Goal: Task Accomplishment & Management: Manage account settings

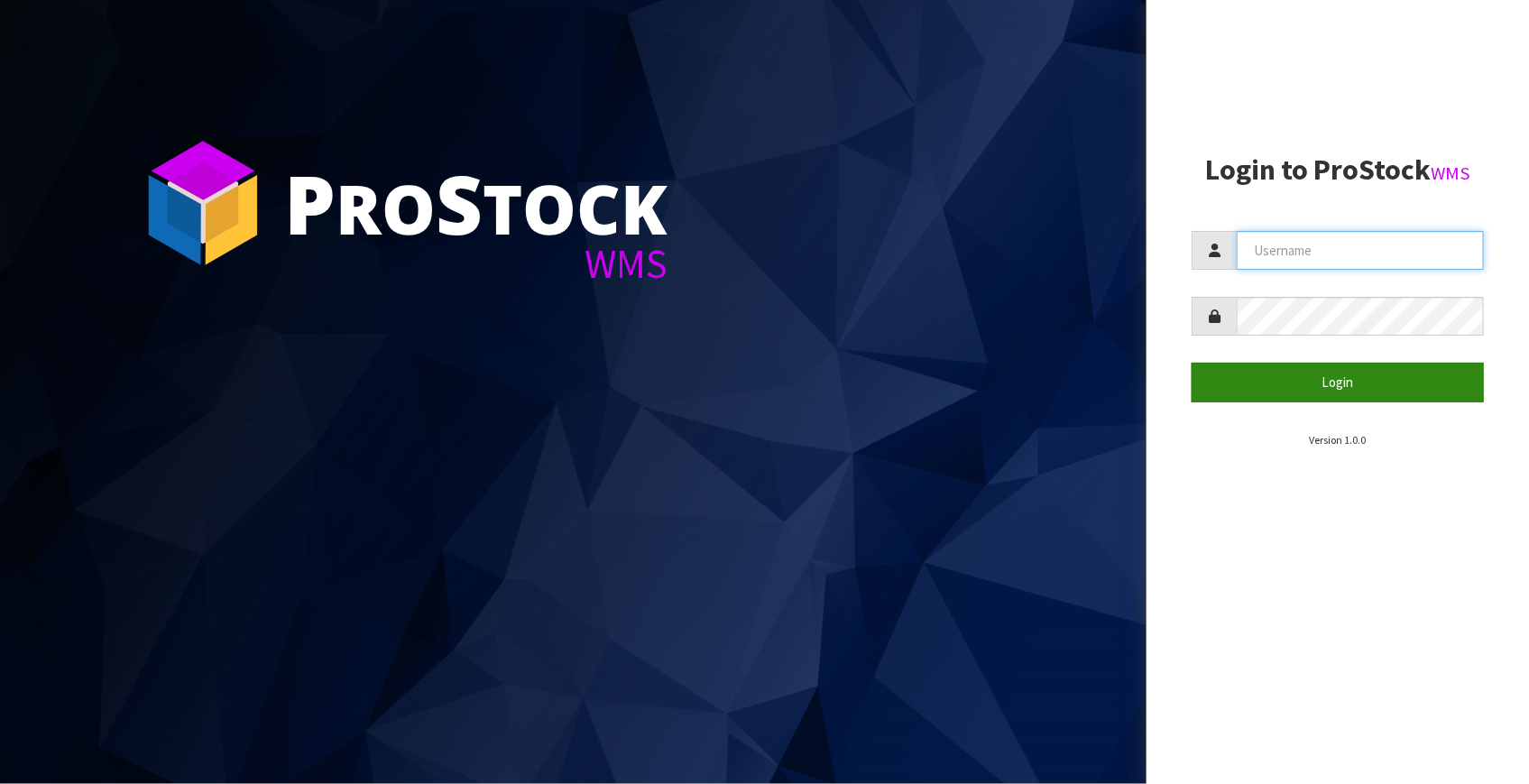
type input "[EMAIL_ADDRESS][DOMAIN_NAME]"
click at [1298, 372] on button "Login" at bounding box center [1337, 381] width 292 height 39
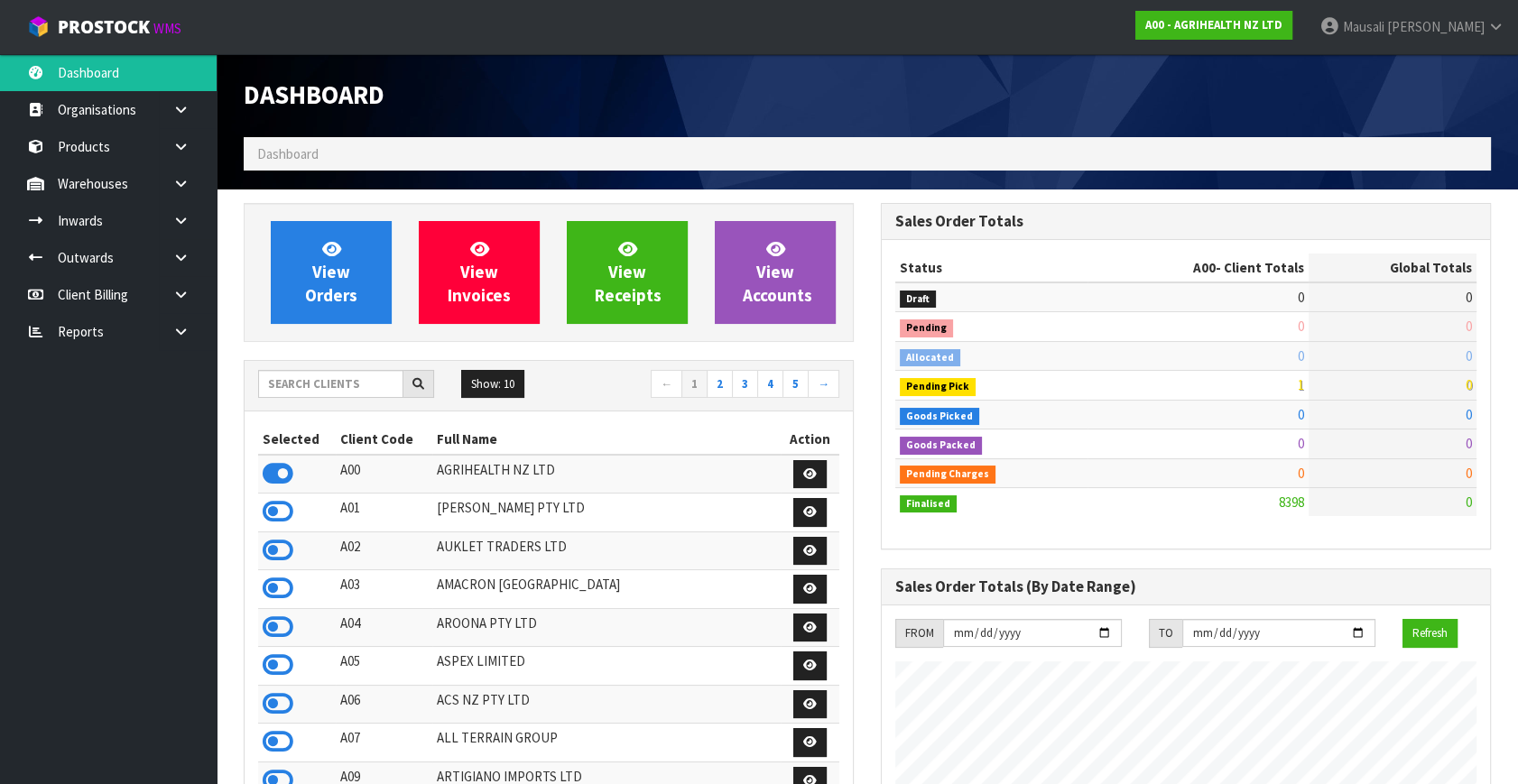
scroll to position [1364, 636]
click at [291, 374] on input "text" at bounding box center [331, 384] width 146 height 28
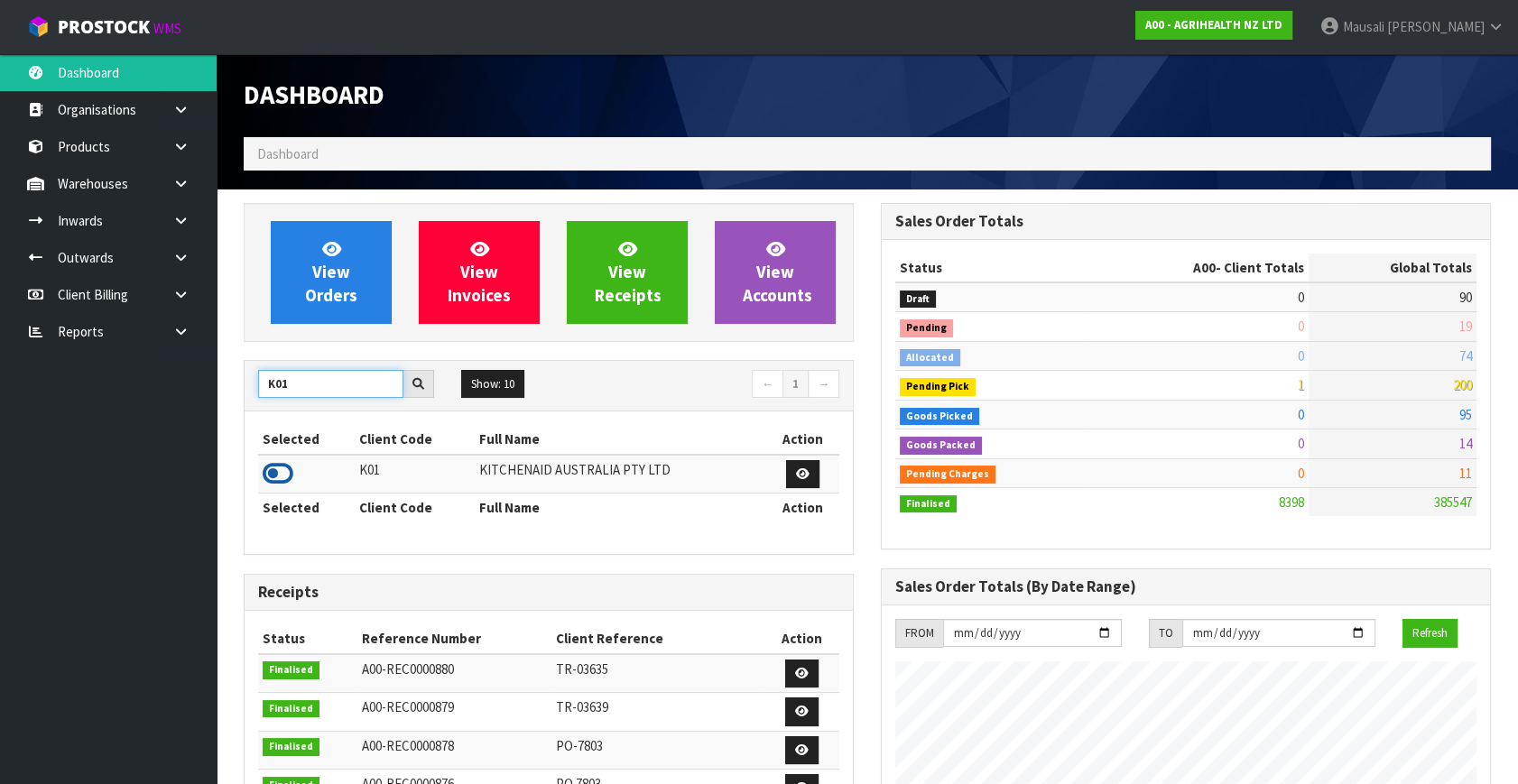
type input "K01"
click at [280, 466] on icon at bounding box center [277, 473] width 31 height 27
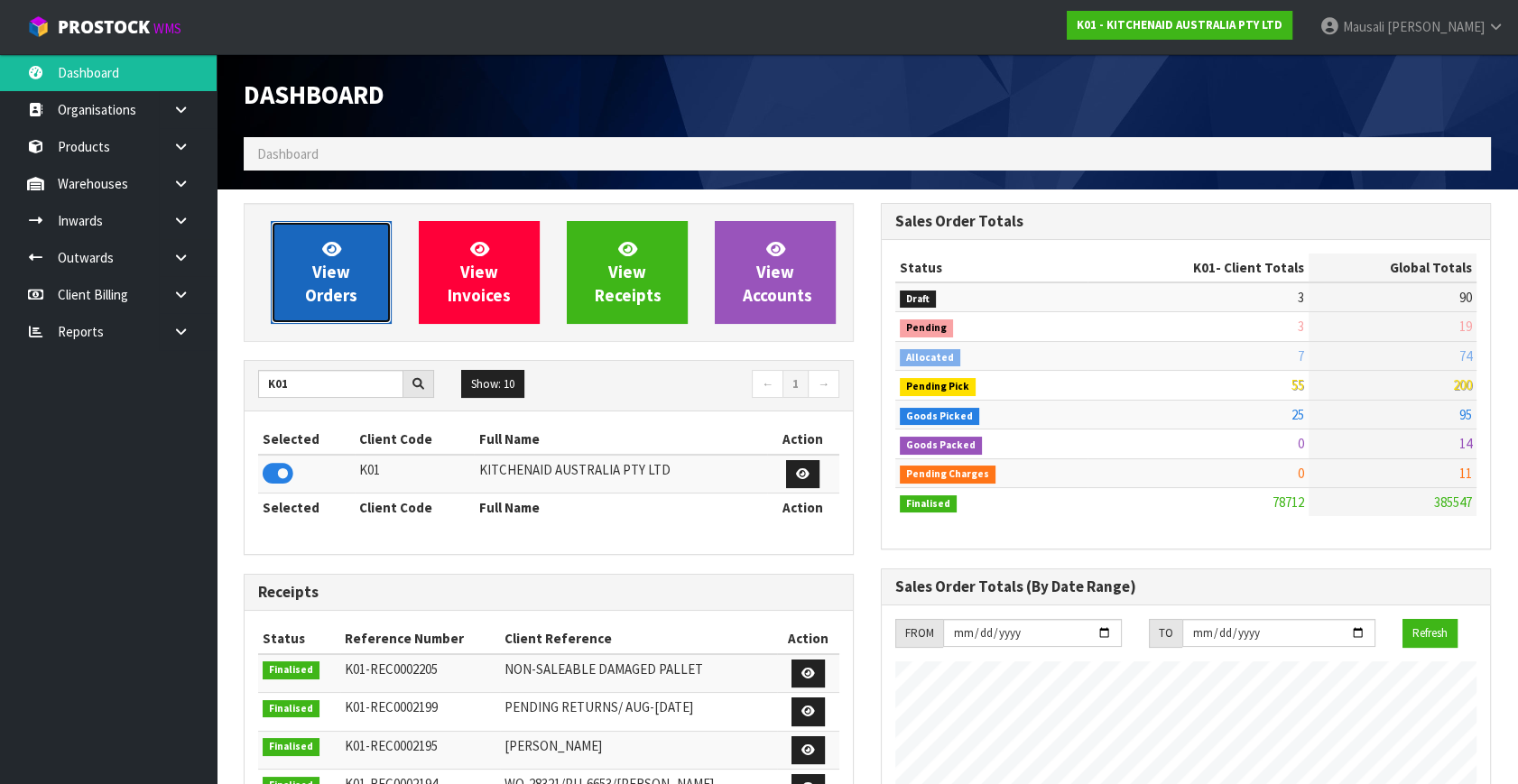
click at [332, 255] on icon at bounding box center [331, 247] width 19 height 17
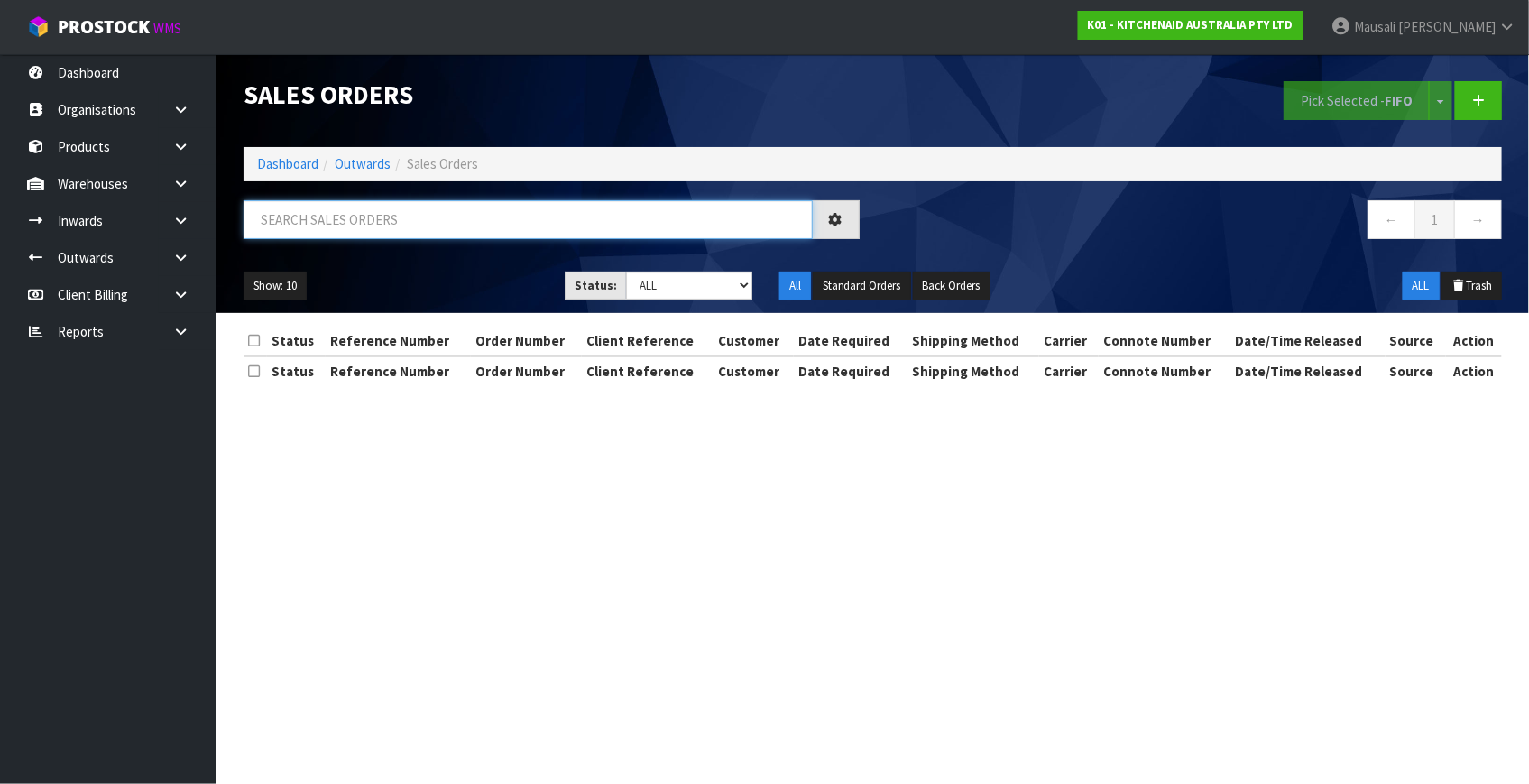
click at [331, 211] on input "text" at bounding box center [528, 219] width 569 height 39
type input "JOB-0417068"
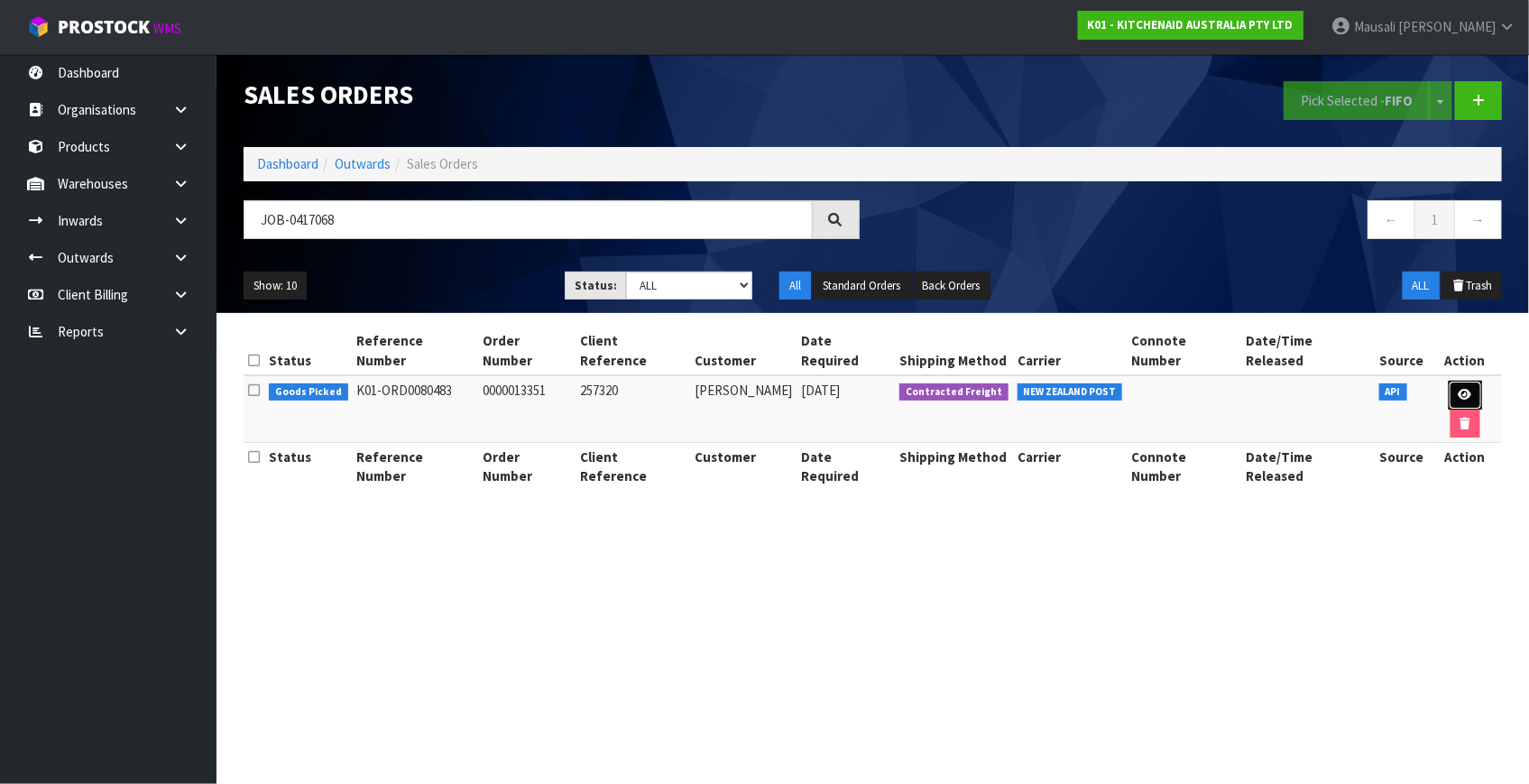
click at [1459, 389] on icon at bounding box center [1466, 395] width 14 height 12
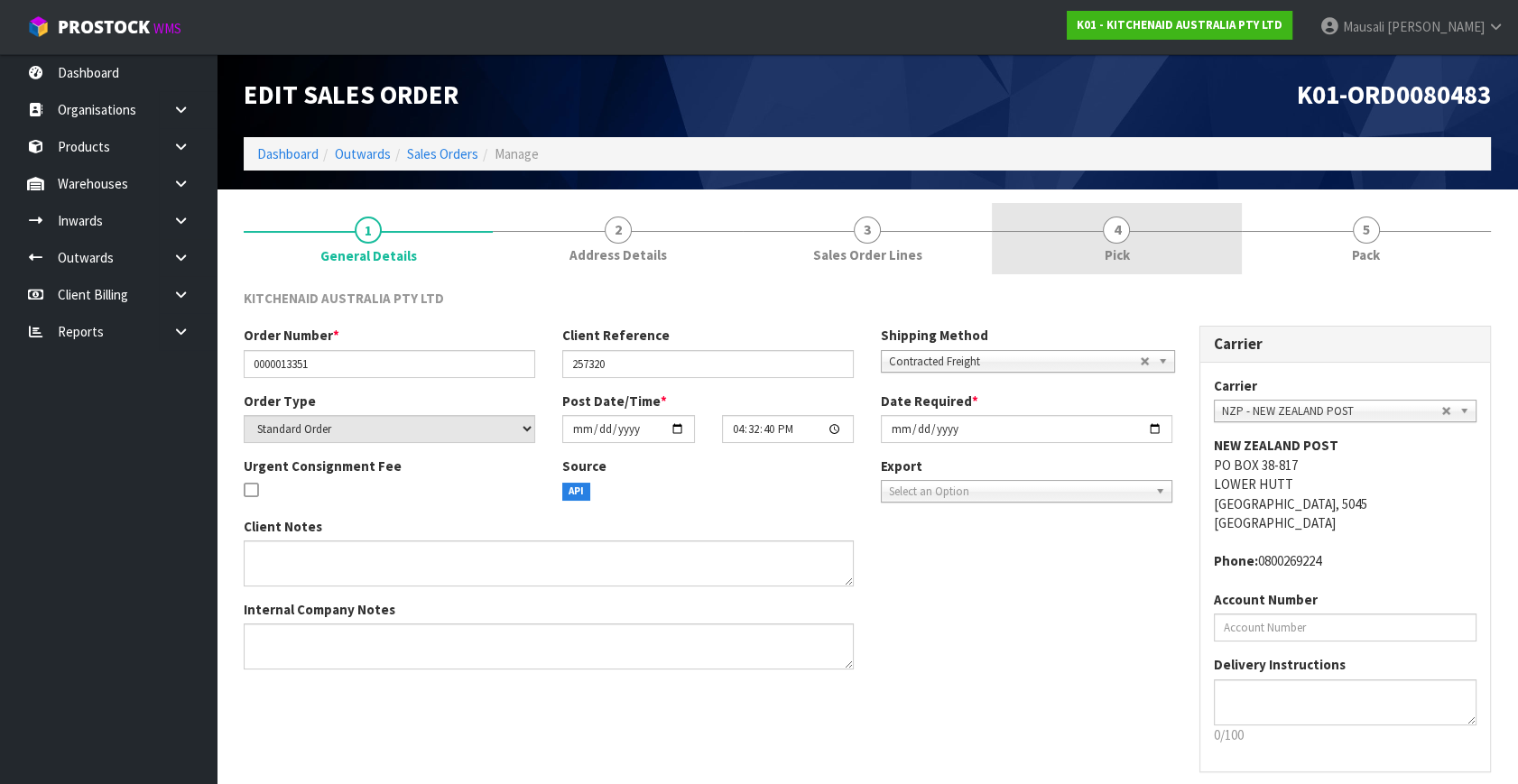
click at [1167, 259] on link "4 Pick" at bounding box center [1117, 237] width 250 height 71
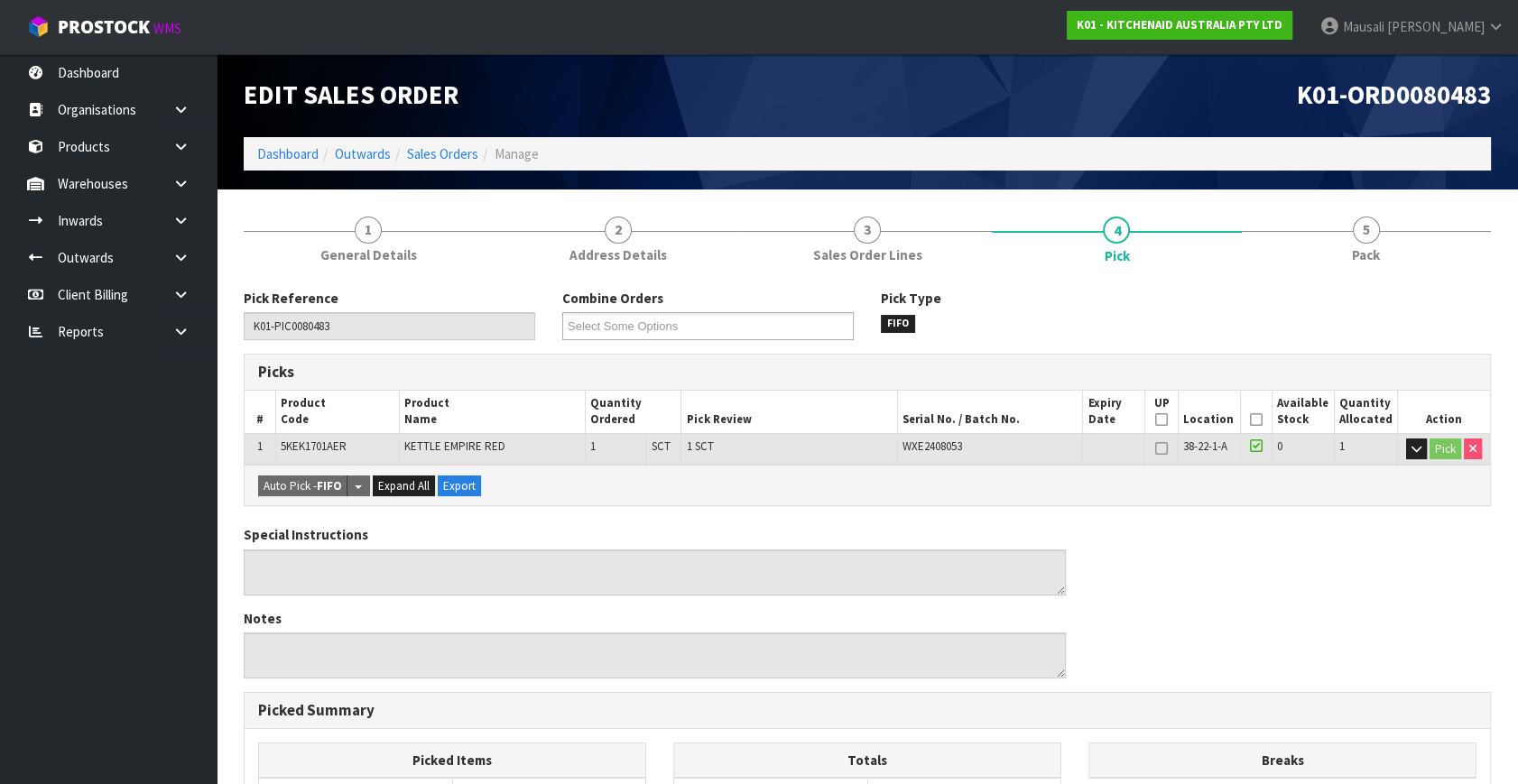
click at [1256, 419] on icon at bounding box center [1256, 419] width 13 height 1
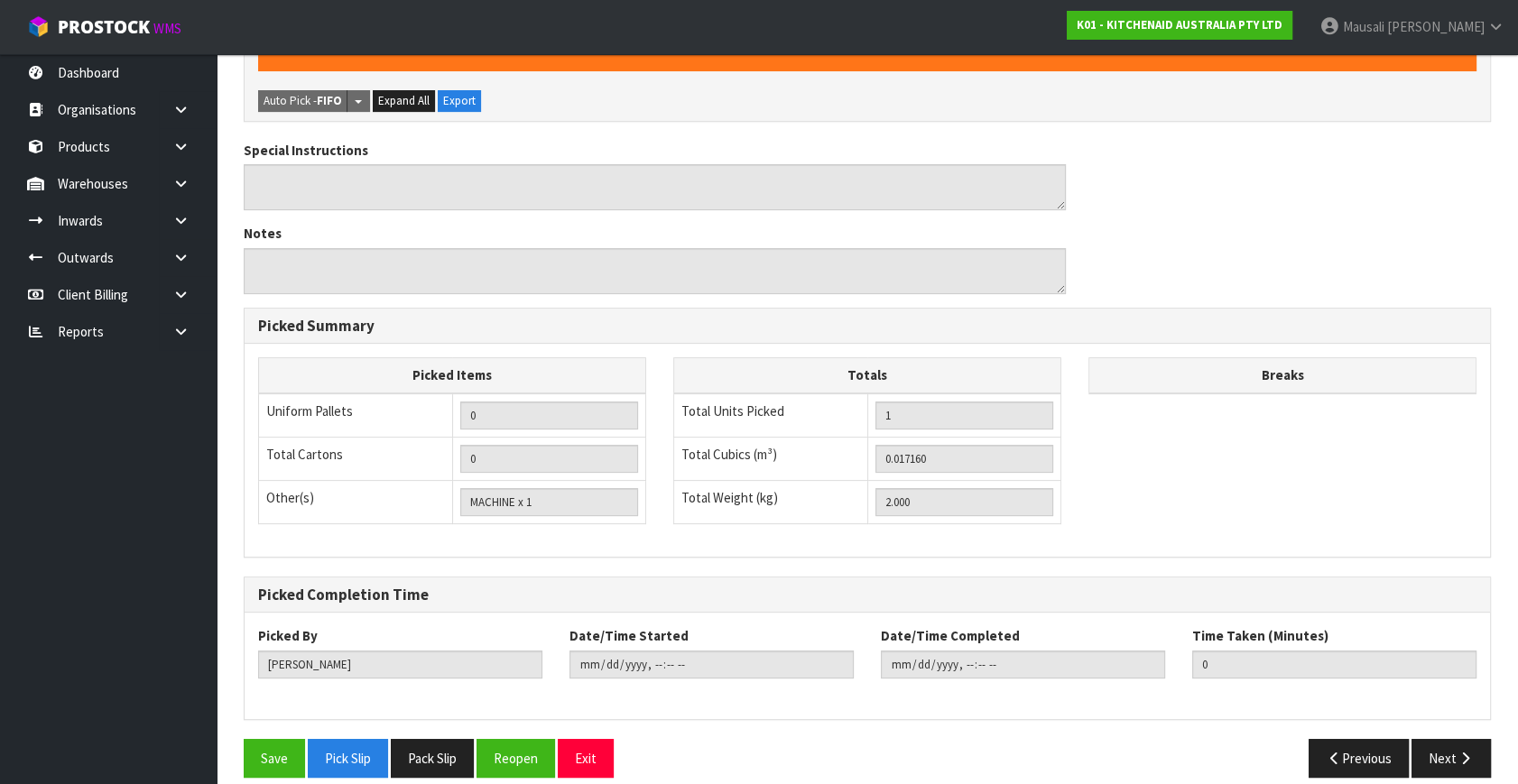
scroll to position [468, 0]
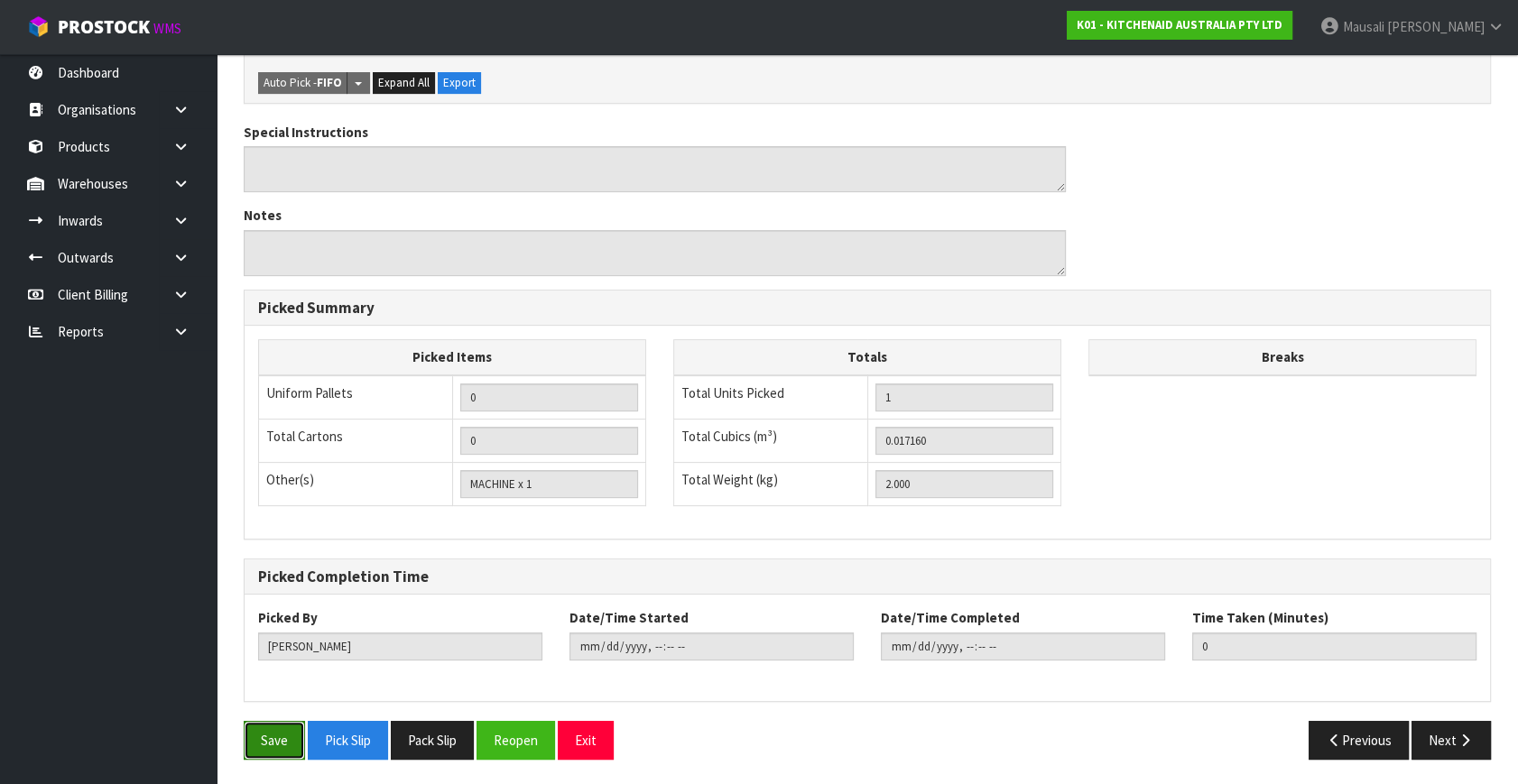
click at [267, 729] on button "Save" at bounding box center [273, 739] width 61 height 39
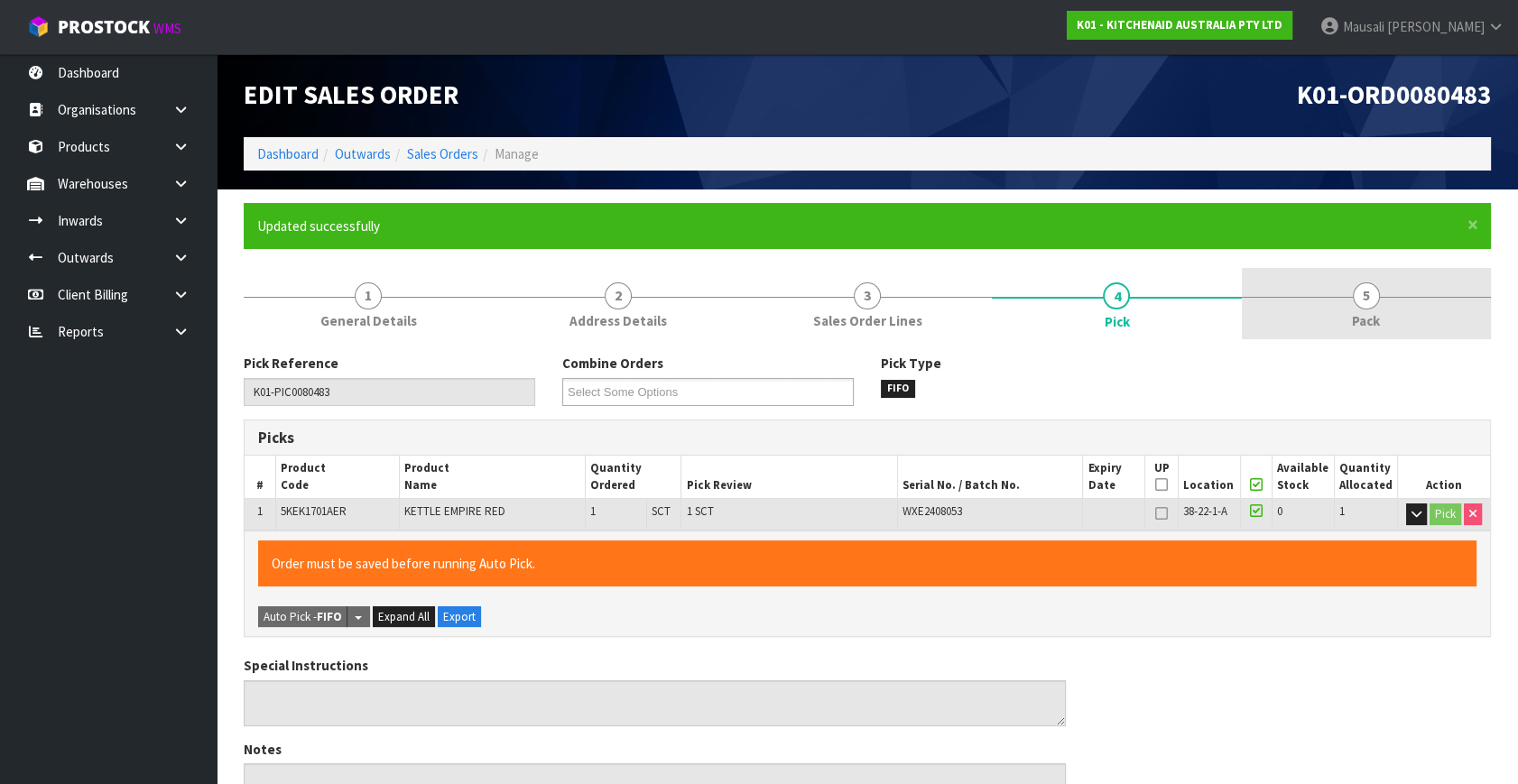
type input "2025-10-14T07:37:09"
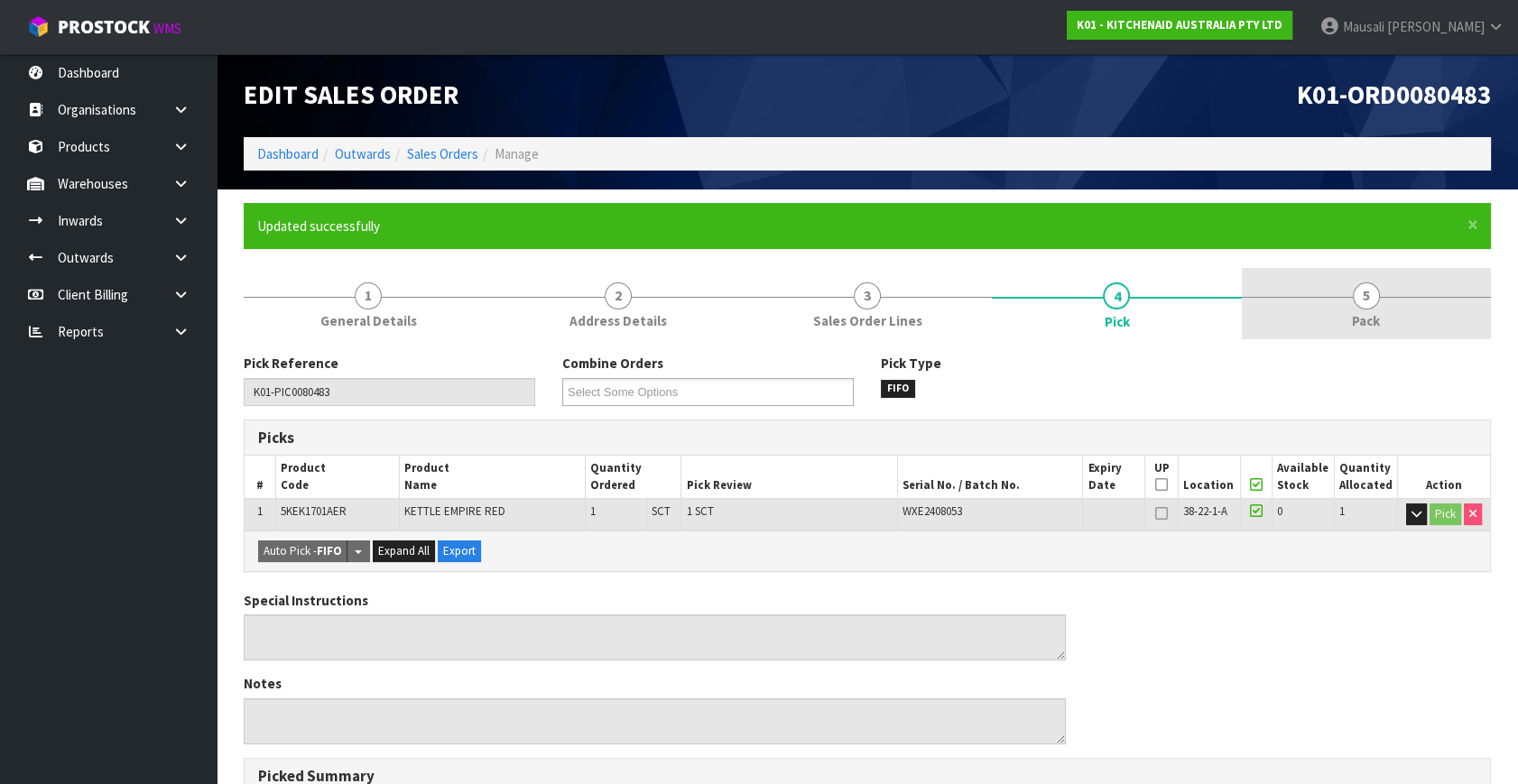
click at [1374, 299] on span "5" at bounding box center [1365, 295] width 27 height 27
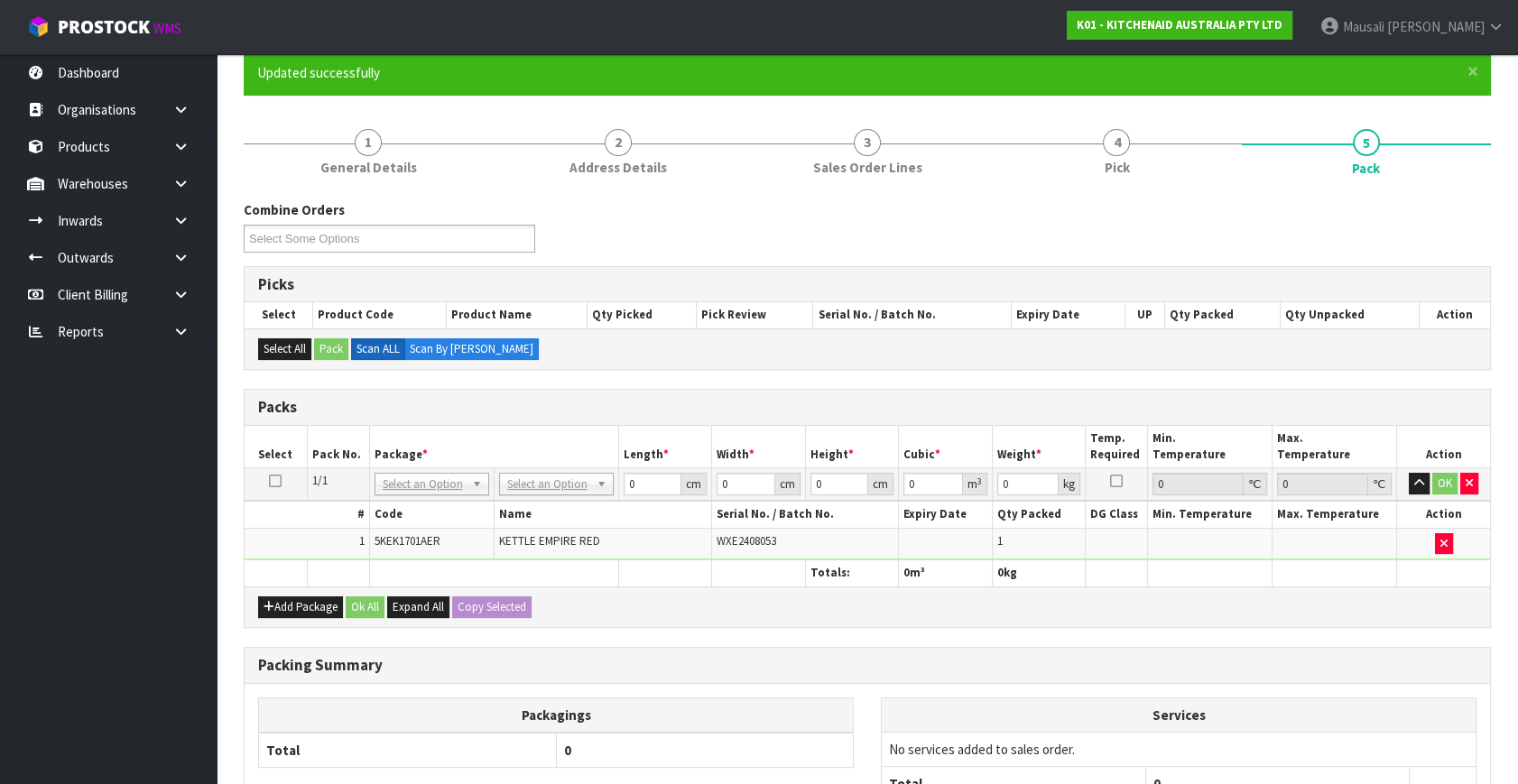
scroll to position [325, 0]
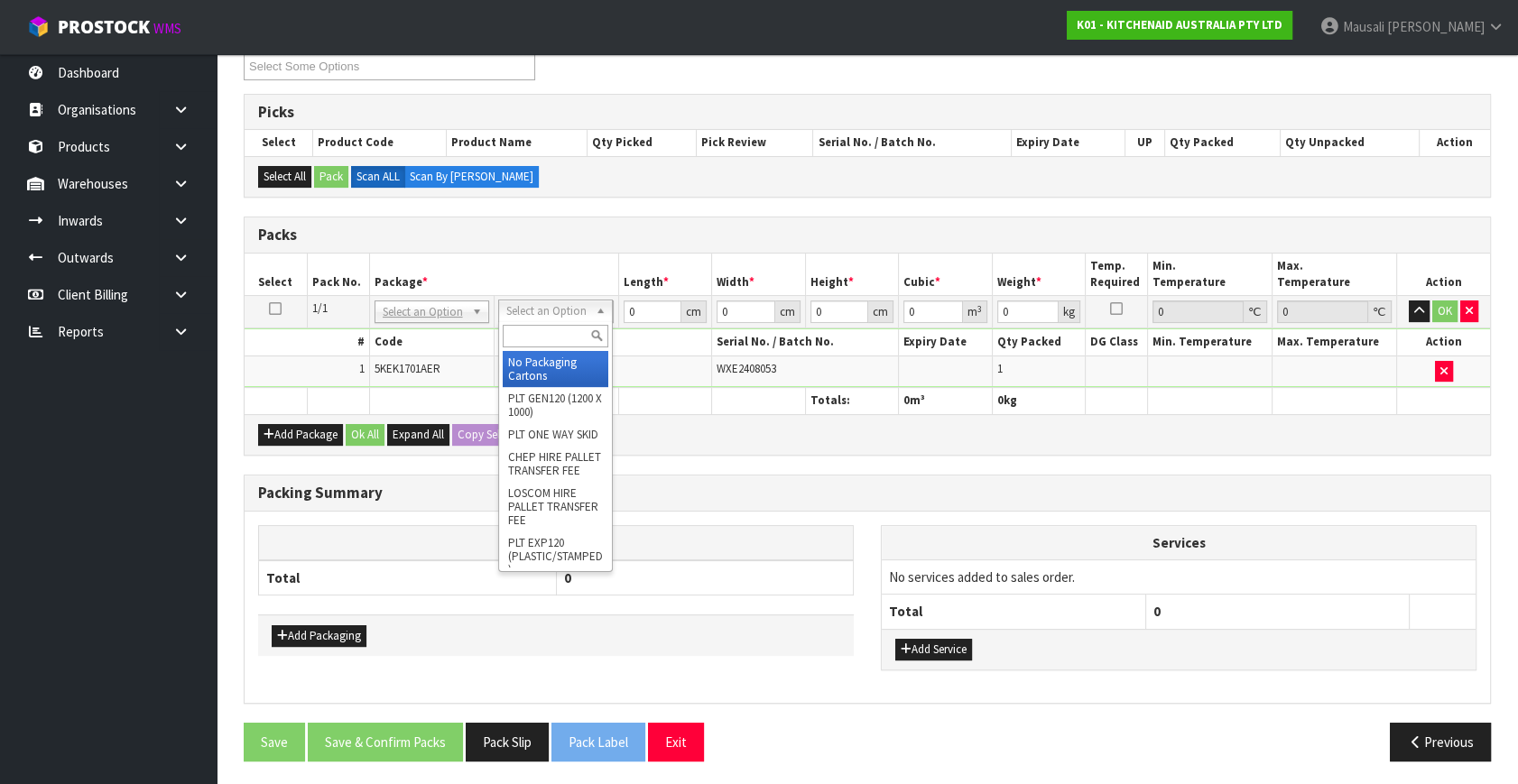
click at [532, 326] on input "text" at bounding box center [556, 335] width 106 height 23
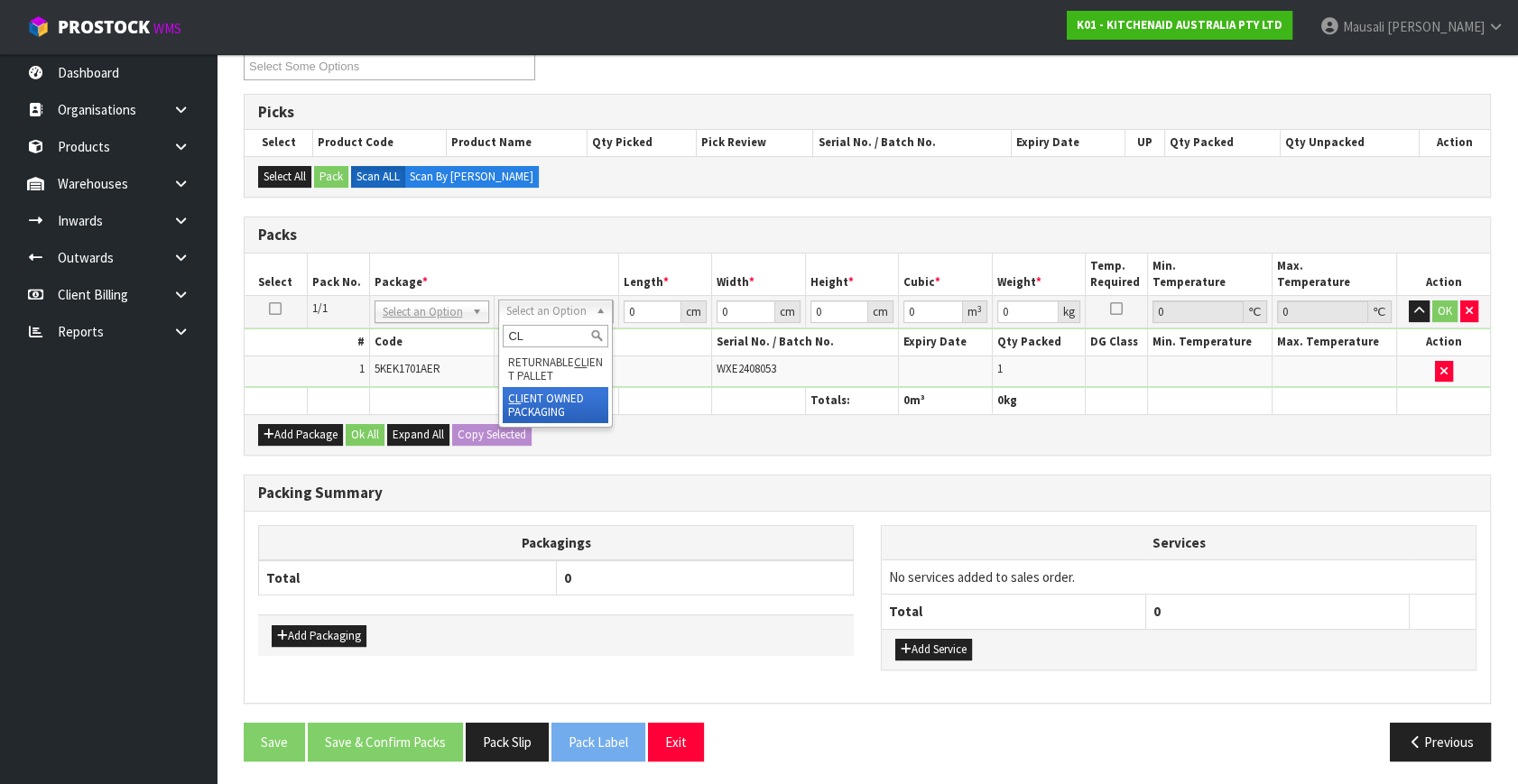
type input "CL"
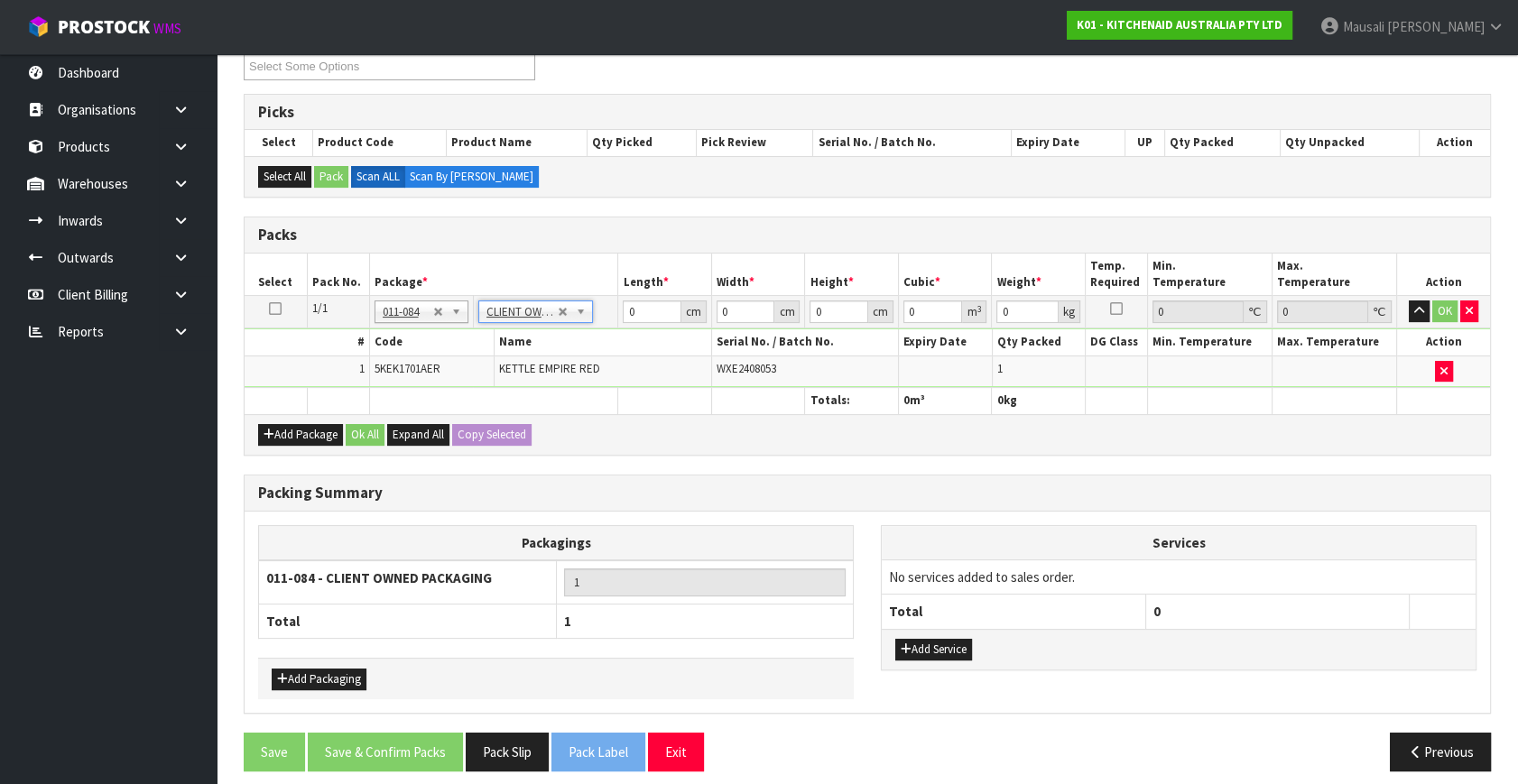
type input "2"
drag, startPoint x: 642, startPoint y: 310, endPoint x: 607, endPoint y: 316, distance: 35.5
click at [563, 326] on tbody "1/1 NONE 007-001 007-002 007-004 007-009 007-013 007-014 007-015 007-017 007-01…" at bounding box center [867, 342] width 1246 height 92
type input "40"
type input "29"
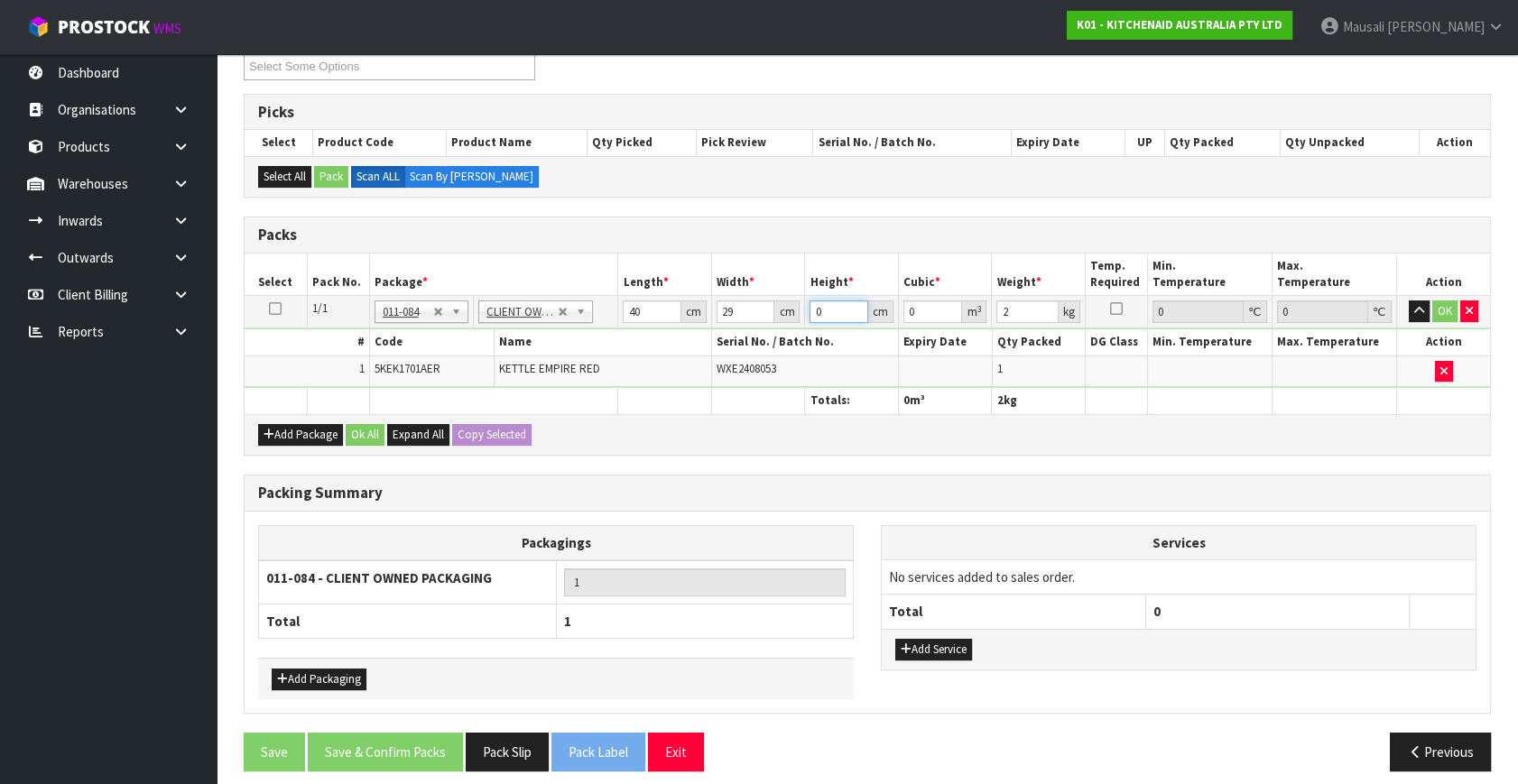
type input "2"
type input "0.00232"
type input "23"
type input "0.02668"
type input "23"
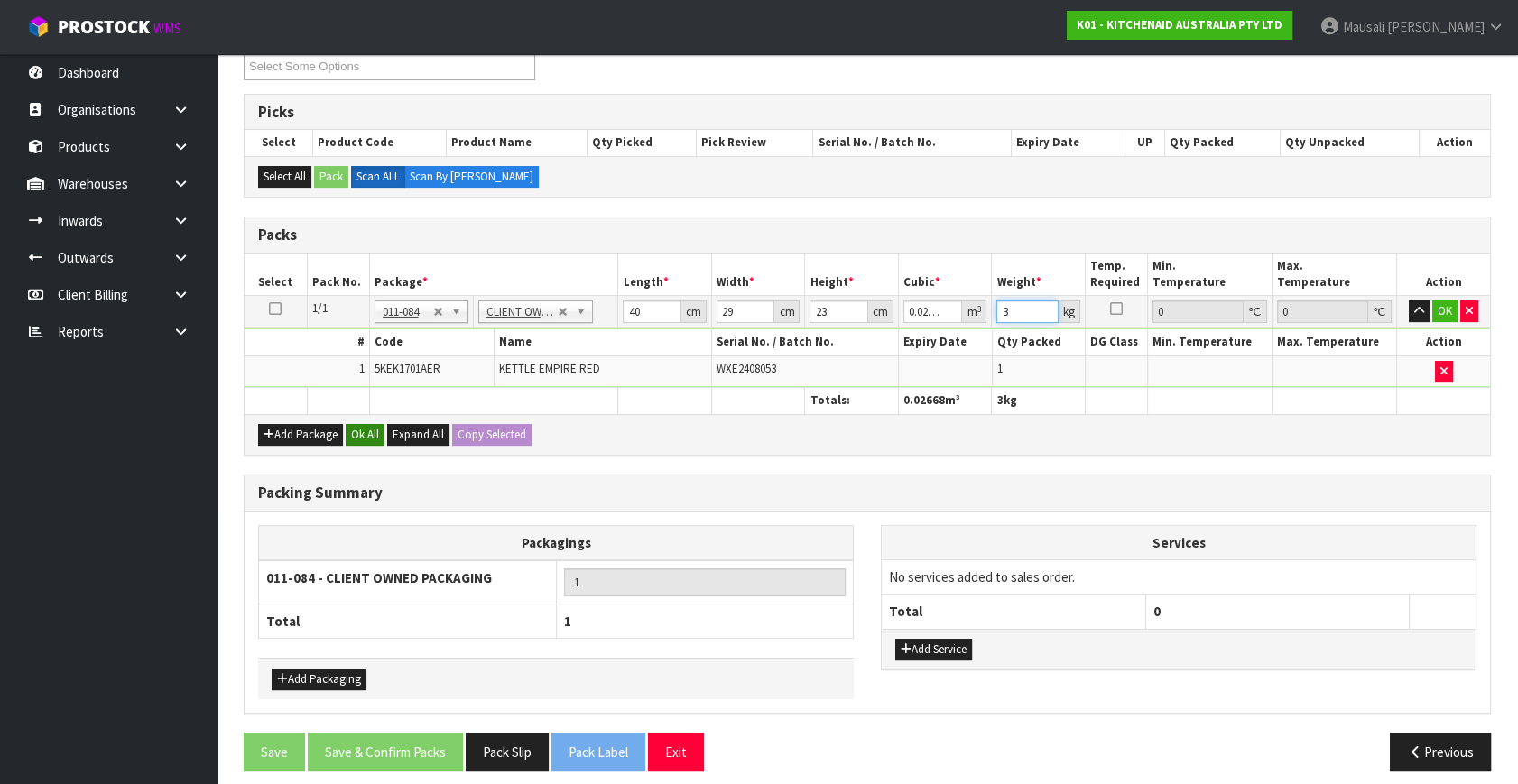
type input "3"
click at [360, 428] on button "Ok All" at bounding box center [364, 435] width 39 height 22
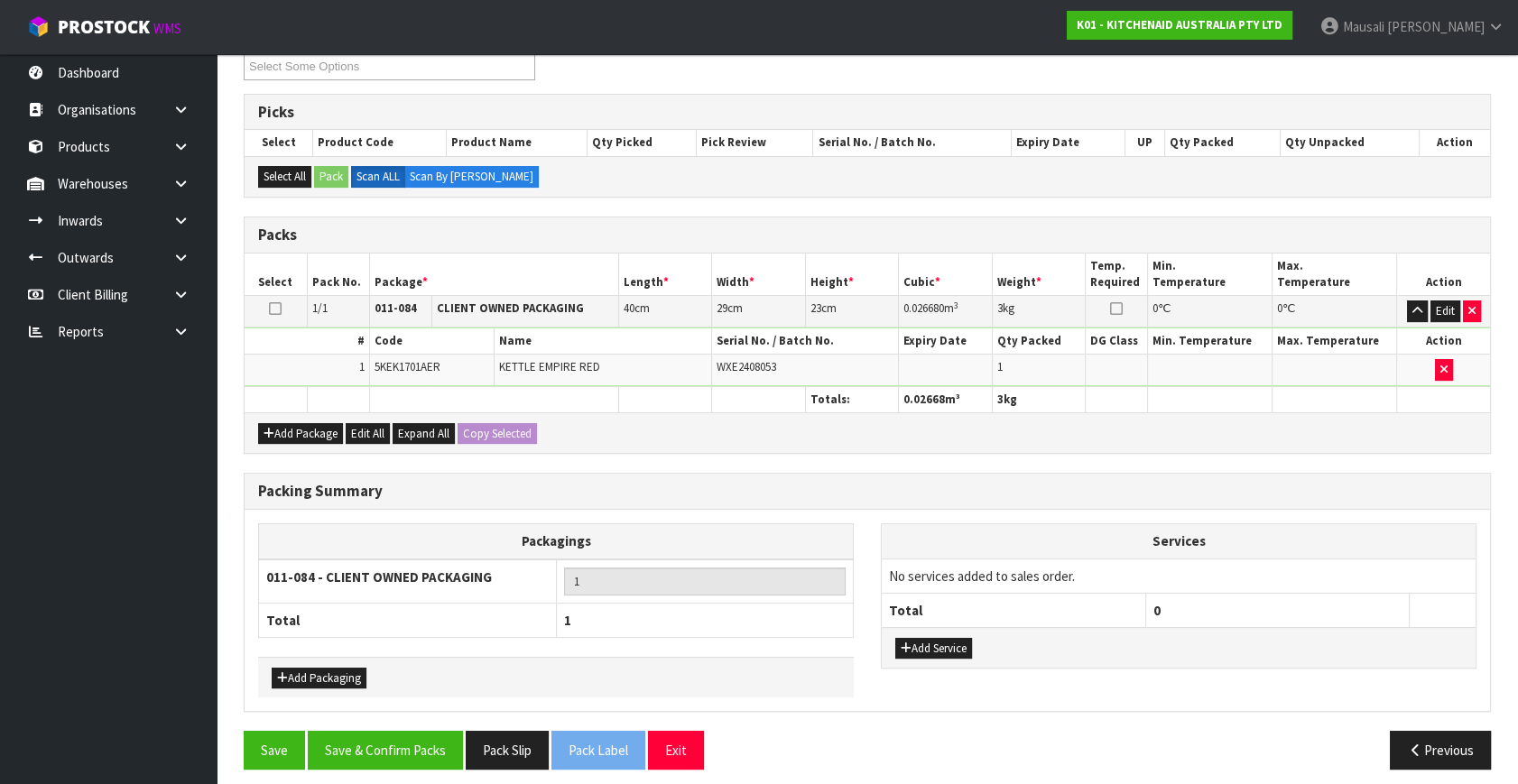
scroll to position [334, 0]
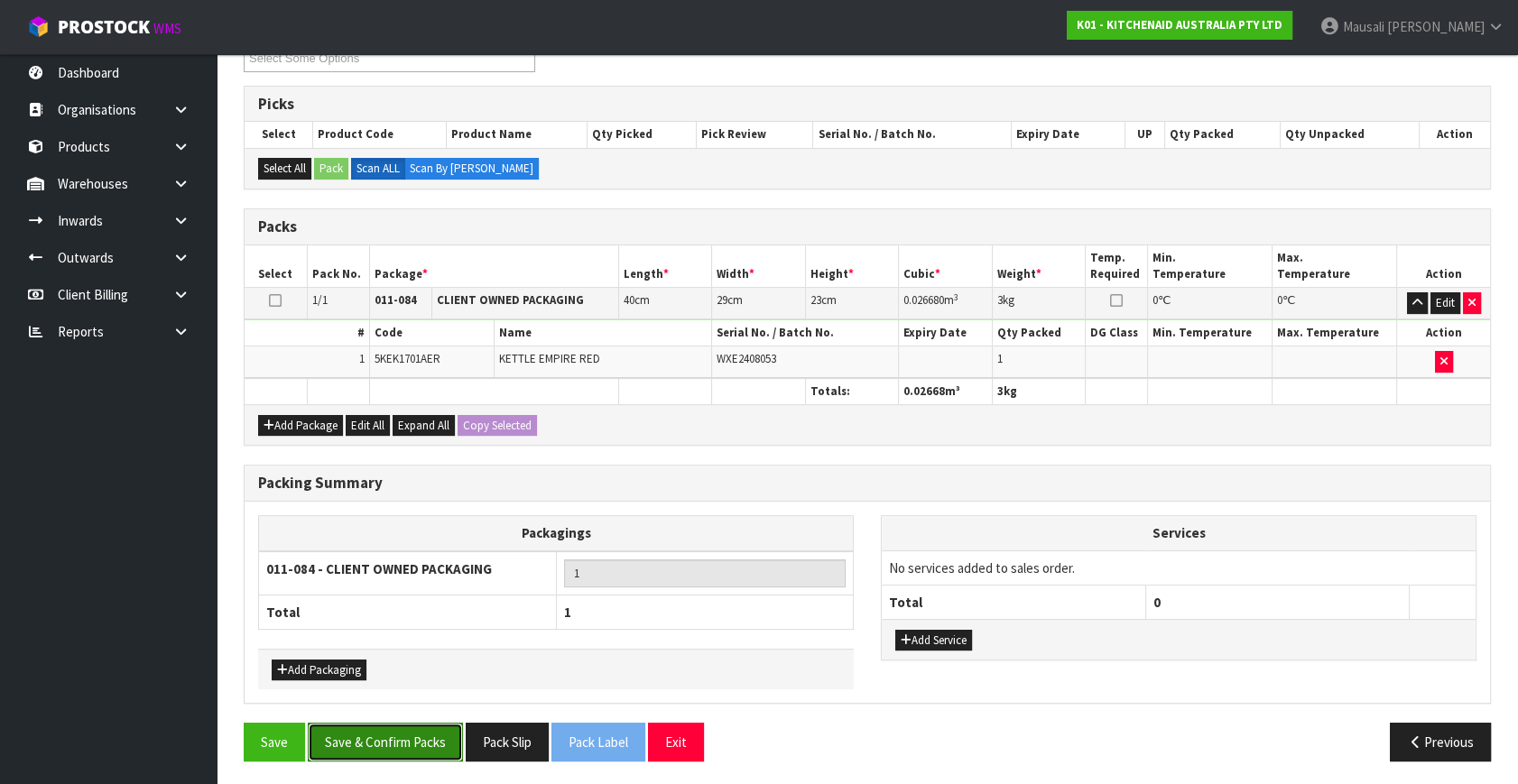
click at [418, 741] on button "Save & Confirm Packs" at bounding box center [385, 741] width 156 height 39
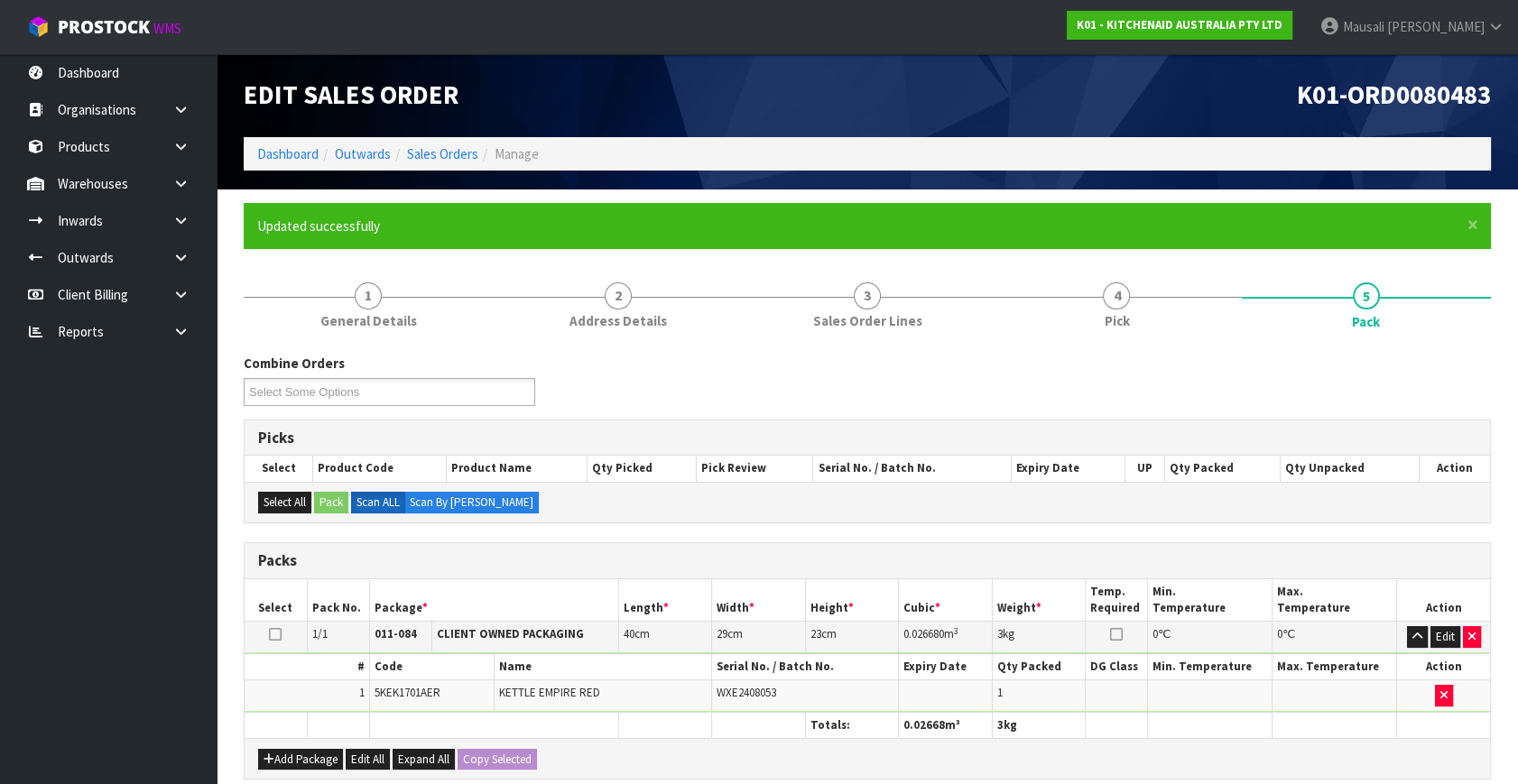
scroll to position [235, 0]
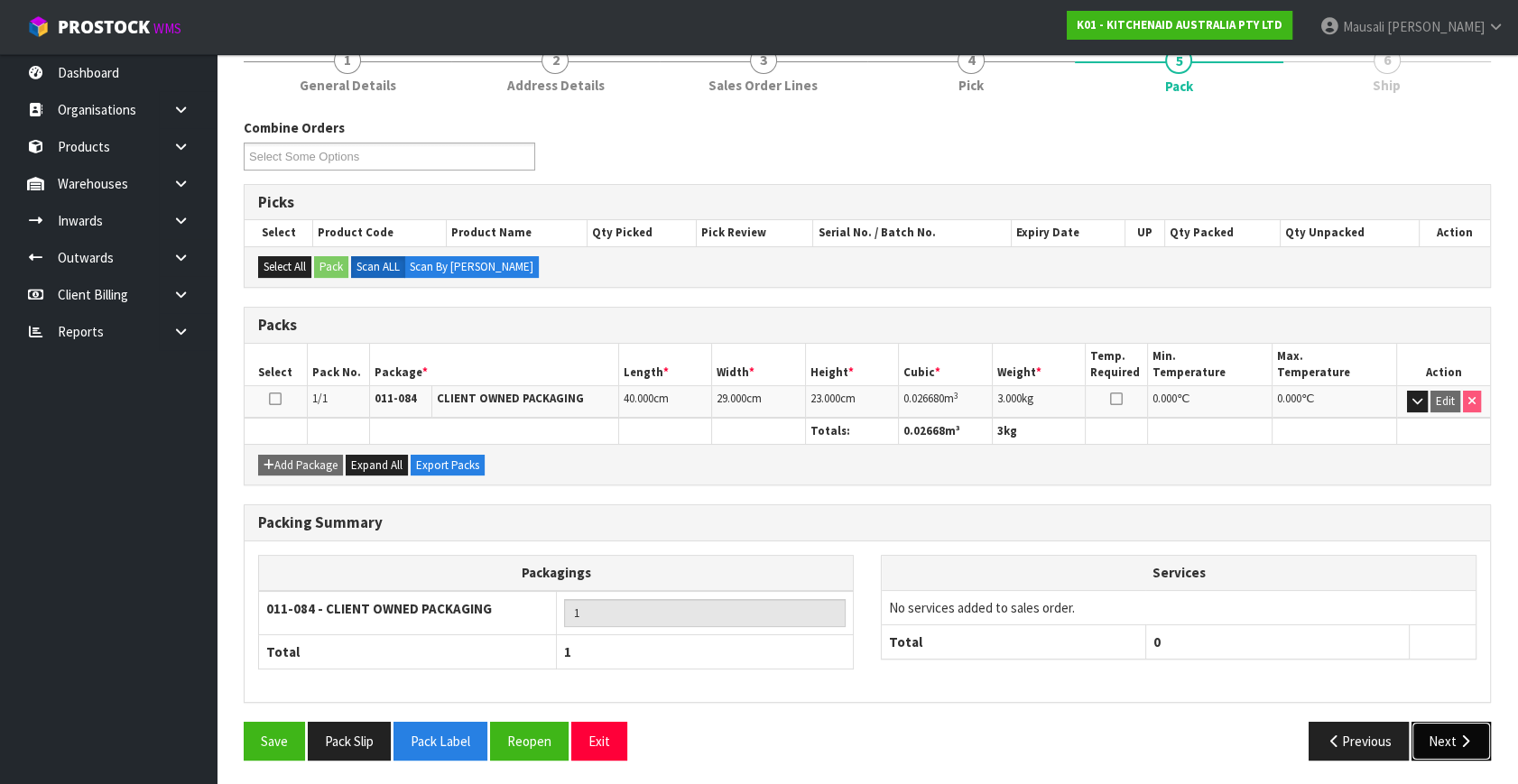
drag, startPoint x: 1445, startPoint y: 733, endPoint x: 1285, endPoint y: 707, distance: 162.1
click at [1445, 733] on button "Next" at bounding box center [1451, 740] width 80 height 39
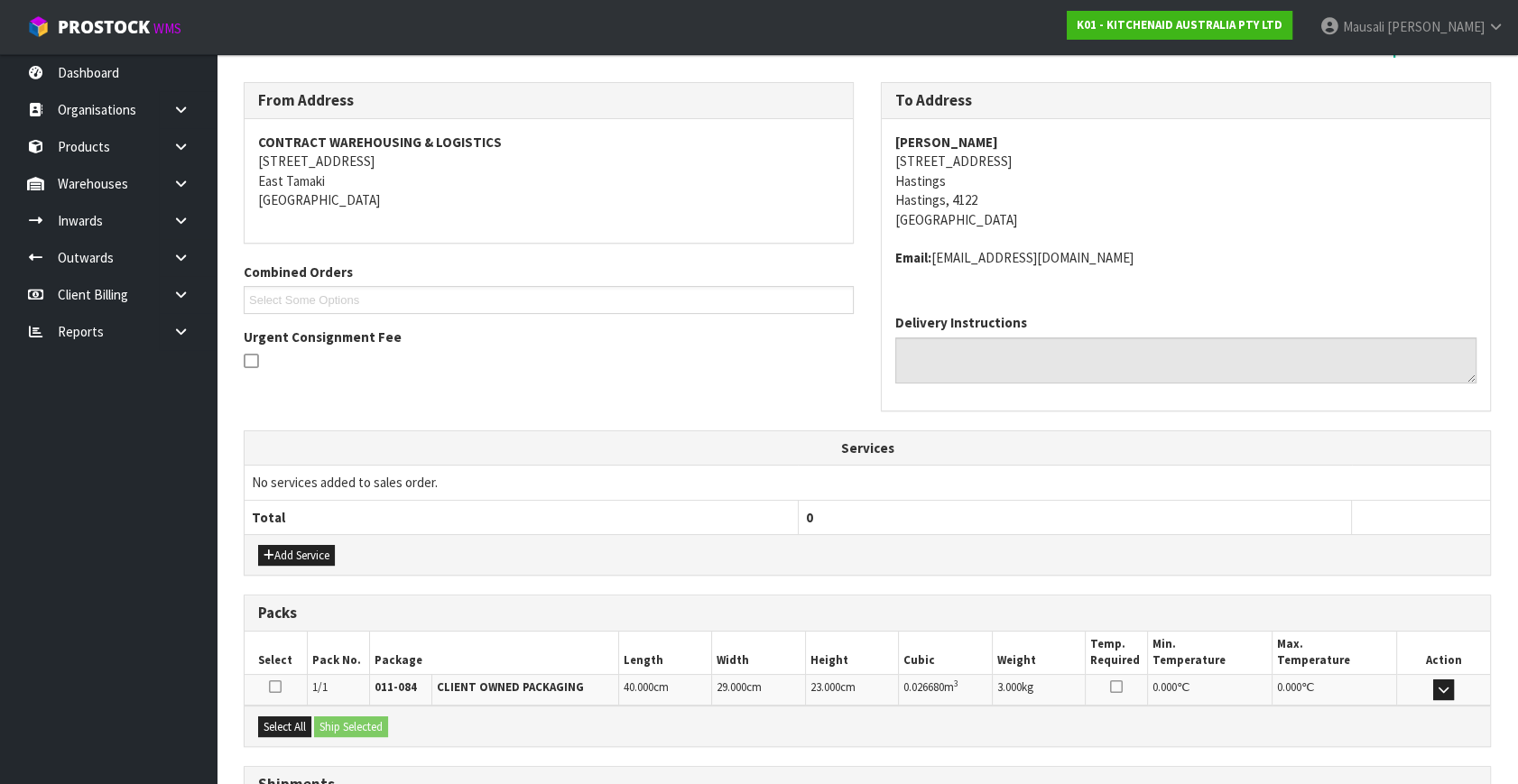
scroll to position [425, 0]
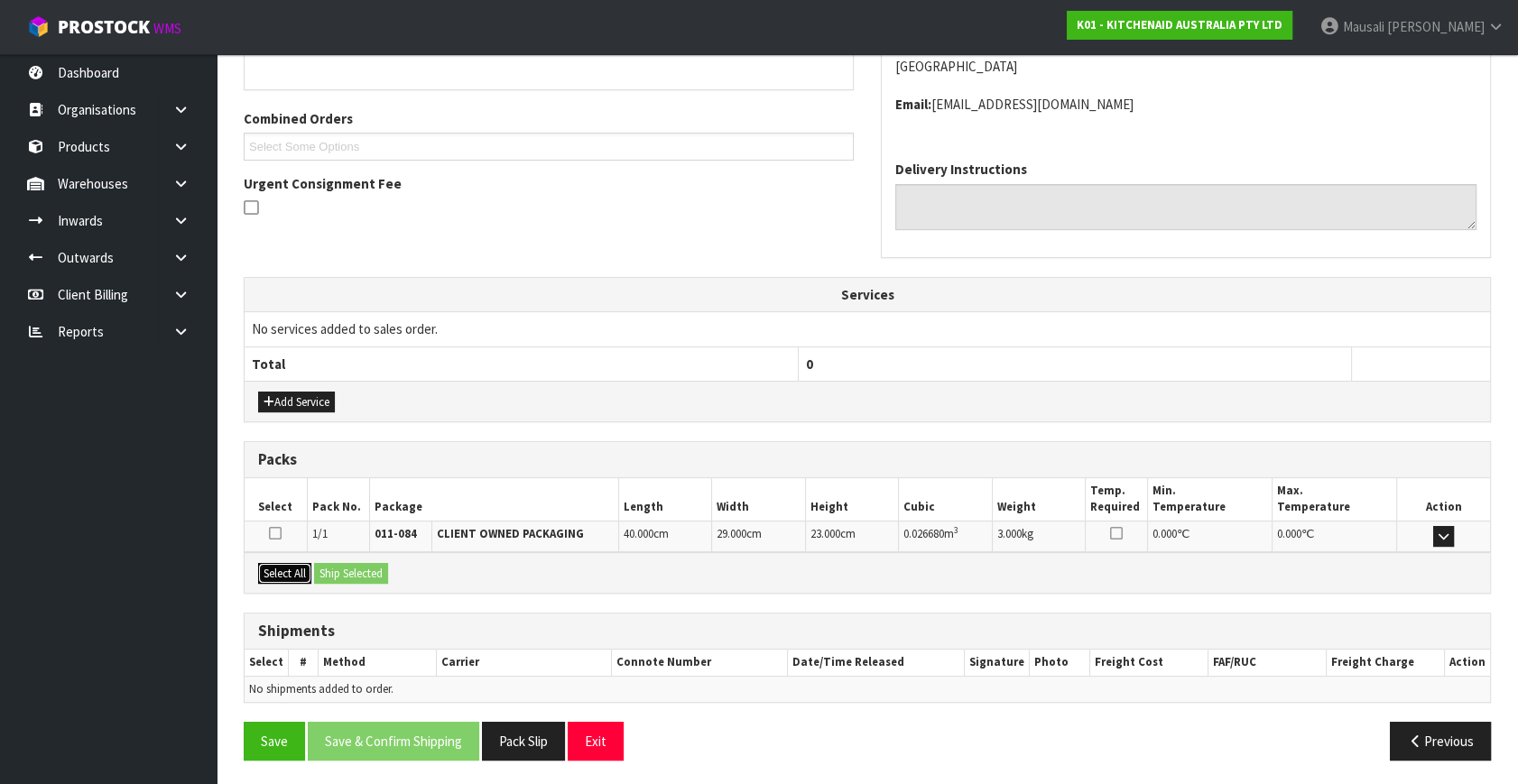
drag, startPoint x: 272, startPoint y: 570, endPoint x: 359, endPoint y: 570, distance: 87.0
click at [285, 570] on button "Select All" at bounding box center [284, 574] width 53 height 22
click at [359, 570] on button "Ship Selected" at bounding box center [351, 574] width 74 height 22
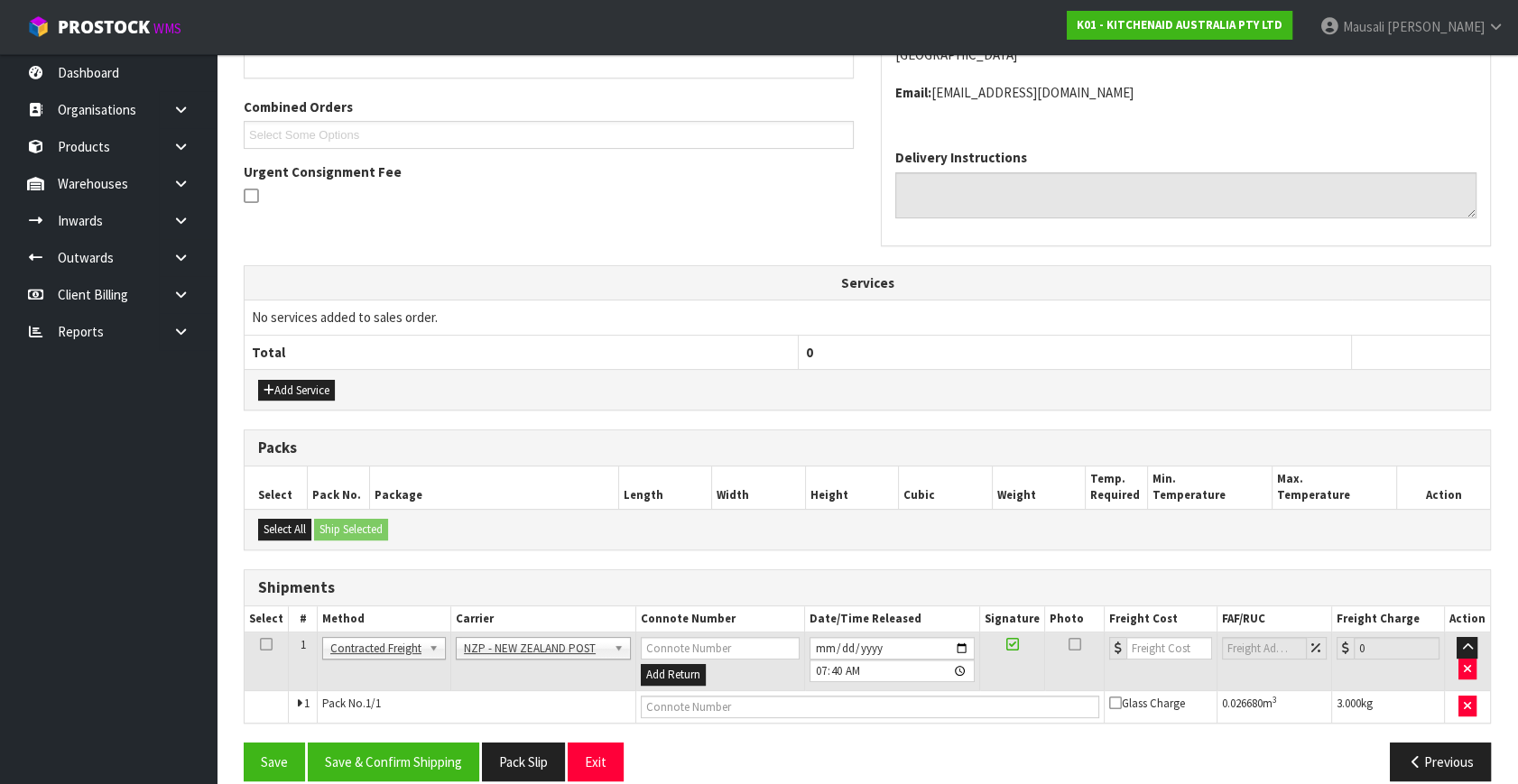
scroll to position [457, 0]
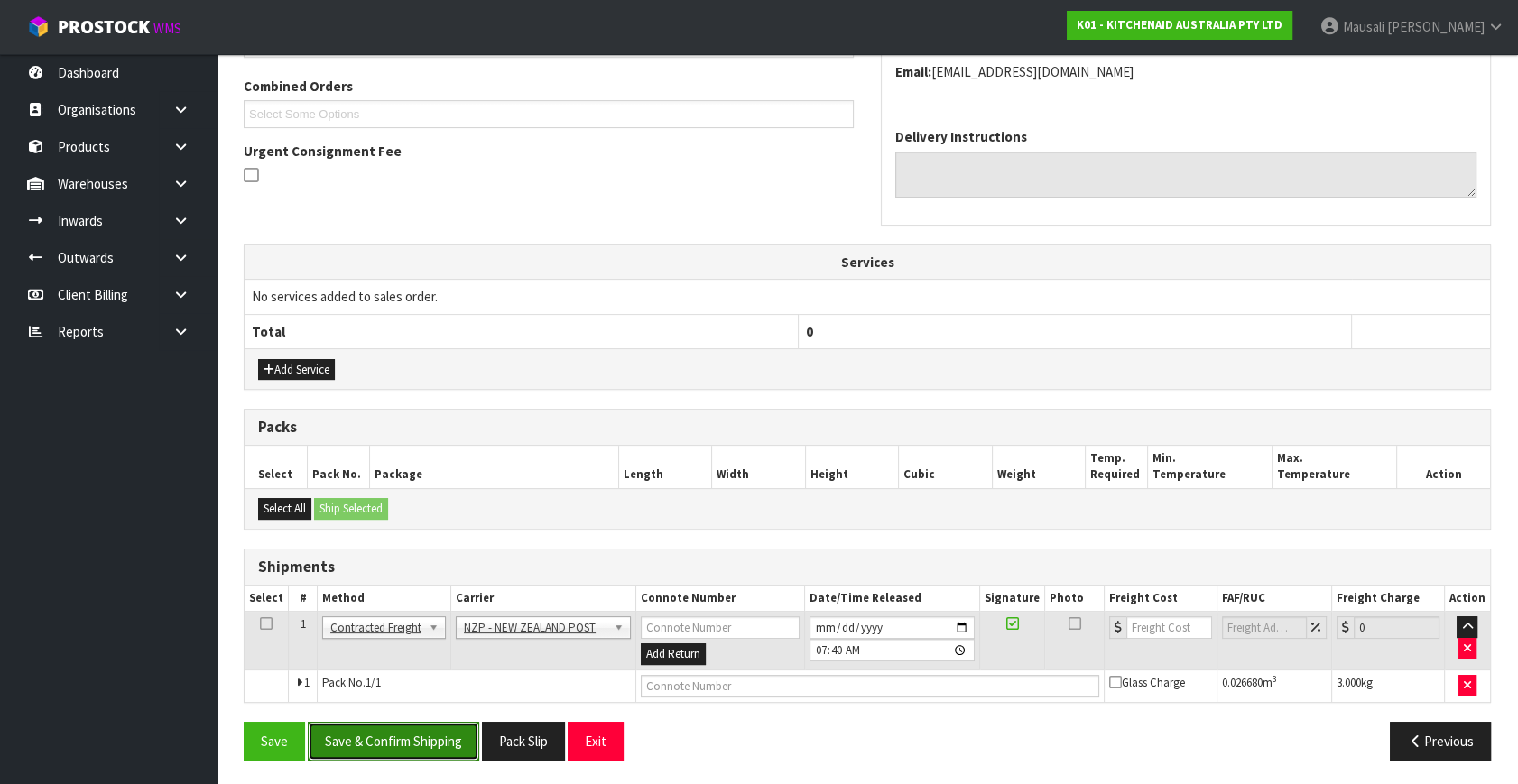
click at [414, 729] on button "Save & Confirm Shipping" at bounding box center [393, 740] width 172 height 39
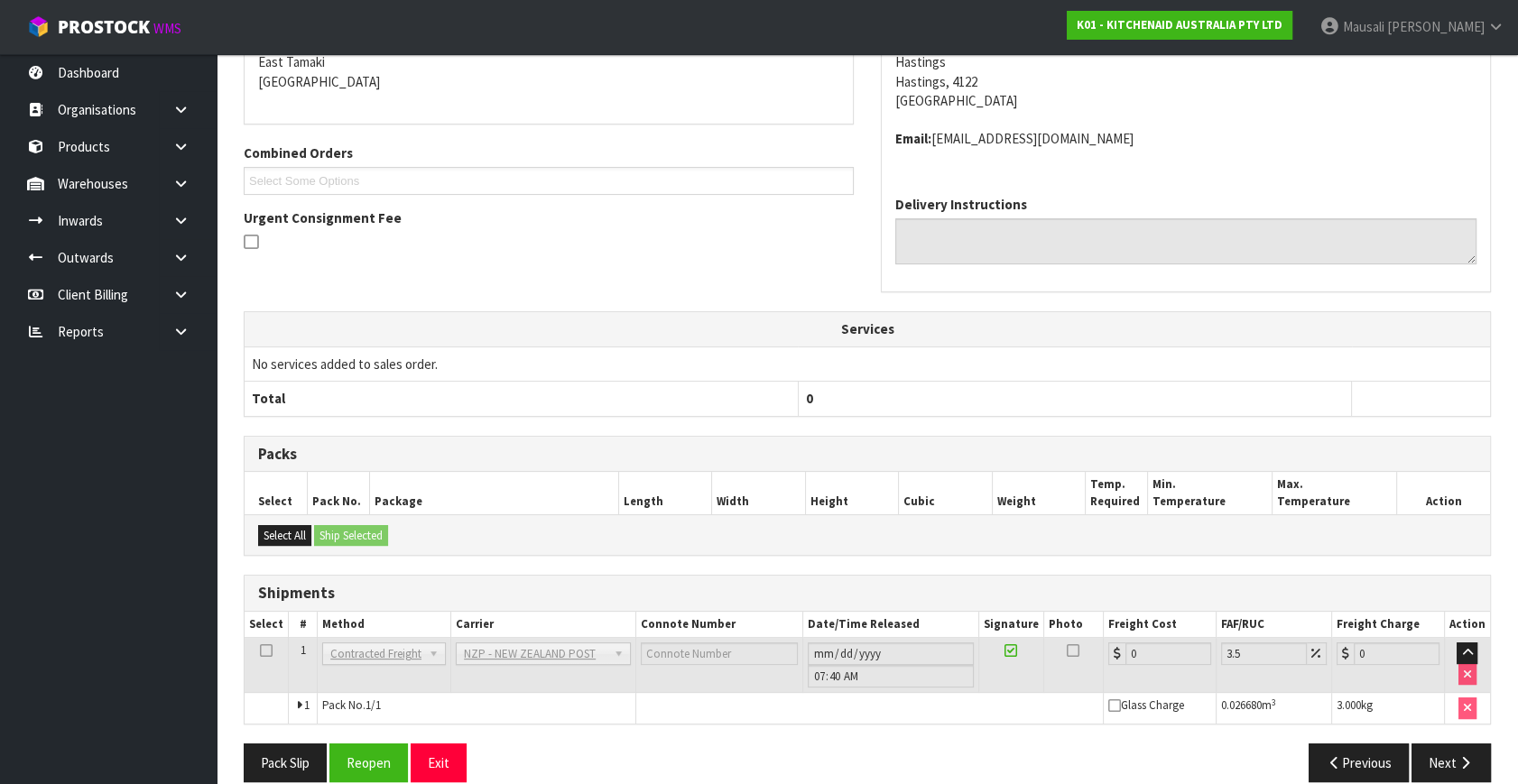
scroll to position [432, 0]
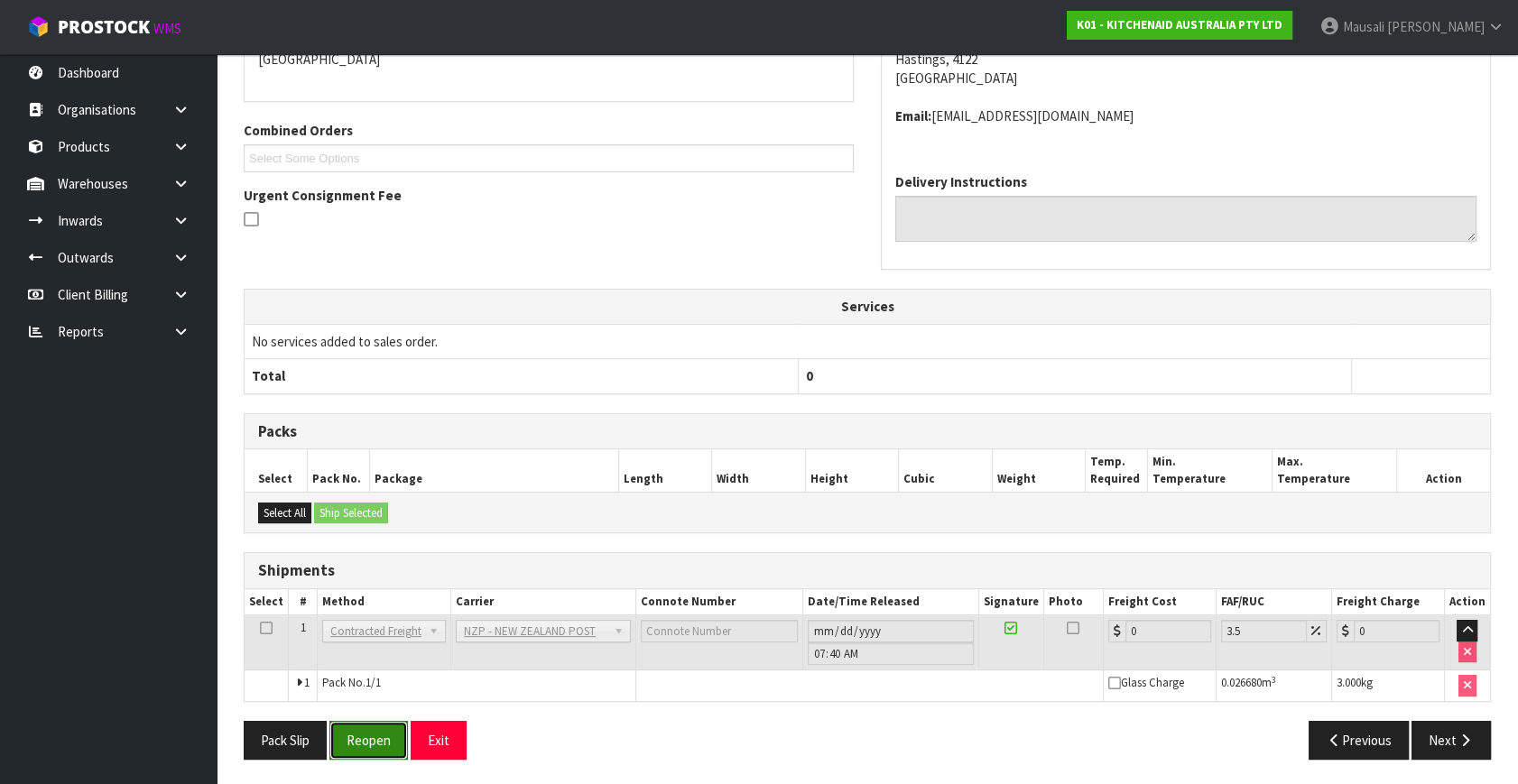
click at [374, 746] on button "Reopen" at bounding box center [368, 739] width 79 height 39
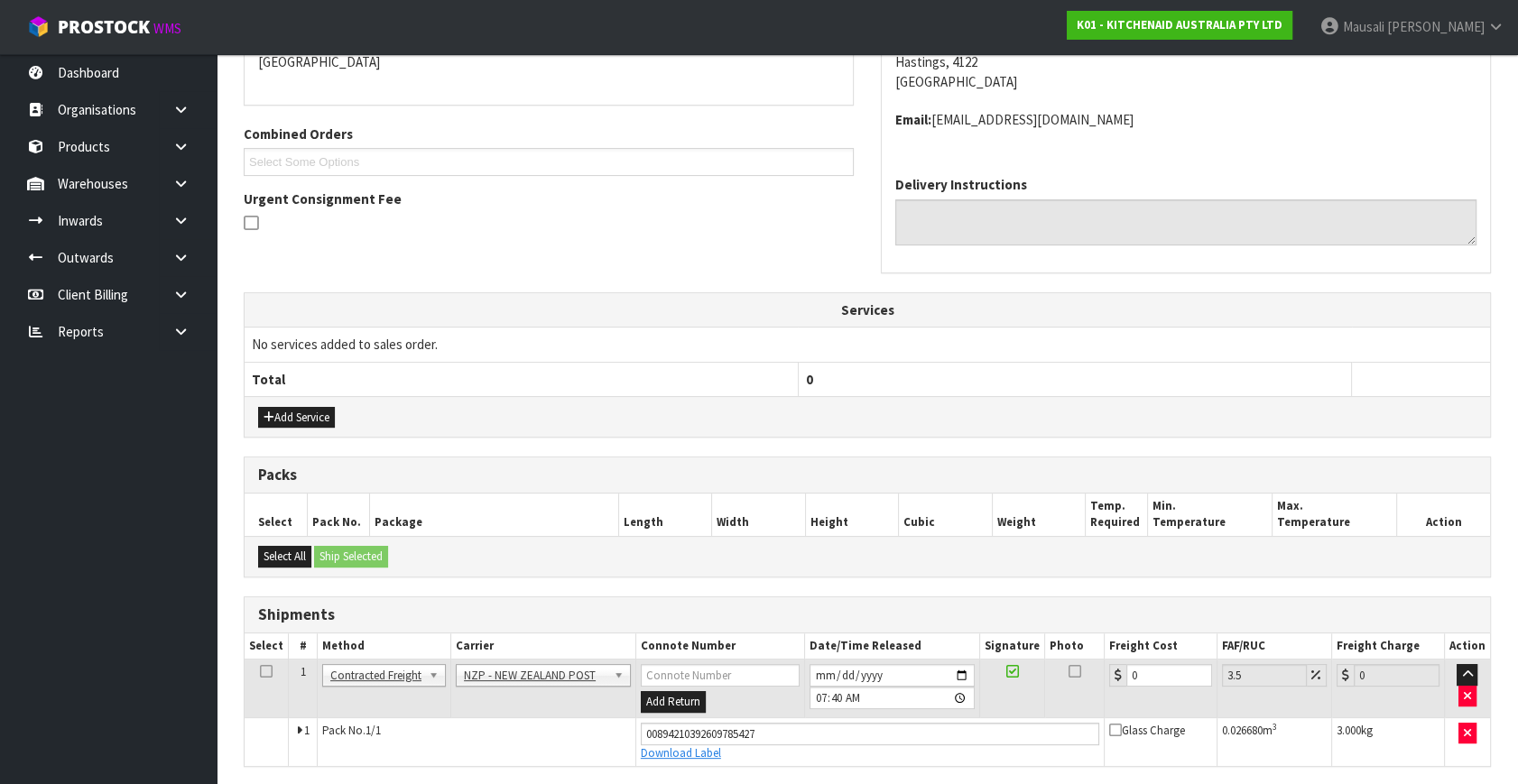
scroll to position [474, 0]
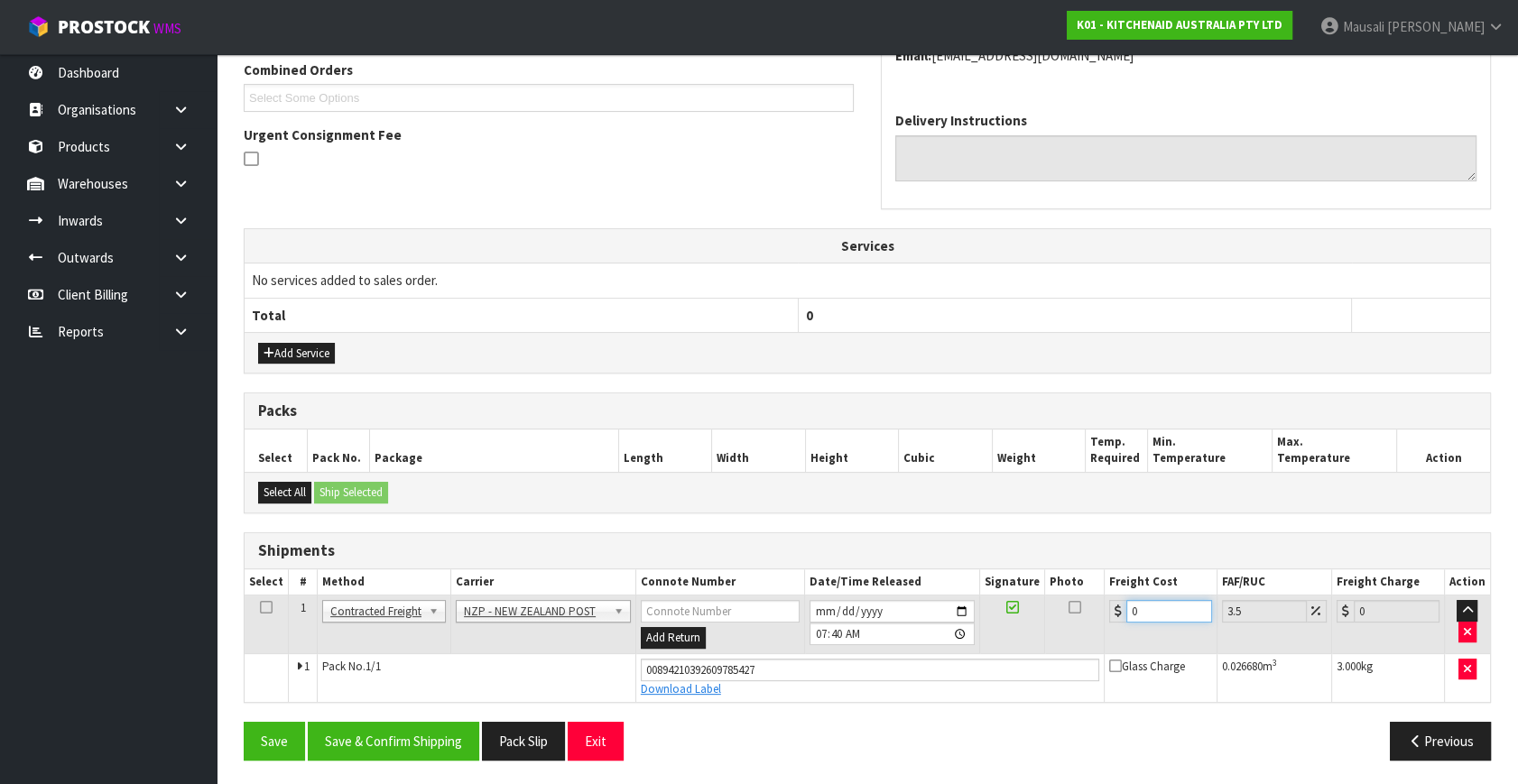
drag, startPoint x: 1110, startPoint y: 625, endPoint x: 1088, endPoint y: 634, distance: 23.8
click at [1089, 634] on tr "1 Client Local Pickup Customer Local Pickup Company Freight Contracted Freight …" at bounding box center [867, 624] width 1246 height 59
type input "8"
type input "8.28"
type input "8.4"
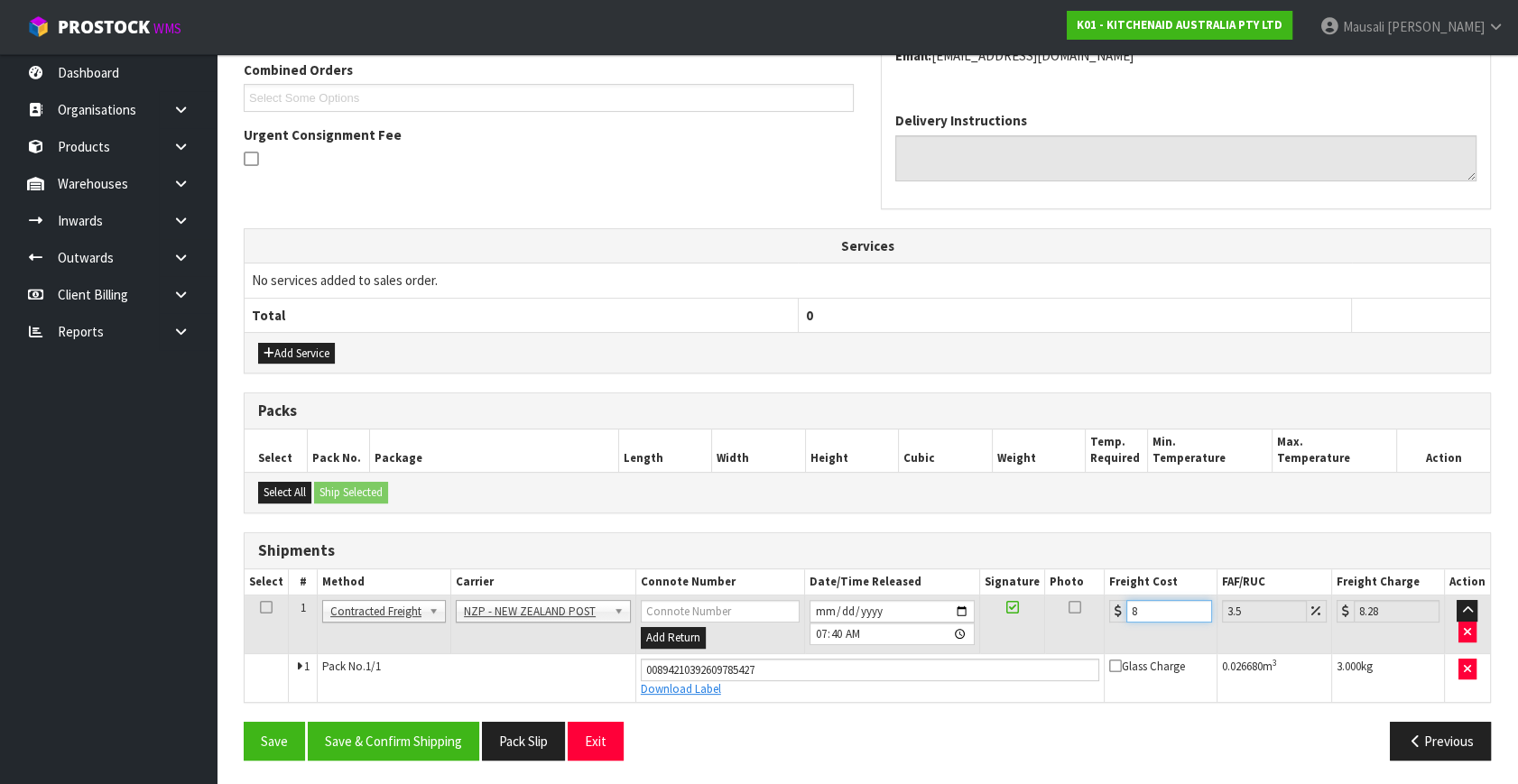
type input "8.69"
type input "8.45"
type input "8.75"
type input "8.45"
click at [389, 748] on button "Save & Confirm Shipping" at bounding box center [393, 740] width 172 height 39
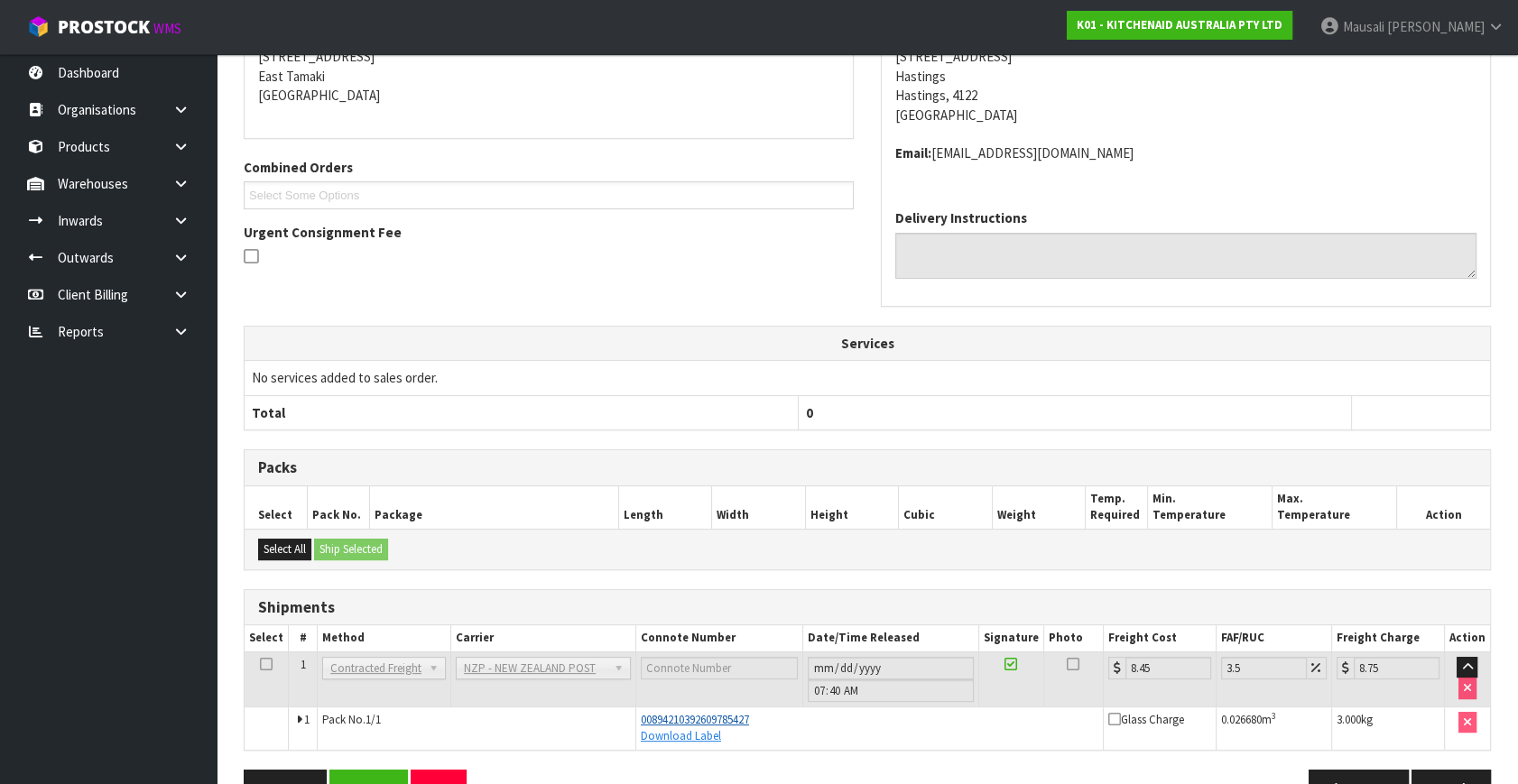
scroll to position [409, 0]
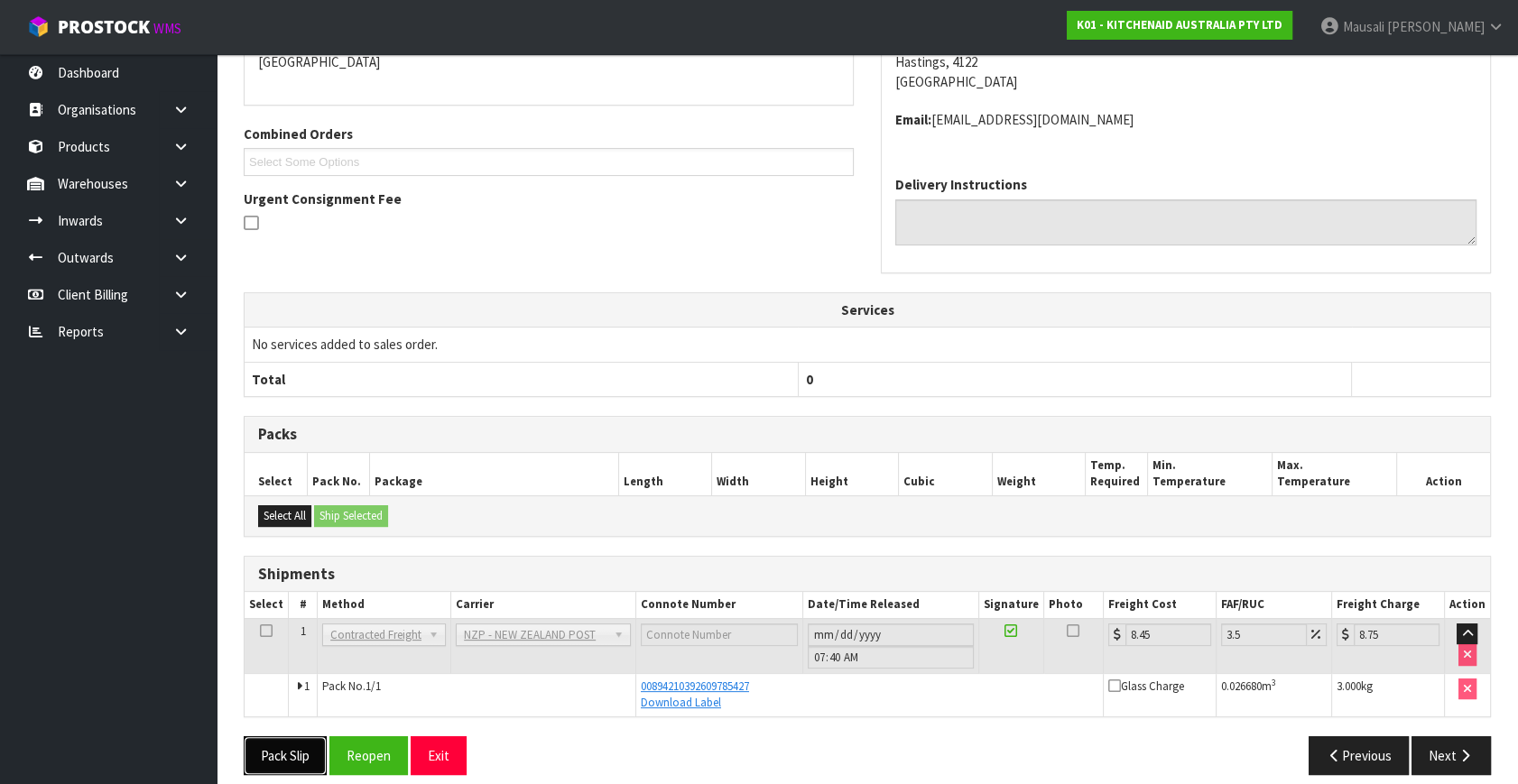
click at [297, 738] on button "Pack Slip" at bounding box center [284, 755] width 83 height 39
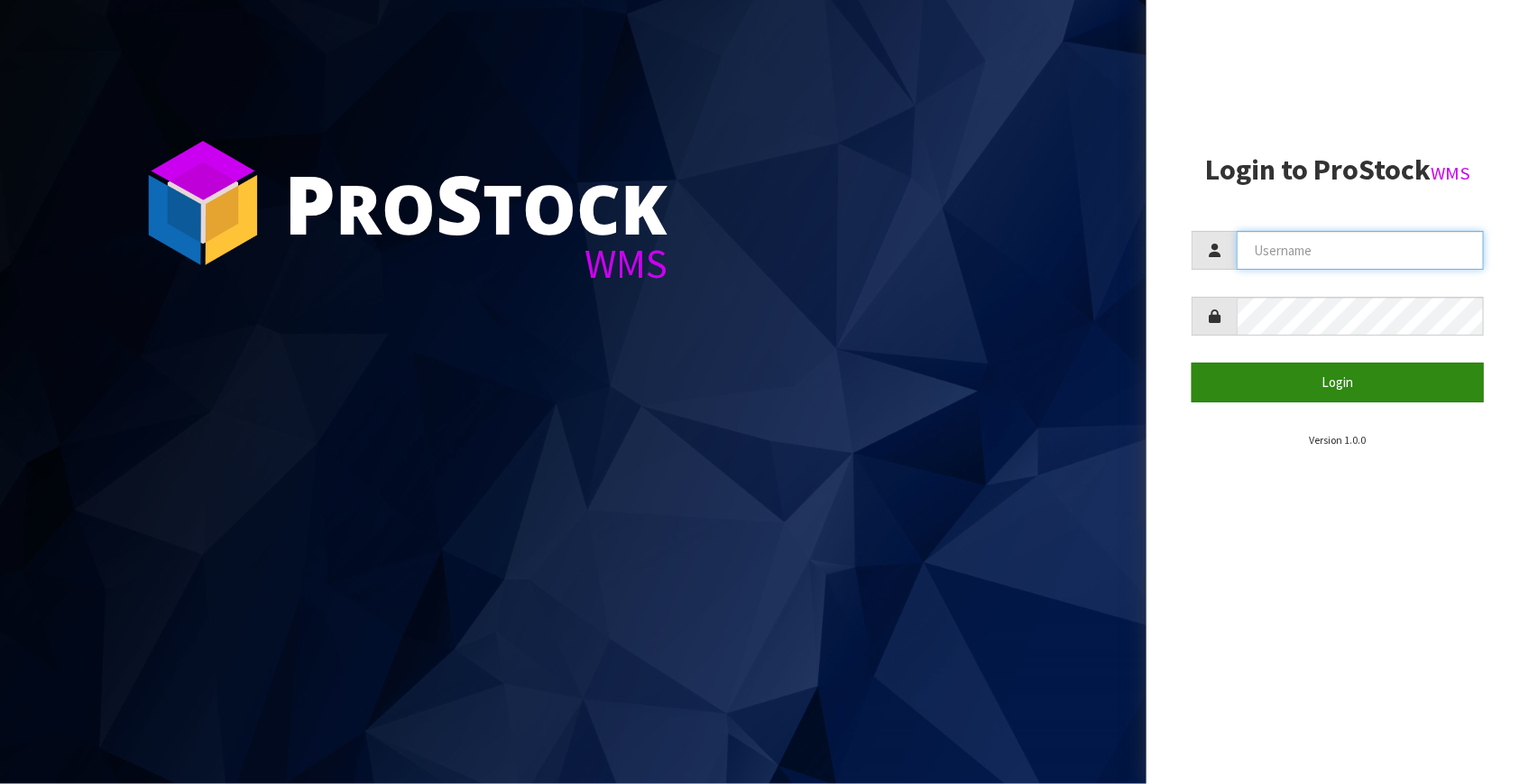
type input "[EMAIL_ADDRESS][DOMAIN_NAME]"
click at [1303, 384] on button "Login" at bounding box center [1337, 381] width 292 height 39
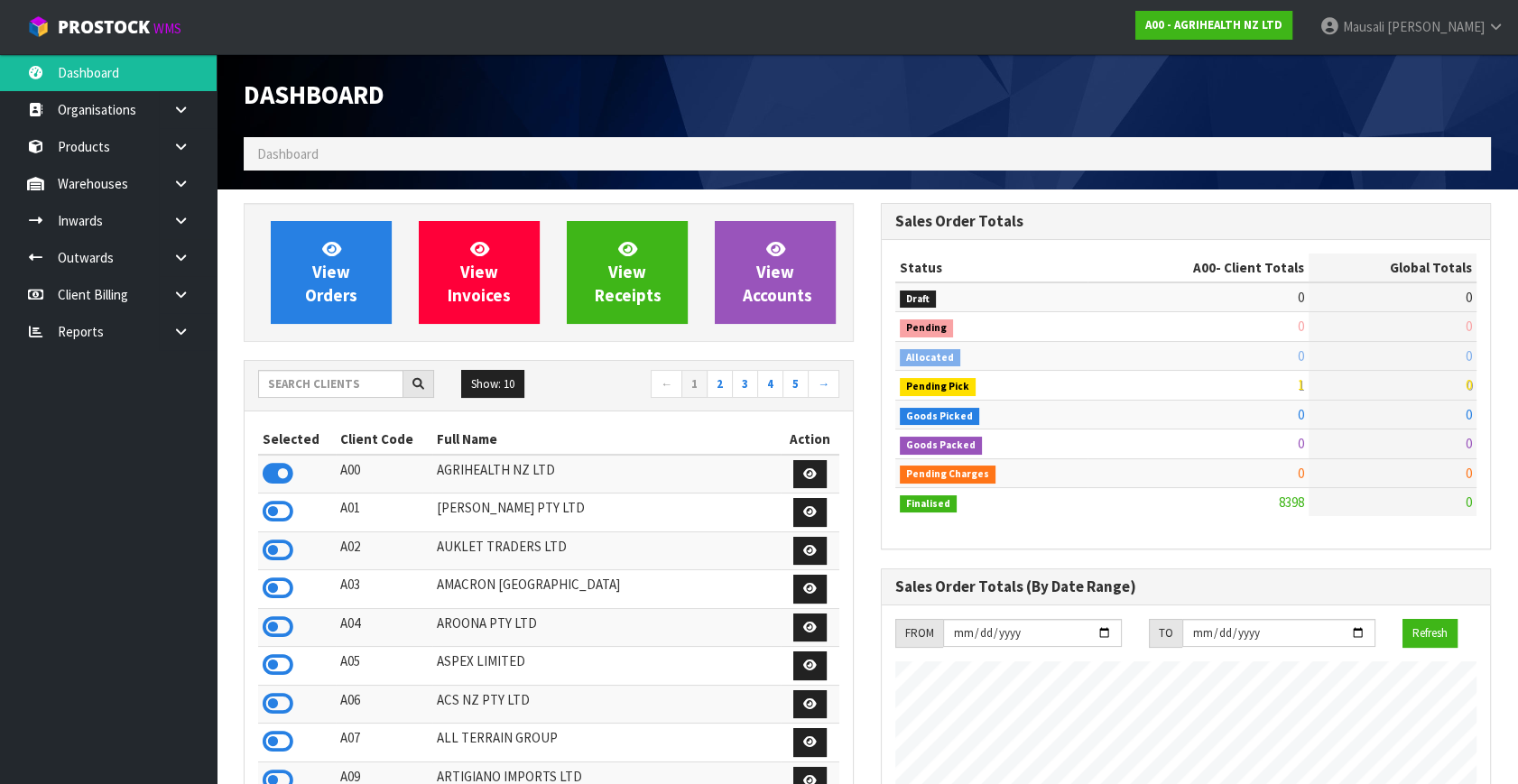
scroll to position [1364, 636]
click at [300, 379] on input "text" at bounding box center [331, 384] width 146 height 28
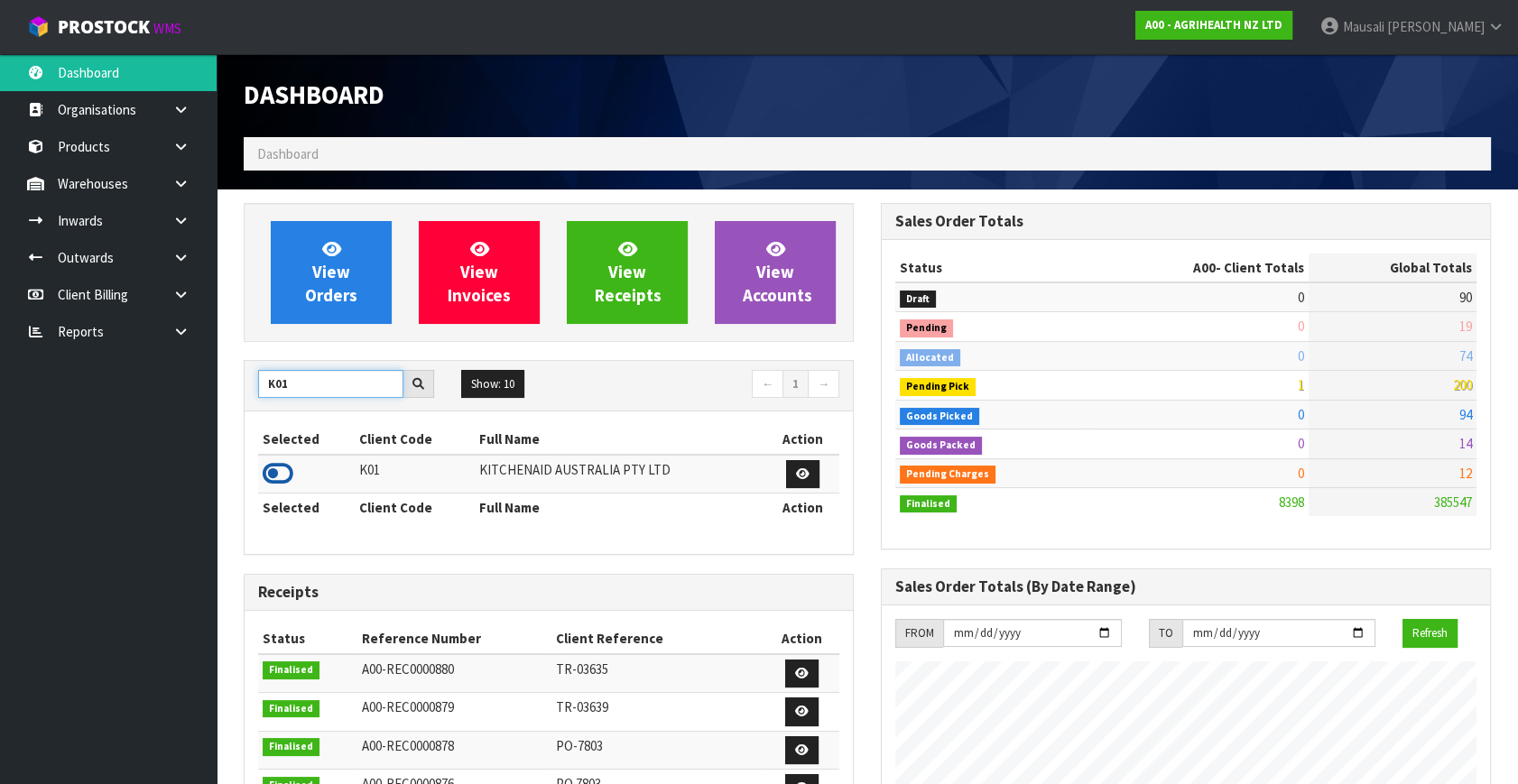
type input "K01"
click at [277, 473] on icon at bounding box center [277, 473] width 31 height 27
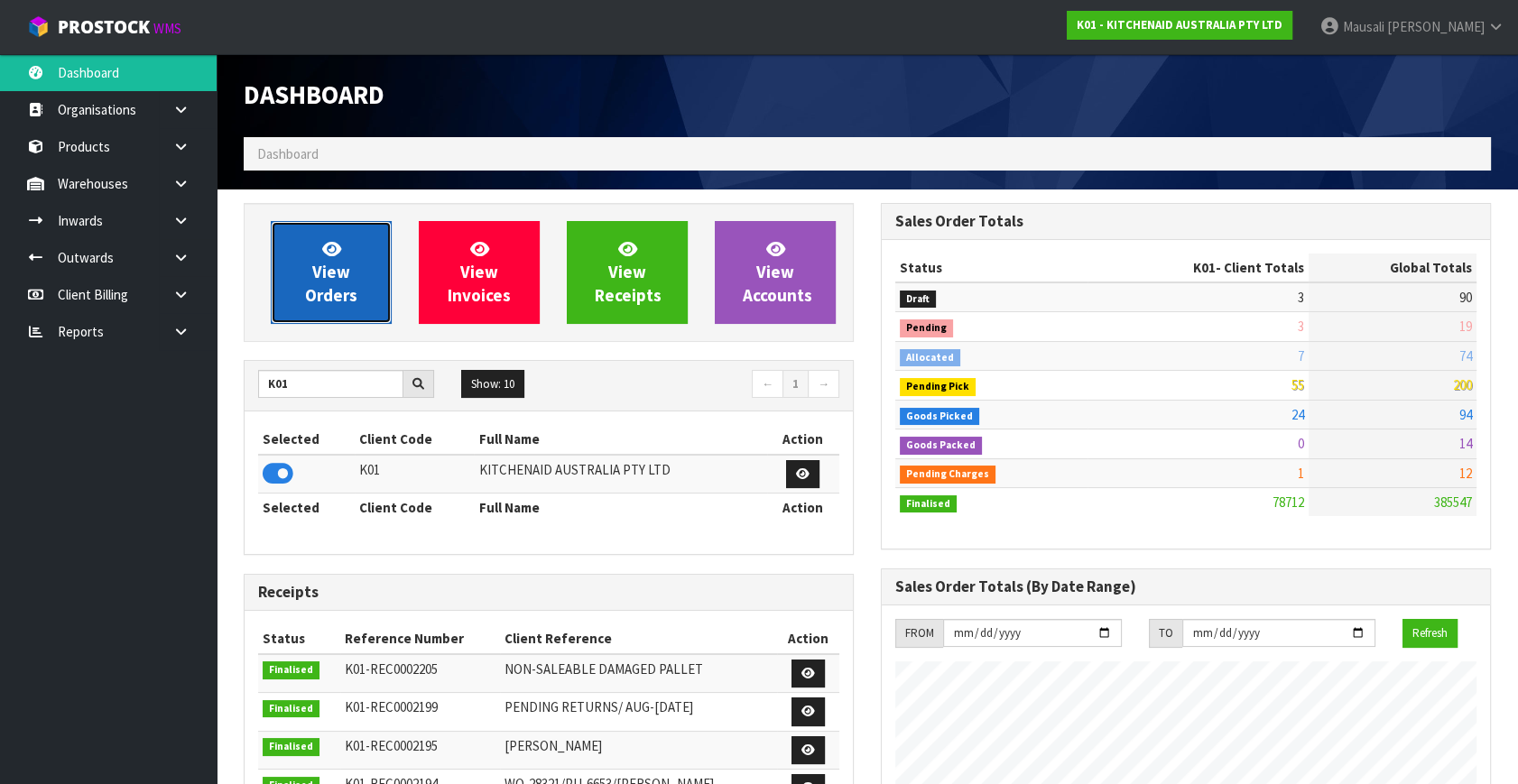
click at [307, 282] on link "View Orders" at bounding box center [330, 271] width 121 height 103
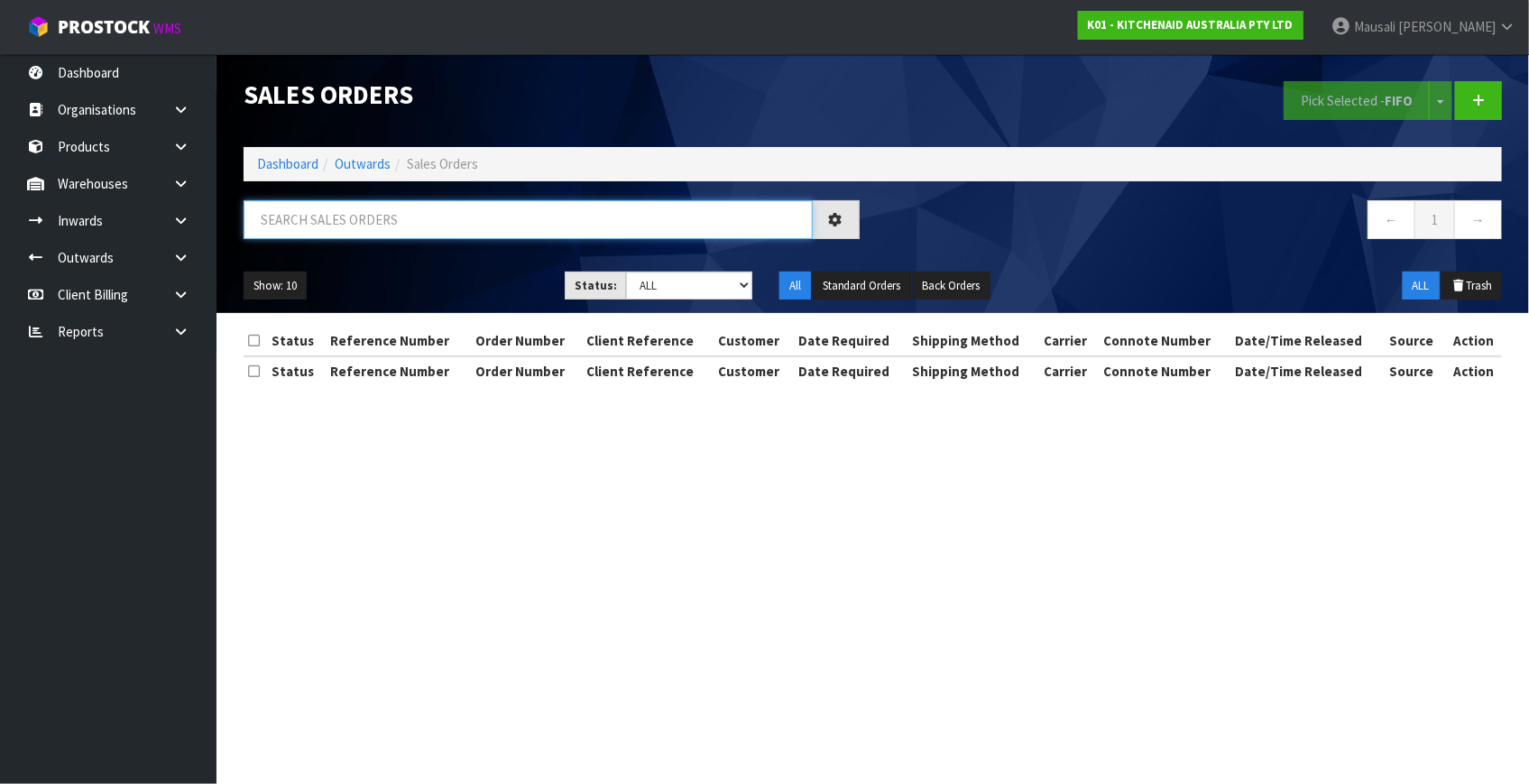
click at [301, 224] on input "text" at bounding box center [528, 219] width 569 height 39
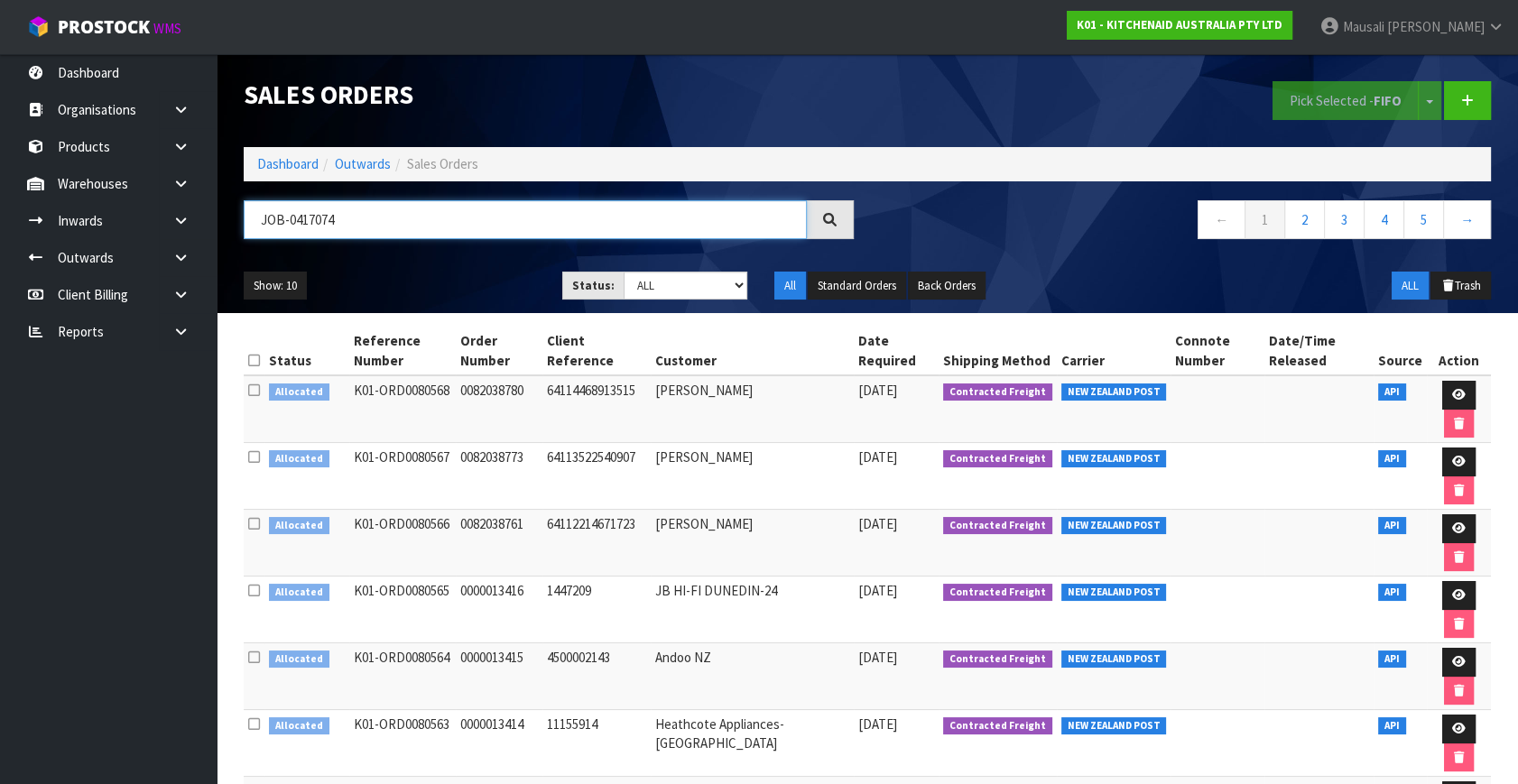
type input "JOB-0417074"
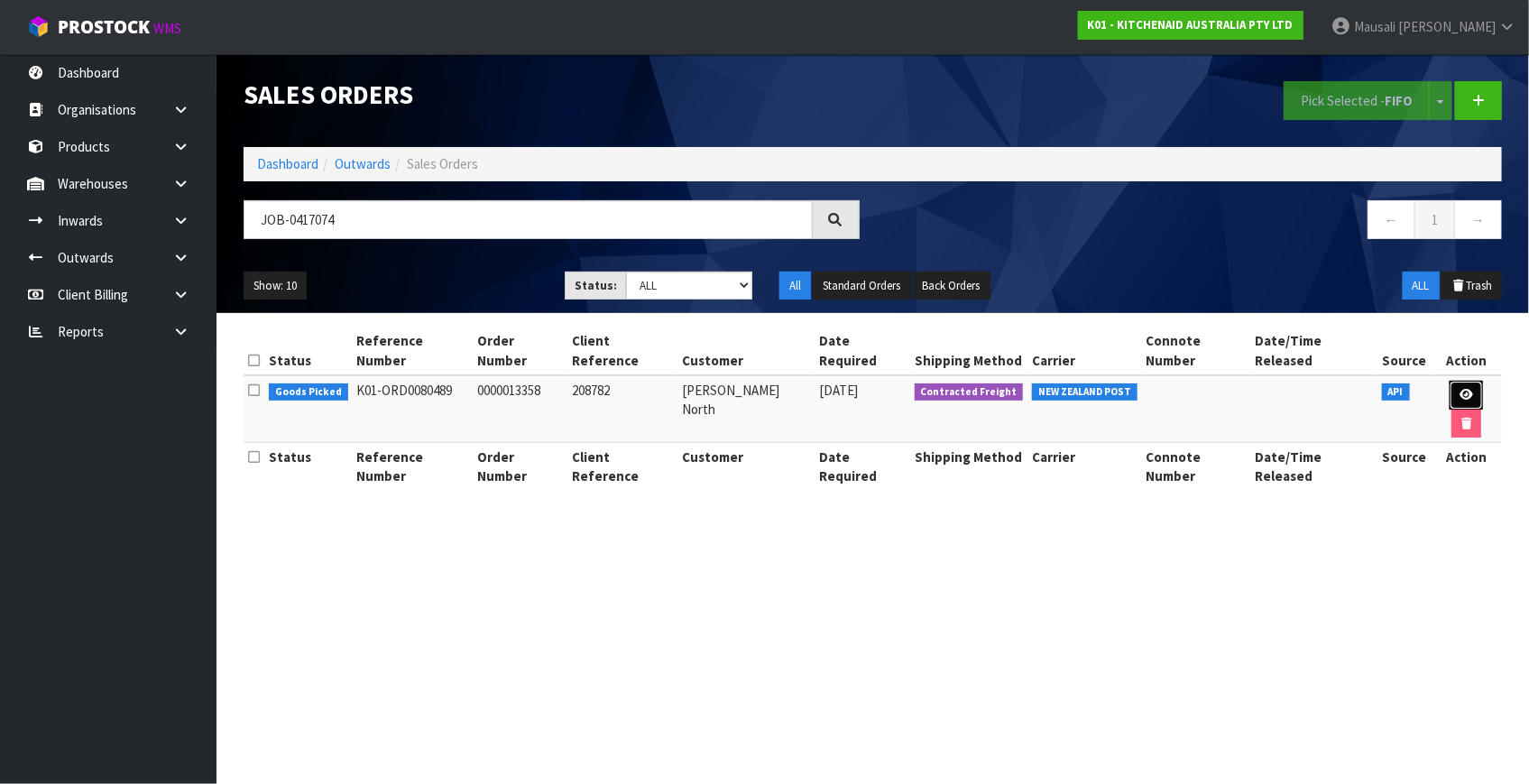
click at [1468, 389] on icon at bounding box center [1467, 395] width 14 height 12
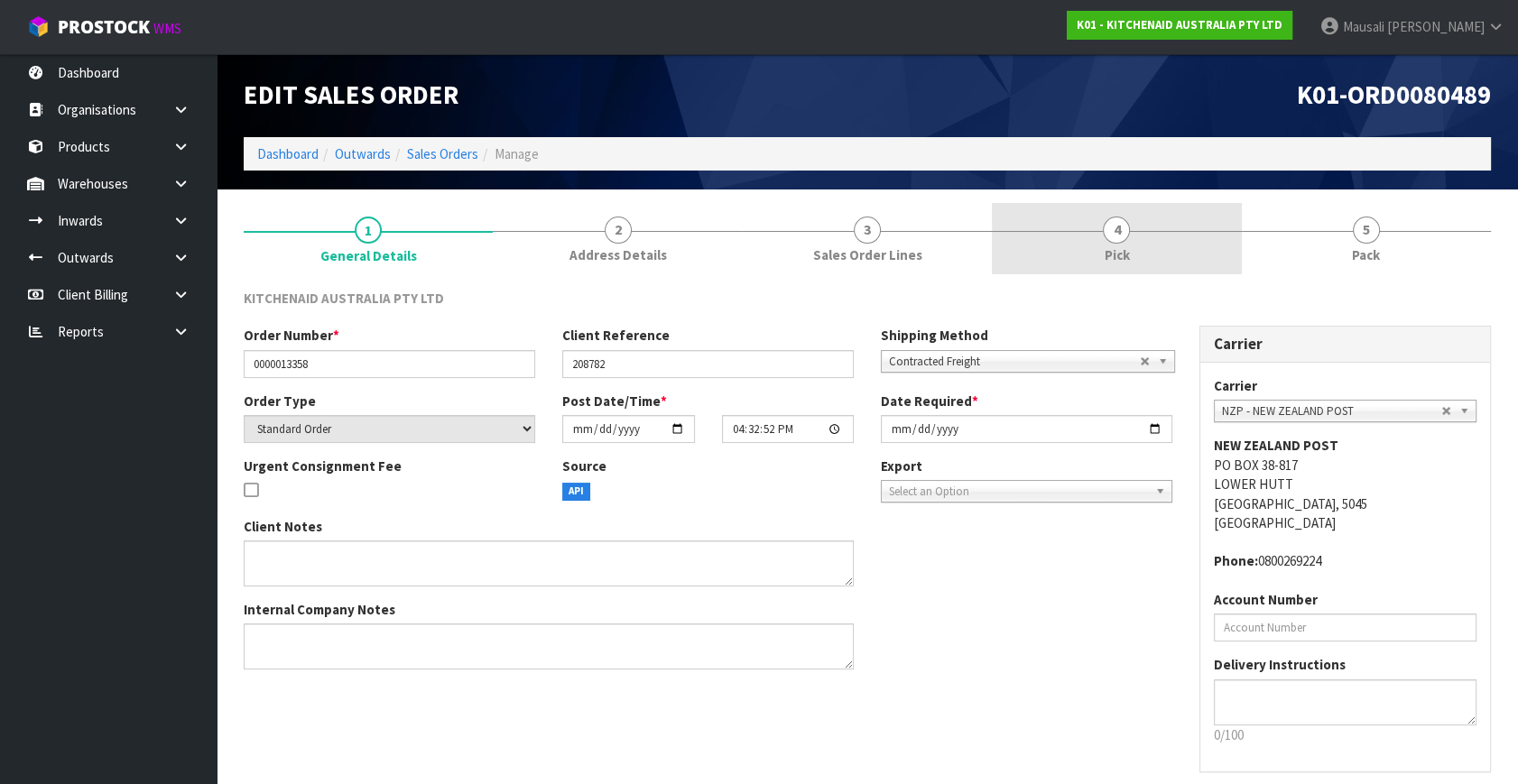
click at [1173, 226] on link "4 Pick" at bounding box center [1117, 237] width 250 height 71
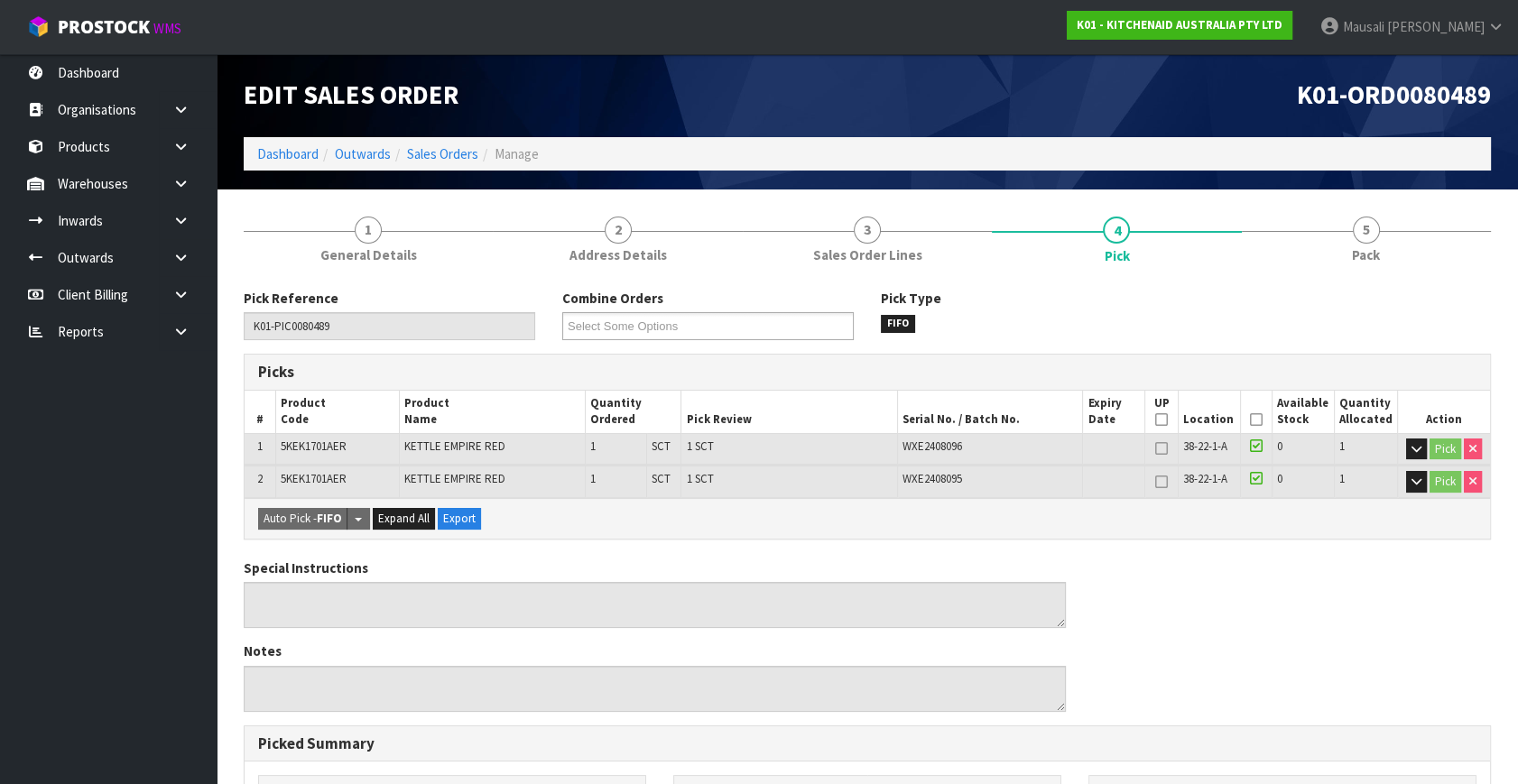
click at [1253, 419] on icon at bounding box center [1256, 419] width 13 height 1
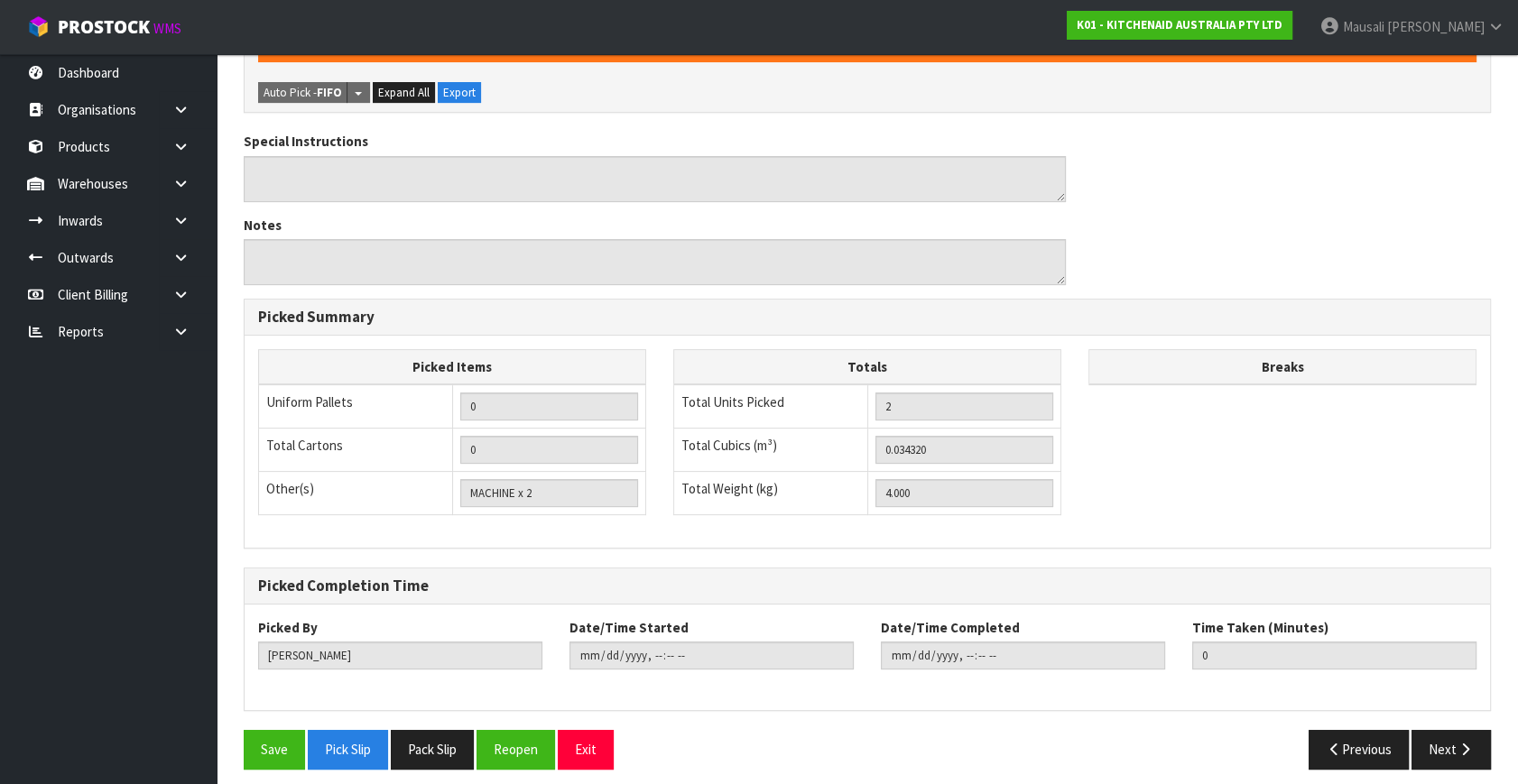
scroll to position [500, 0]
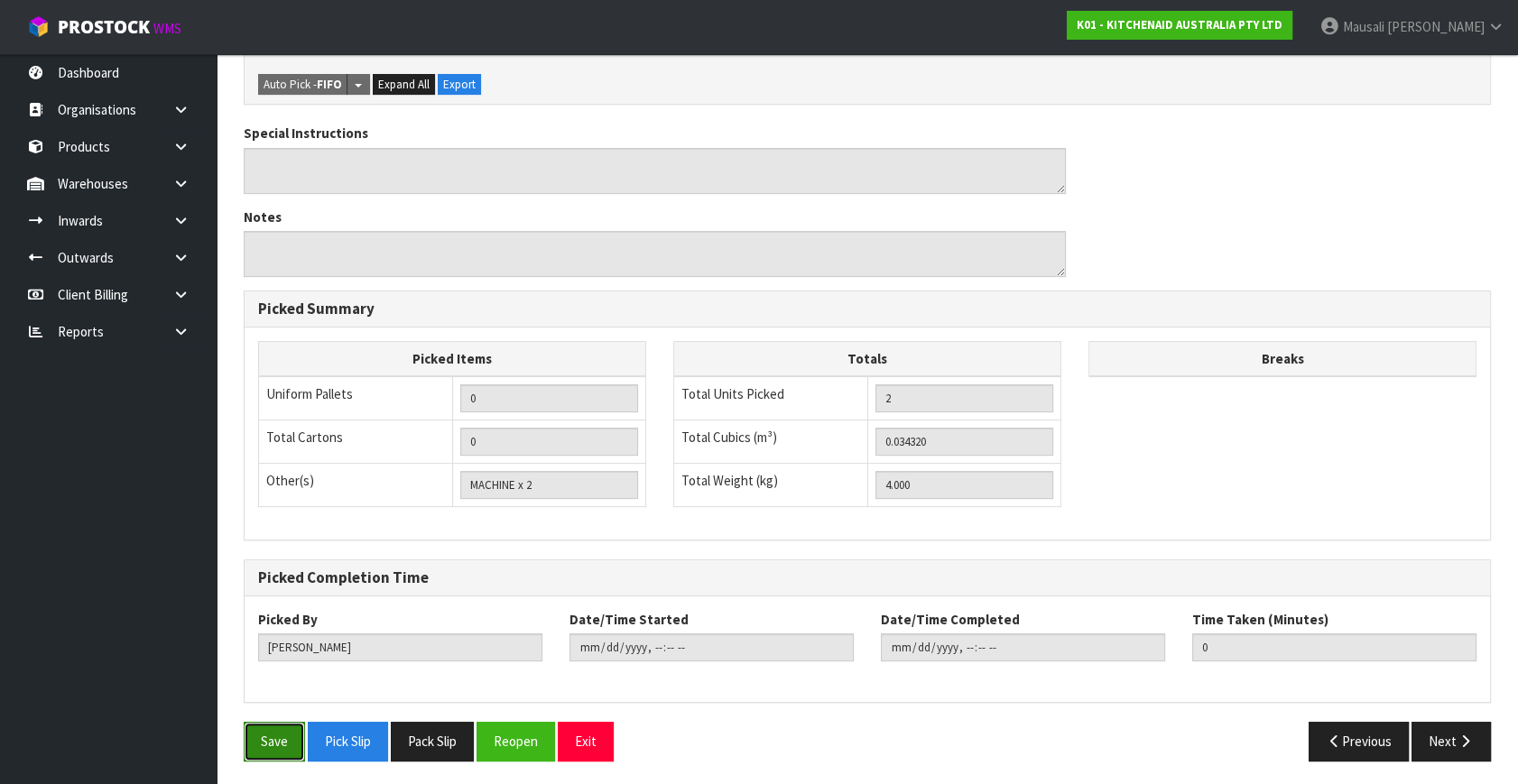
click at [279, 737] on button "Save" at bounding box center [273, 740] width 61 height 39
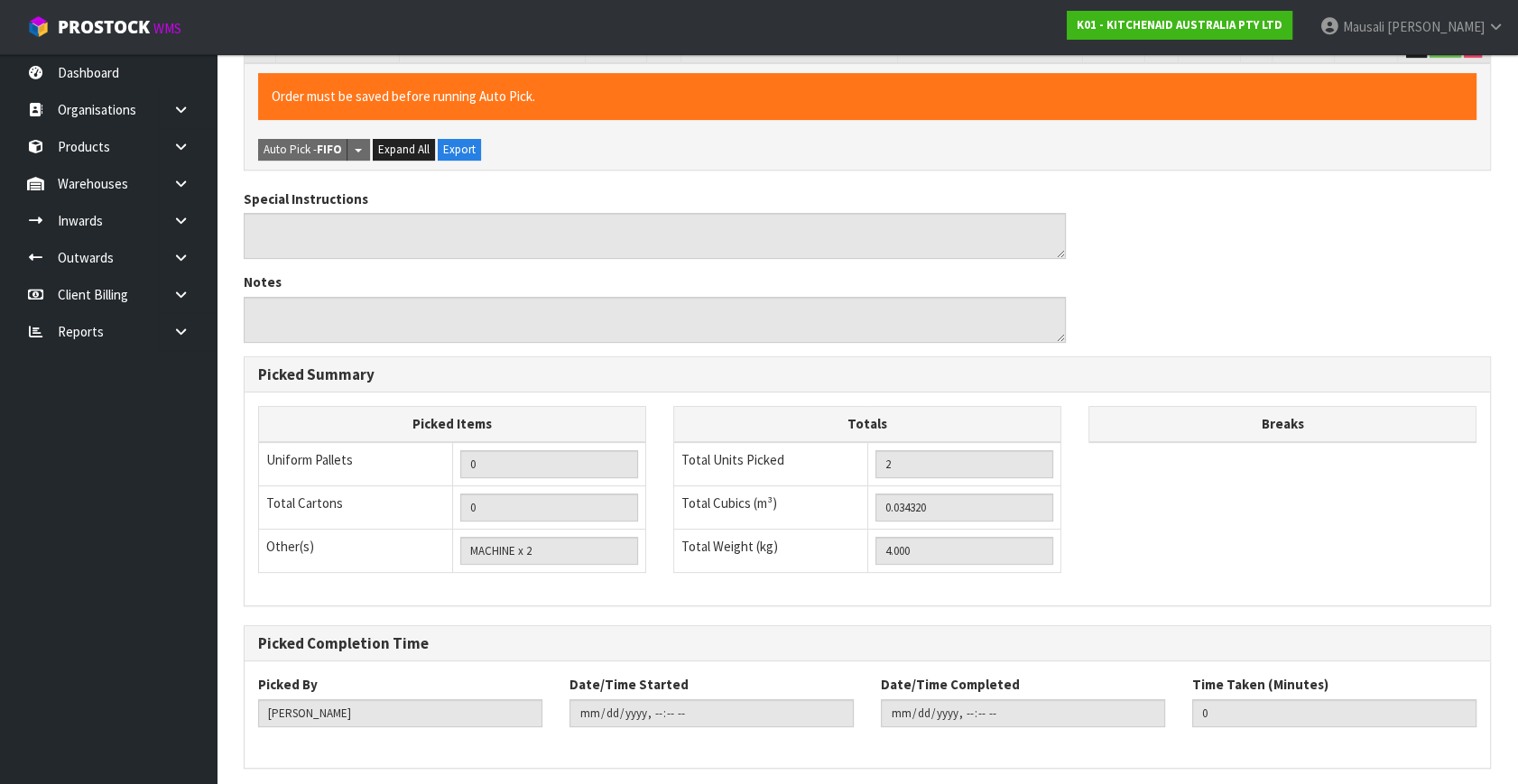
scroll to position [0, 0]
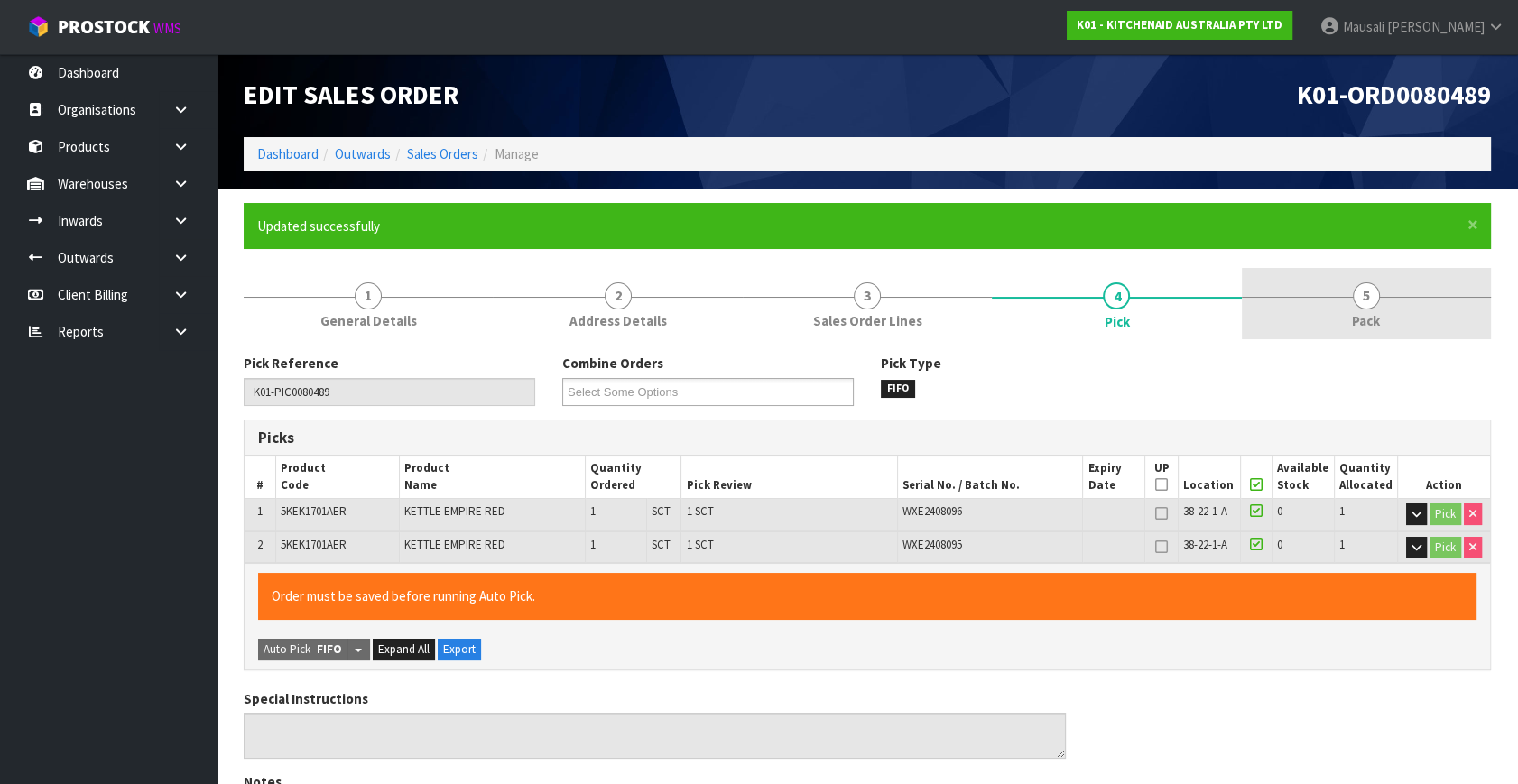
type input "[PERSON_NAME]"
type input "[DATE]T07:43:21"
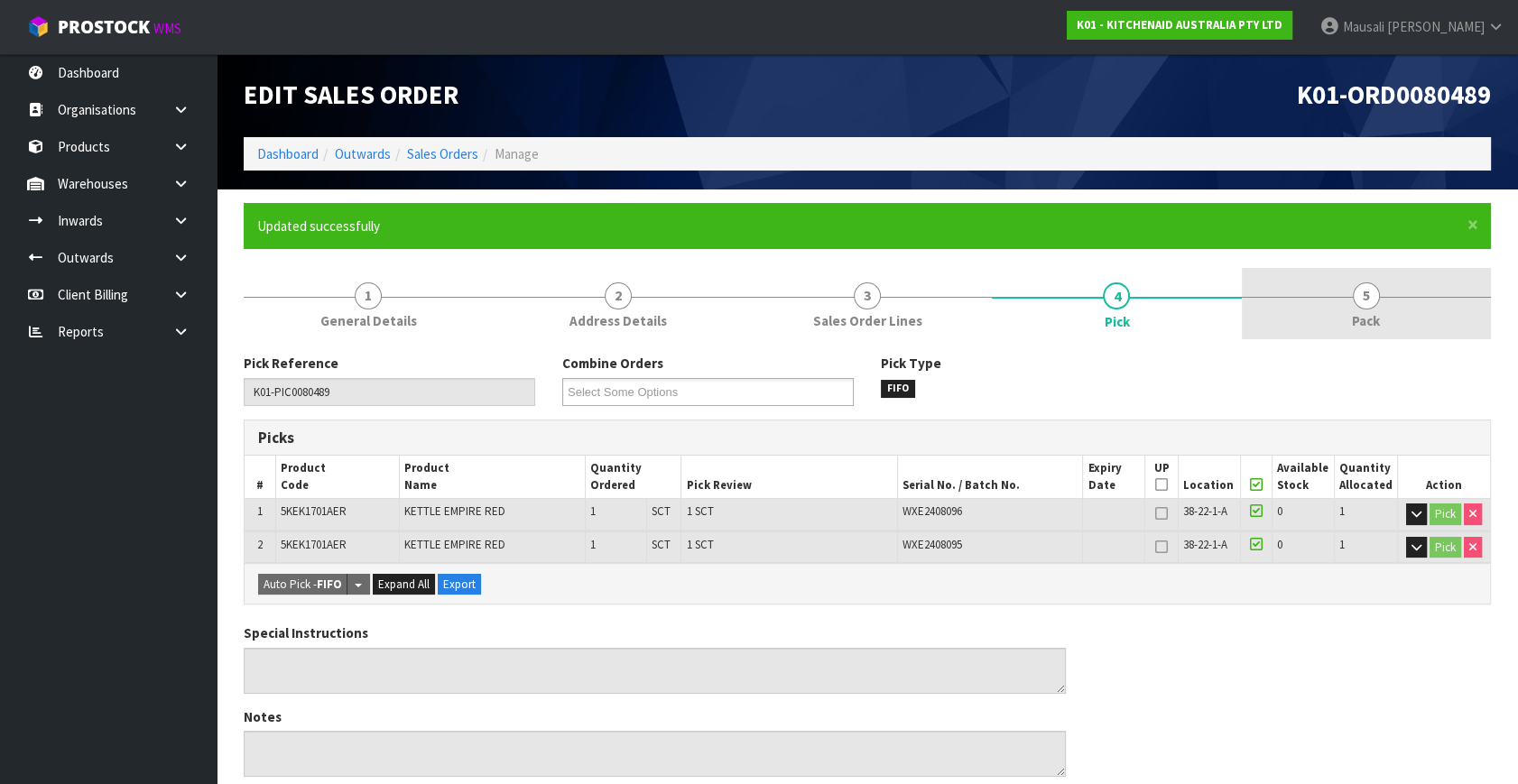
click at [1335, 295] on link "5 Pack" at bounding box center [1366, 303] width 250 height 71
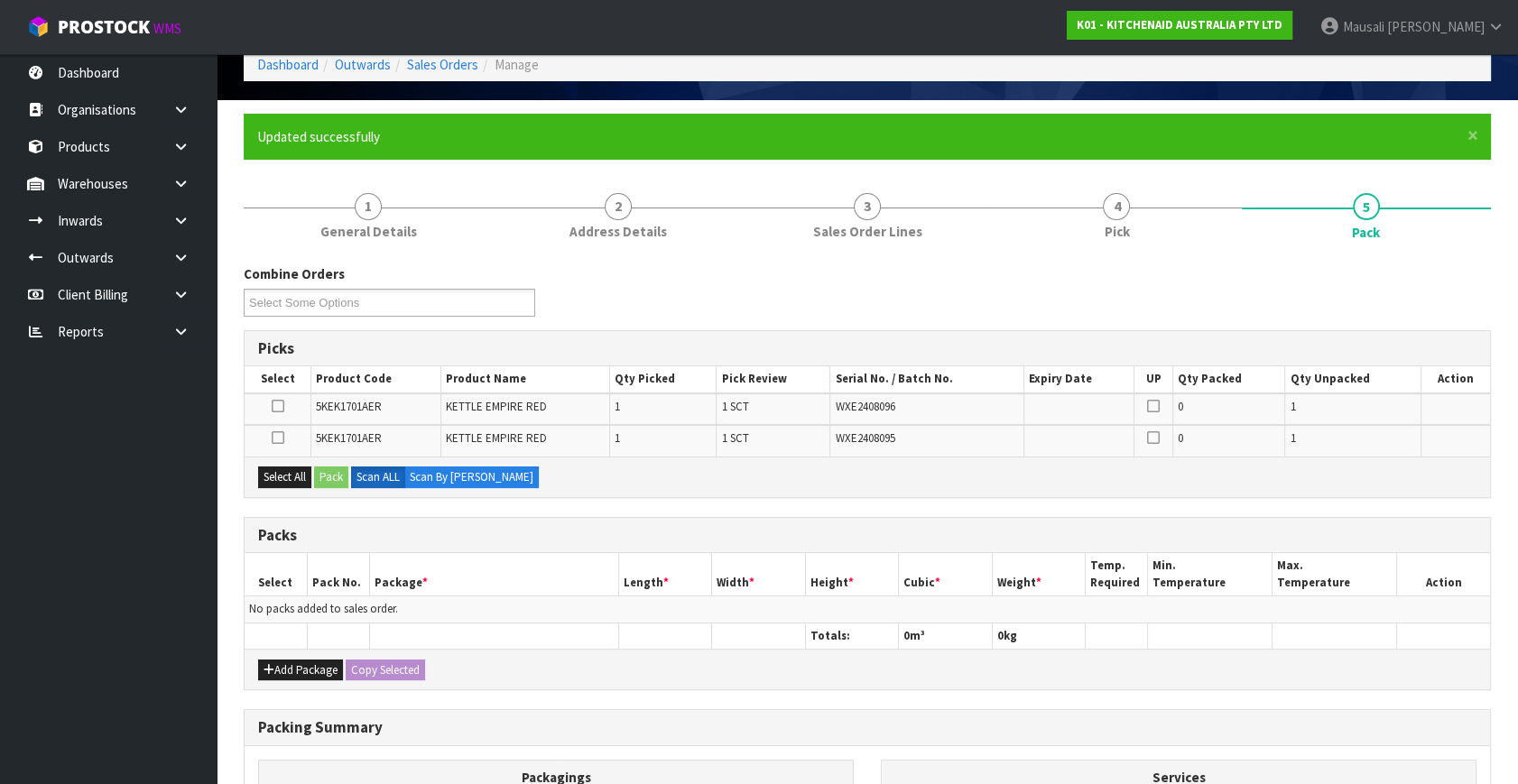
scroll to position [245, 0]
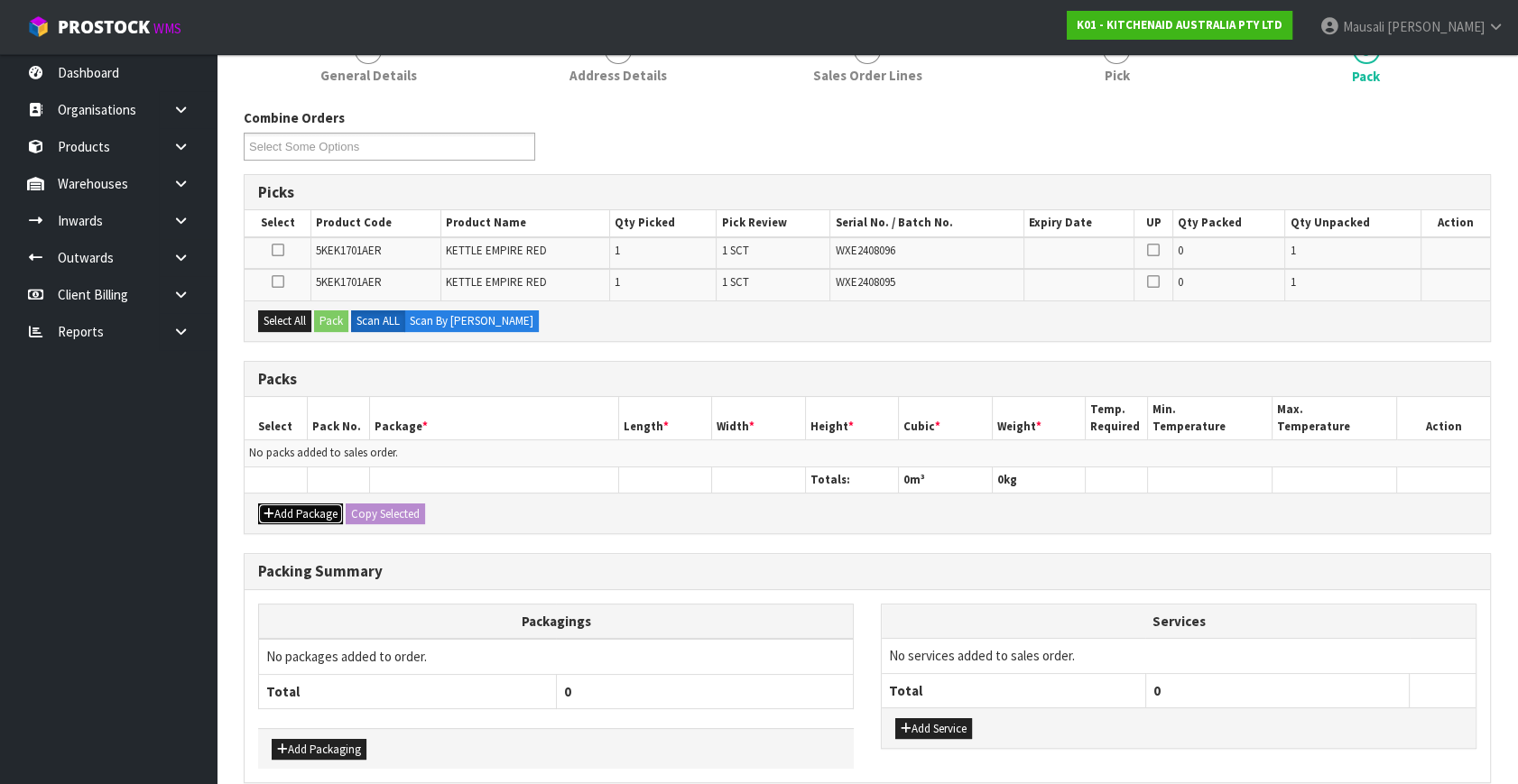
click at [275, 511] on button "Add Package" at bounding box center [300, 514] width 85 height 22
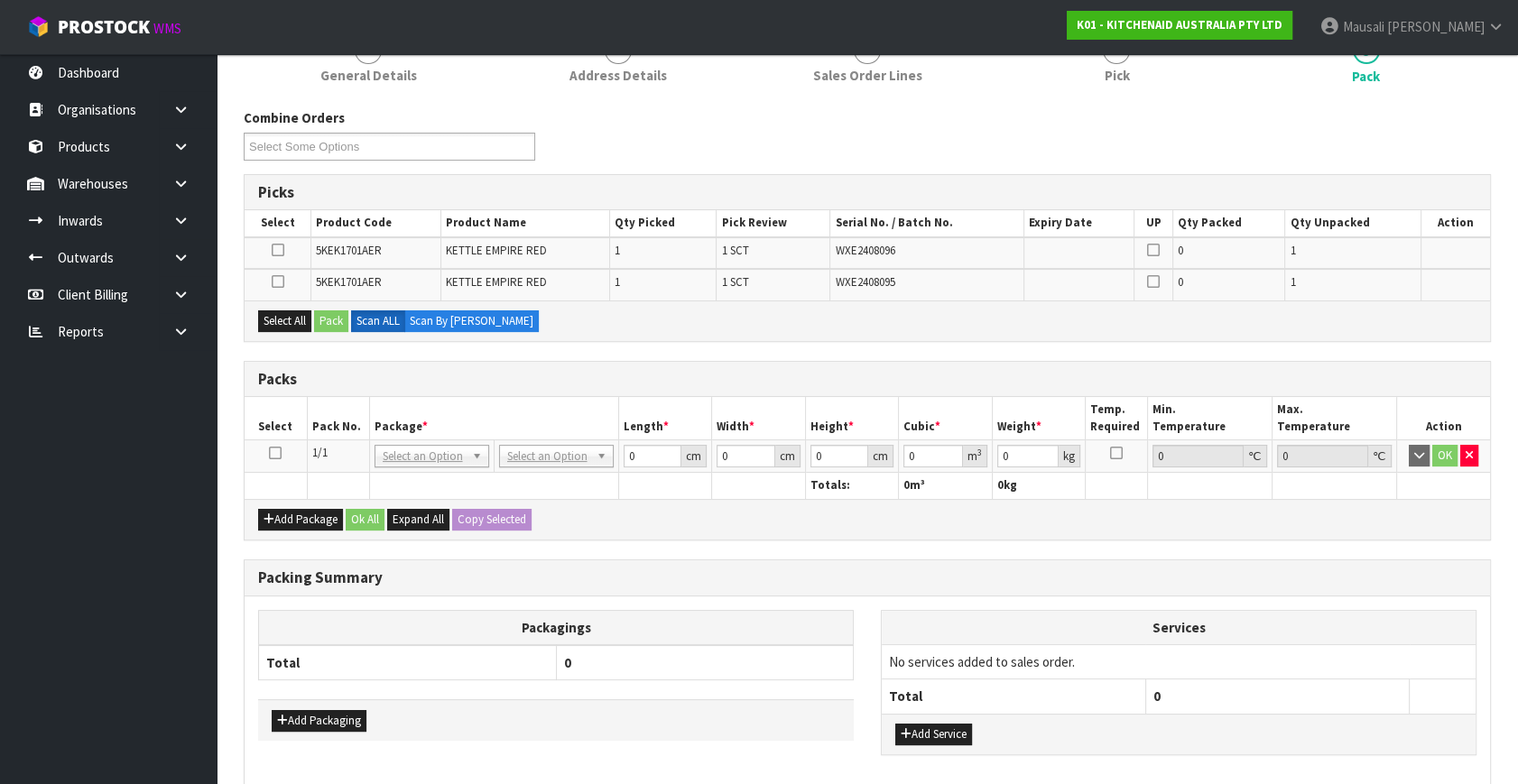
click at [275, 453] on icon at bounding box center [274, 453] width 13 height 1
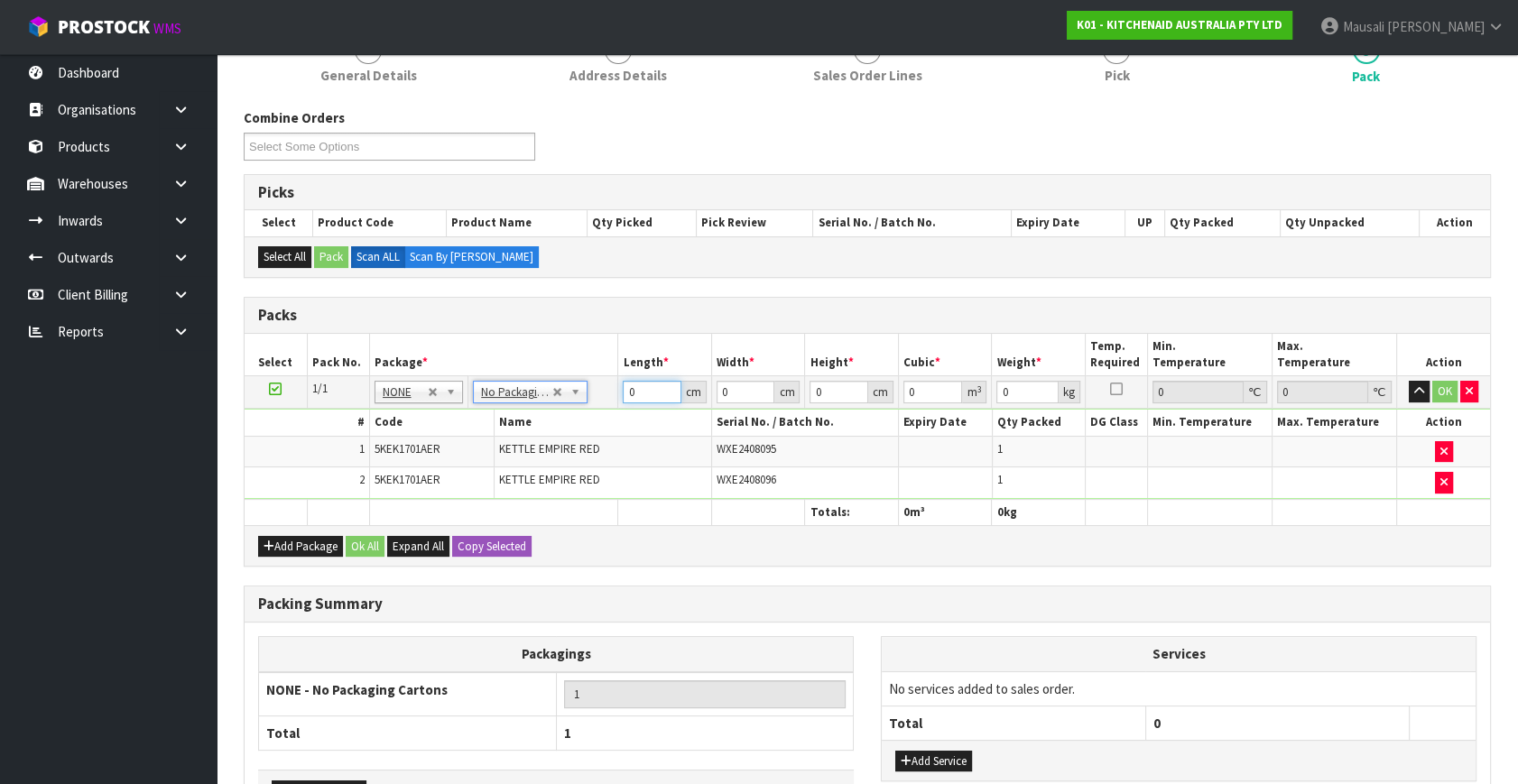
drag, startPoint x: 642, startPoint y: 391, endPoint x: 611, endPoint y: 407, distance: 34.9
click at [611, 407] on tbody "1/1 NONE 007-001 007-002 007-004 007-009 007-013 007-014 007-015 007-017 007-01…" at bounding box center [867, 437] width 1246 height 123
type input "42"
type input "28"
type input "3"
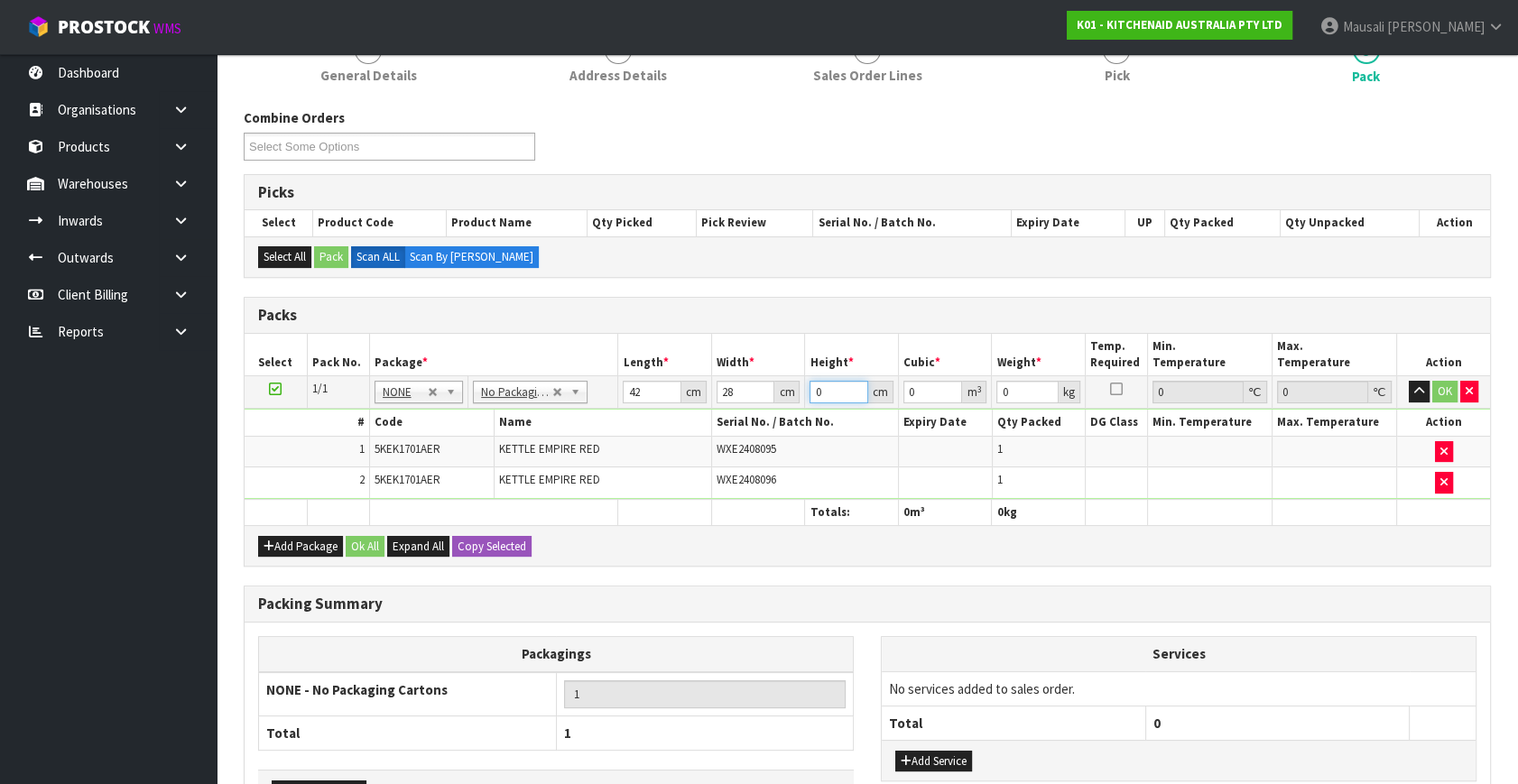
type input "0.003528"
type input "35"
type input "0.04116"
type input "35"
type input "5"
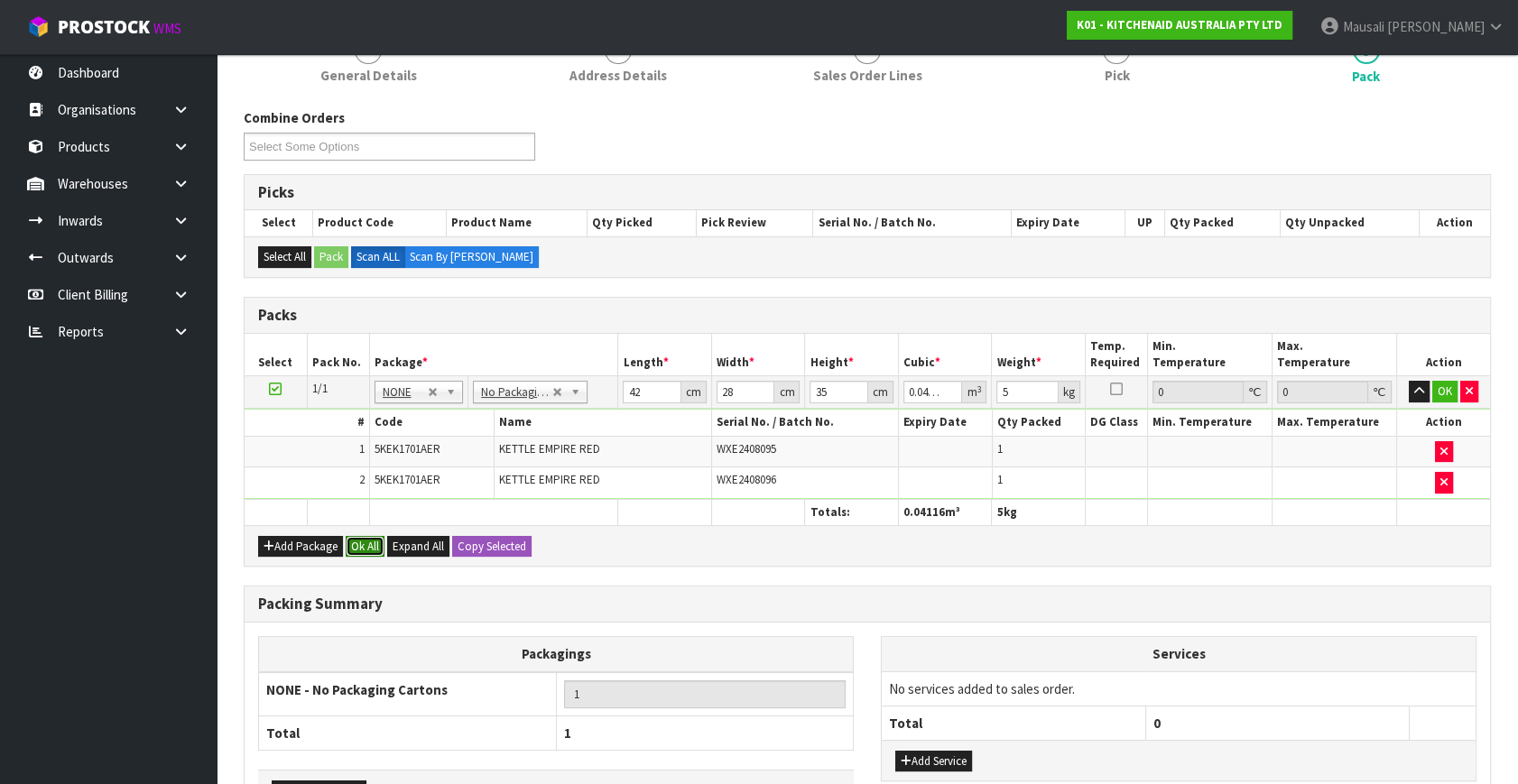
click at [364, 545] on button "Ok All" at bounding box center [364, 547] width 39 height 22
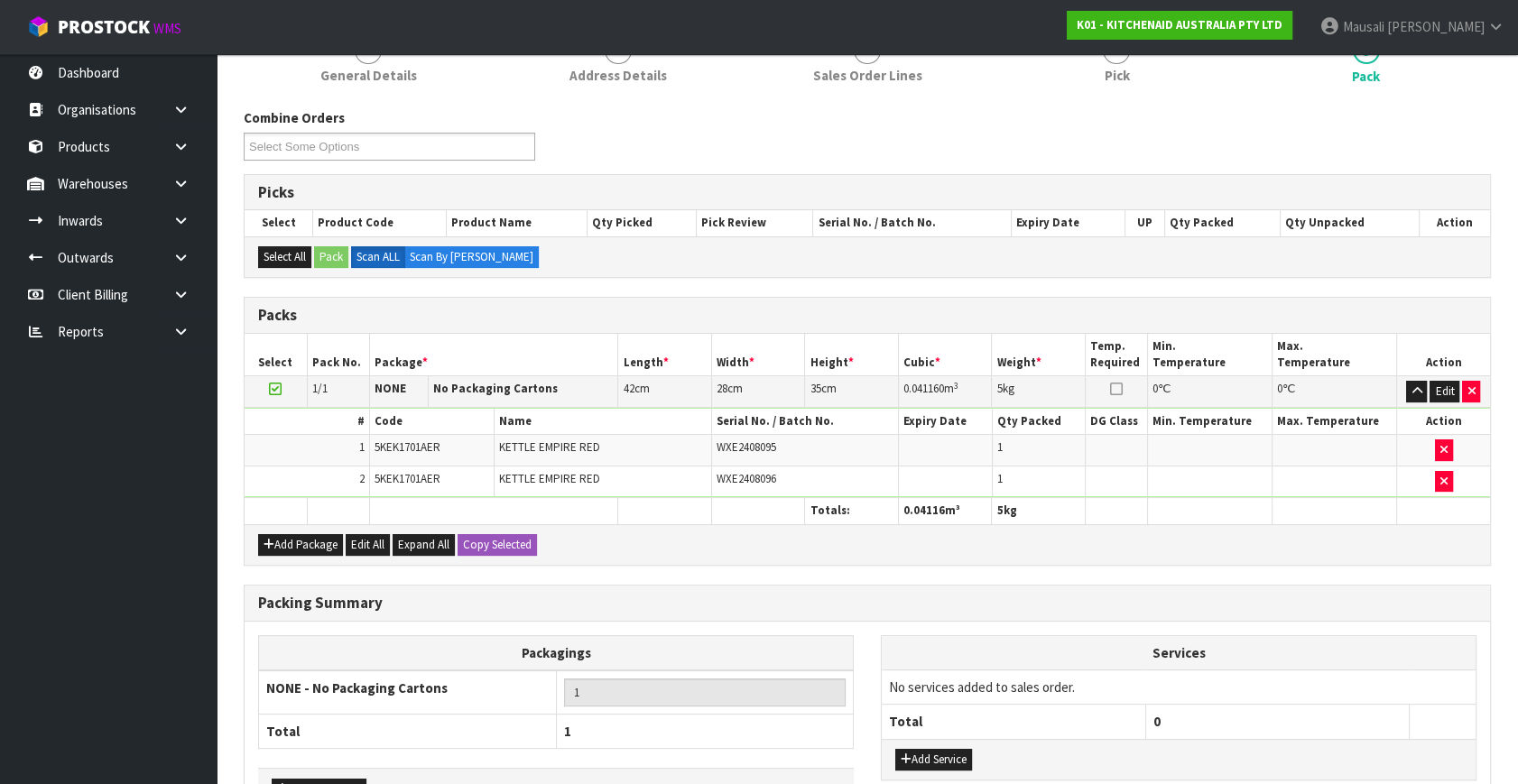
scroll to position [364, 0]
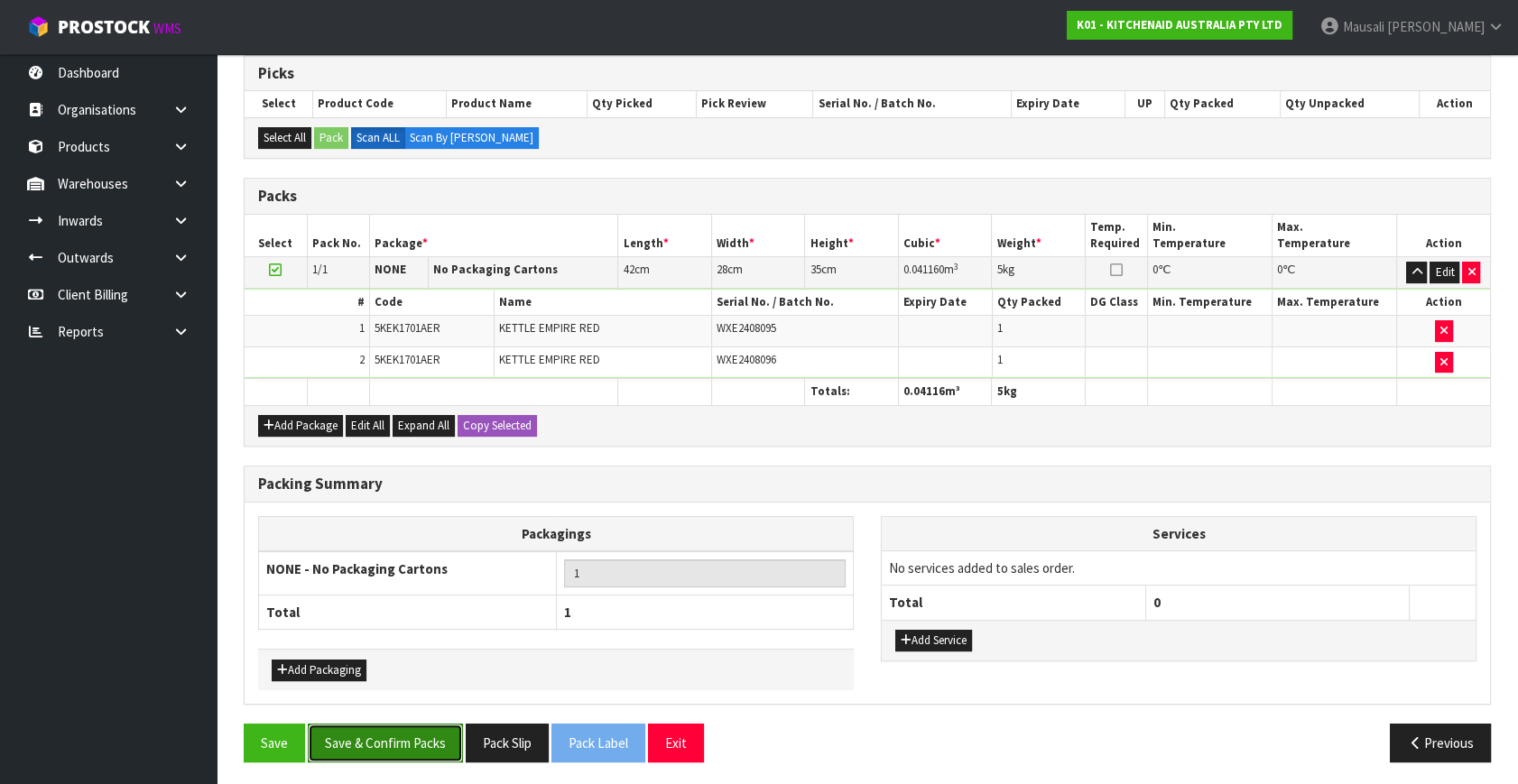
click at [402, 739] on button "Save & Confirm Packs" at bounding box center [385, 742] width 156 height 39
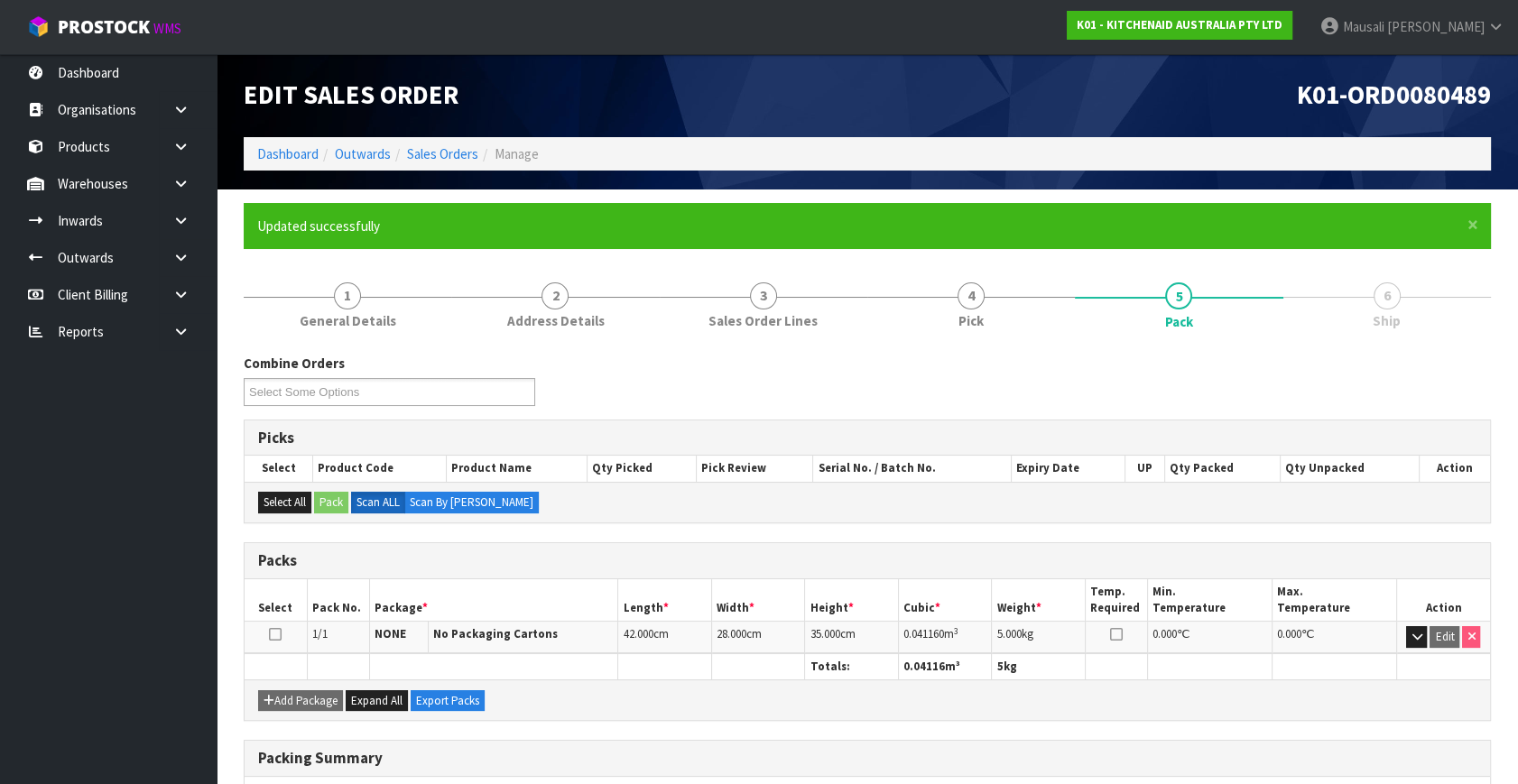
scroll to position [235, 0]
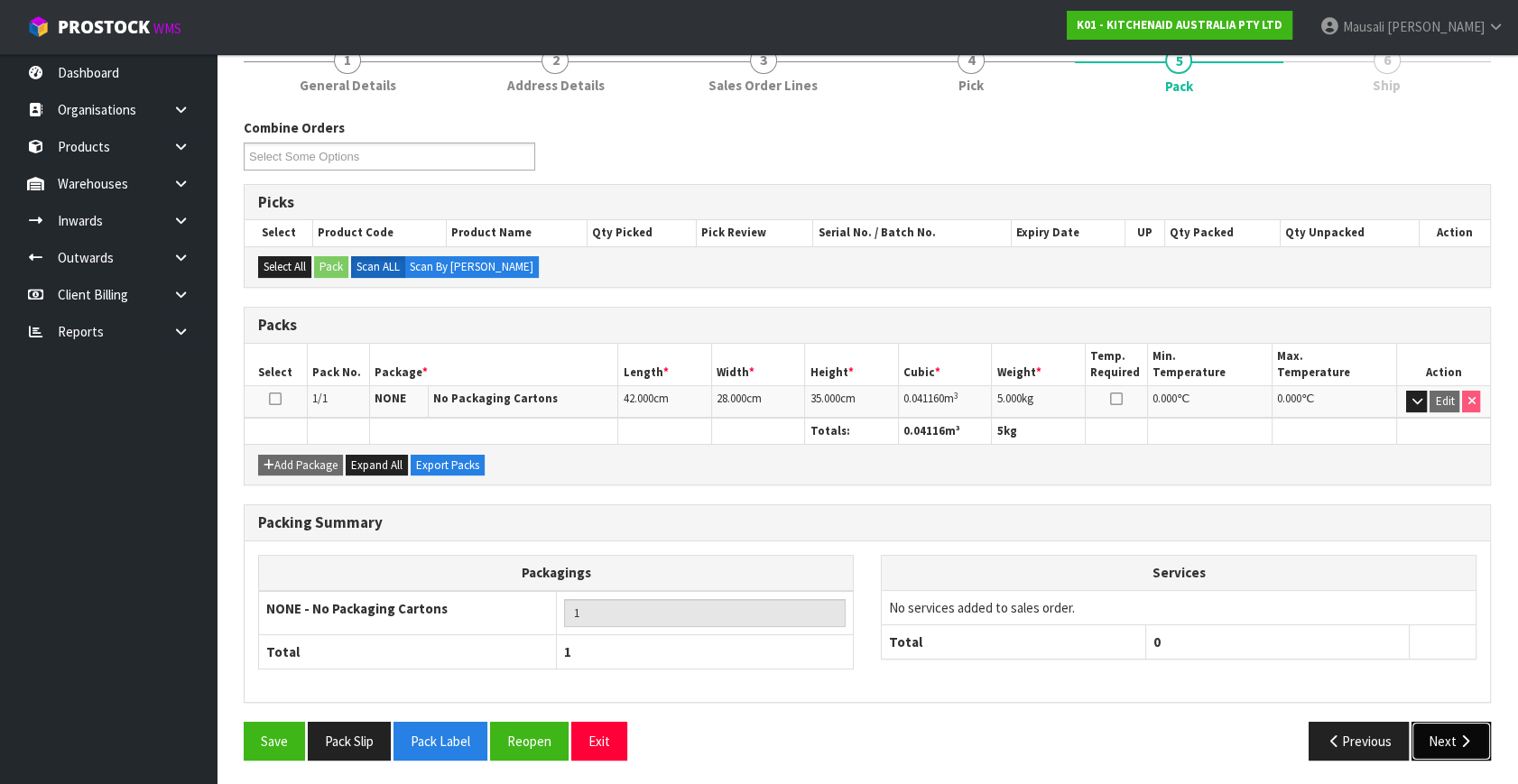
click at [1434, 740] on button "Next" at bounding box center [1451, 740] width 80 height 39
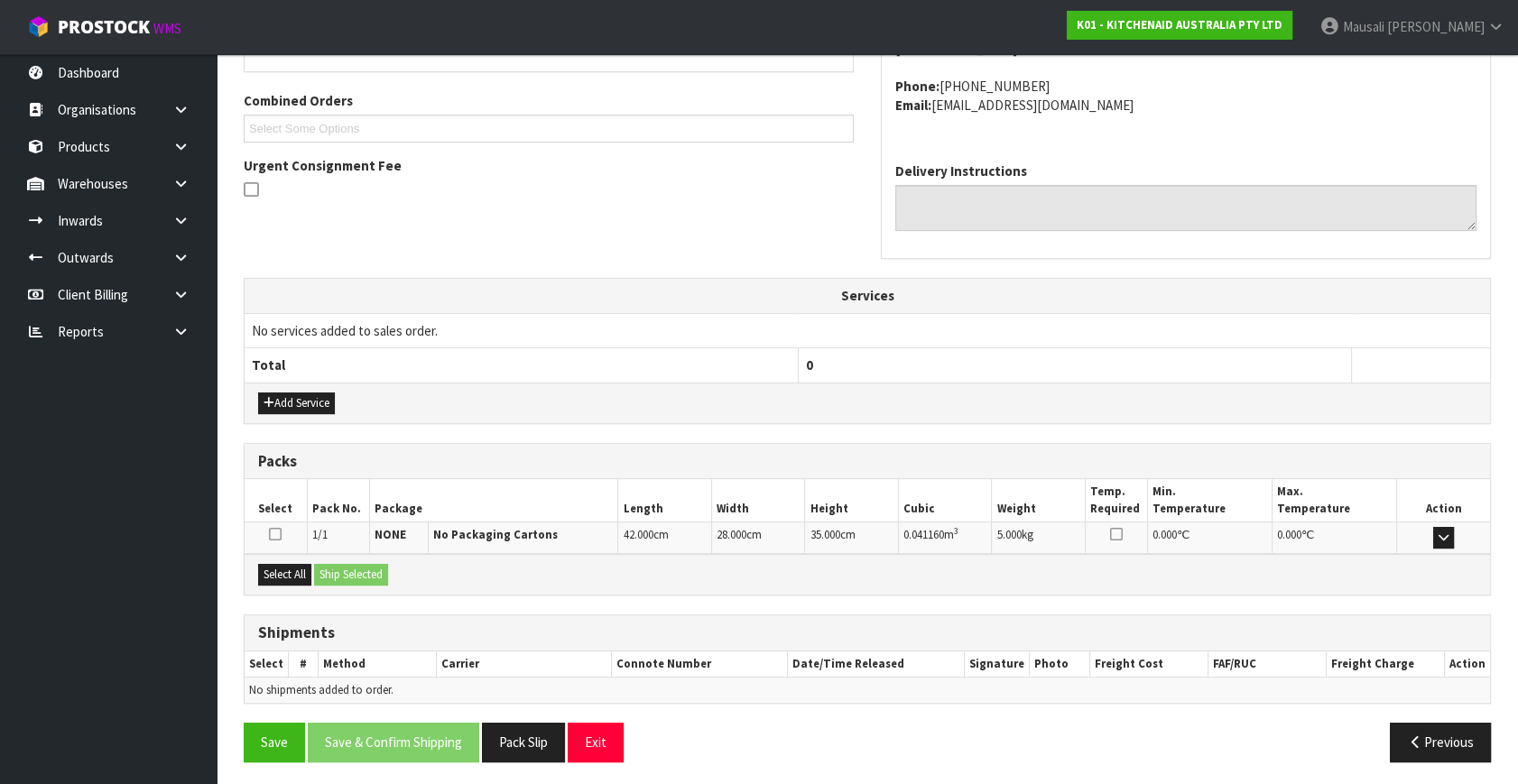
scroll to position [444, 0]
drag, startPoint x: 278, startPoint y: 570, endPoint x: 325, endPoint y: 574, distance: 47.2
click at [286, 571] on button "Select All" at bounding box center [284, 574] width 53 height 22
click at [330, 572] on button "Ship Selected" at bounding box center [351, 574] width 74 height 22
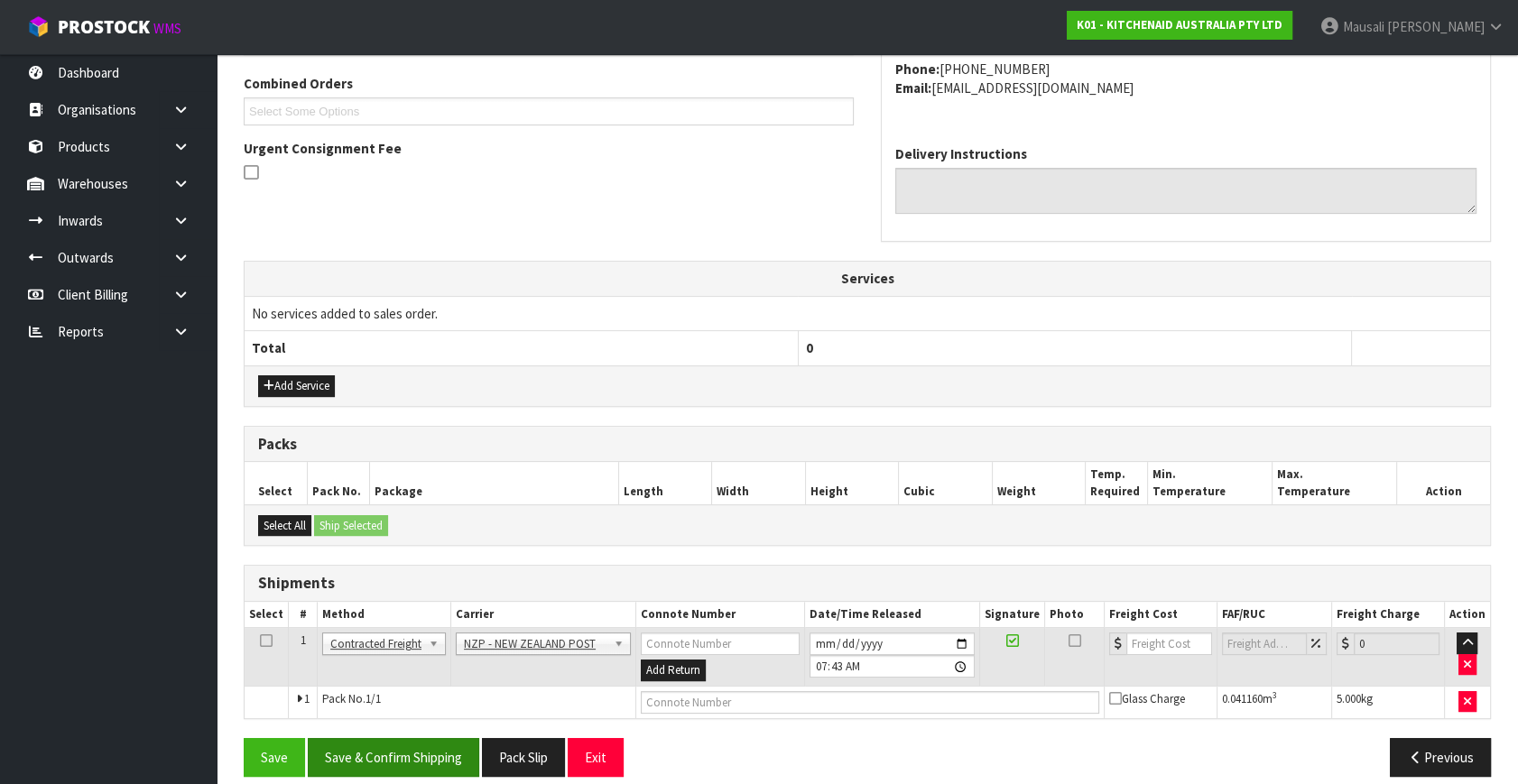
scroll to position [476, 0]
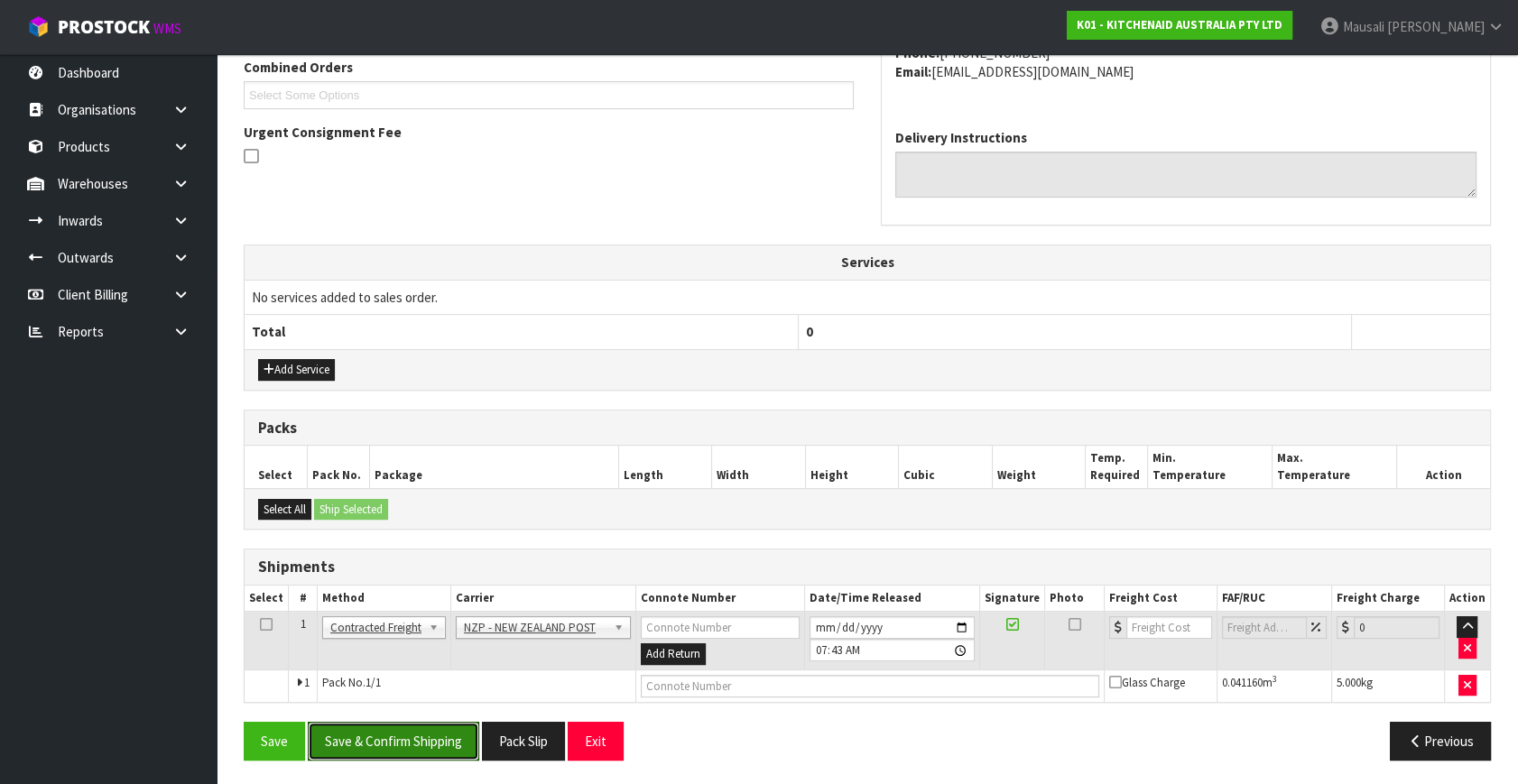
drag, startPoint x: 432, startPoint y: 732, endPoint x: 572, endPoint y: 673, distance: 151.9
click at [432, 731] on button "Save & Confirm Shipping" at bounding box center [393, 740] width 172 height 39
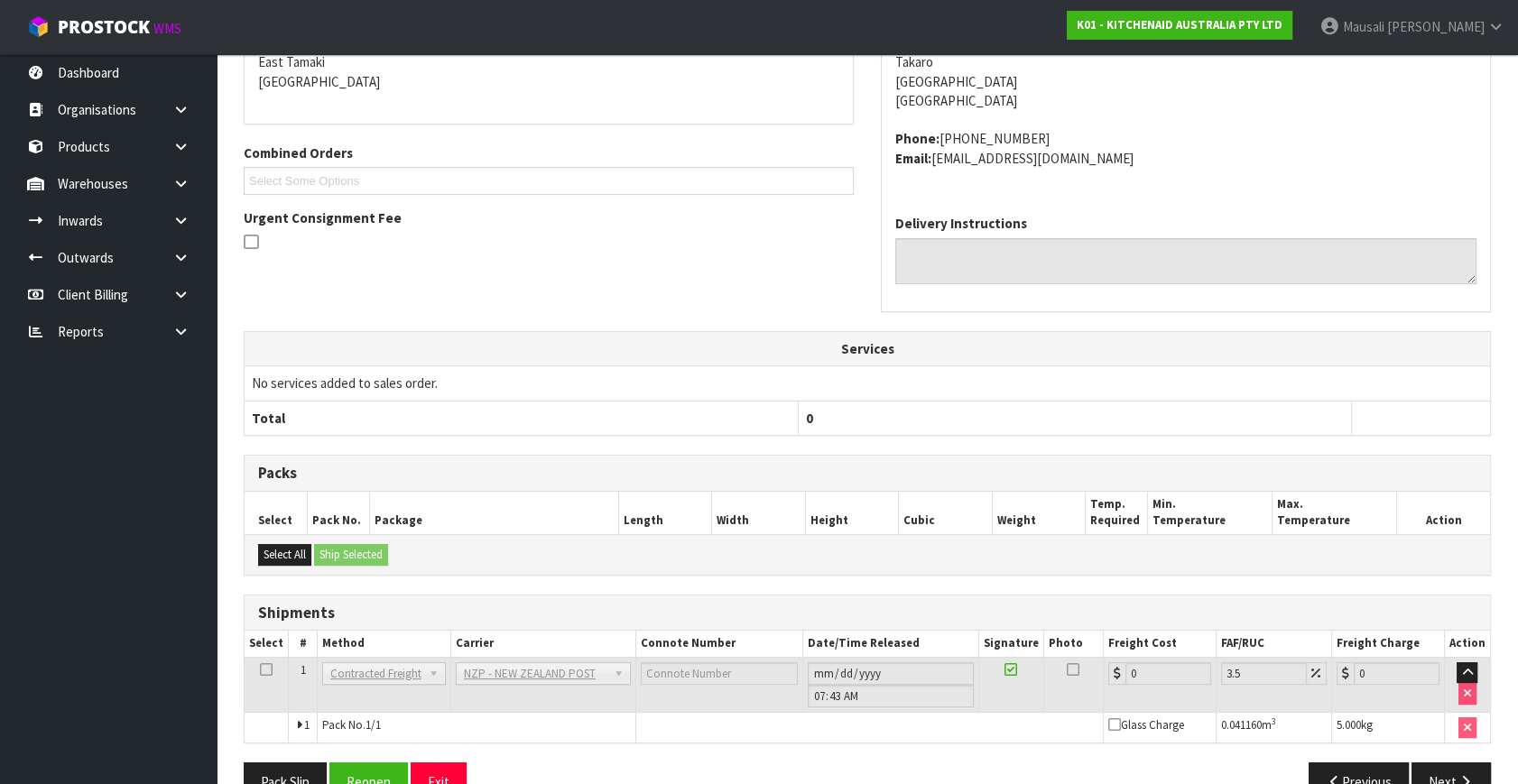
scroll to position [451, 0]
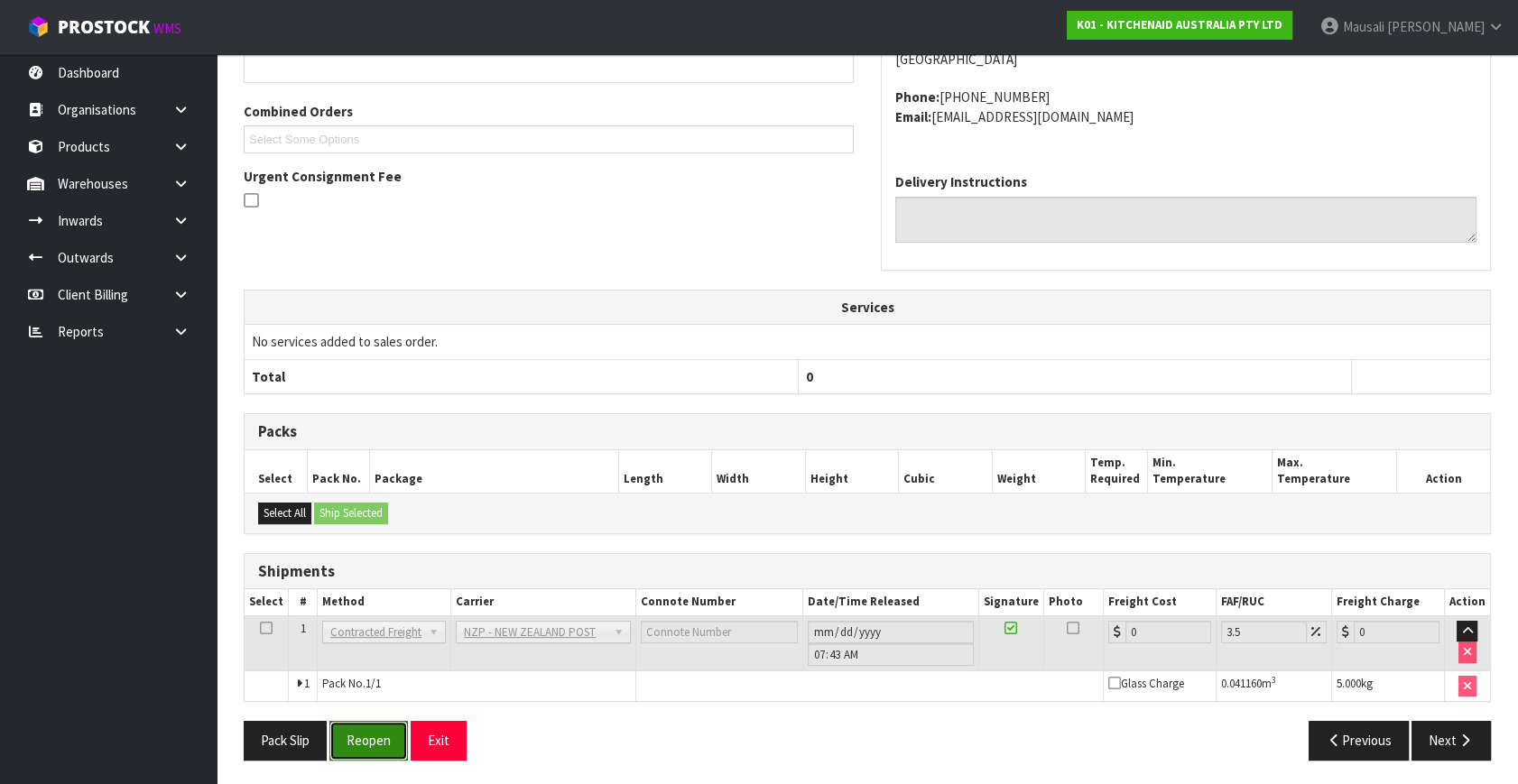
click at [379, 732] on button "Reopen" at bounding box center [368, 739] width 79 height 39
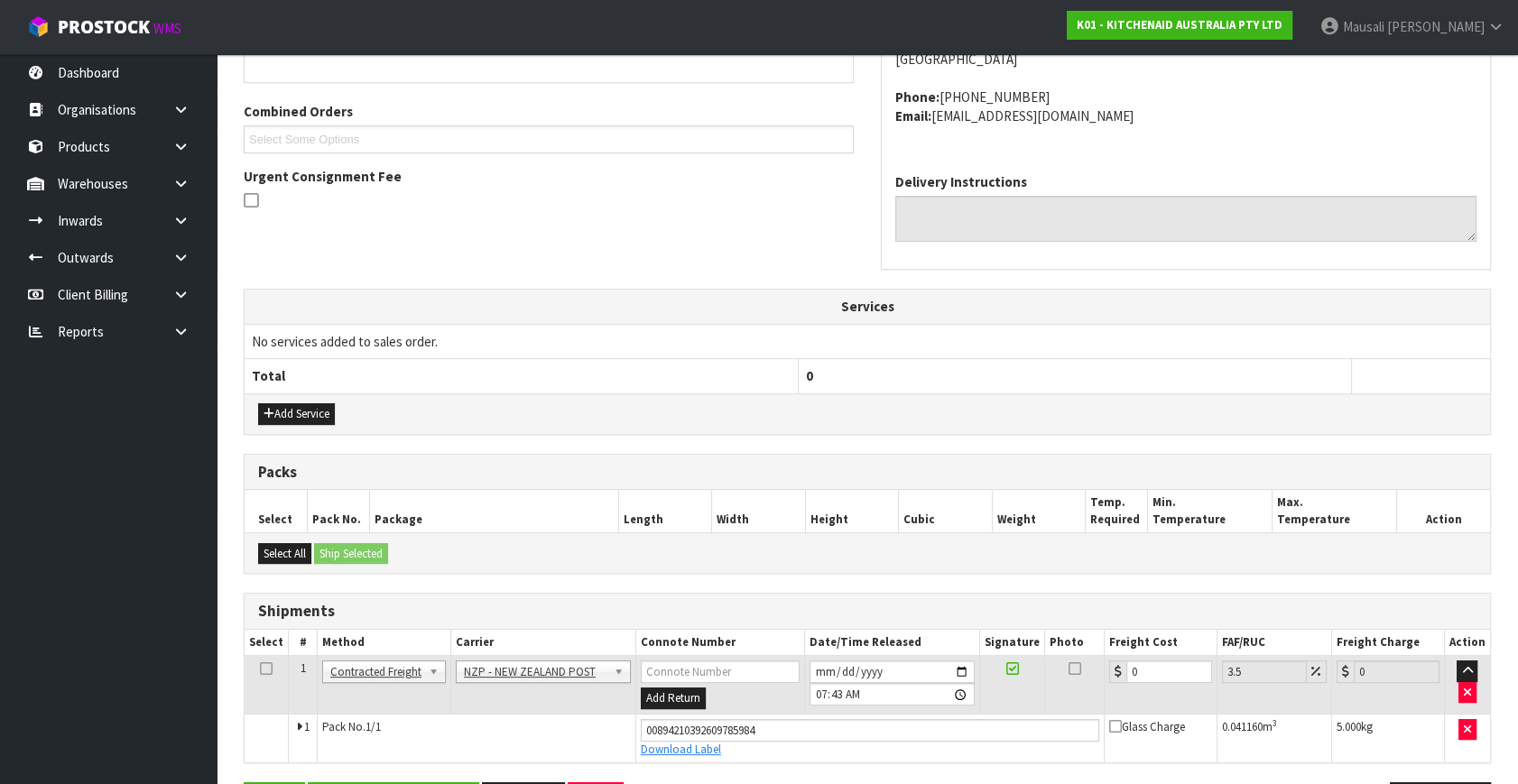
scroll to position [494, 0]
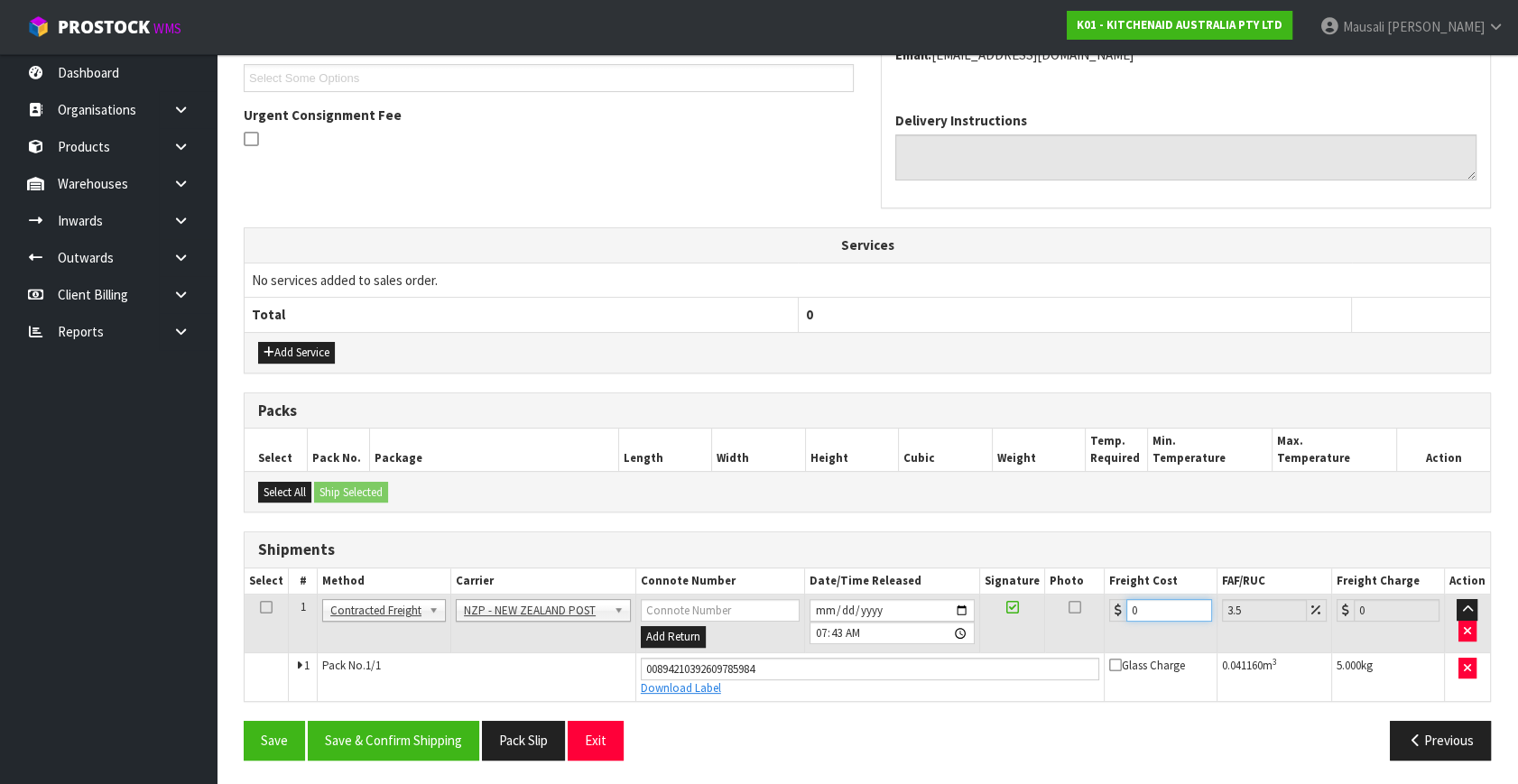
drag, startPoint x: 1164, startPoint y: 604, endPoint x: 1099, endPoint y: 636, distance: 72.4
click at [1099, 636] on tr "1 Client Local Pickup Customer Local Pickup Company Freight Contracted Freight …" at bounding box center [867, 623] width 1246 height 59
type input "8"
type input "8.28"
type input "8.4"
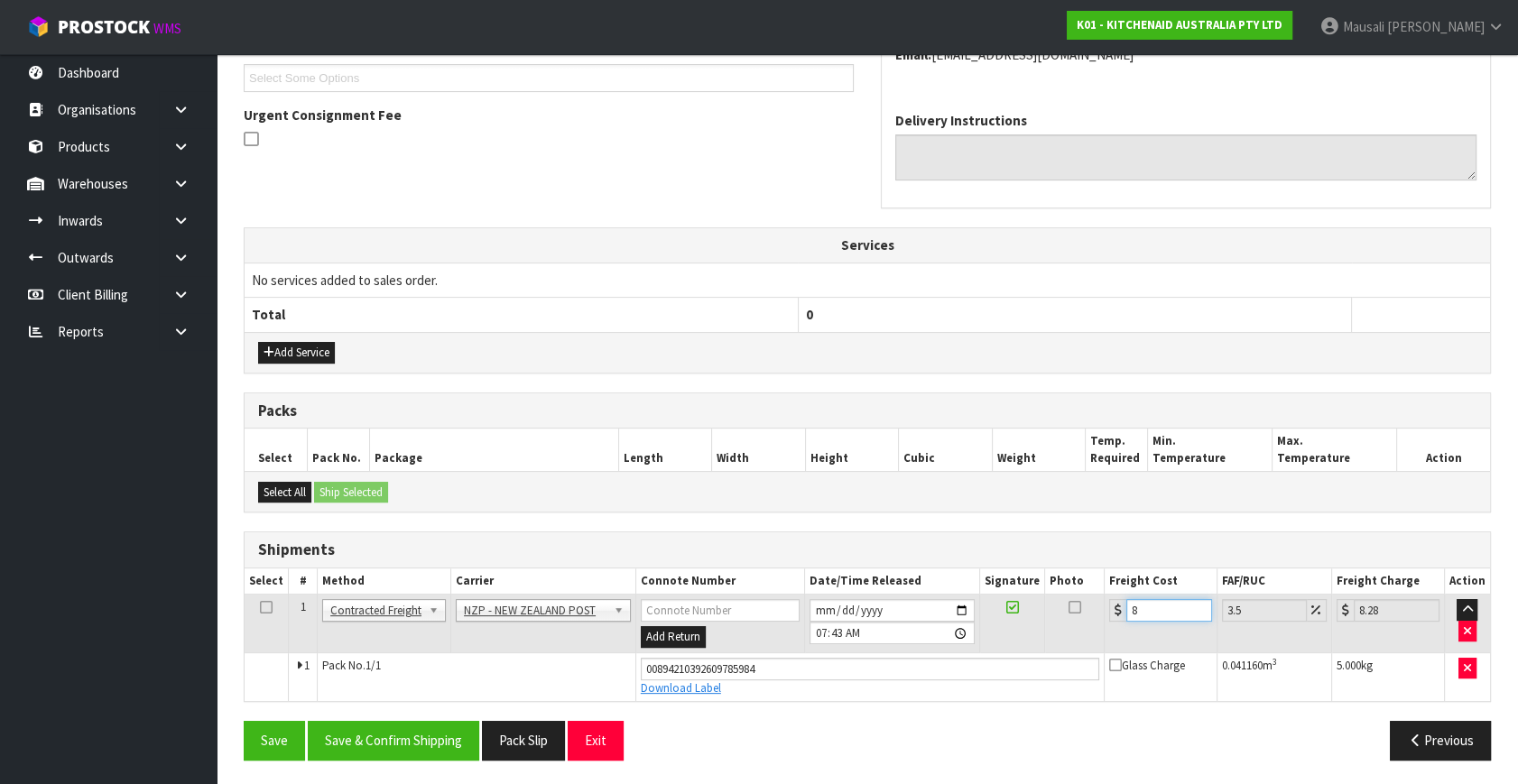
type input "8.69"
type input "8.45"
type input "8.75"
type input "8.45"
click at [385, 734] on button "Save & Confirm Shipping" at bounding box center [393, 739] width 172 height 39
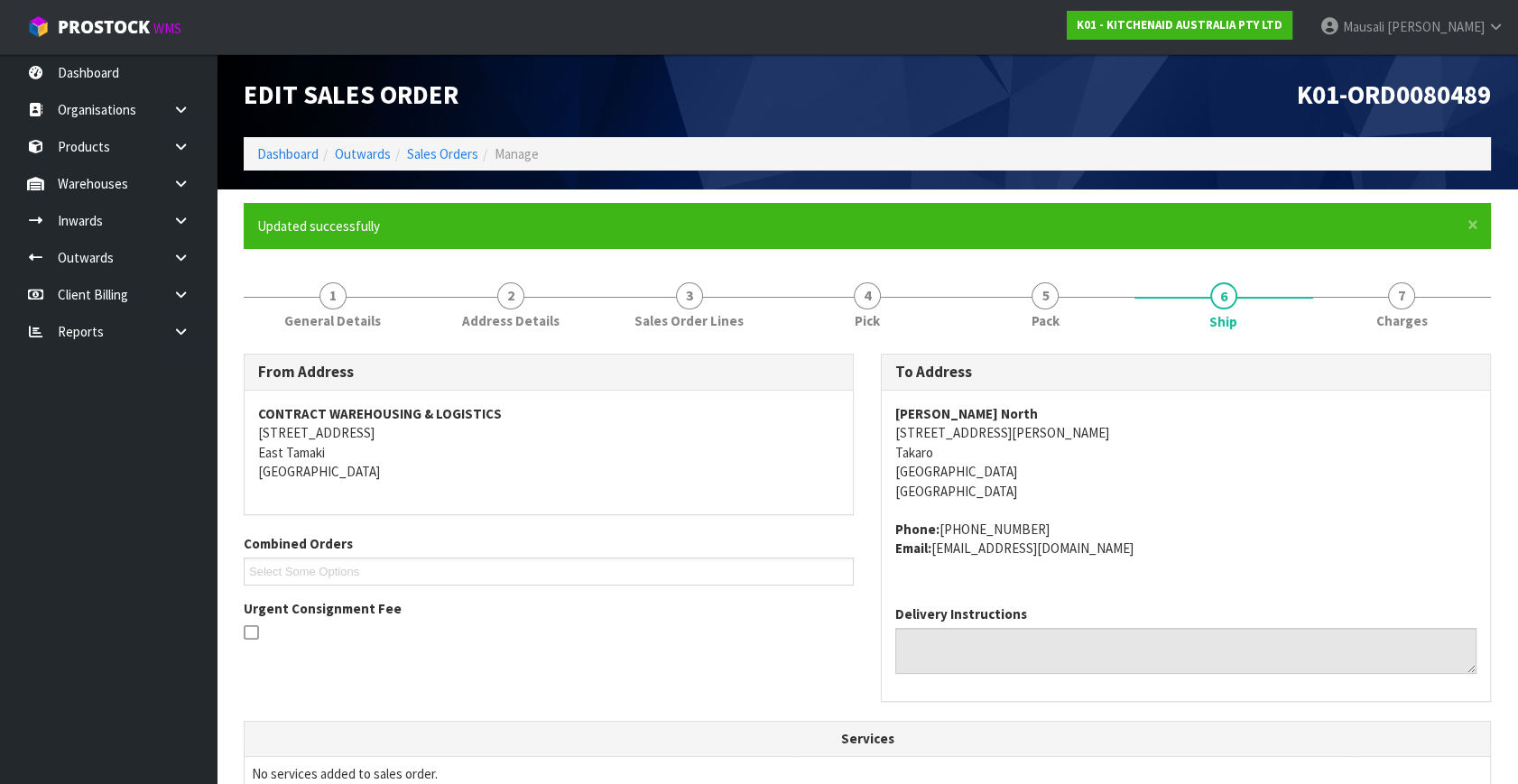
scroll to position [409, 0]
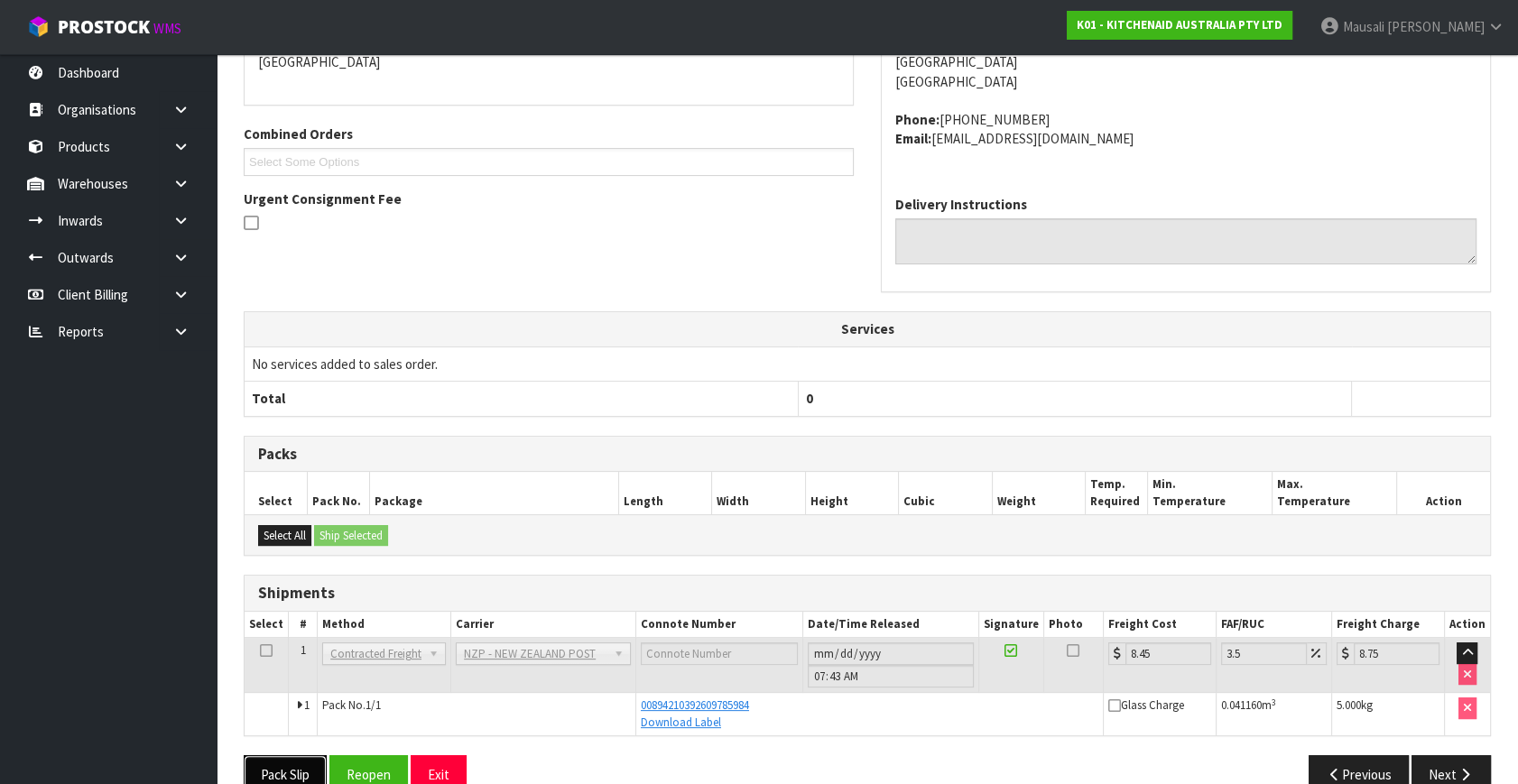
click at [288, 767] on button "Pack Slip" at bounding box center [284, 774] width 83 height 39
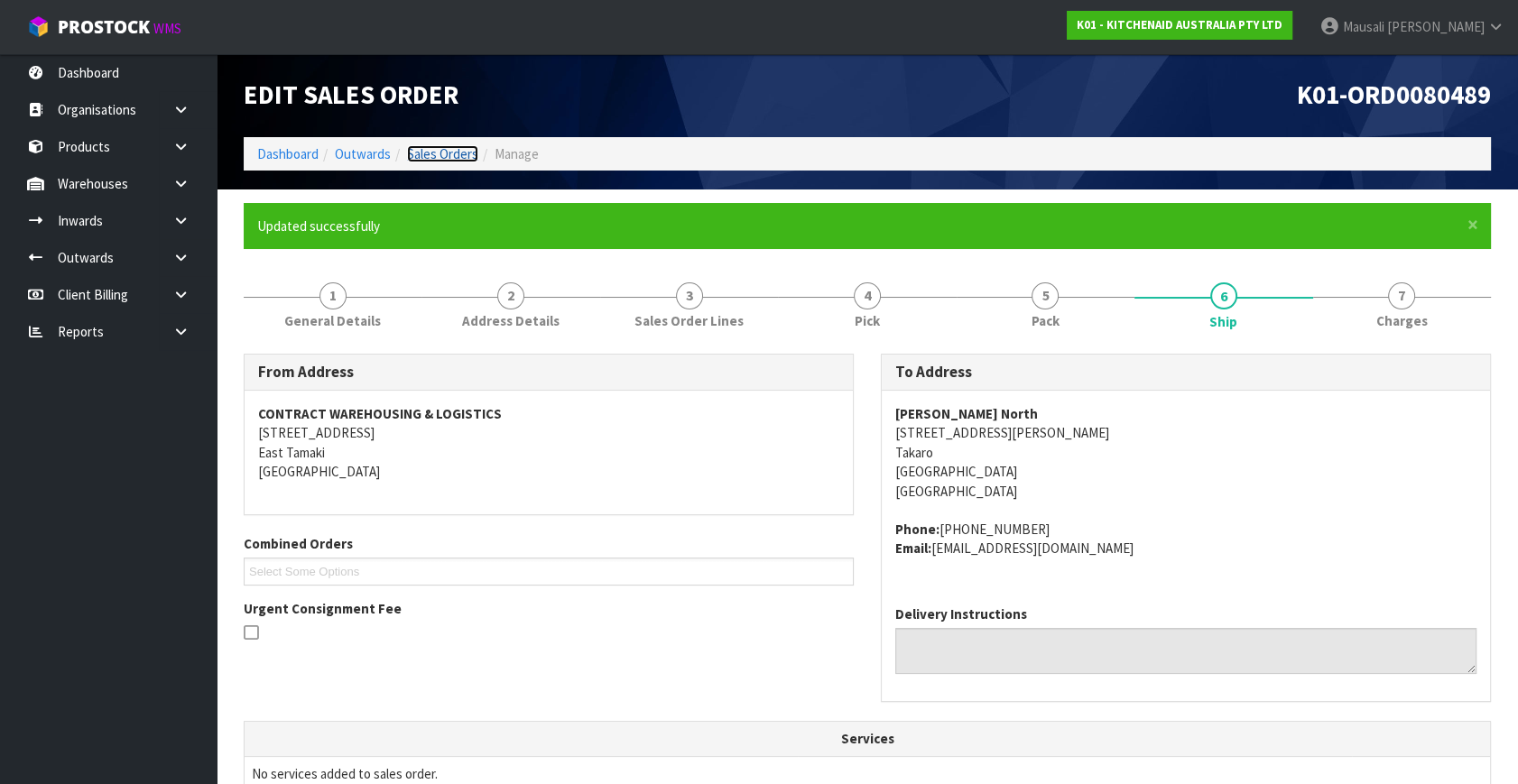
click at [450, 151] on link "Sales Orders" at bounding box center [442, 154] width 71 height 17
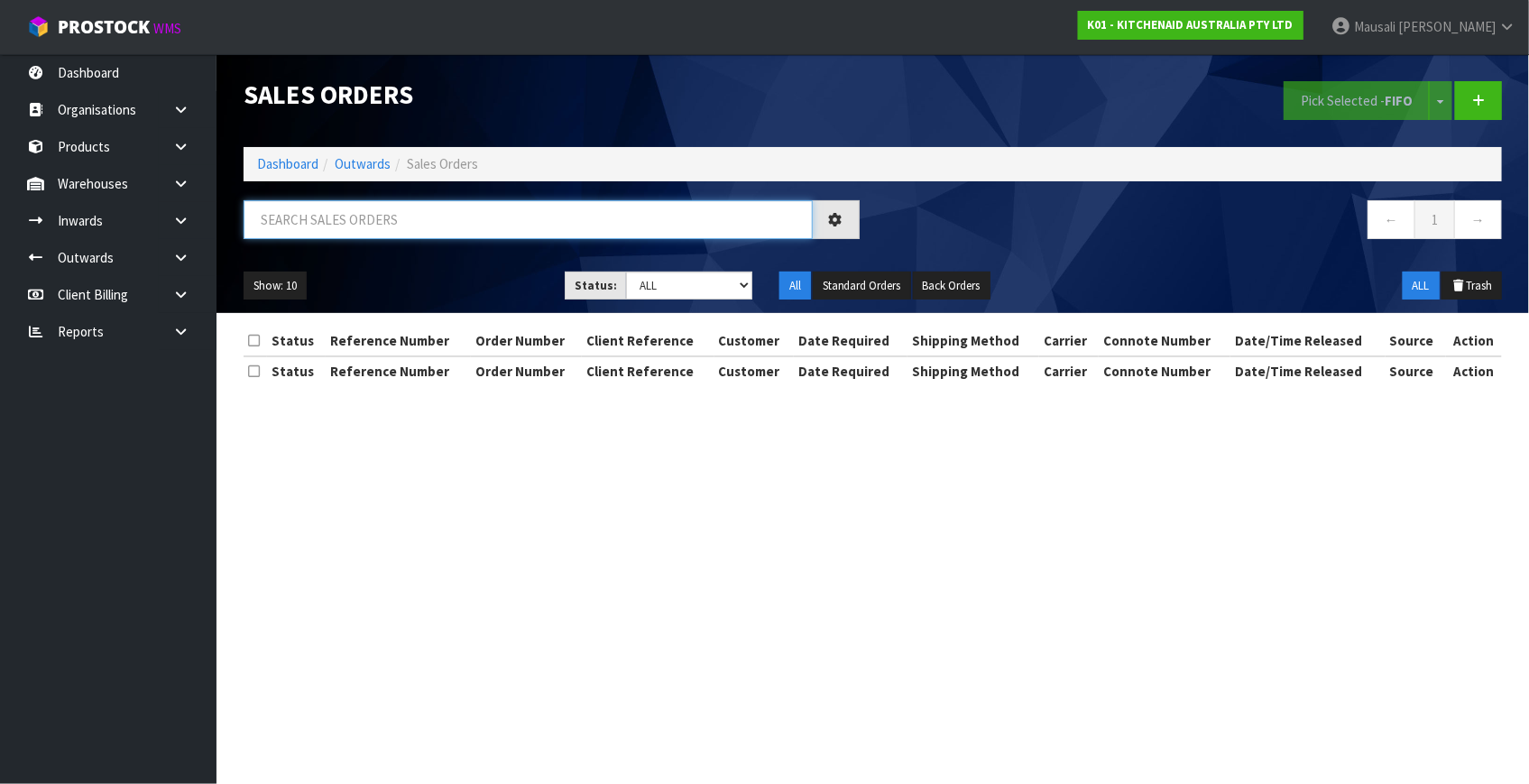
click at [288, 214] on input "text" at bounding box center [528, 219] width 569 height 39
type input "JOB-0417081"
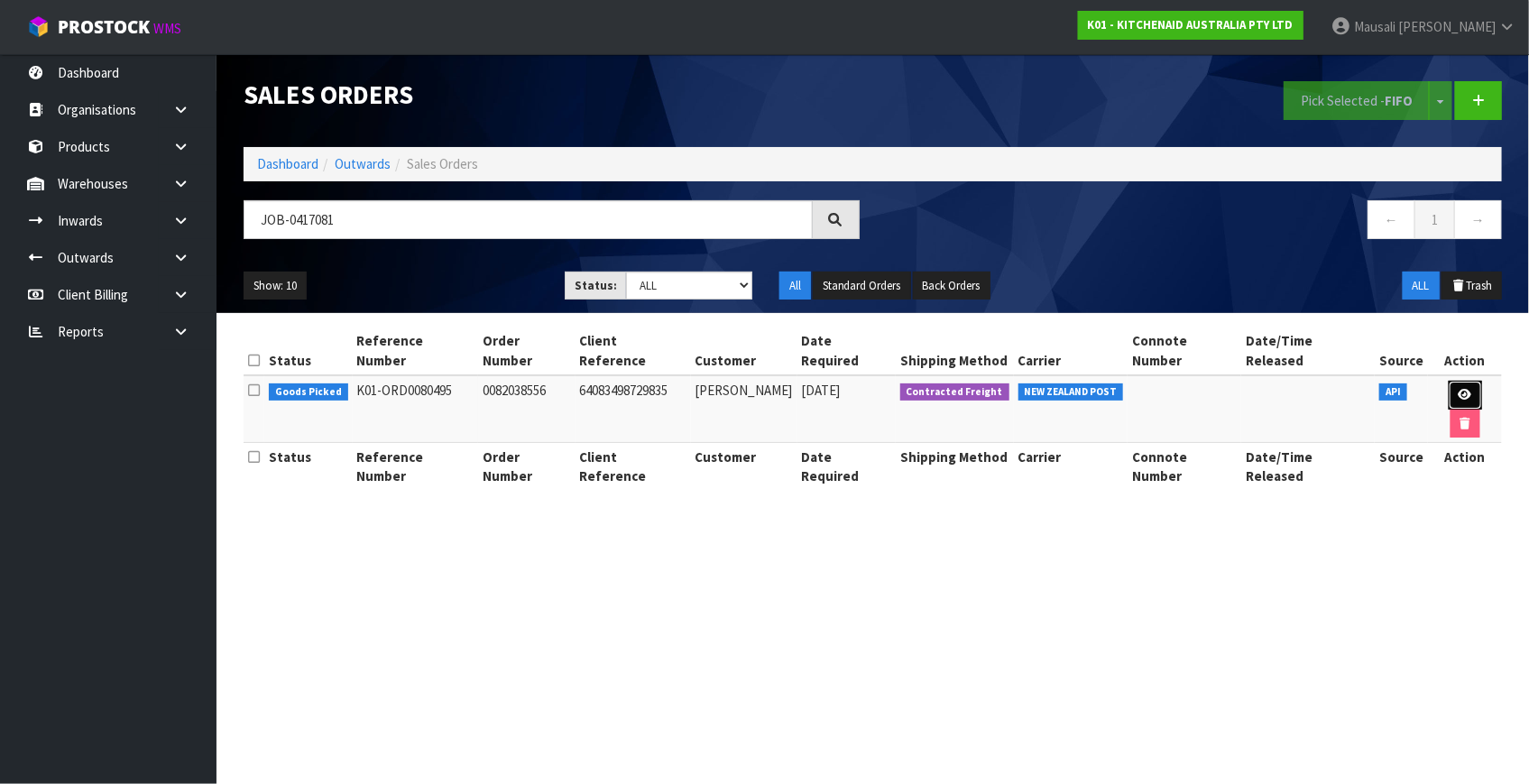
click at [1459, 389] on icon at bounding box center [1466, 395] width 14 height 12
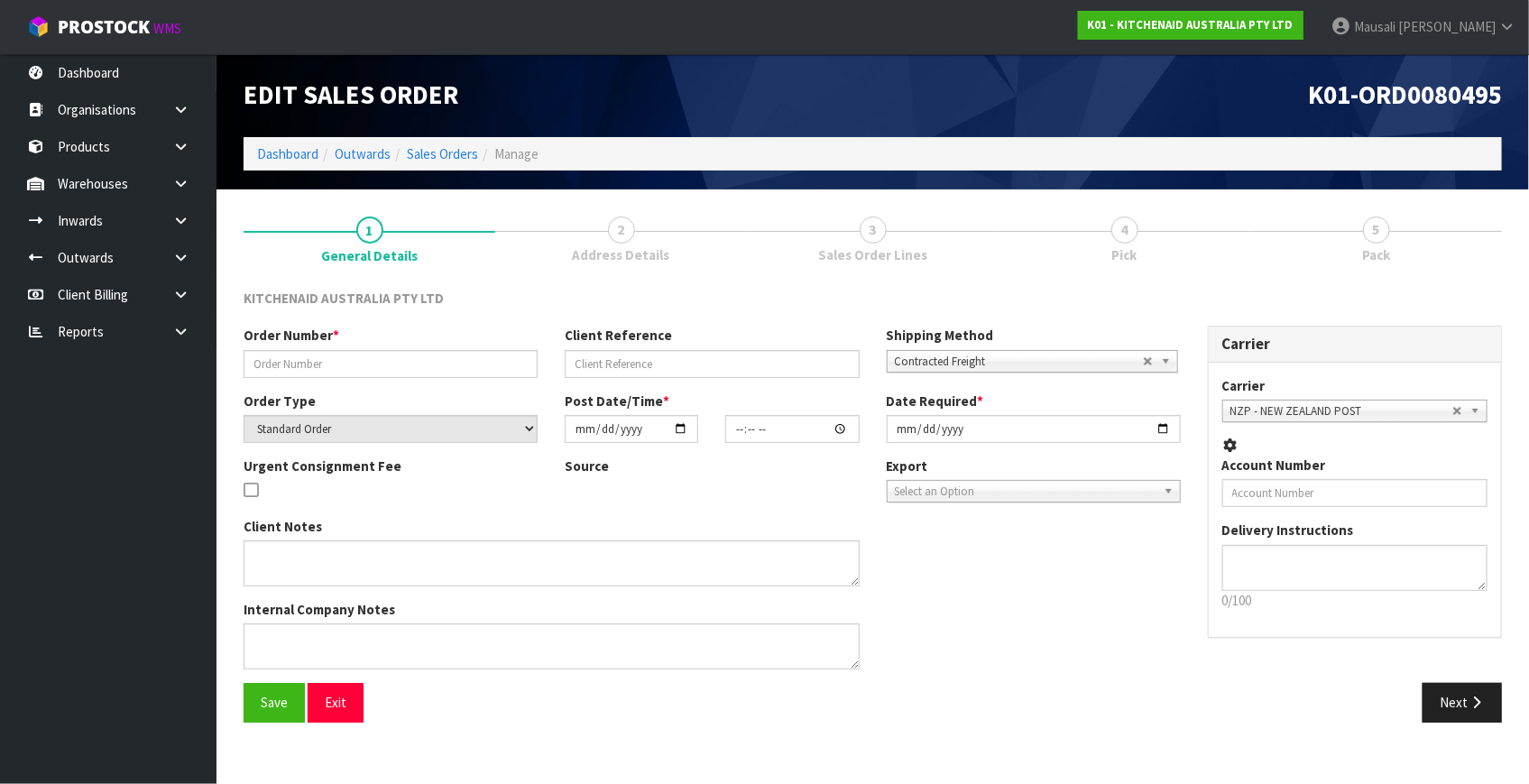
type input "0082038556"
type input "64083498729835"
select select "number:0"
type input "[DATE]"
type input "16:41:02.000"
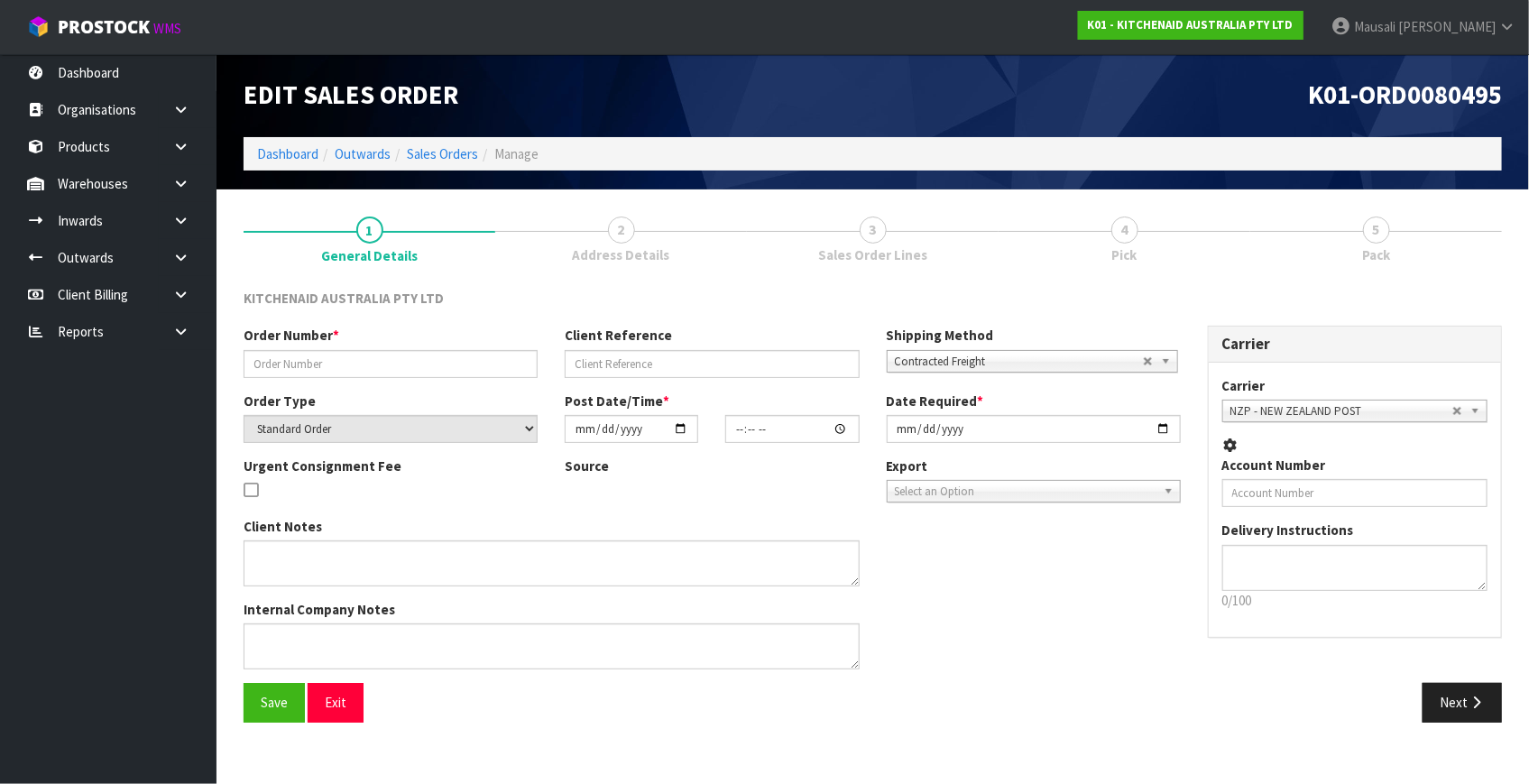
type input "[DATE]"
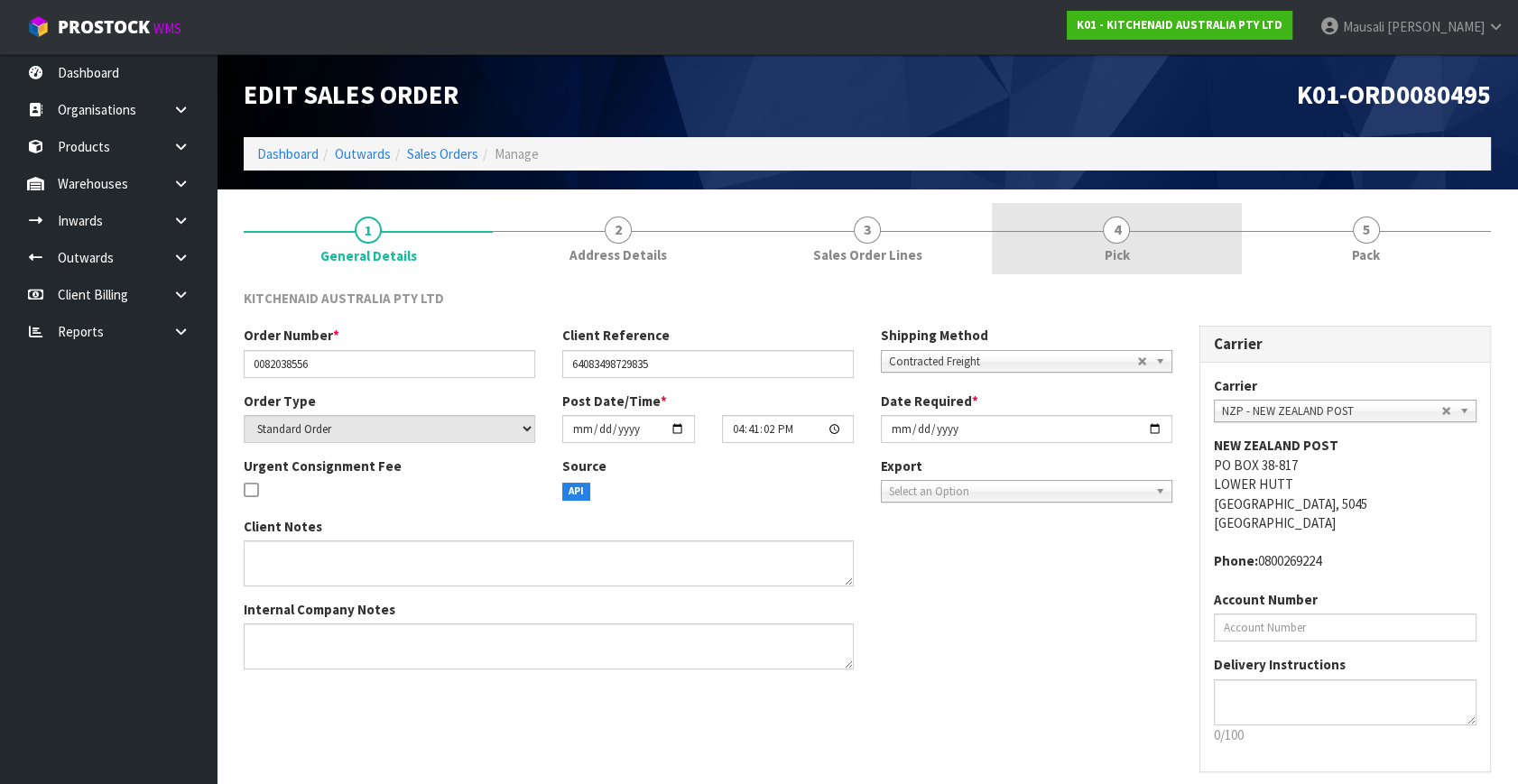
click at [1151, 246] on link "4 Pick" at bounding box center [1117, 237] width 250 height 71
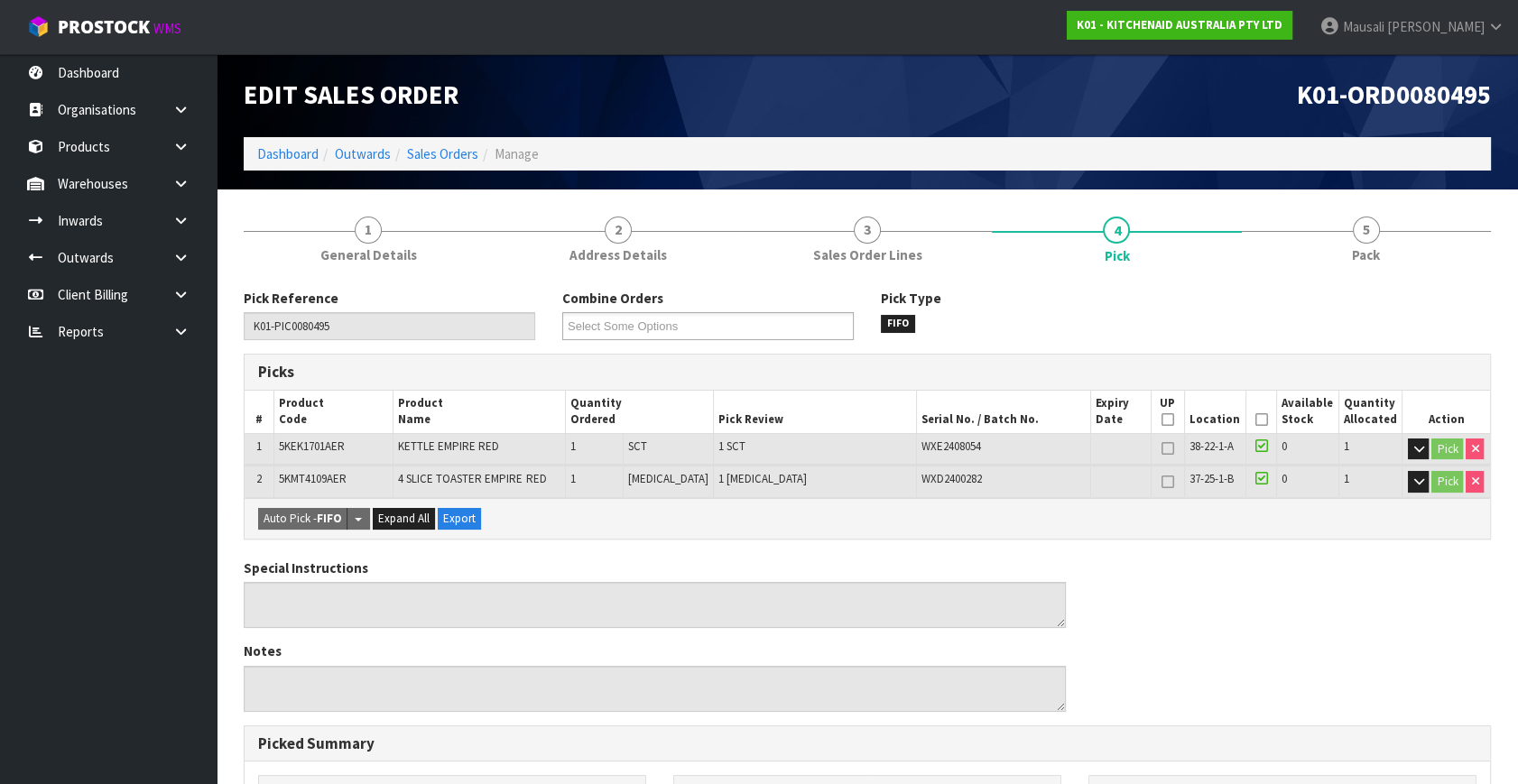
click at [1256, 419] on icon at bounding box center [1262, 419] width 13 height 1
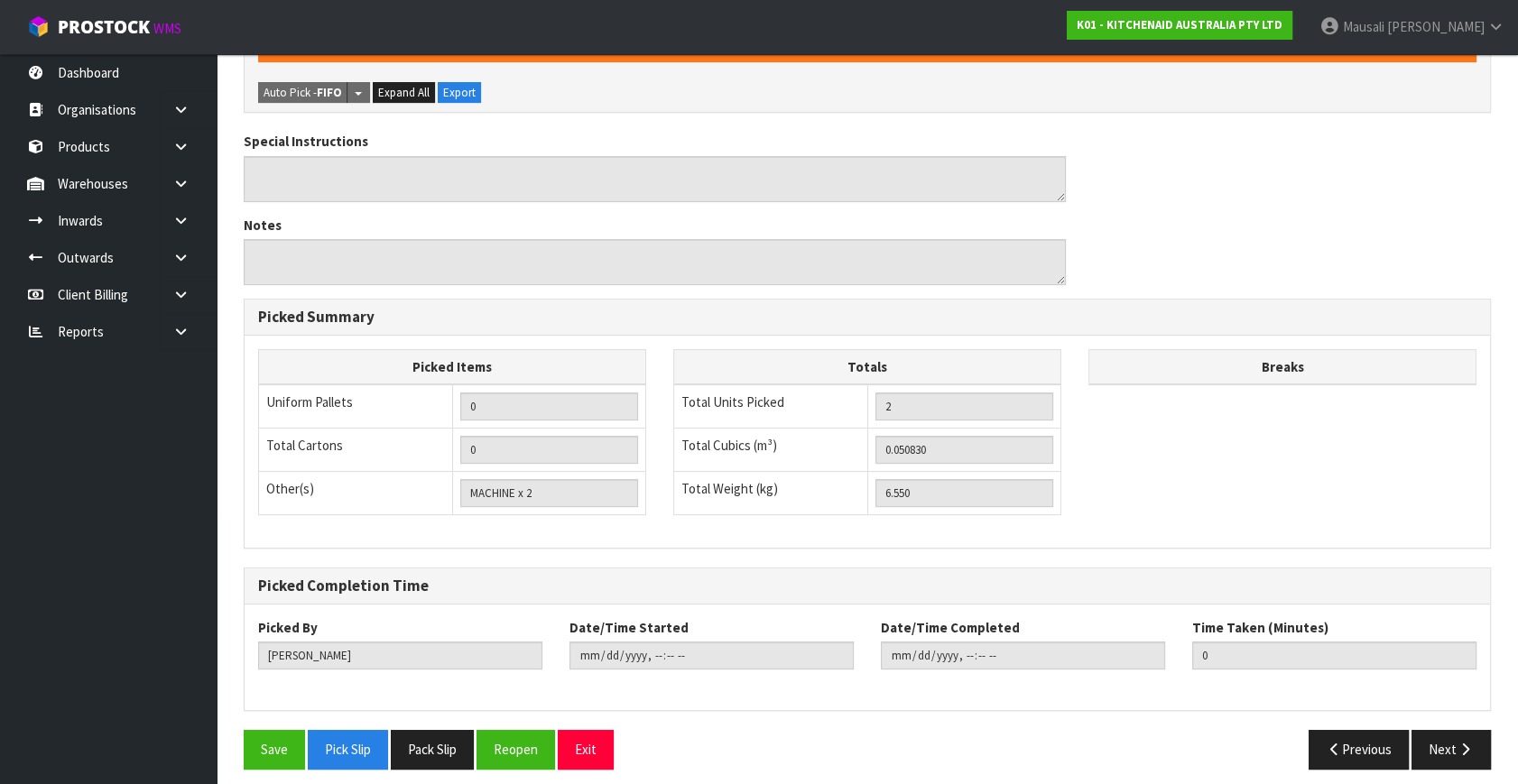
scroll to position [500, 0]
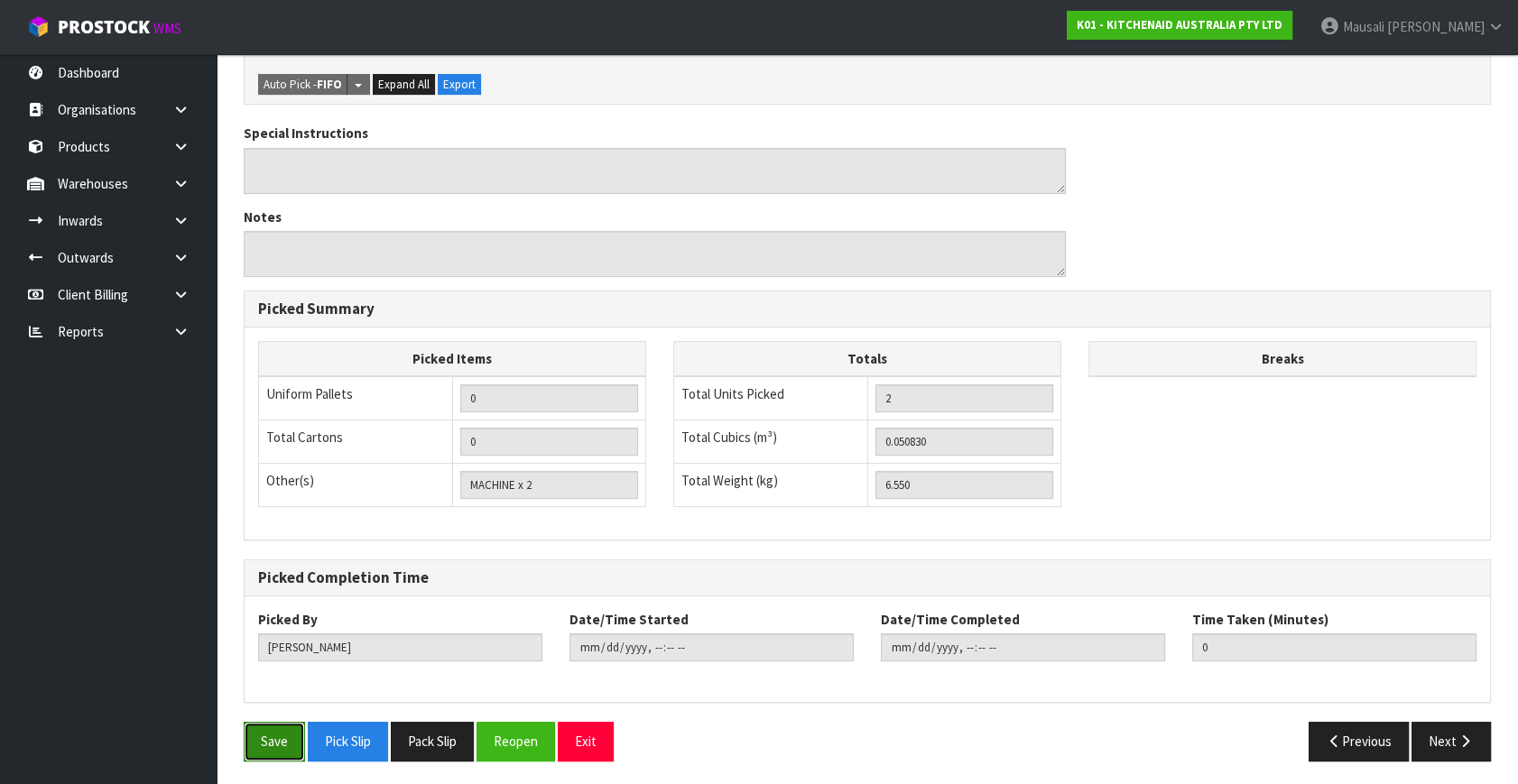
drag, startPoint x: 258, startPoint y: 740, endPoint x: 279, endPoint y: 735, distance: 21.6
click at [258, 740] on button "Save" at bounding box center [273, 740] width 61 height 39
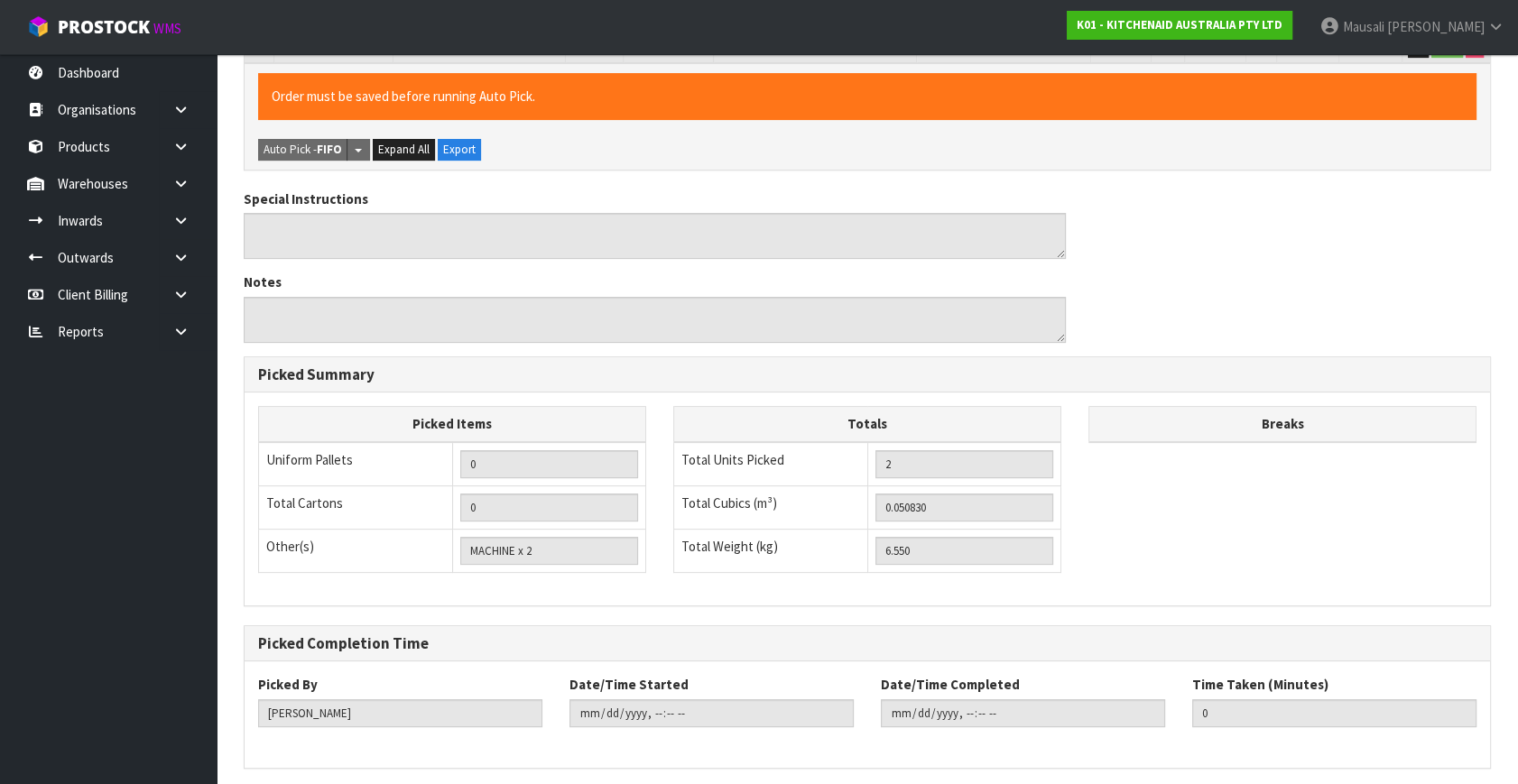
scroll to position [0, 0]
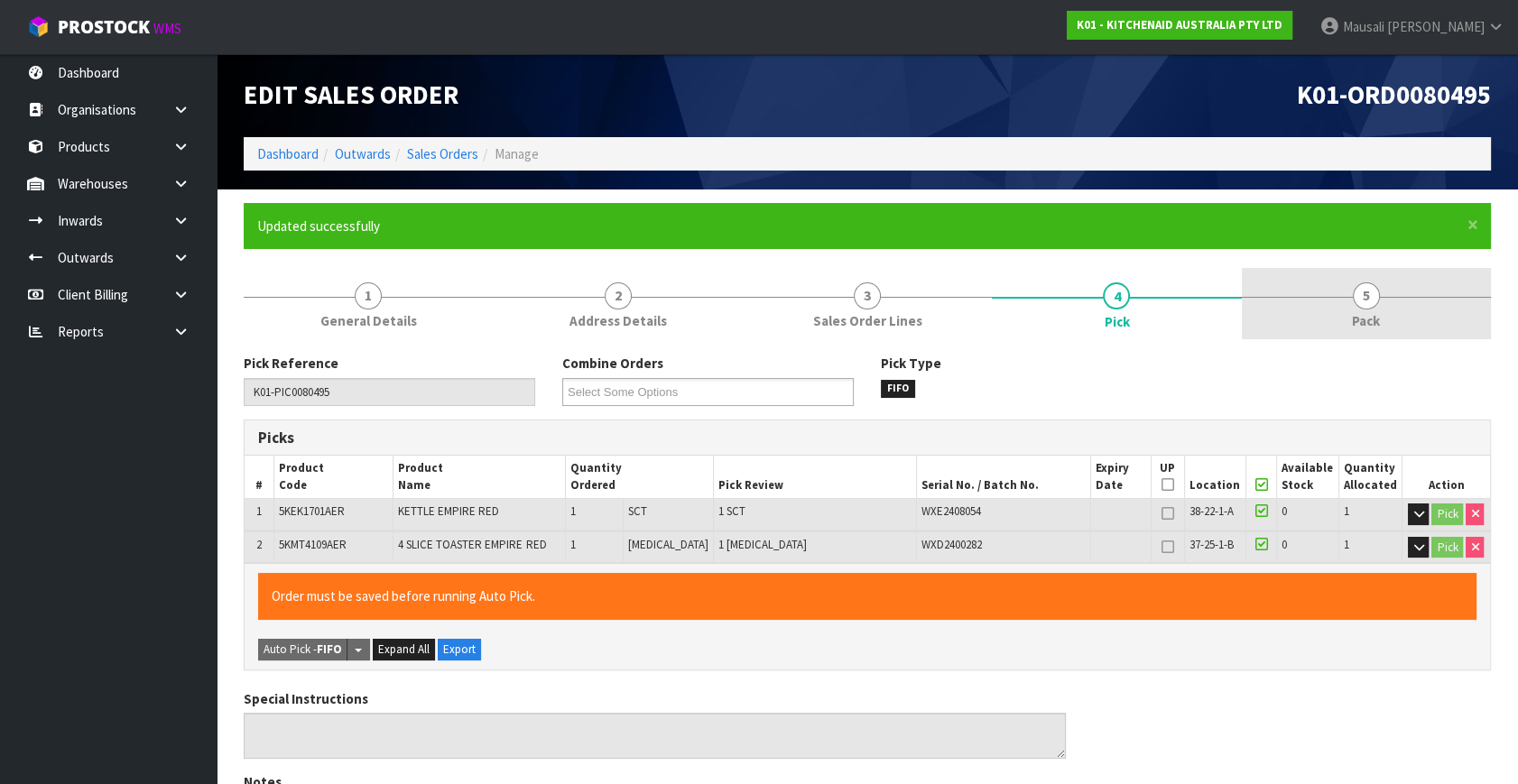
drag, startPoint x: 1364, startPoint y: 291, endPoint x: 1225, endPoint y: 324, distance: 142.9
click at [1363, 291] on span "5" at bounding box center [1365, 295] width 27 height 27
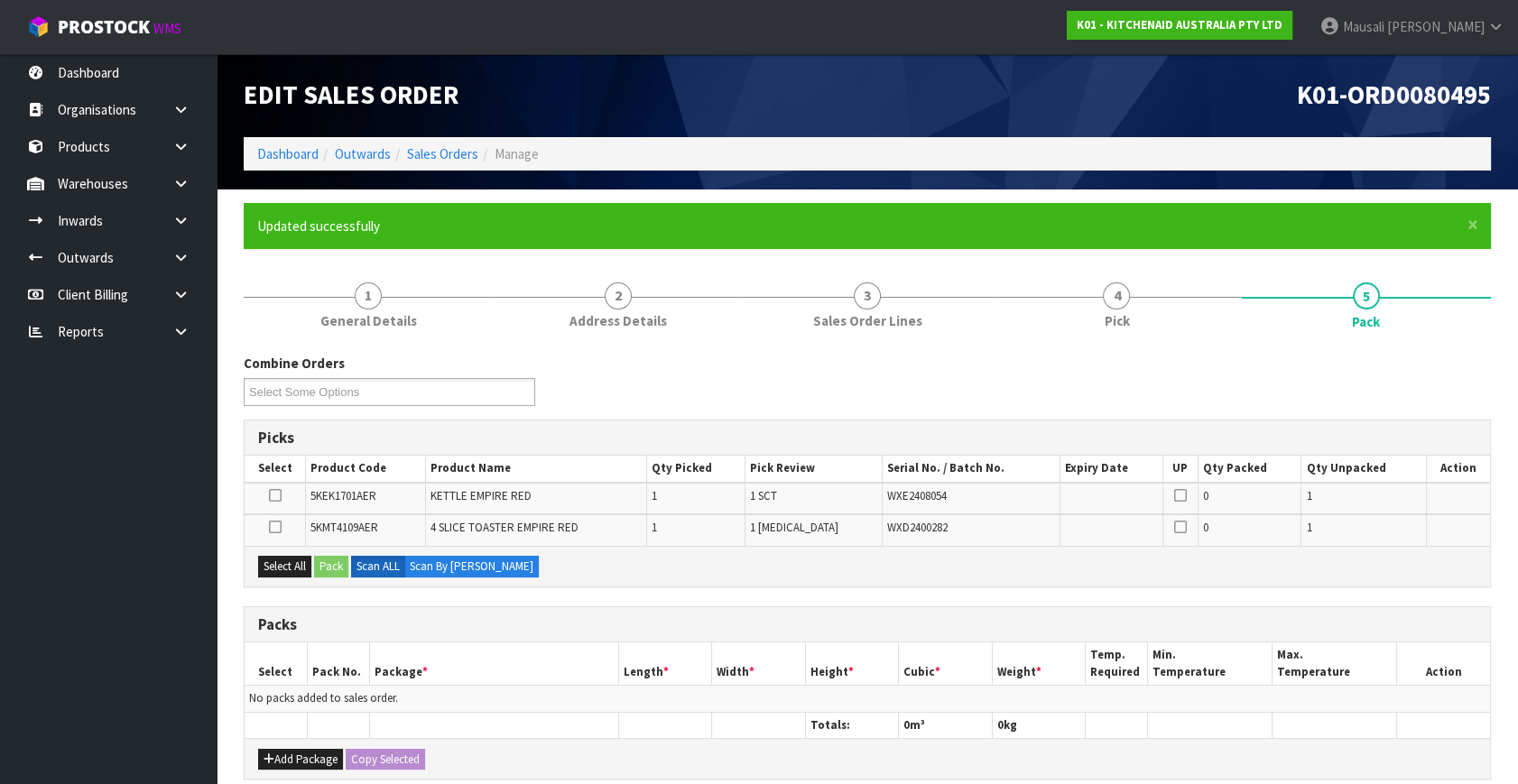
scroll to position [324, 0]
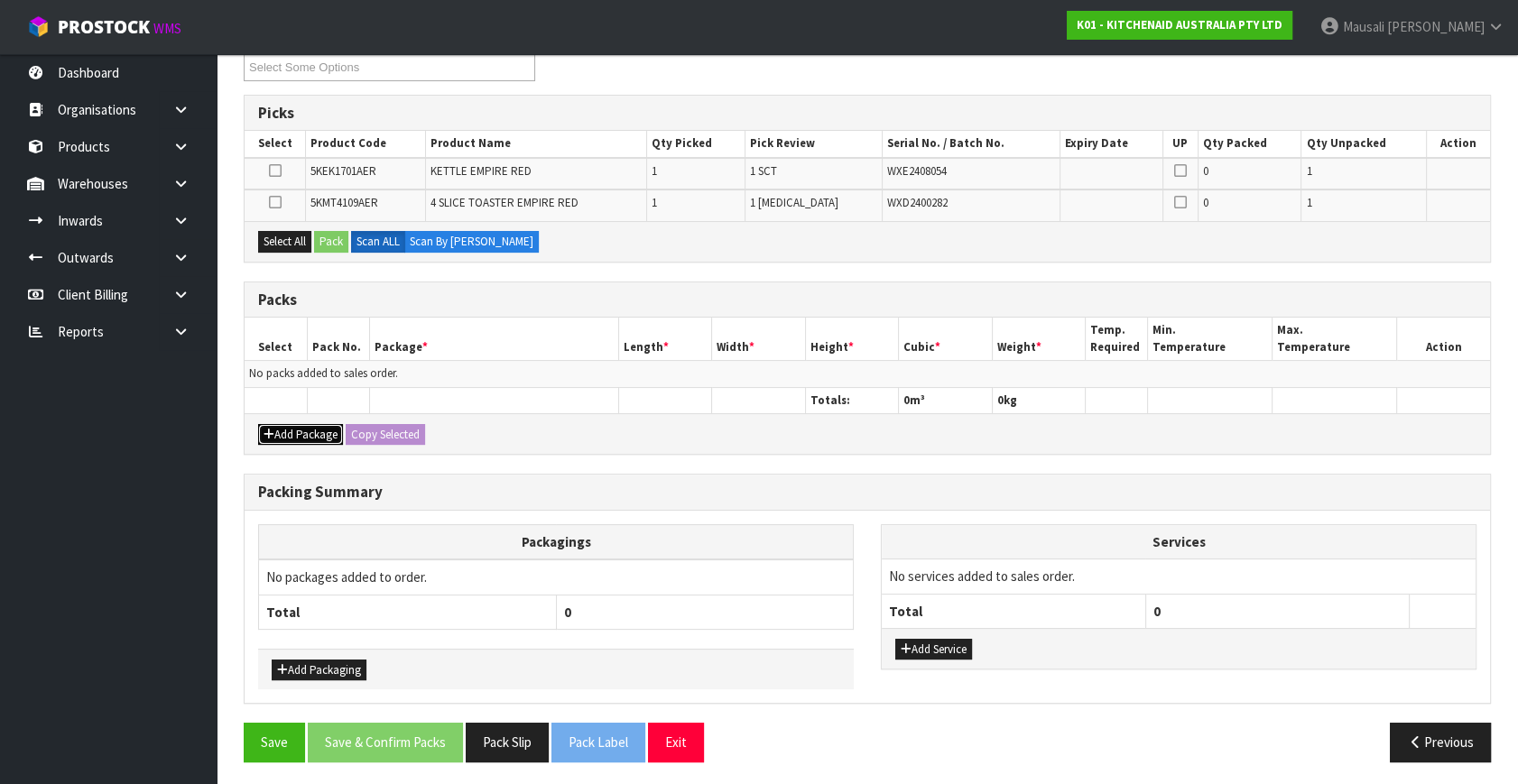
click at [318, 424] on button "Add Package" at bounding box center [300, 435] width 85 height 22
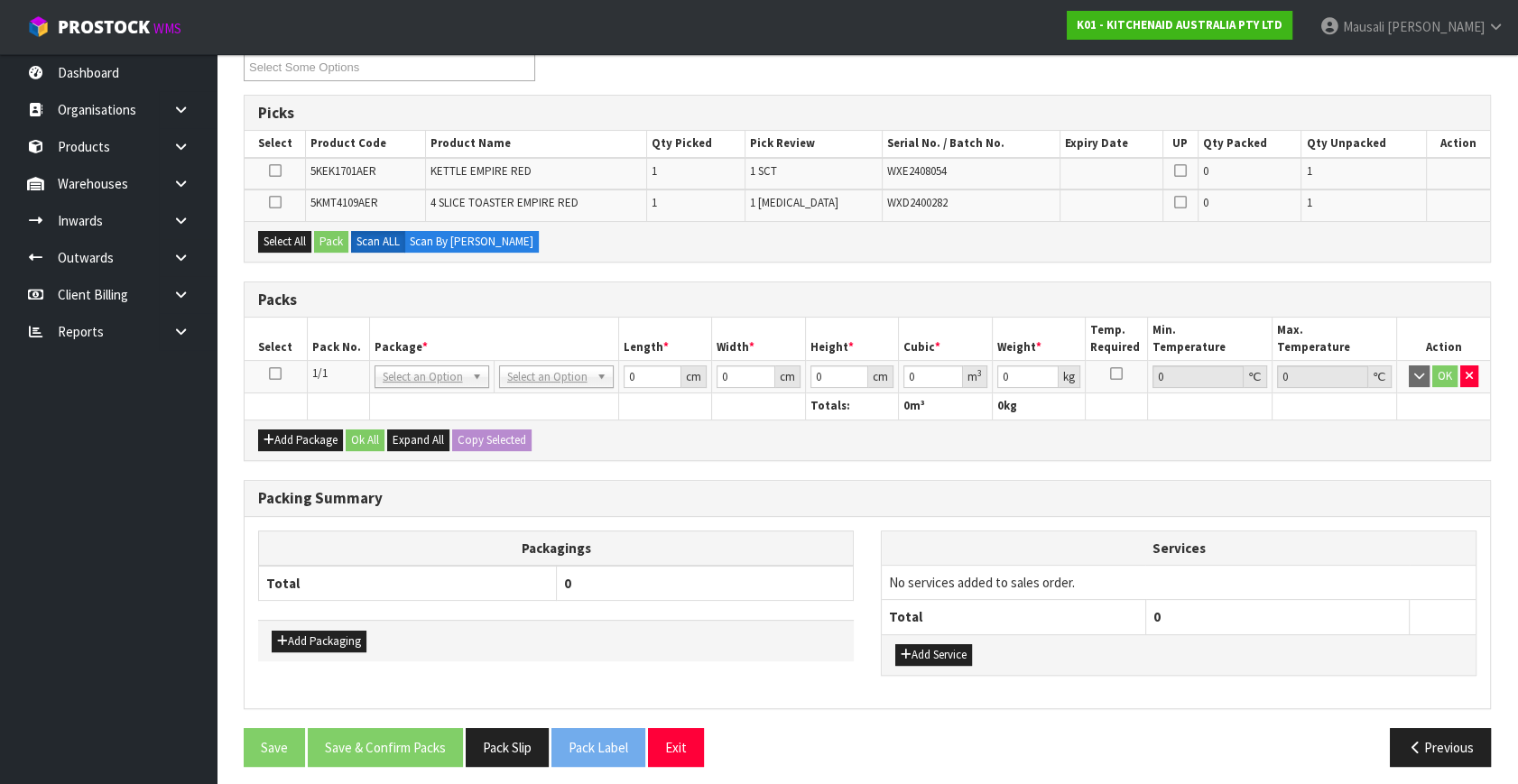
click at [277, 373] on icon at bounding box center [274, 373] width 13 height 1
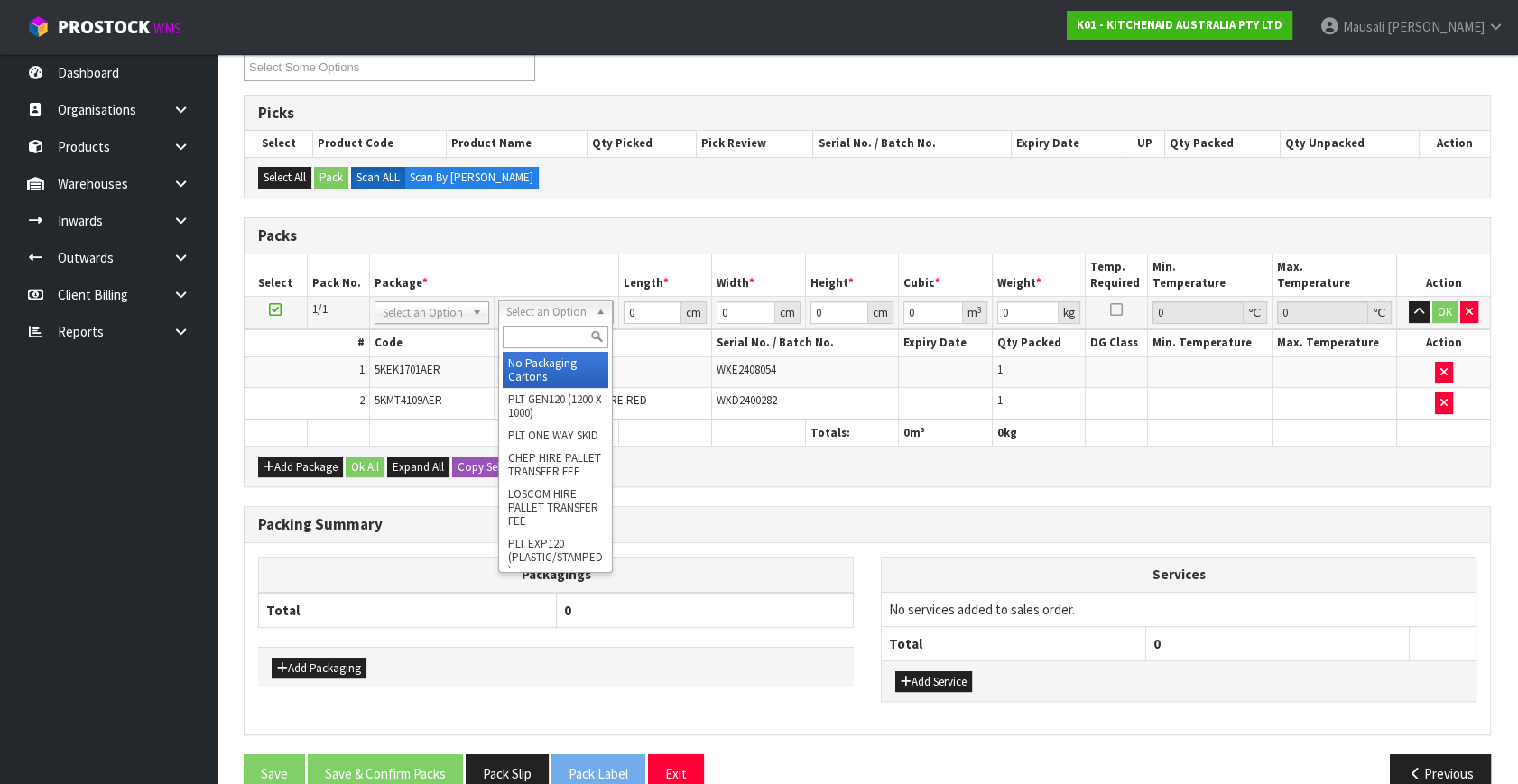
click at [540, 340] on input "text" at bounding box center [556, 336] width 106 height 23
type input "OC"
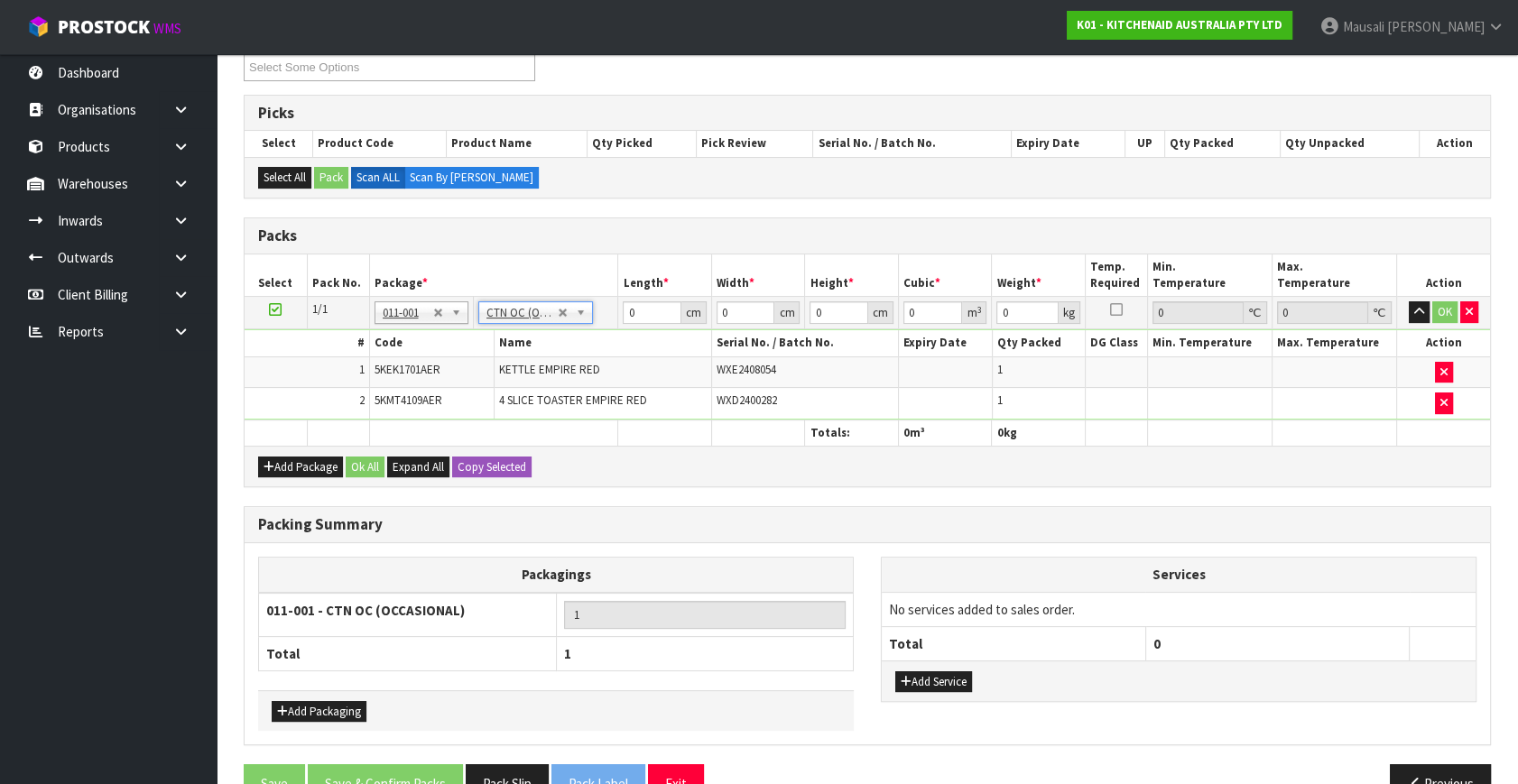
type input "6.55"
drag, startPoint x: 642, startPoint y: 311, endPoint x: 938, endPoint y: 295, distance: 296.4
click at [596, 334] on tbody "1/1 NONE 007-001 007-002 007-004 007-009 007-013 007-014 007-015 007-017 007-01…" at bounding box center [867, 357] width 1246 height 123
type input "76"
type input "38"
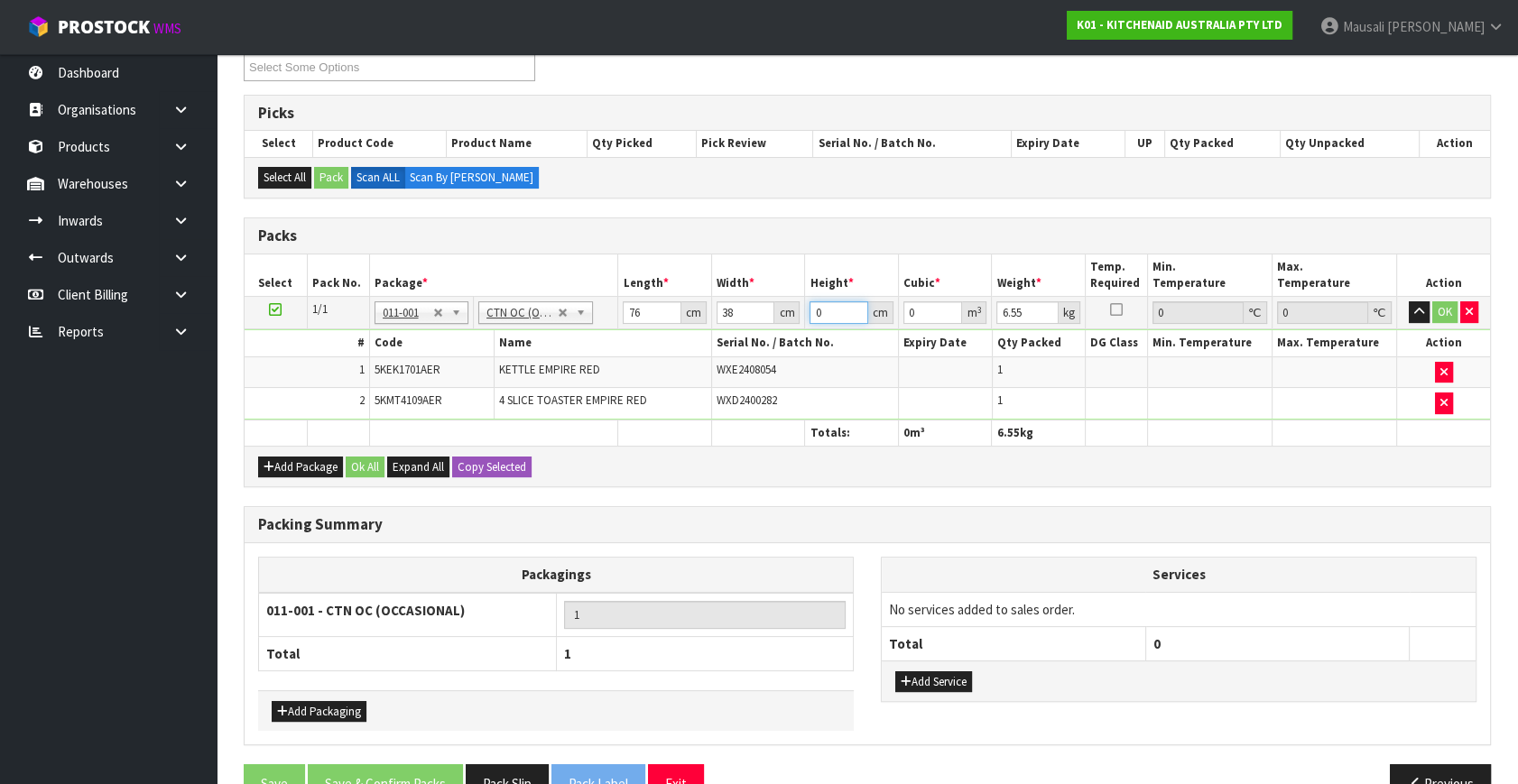
type input "2"
type input "0.005776"
type input "29"
type input "0.083752"
type input "29"
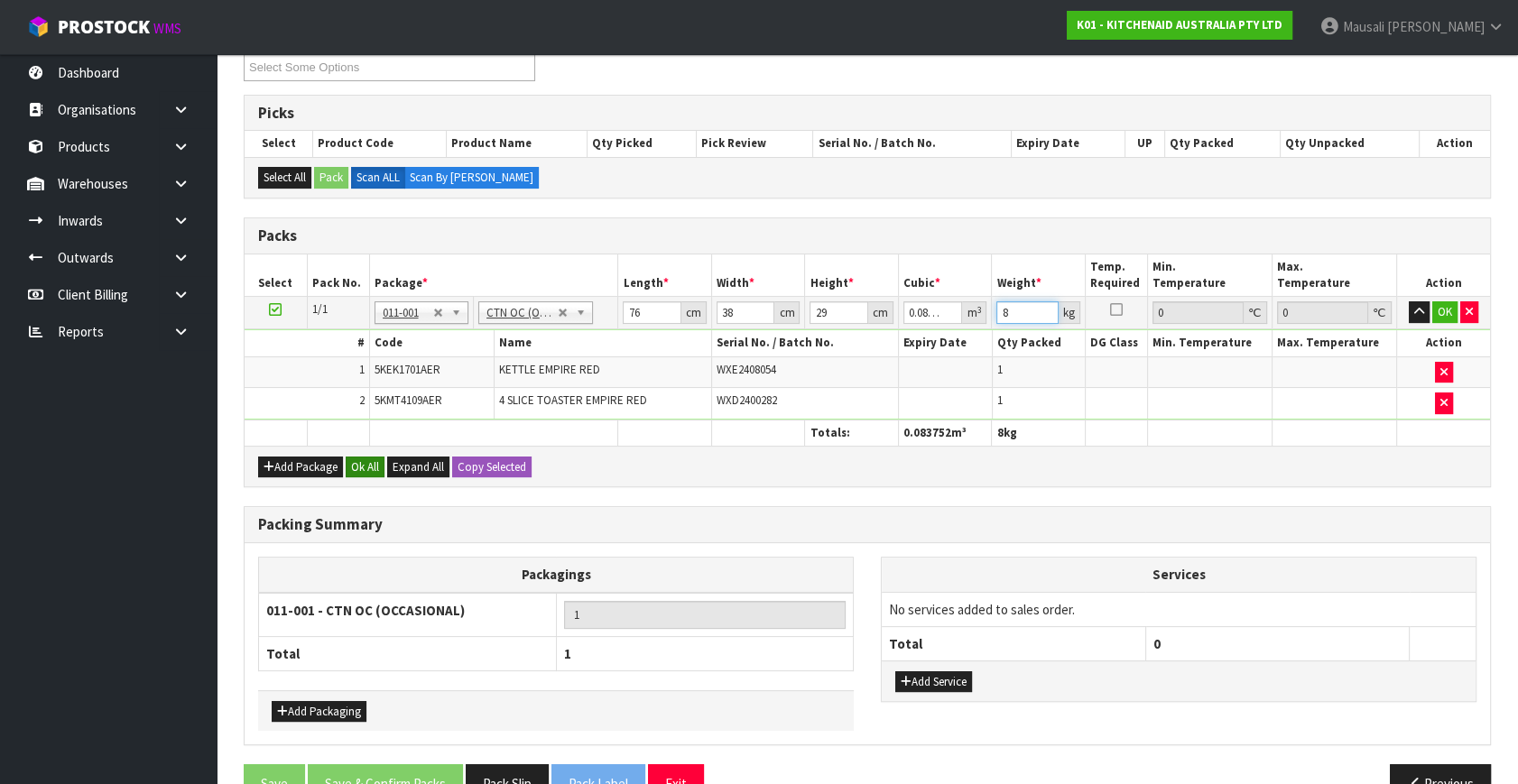
type input "8"
click at [371, 469] on button "Ok All" at bounding box center [364, 467] width 39 height 22
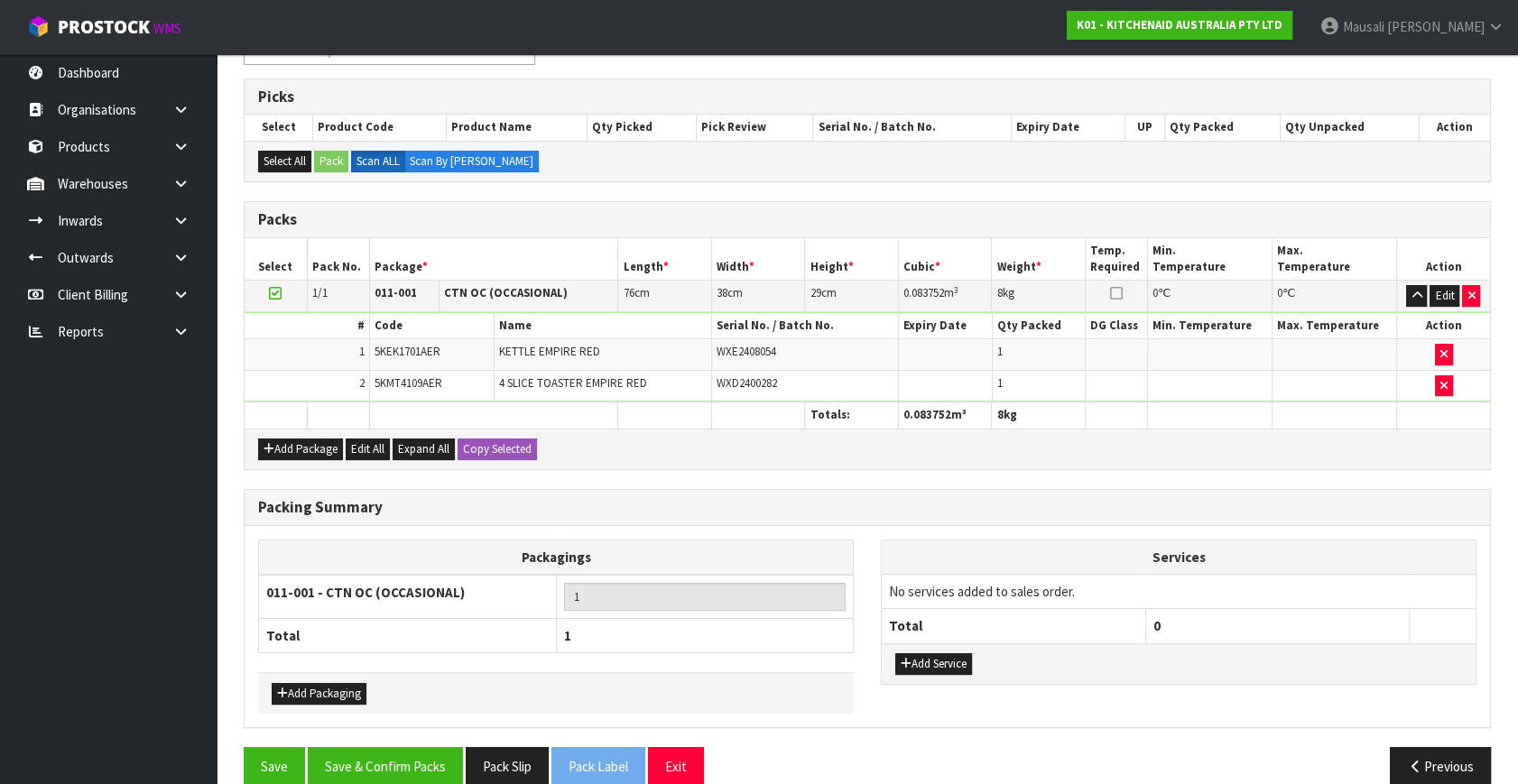
scroll to position [364, 0]
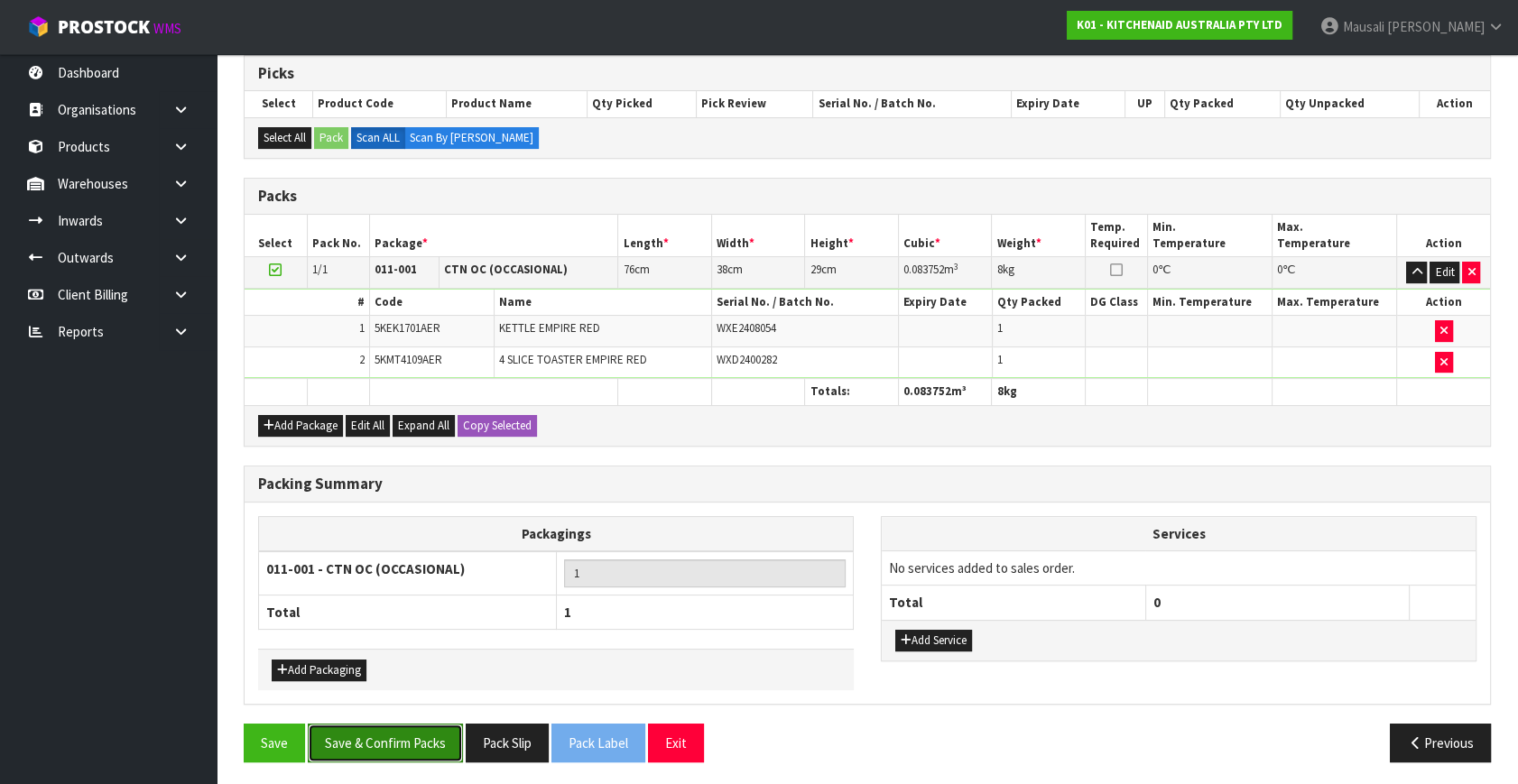
click at [419, 739] on button "Save & Confirm Packs" at bounding box center [385, 742] width 156 height 39
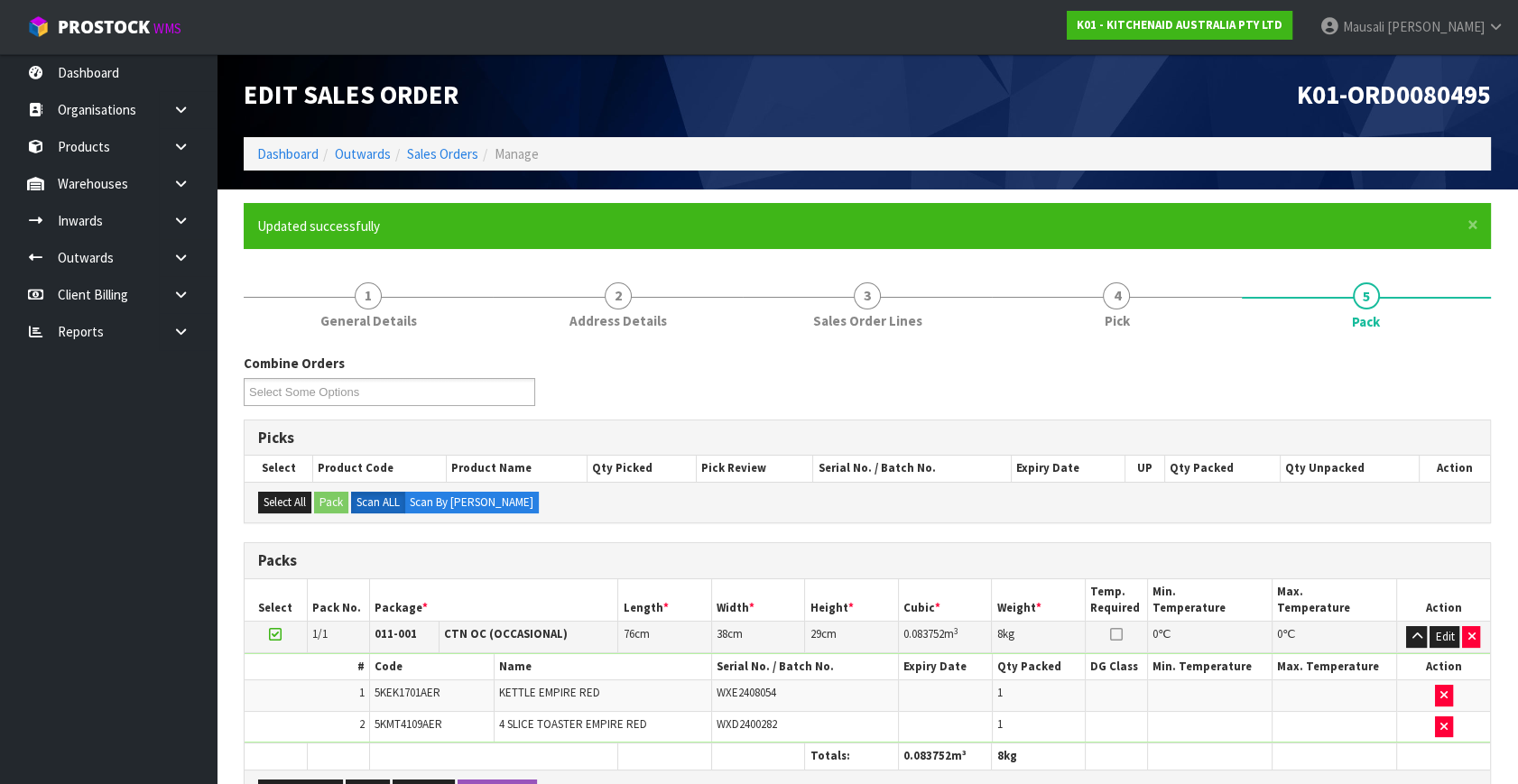
scroll to position [235, 0]
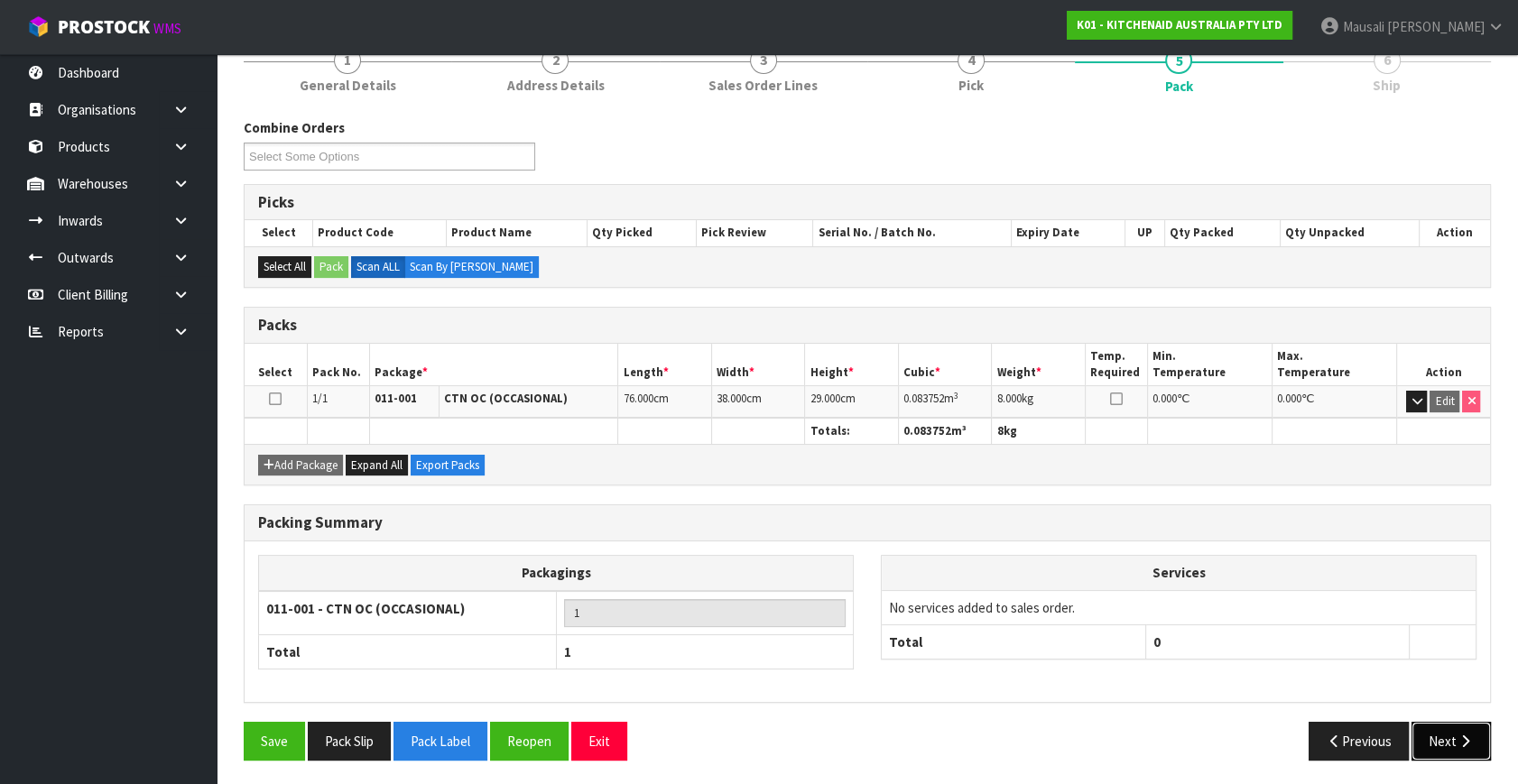
click at [1455, 728] on button "Next" at bounding box center [1451, 740] width 80 height 39
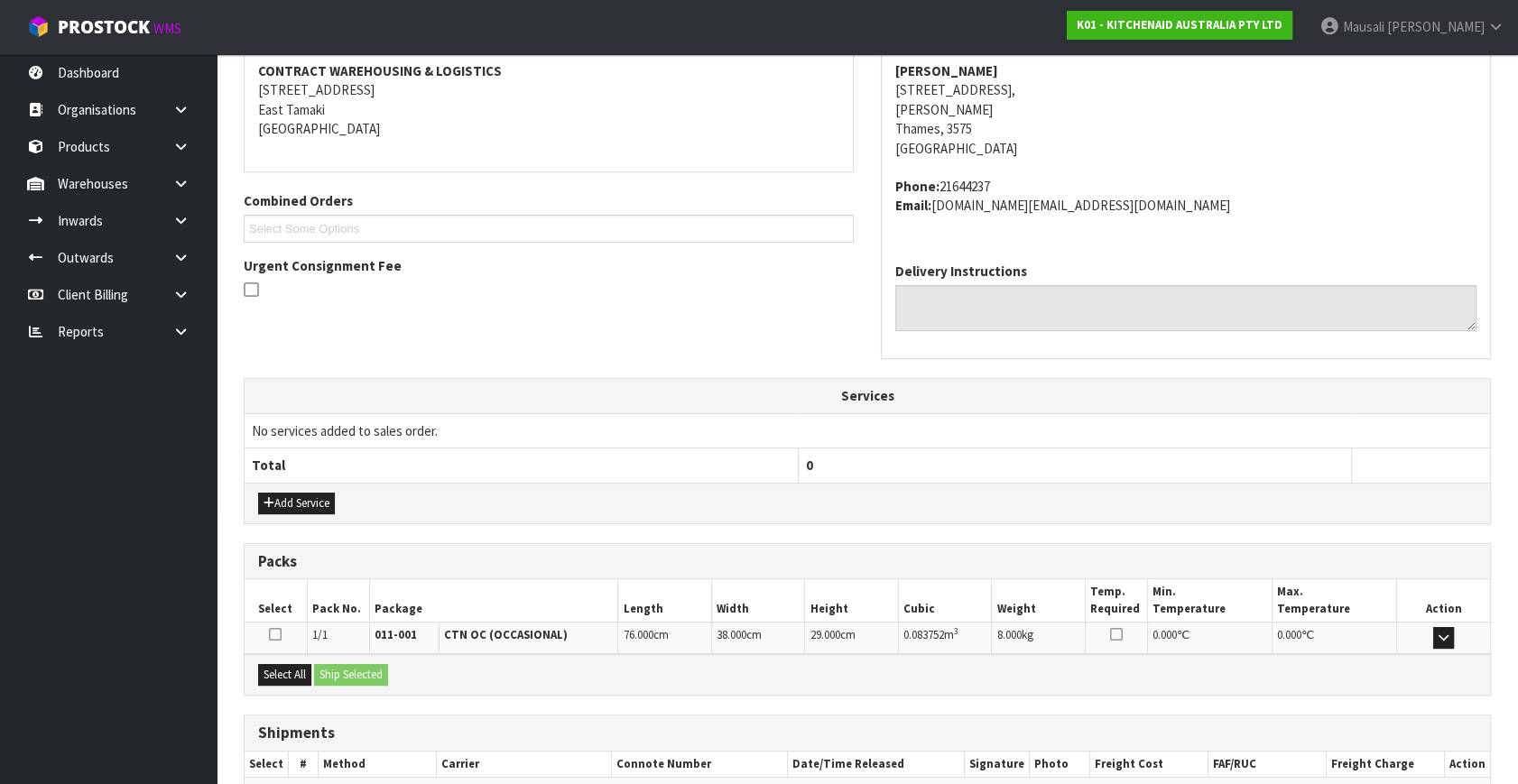
scroll to position [444, 0]
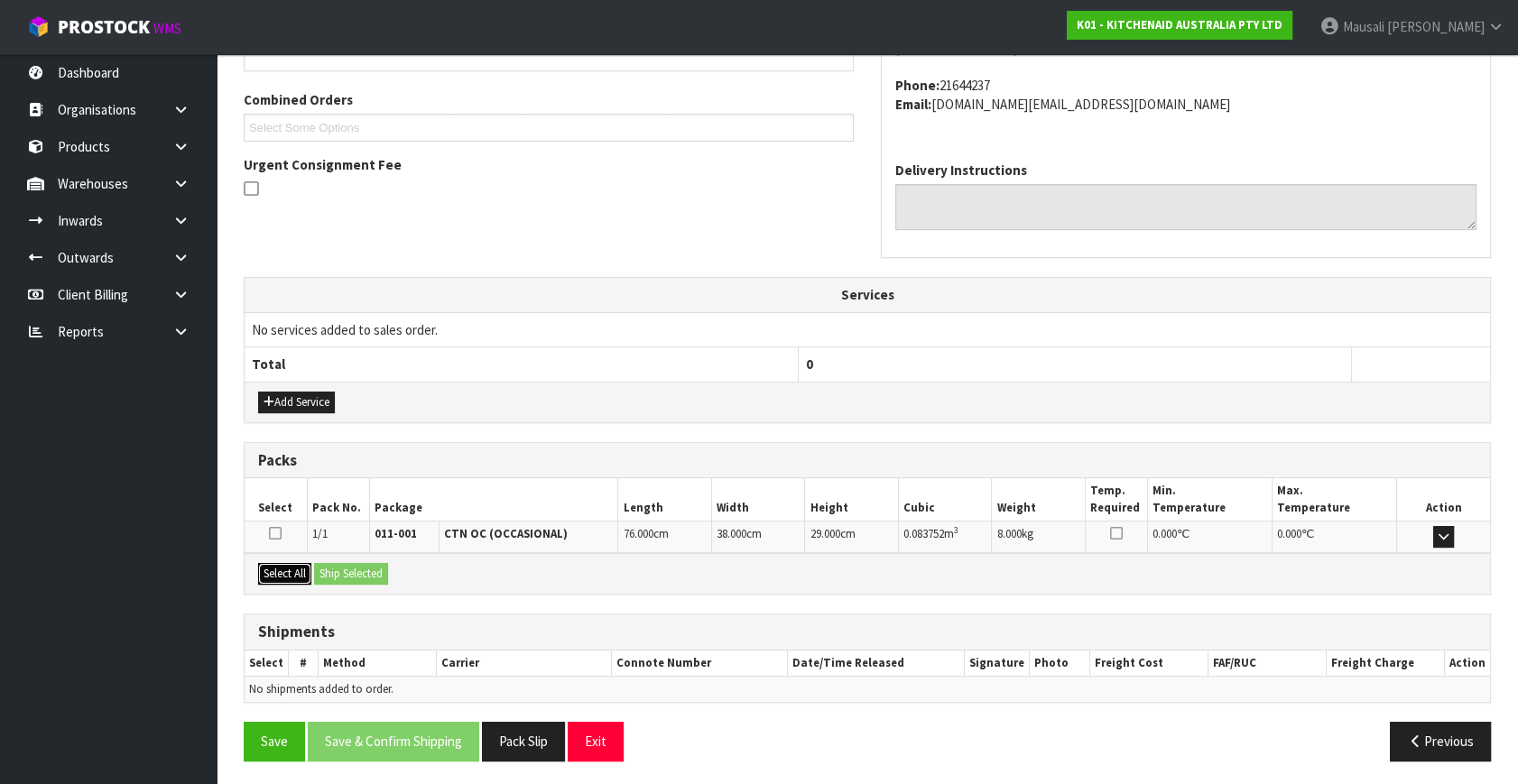
drag, startPoint x: 292, startPoint y: 560, endPoint x: 323, endPoint y: 569, distance: 32.3
click at [294, 563] on button "Select All" at bounding box center [284, 574] width 53 height 22
click at [323, 569] on button "Ship Selected" at bounding box center [351, 574] width 74 height 22
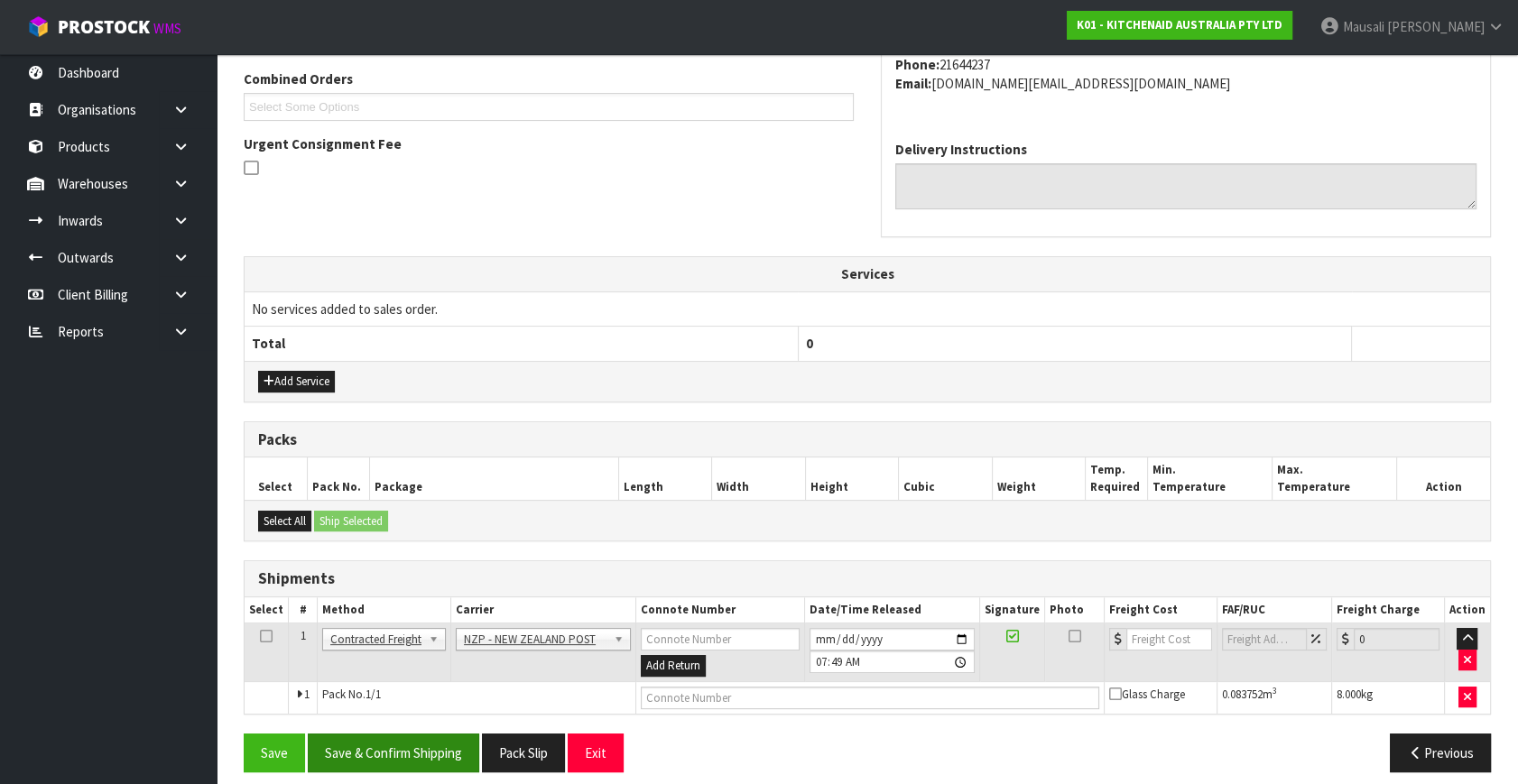
scroll to position [476, 0]
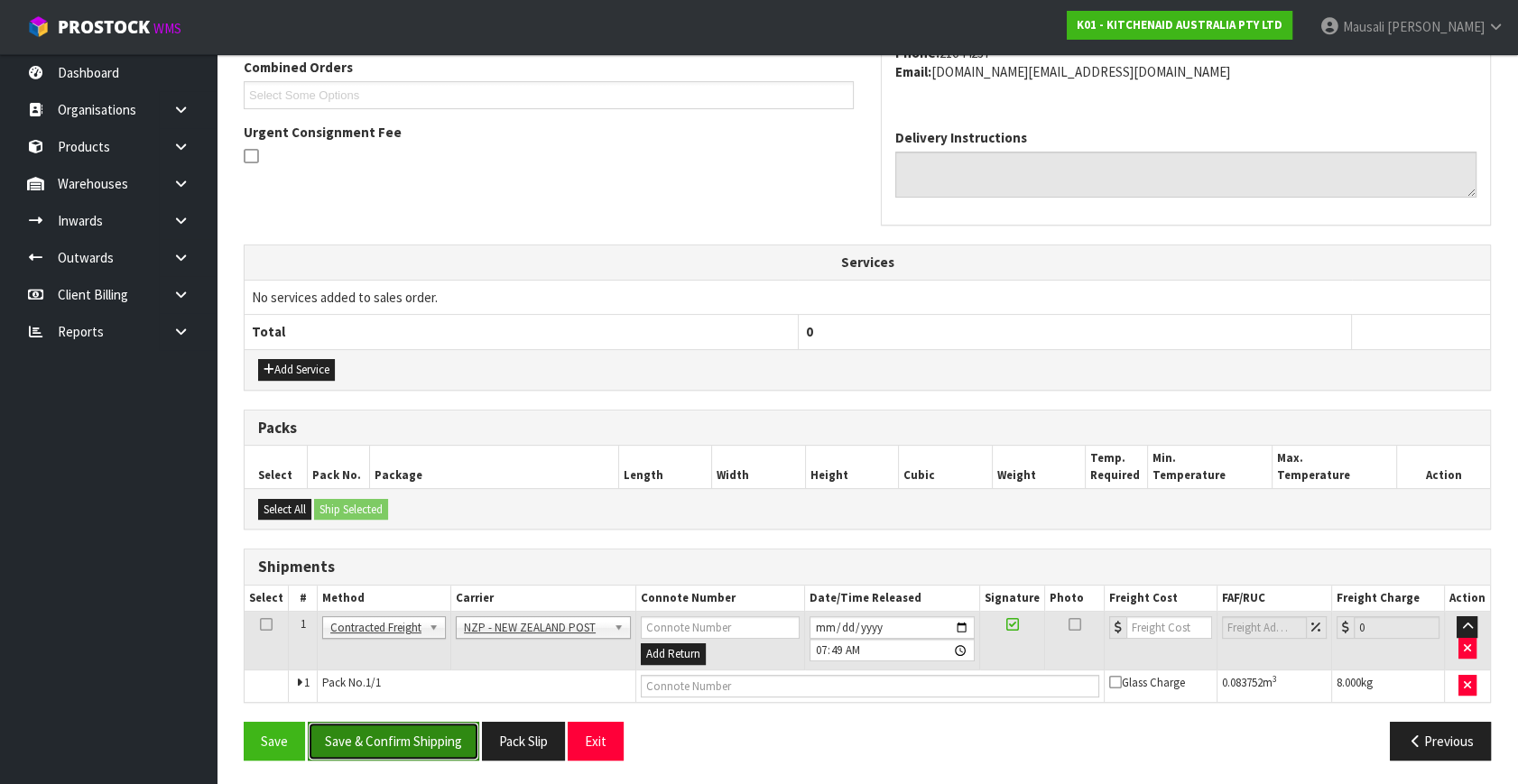
click at [432, 751] on button "Save & Confirm Shipping" at bounding box center [393, 740] width 172 height 39
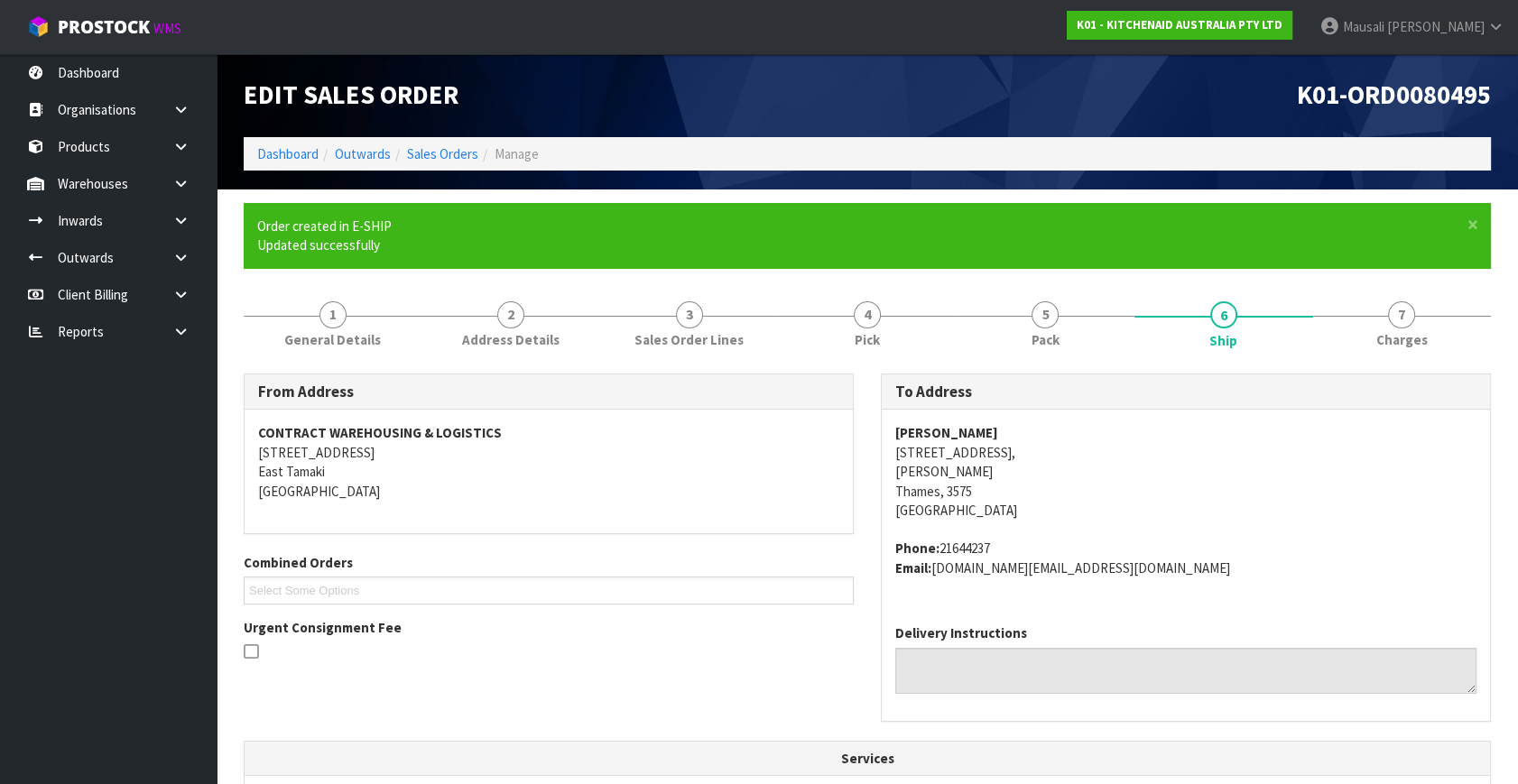
scroll to position [451, 0]
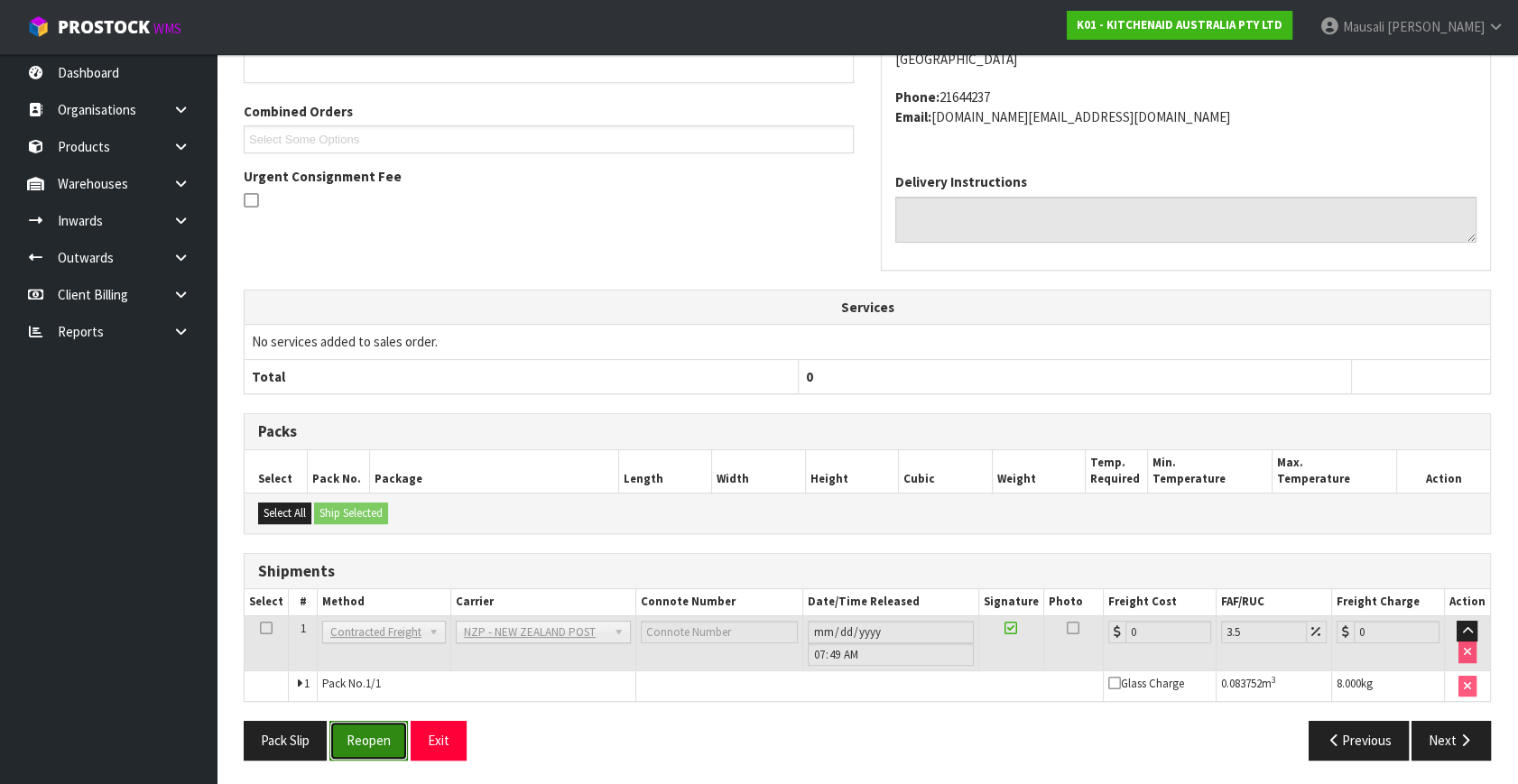
click at [377, 738] on button "Reopen" at bounding box center [368, 739] width 79 height 39
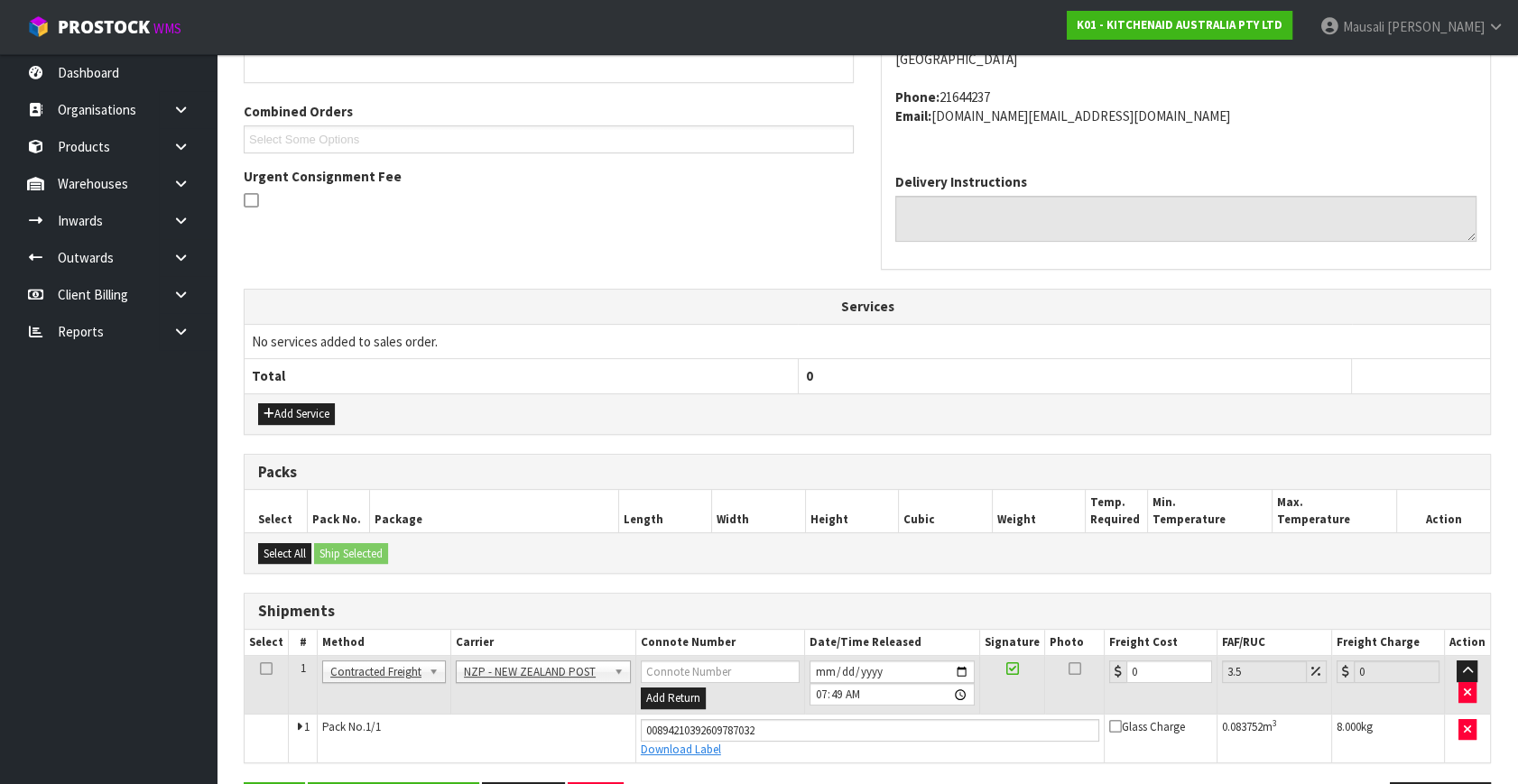
scroll to position [494, 0]
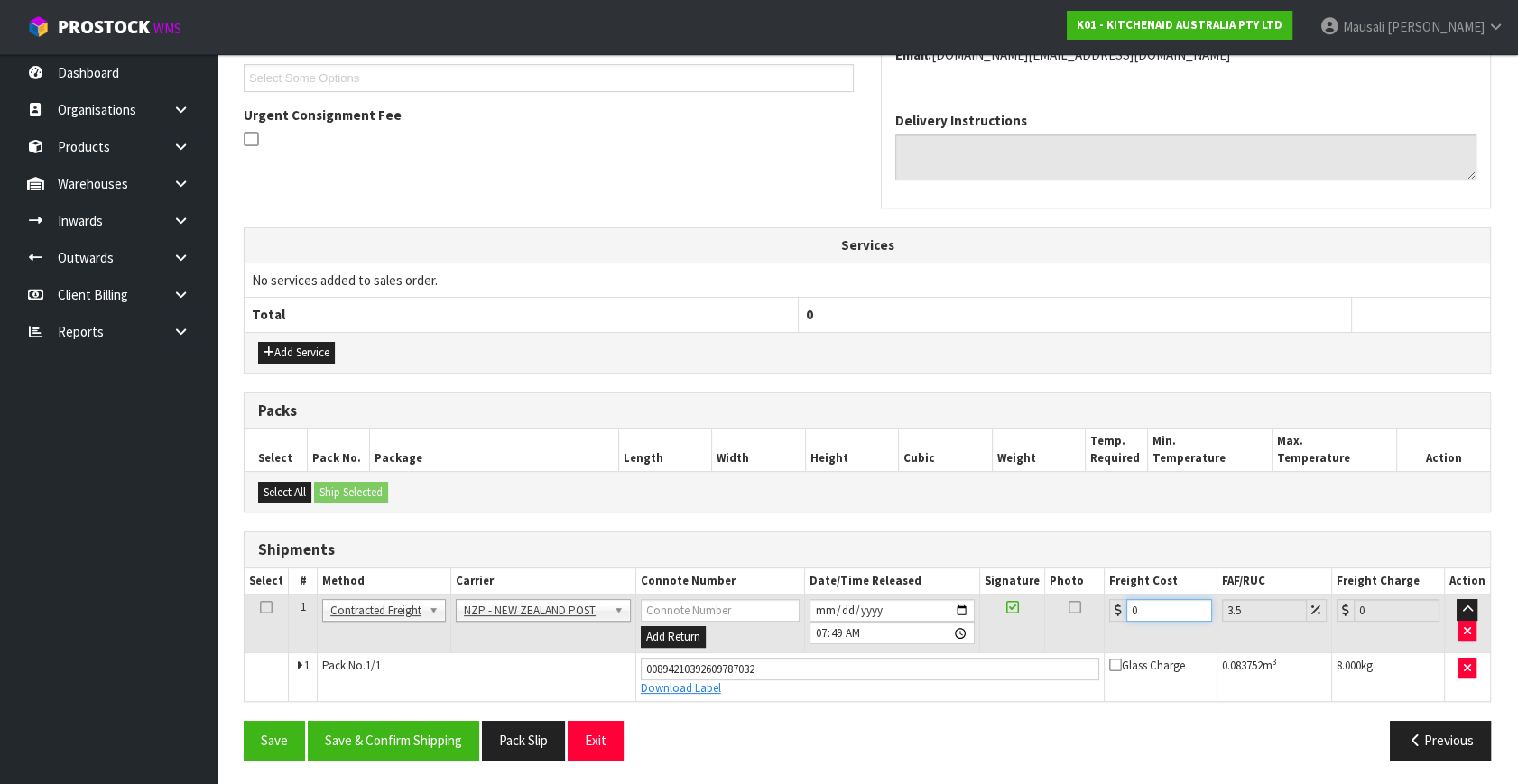
drag, startPoint x: 1152, startPoint y: 612, endPoint x: 1100, endPoint y: 630, distance: 55.0
click at [1100, 630] on tr "1 Client Local Pickup Customer Local Pickup Company Freight Contracted Freight …" at bounding box center [867, 623] width 1246 height 59
type input "1"
type input "1.03"
type input "12"
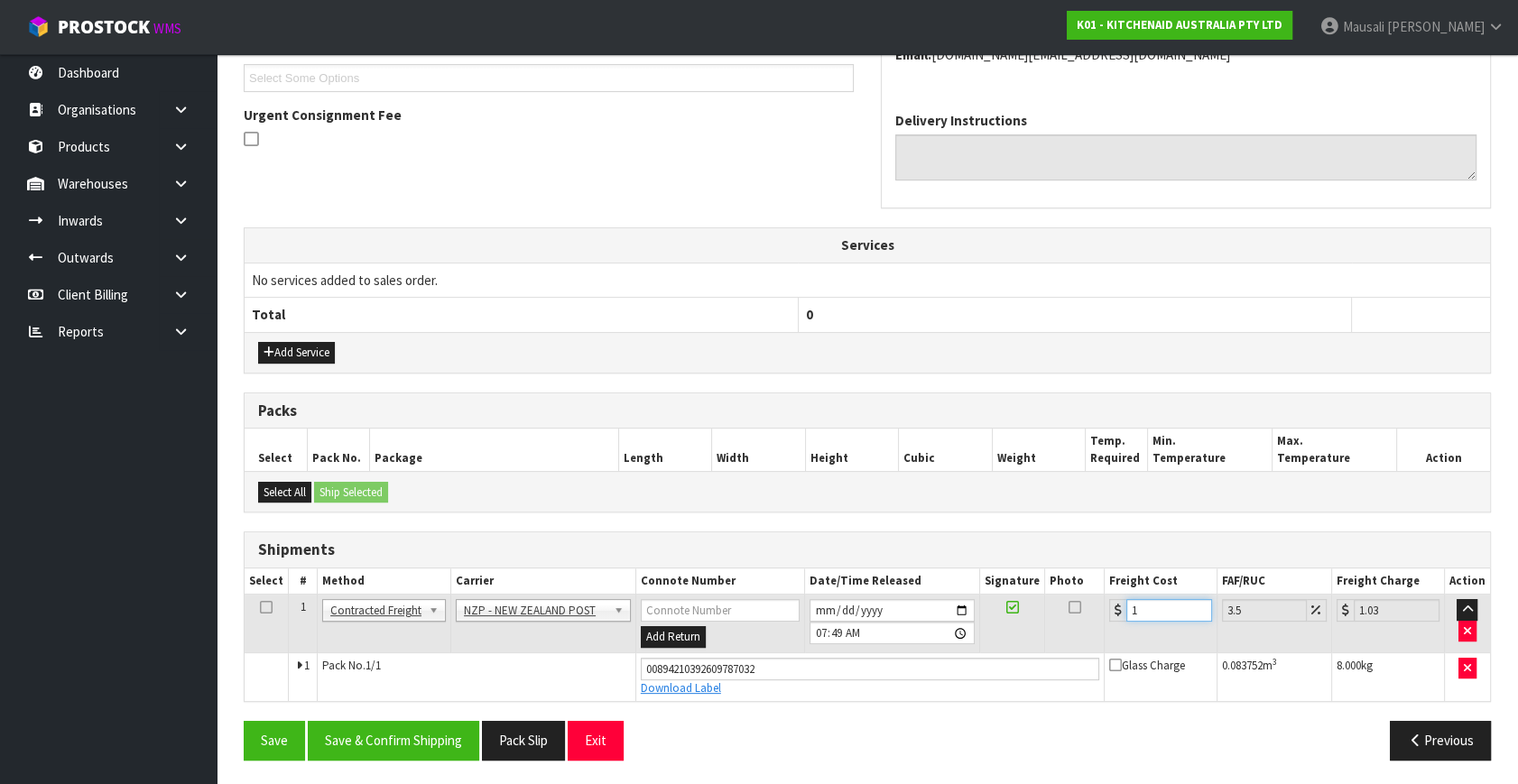
type input "12.42"
type input "12.7"
type input "13.14"
type input "12.71"
type input "13.15"
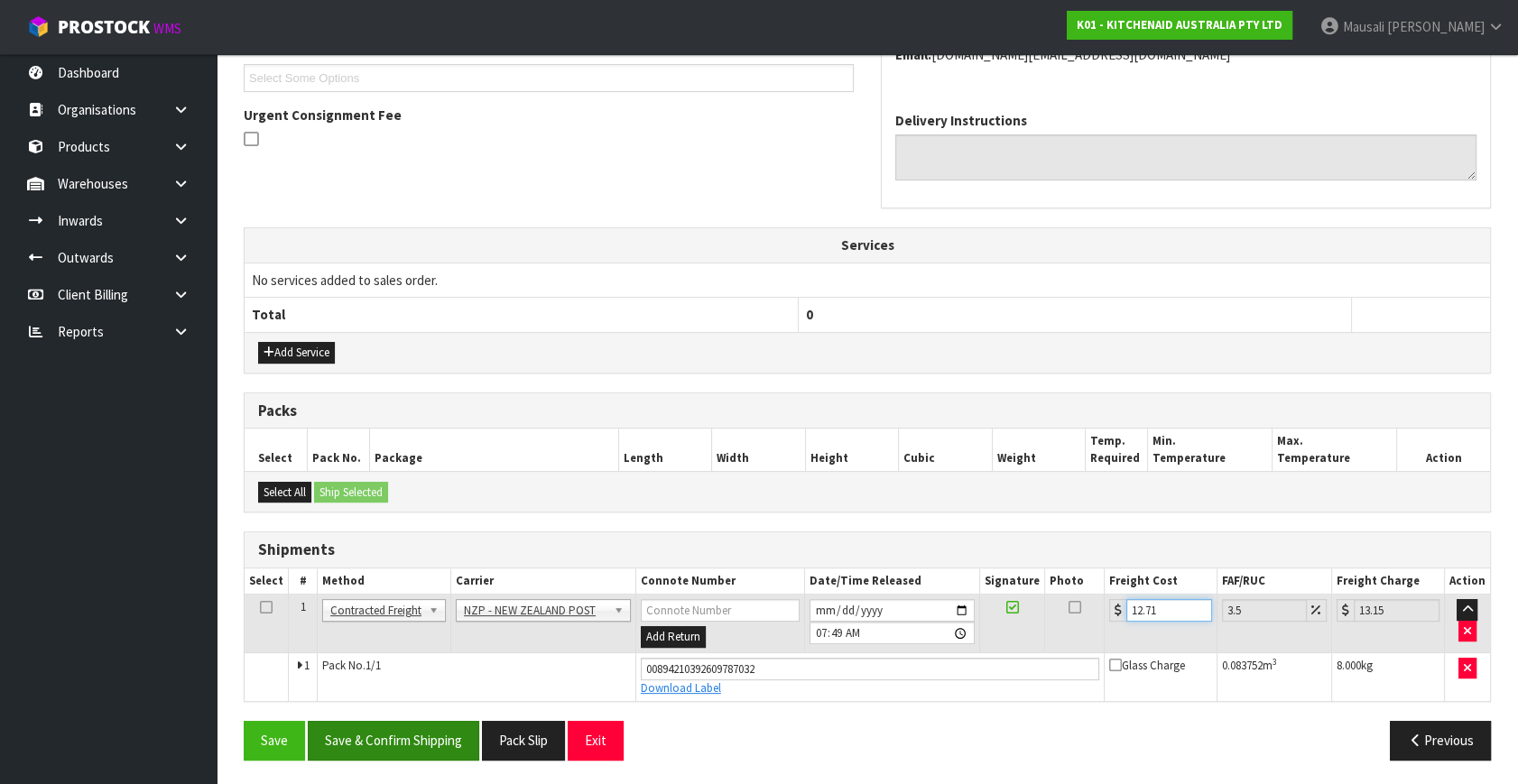
type input "12.71"
click at [421, 745] on button "Save & Confirm Shipping" at bounding box center [393, 739] width 172 height 39
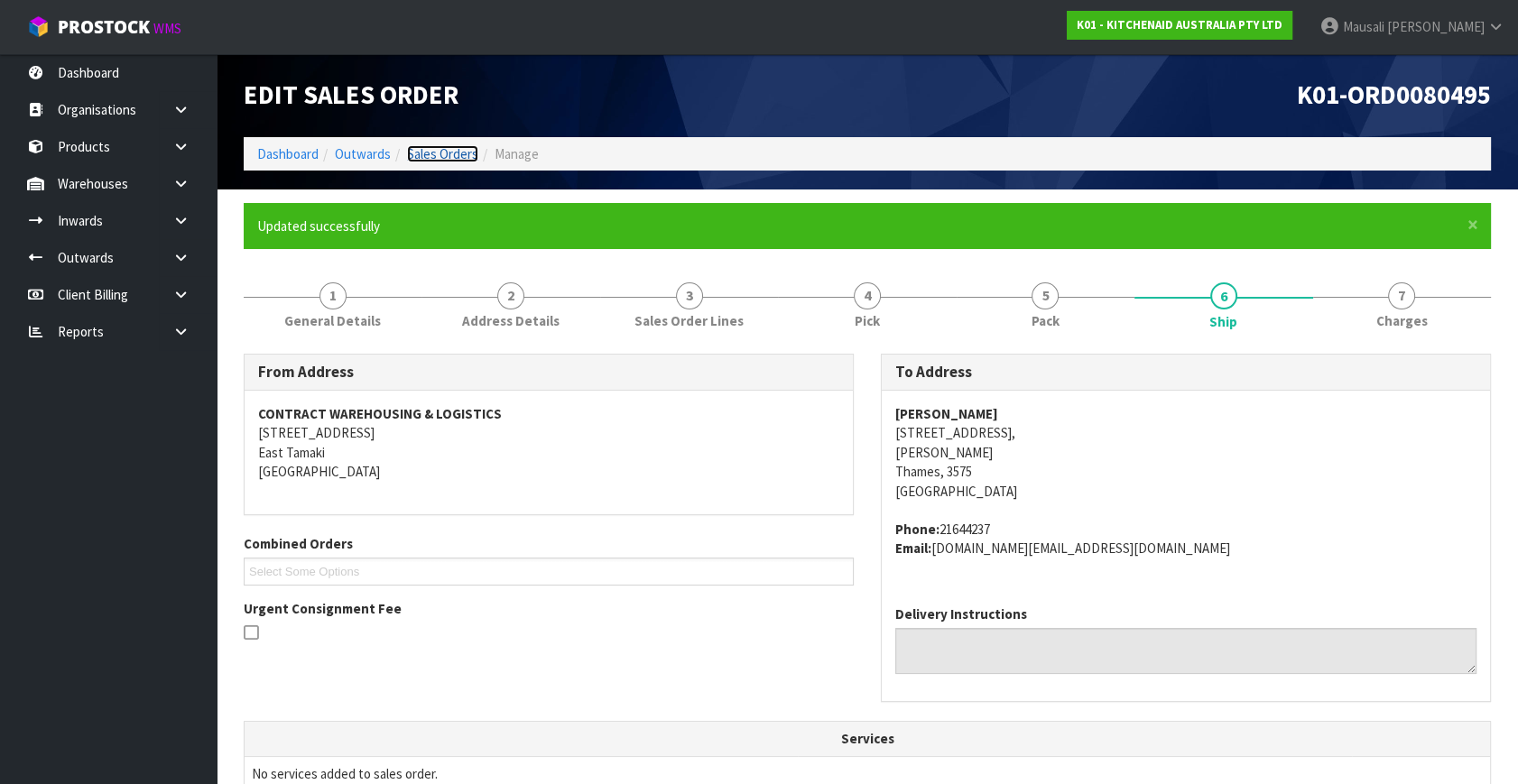
click at [437, 146] on link "Sales Orders" at bounding box center [442, 154] width 71 height 17
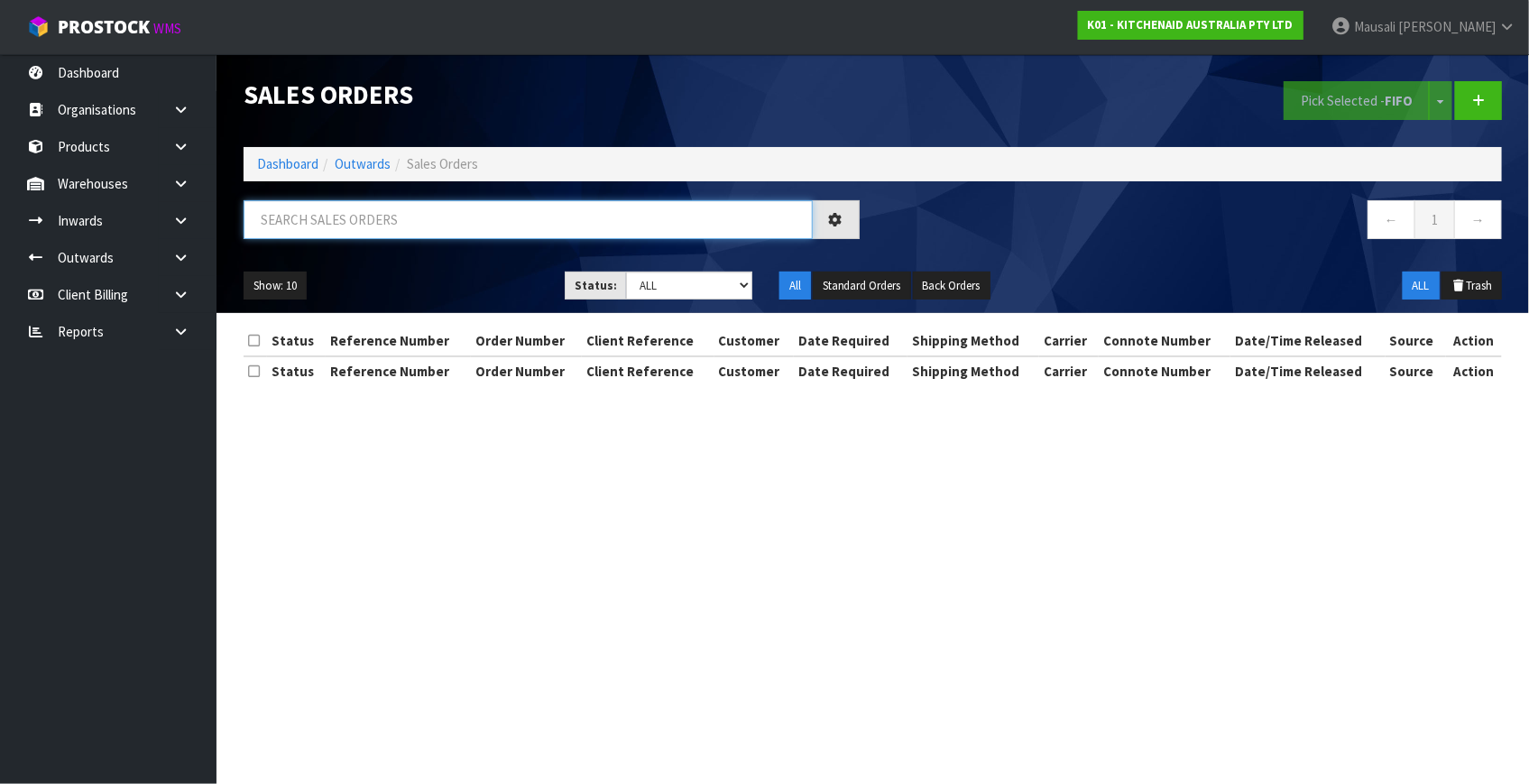
click at [291, 222] on input "text" at bounding box center [528, 219] width 569 height 39
type input "JOB-0417123"
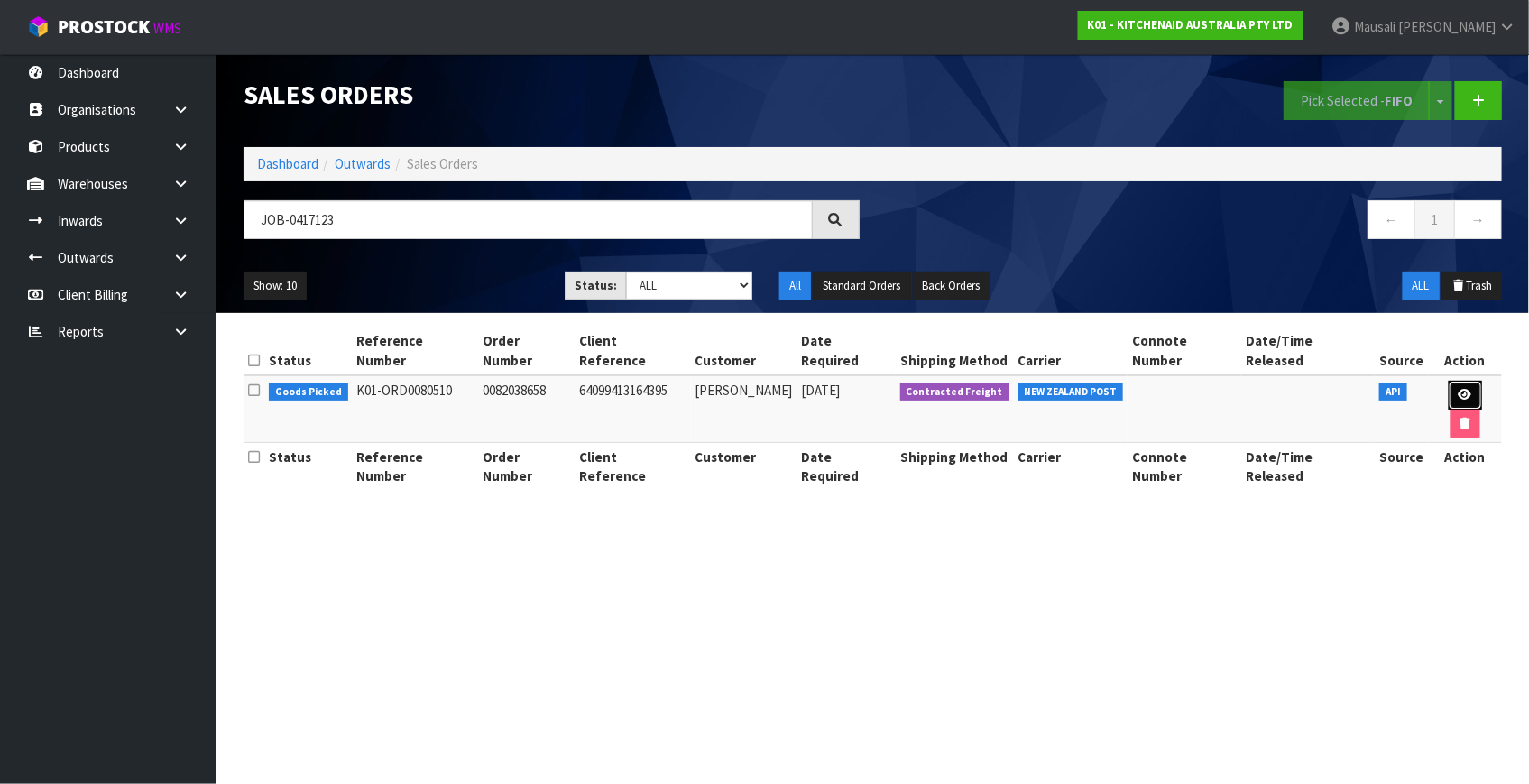
click at [1459, 389] on icon at bounding box center [1466, 395] width 14 height 12
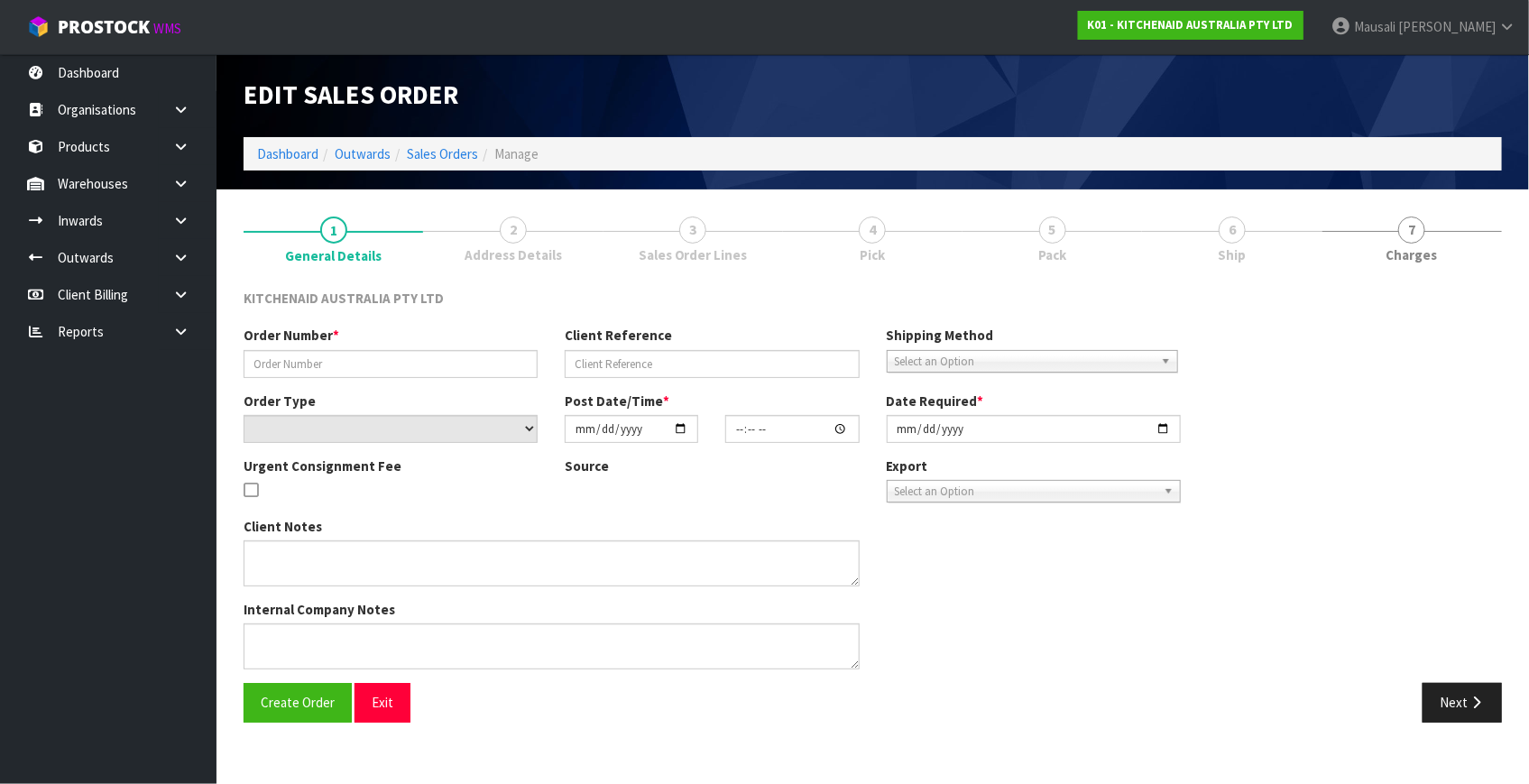
type input "0082038658"
type input "64099413164395"
select select "number:0"
type input "[DATE]"
type input "12:37:56.000"
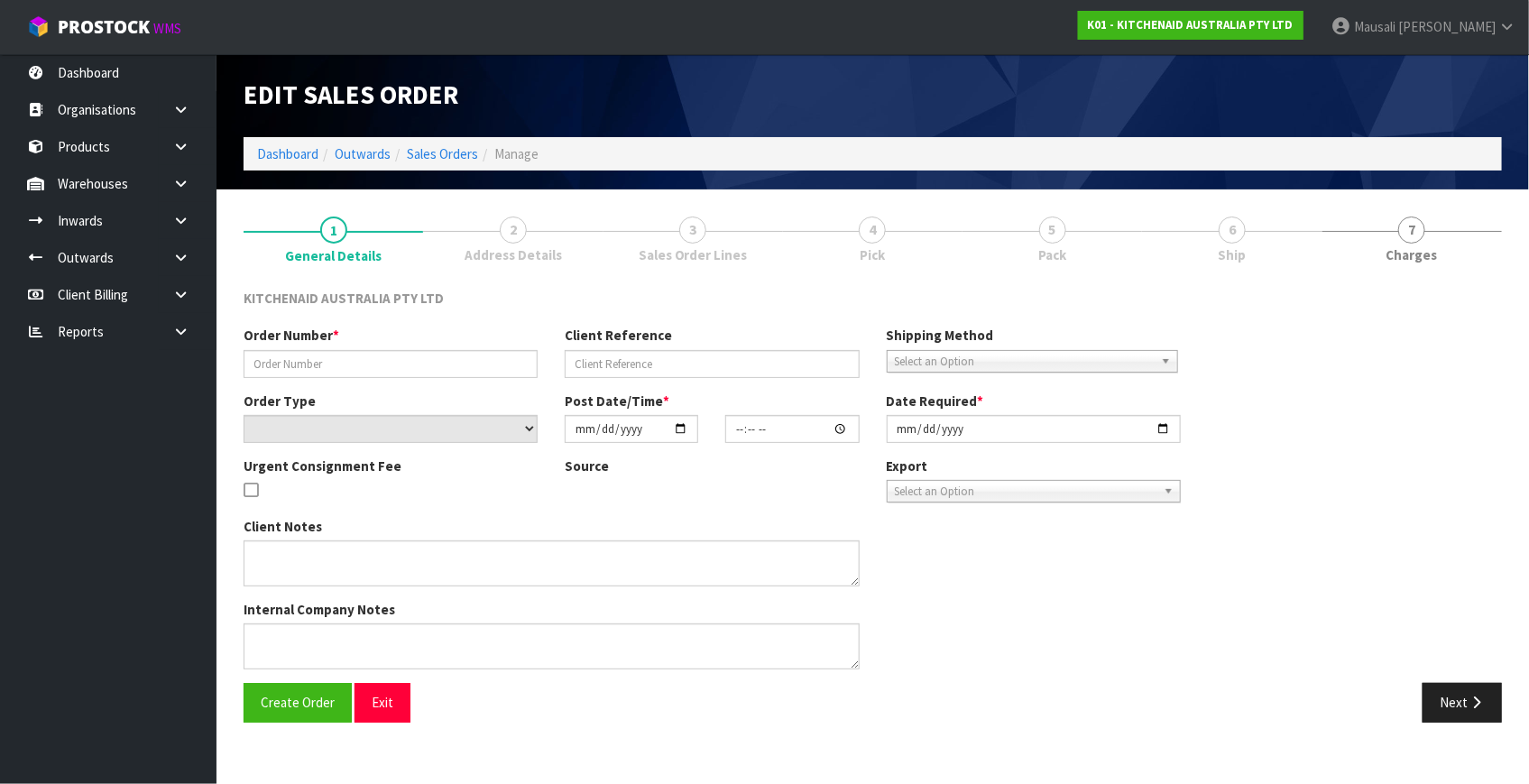
type input "[DATE]"
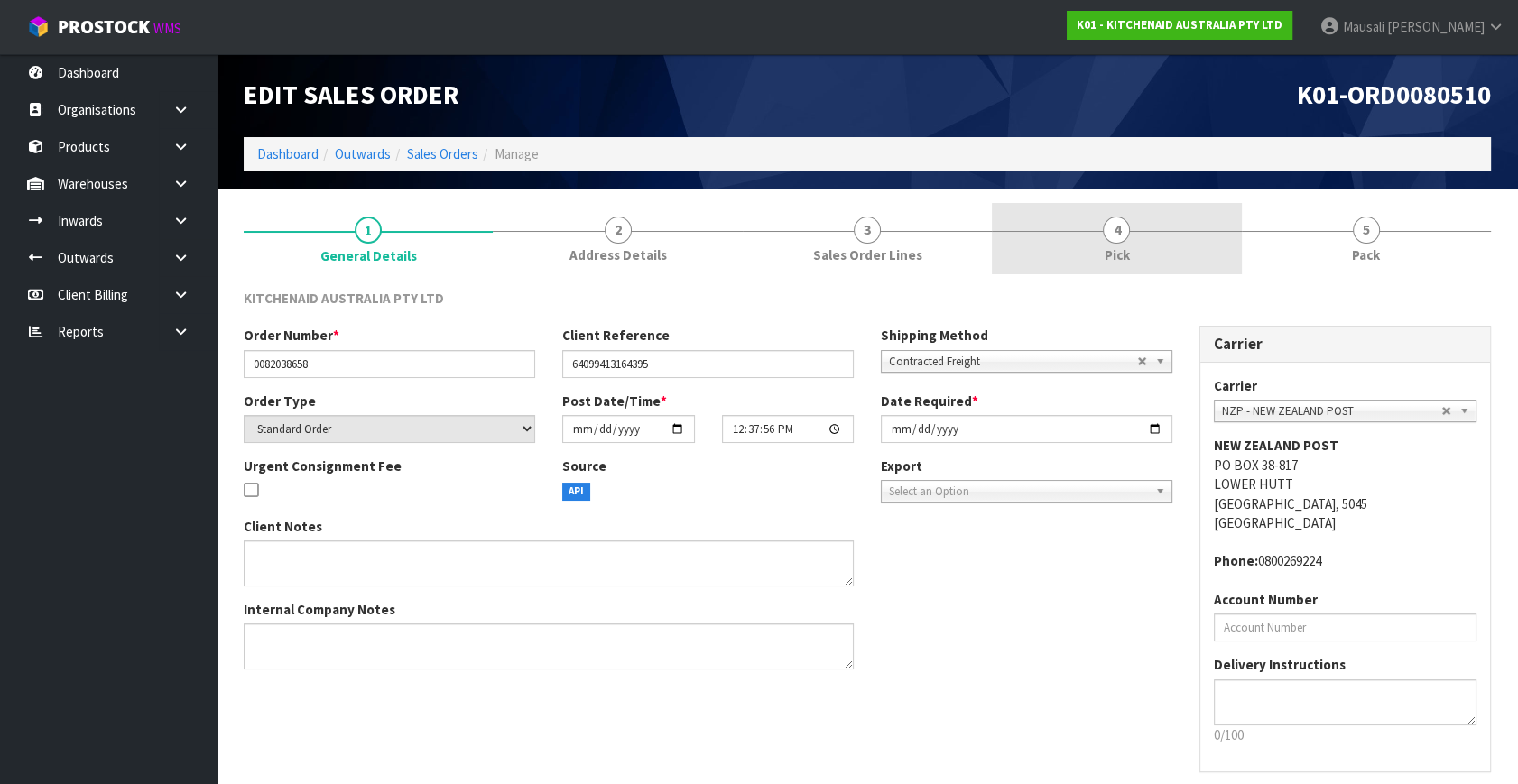
click at [1096, 224] on link "4 Pick" at bounding box center [1117, 237] width 250 height 71
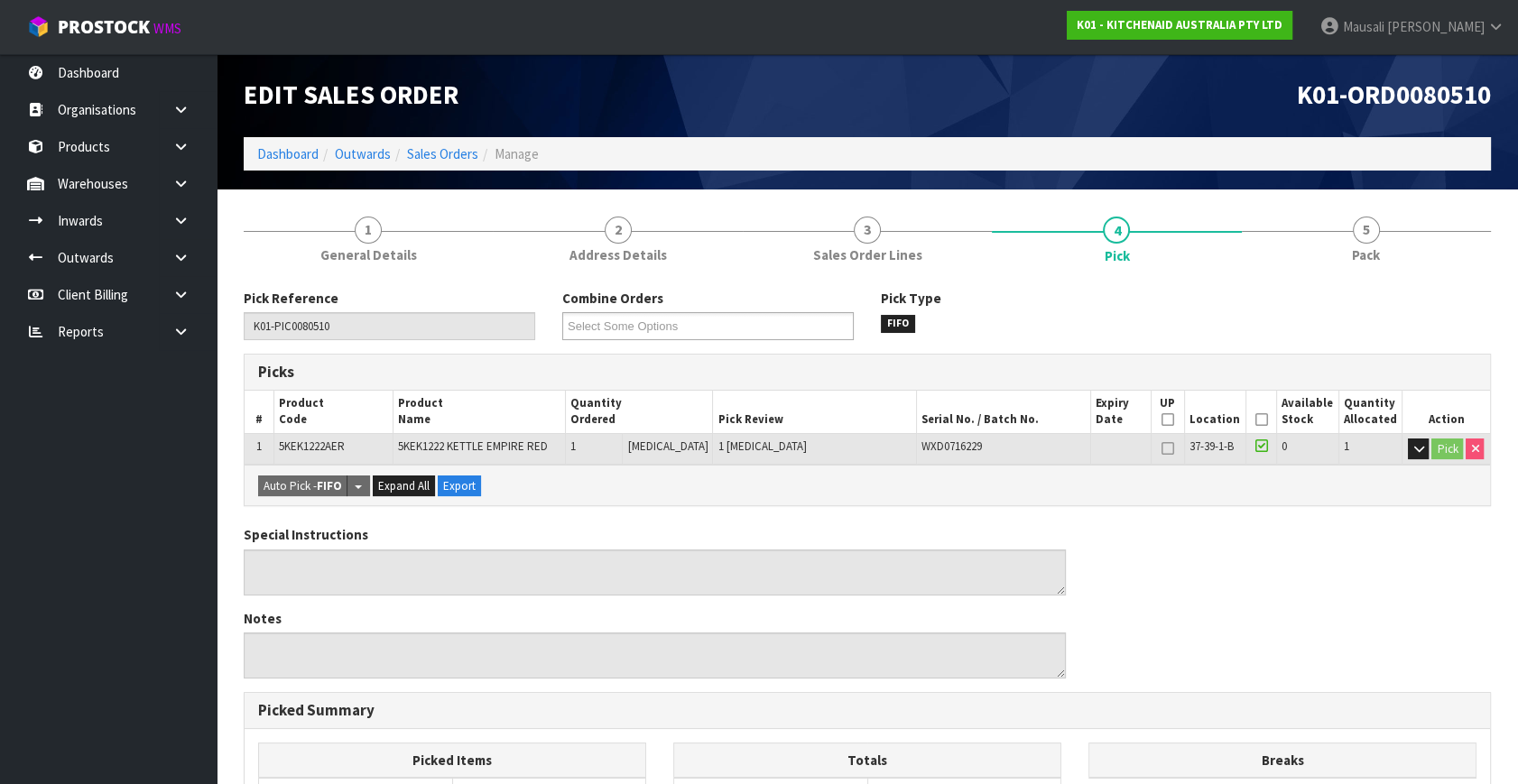
click at [1258, 419] on icon at bounding box center [1262, 419] width 13 height 1
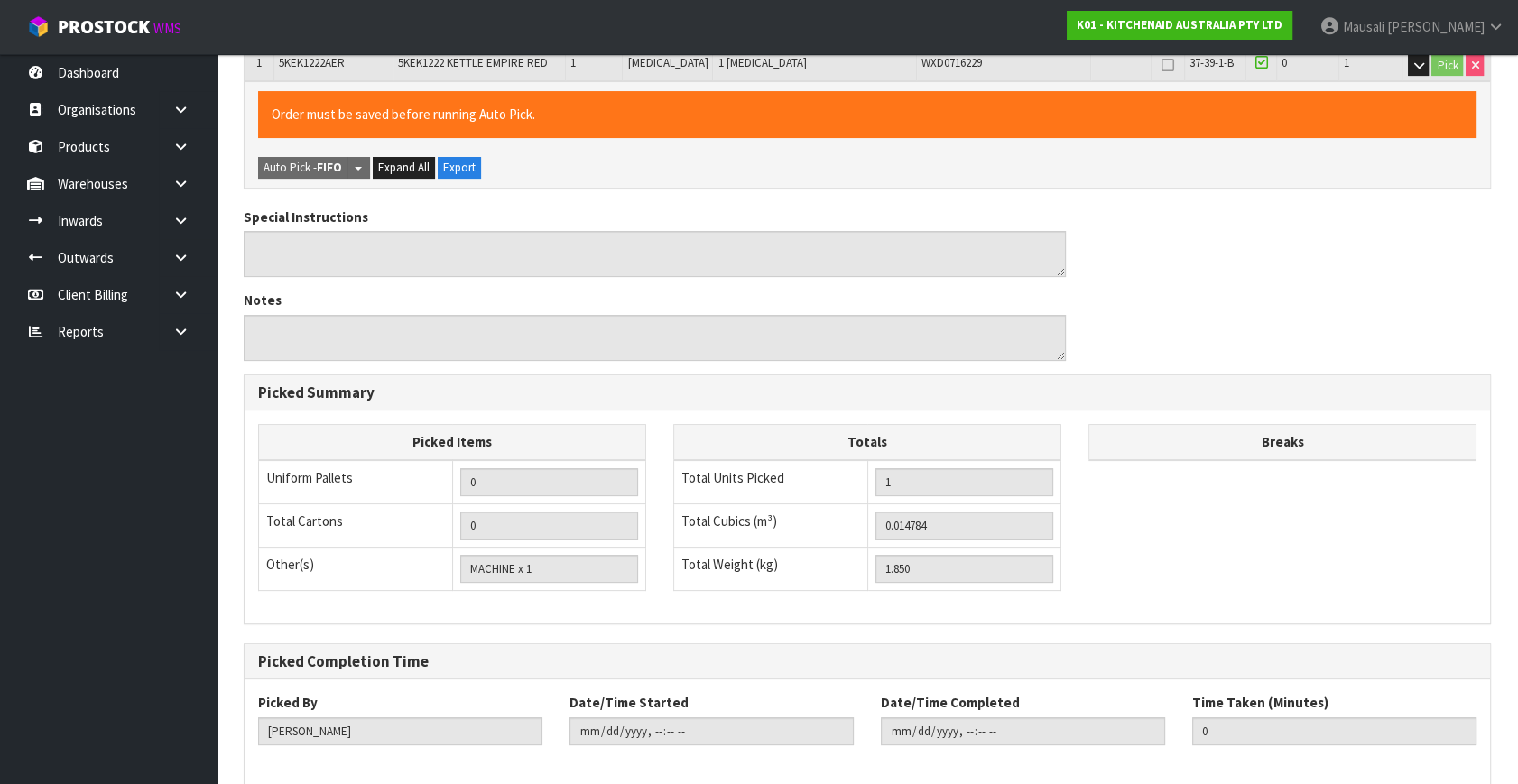
scroll to position [468, 0]
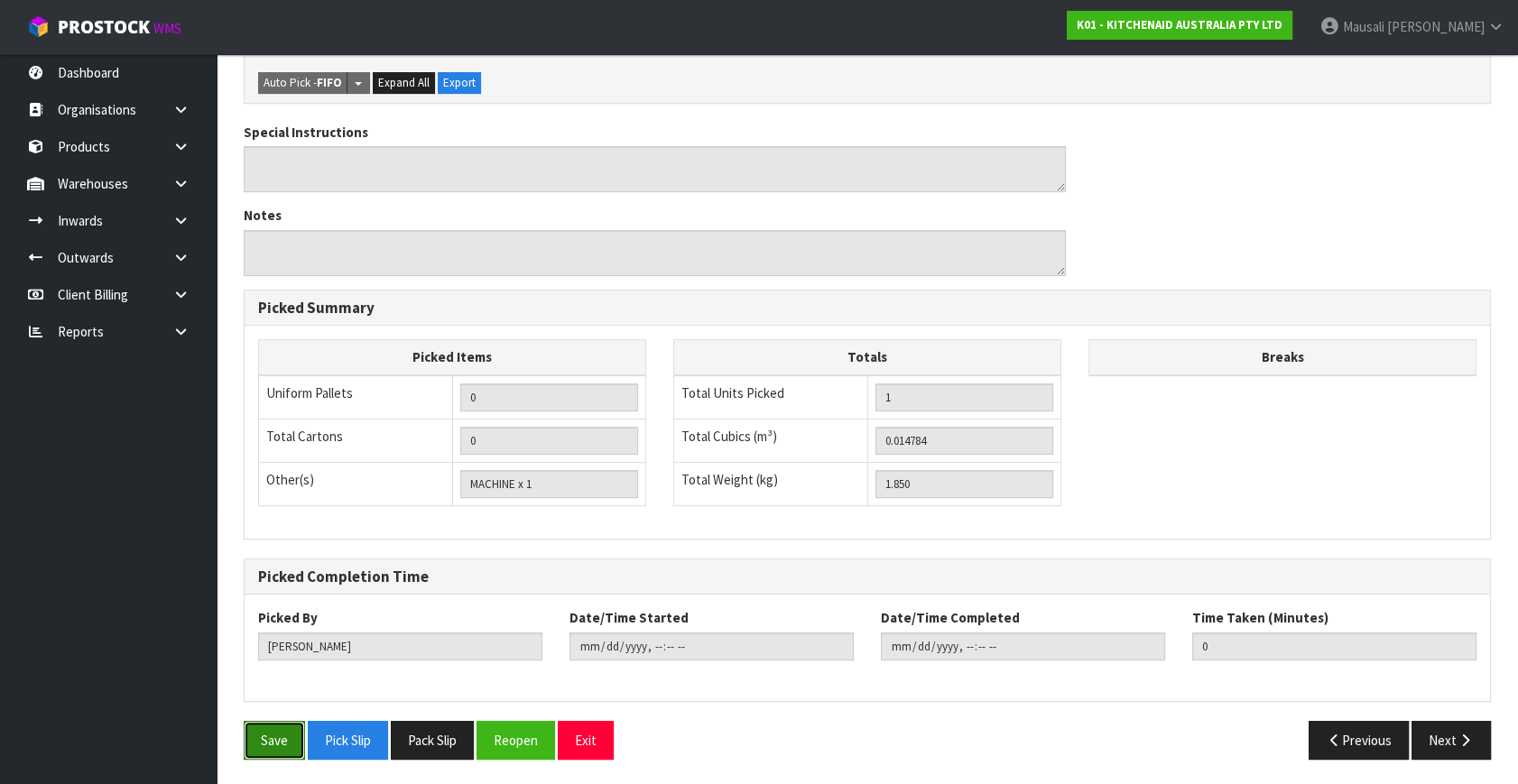
click at [289, 725] on button "Save" at bounding box center [273, 739] width 61 height 39
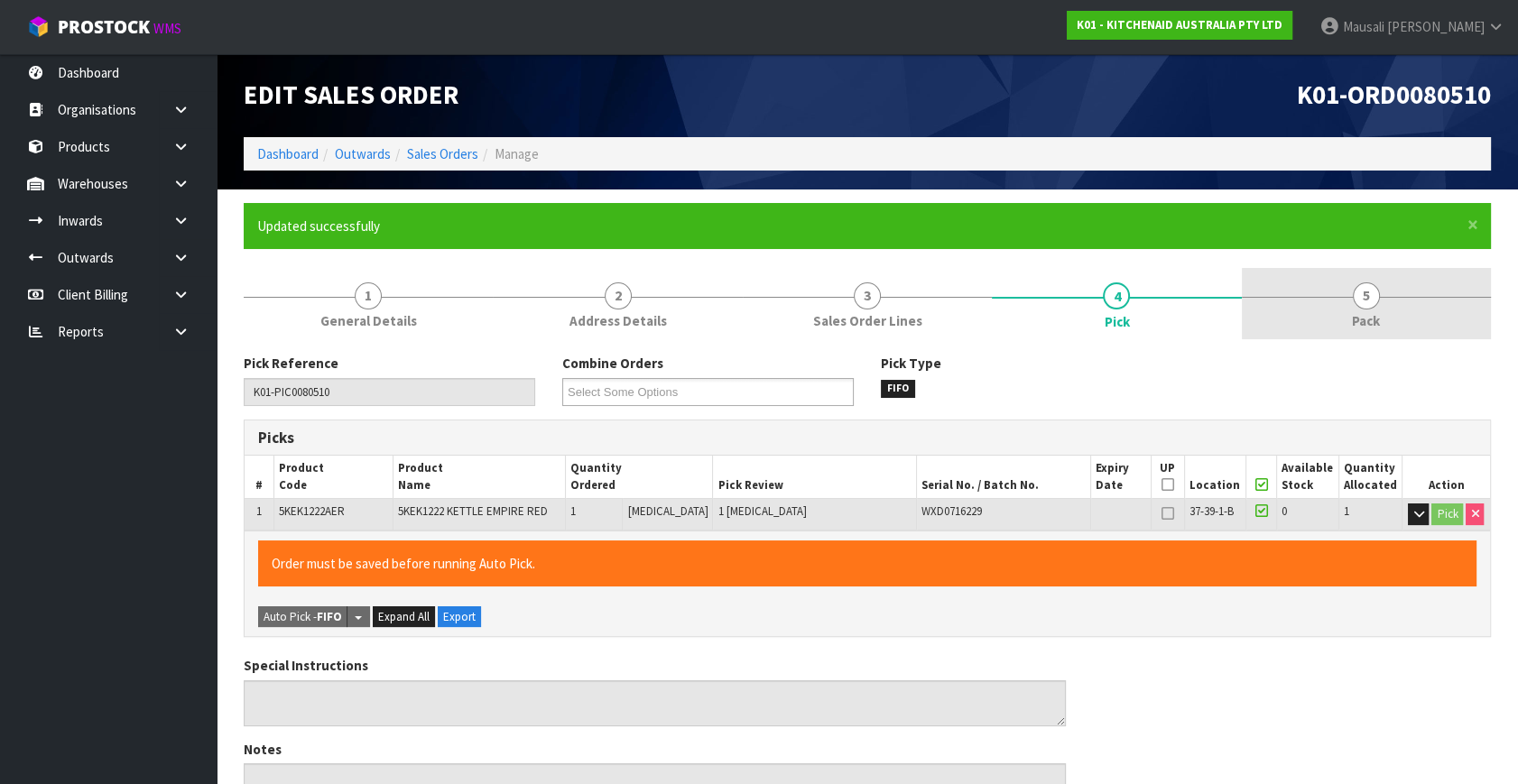
drag, startPoint x: 1350, startPoint y: 313, endPoint x: 1192, endPoint y: 321, distance: 158.2
click at [1344, 313] on link "5 Pack" at bounding box center [1366, 303] width 250 height 71
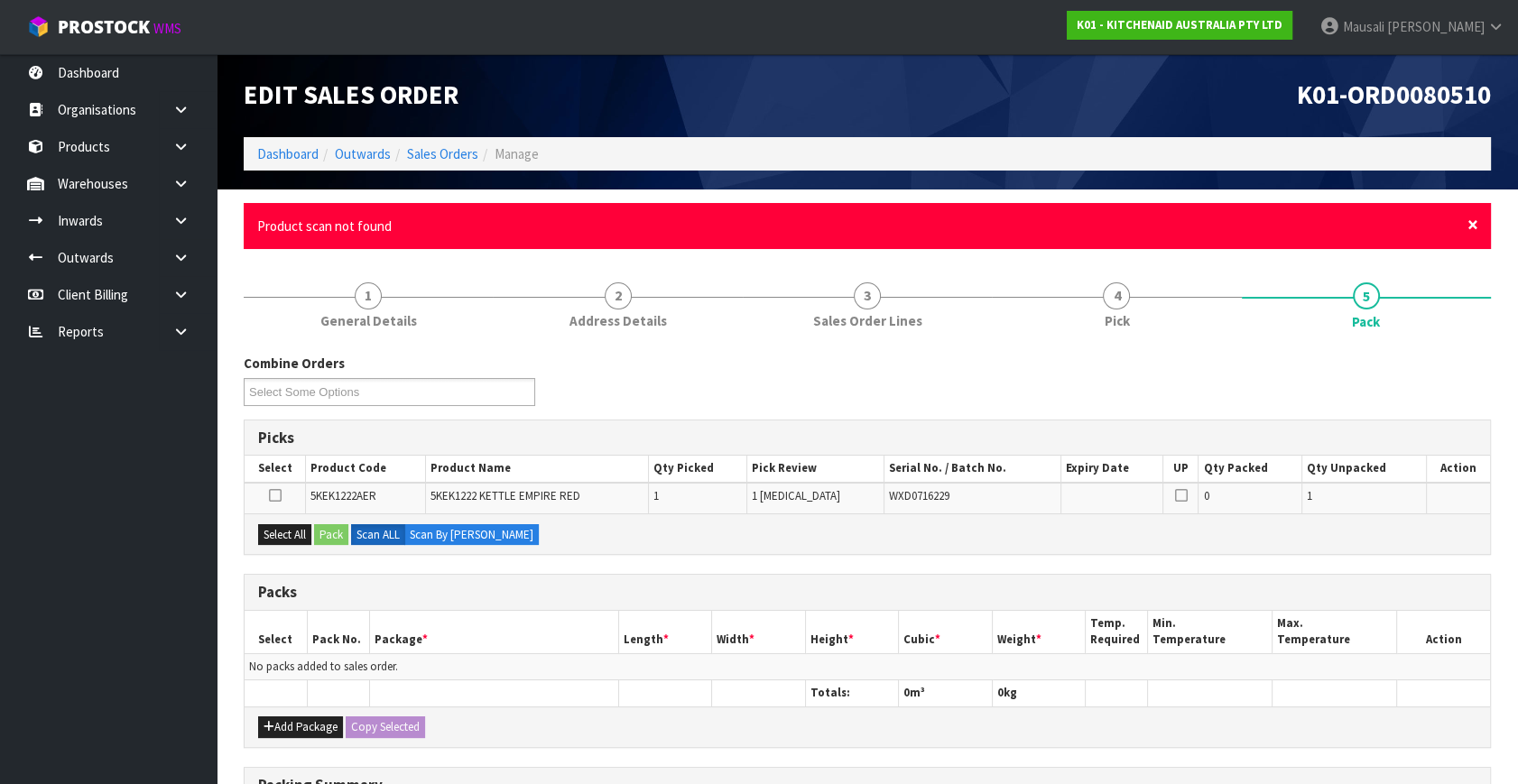
click at [1469, 224] on span "×" at bounding box center [1472, 223] width 11 height 25
click at [1464, 221] on div "× Close No serial number matches" at bounding box center [866, 225] width 1247 height 46
click at [1468, 222] on span "×" at bounding box center [1472, 223] width 11 height 25
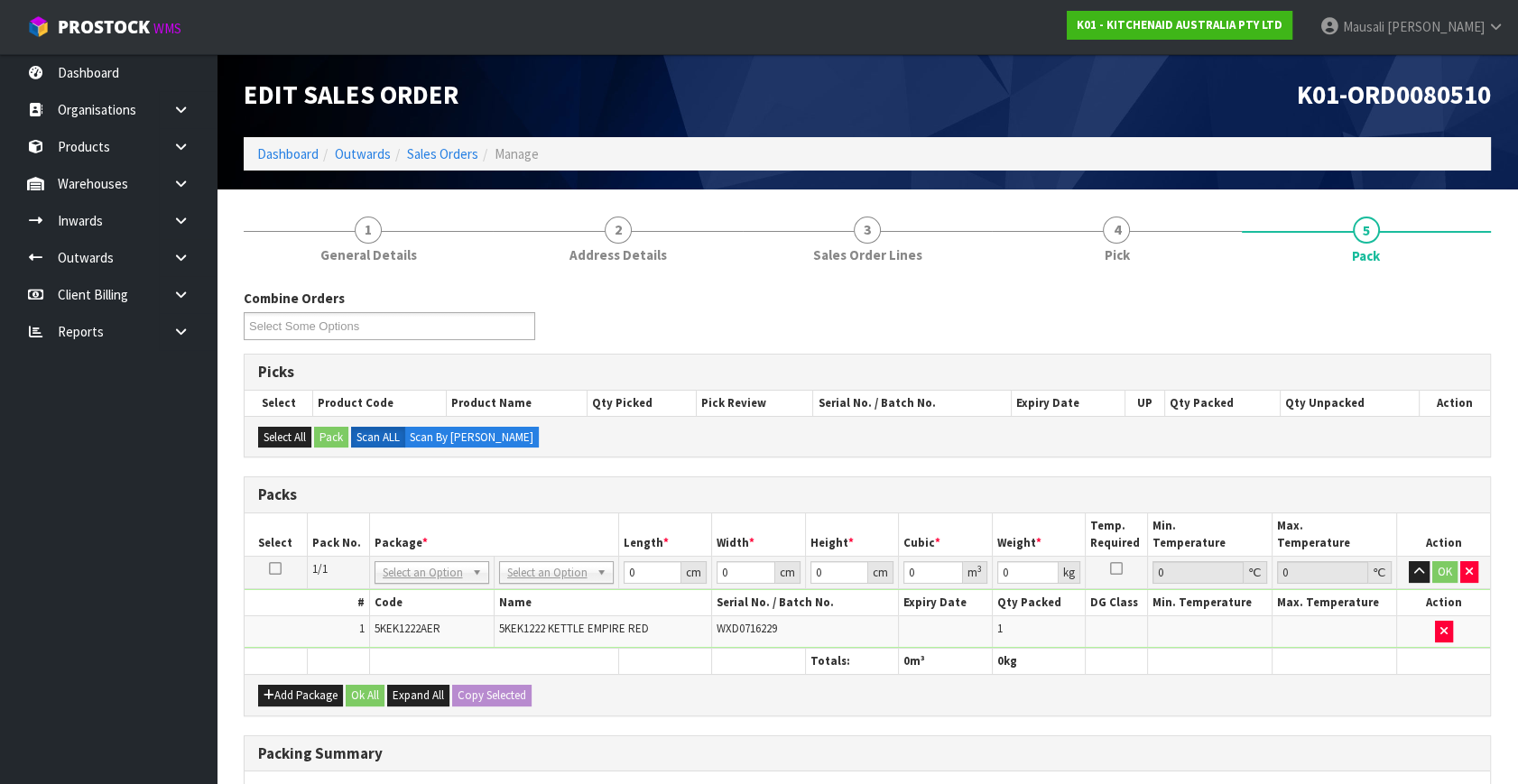
scroll to position [245, 0]
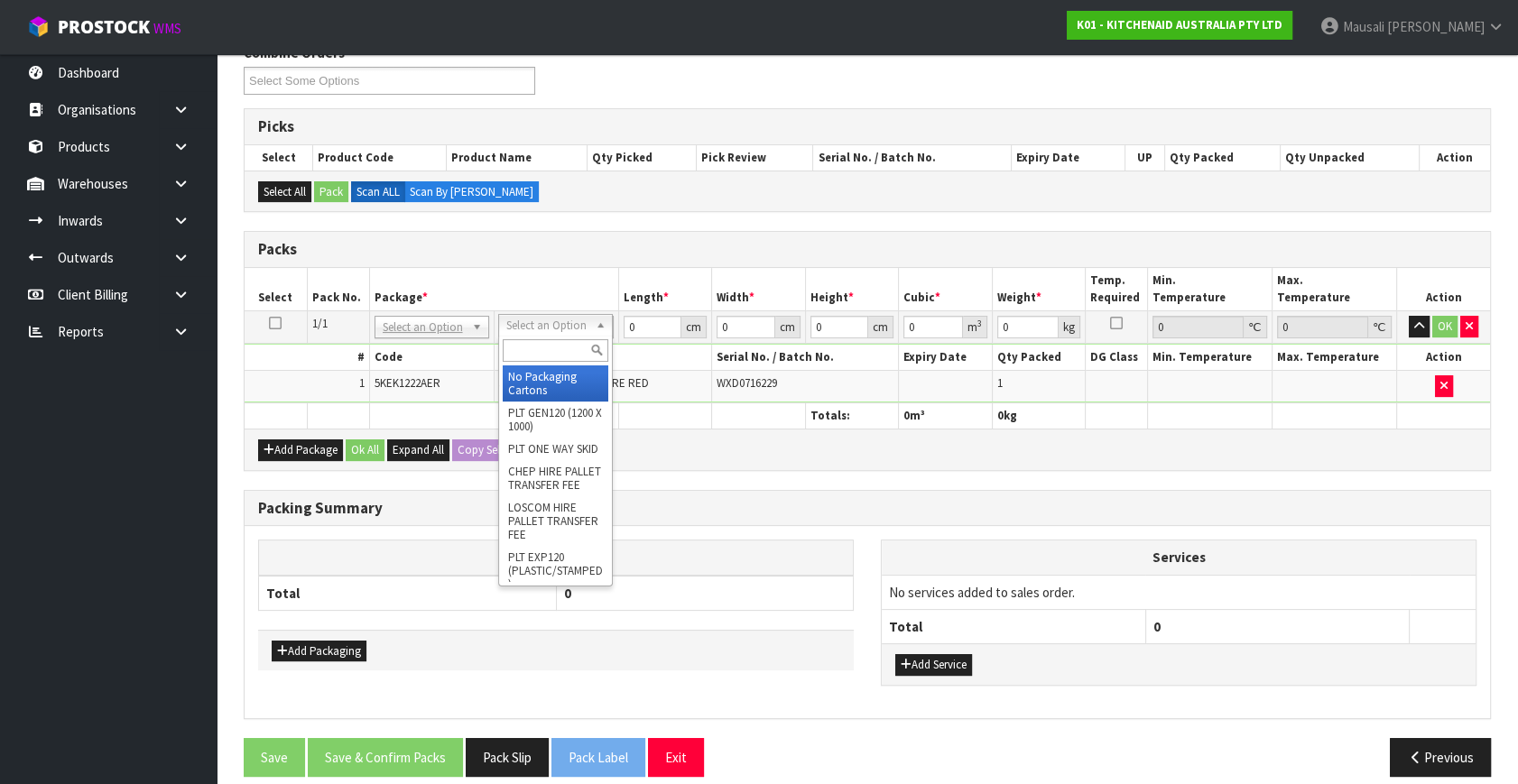
click at [555, 354] on input "text" at bounding box center [556, 350] width 106 height 23
type input "OC"
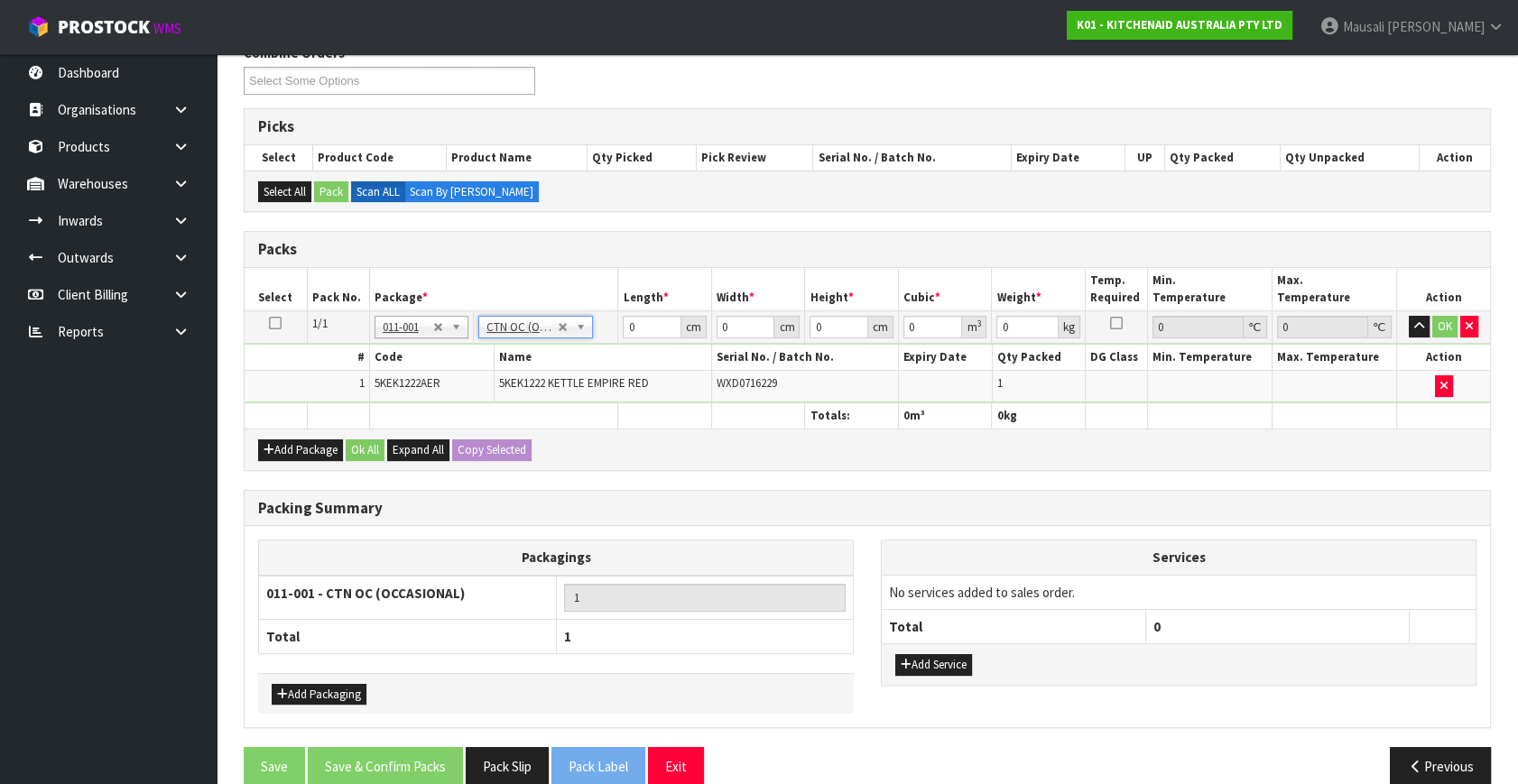
type input "1.85"
drag, startPoint x: 646, startPoint y: 324, endPoint x: 583, endPoint y: 354, distance: 69.8
click at [585, 354] on tbody "1/1 NONE 007-001 007-002 007-004 007-009 007-013 007-014 007-015 007-017 007-01…" at bounding box center [867, 357] width 1246 height 92
type input "44"
type input "24"
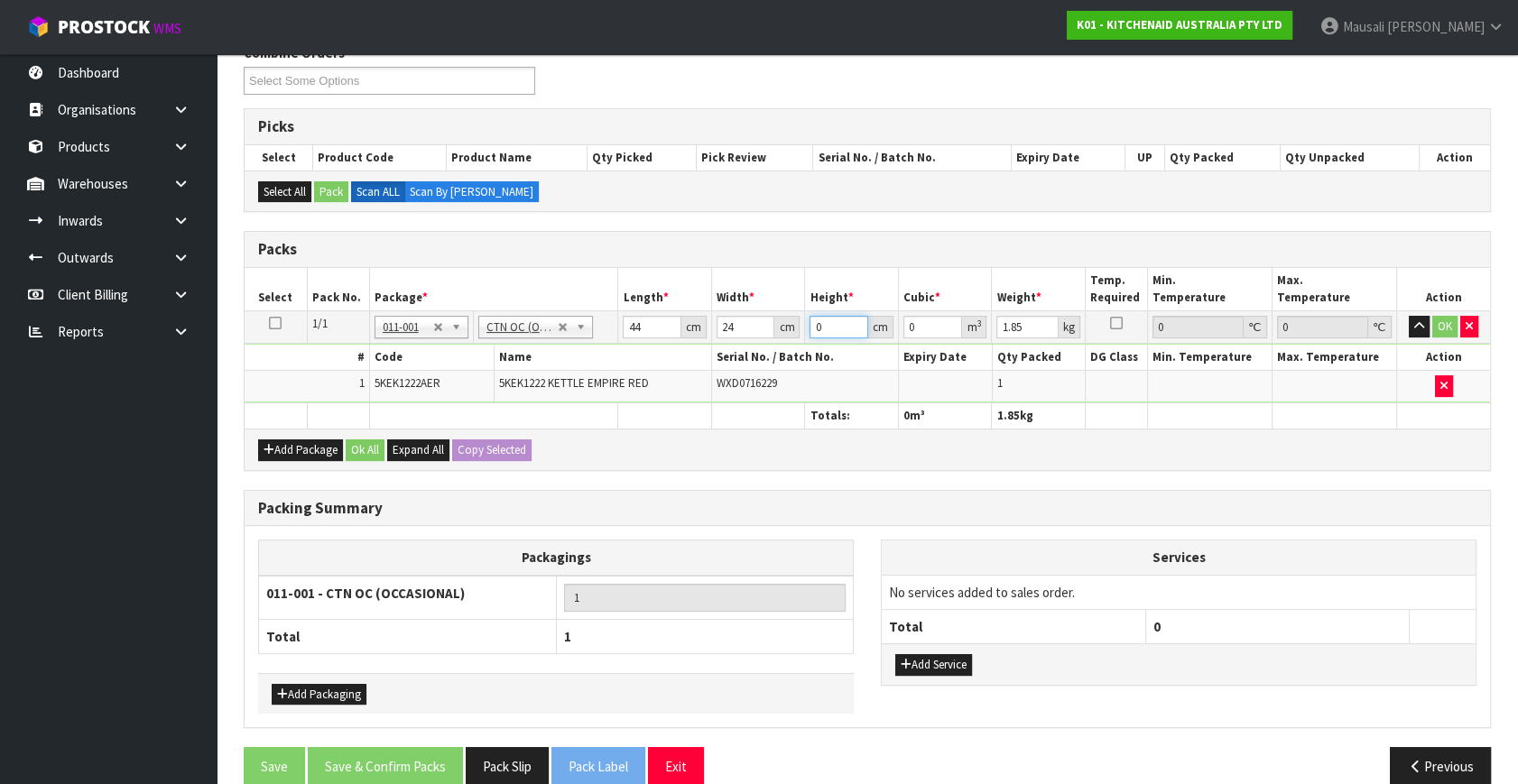
type input "2"
type input "0.002112"
type input "25"
type input "0.0264"
type input "25"
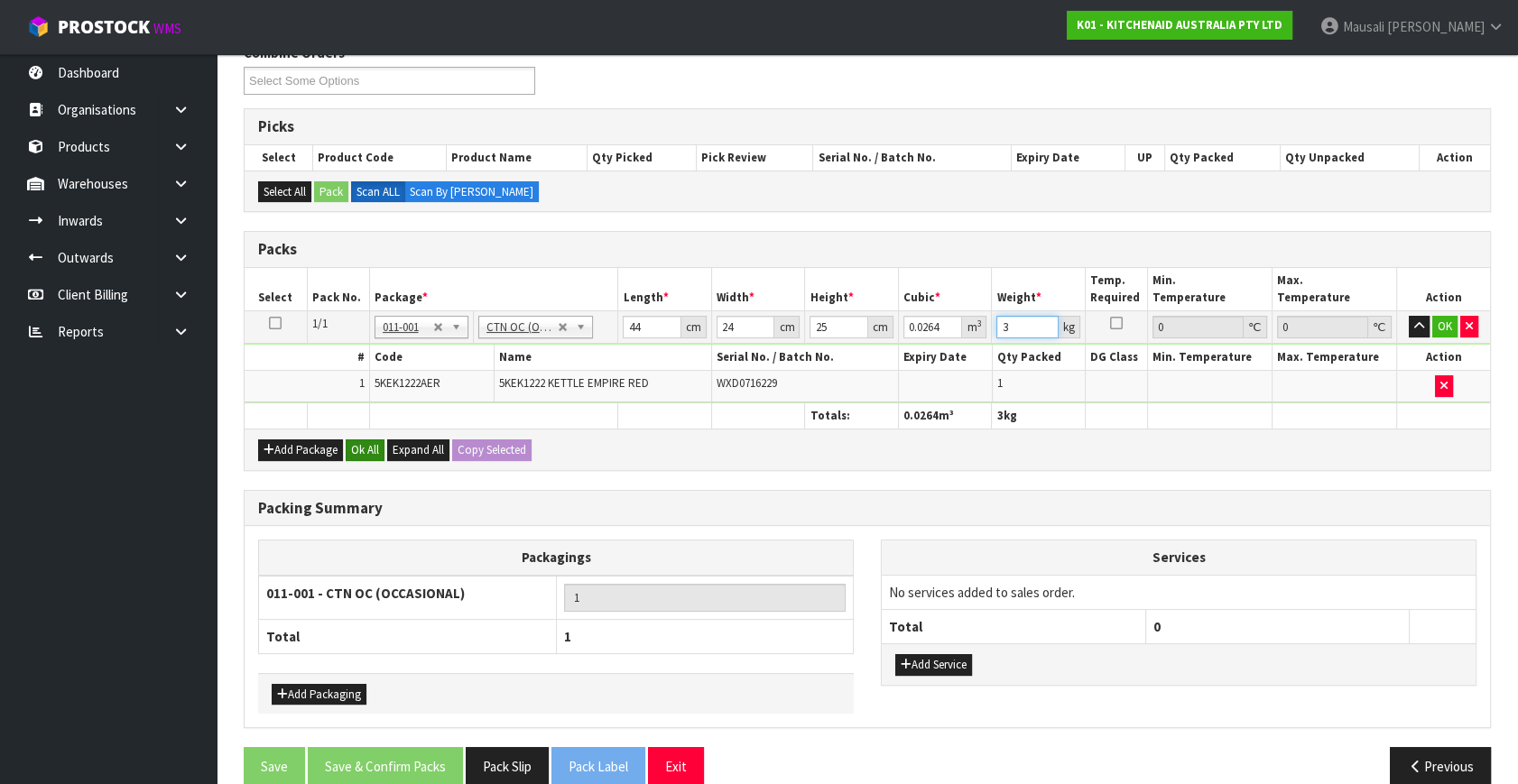
type input "3"
click at [374, 439] on button "Ok All" at bounding box center [364, 450] width 39 height 22
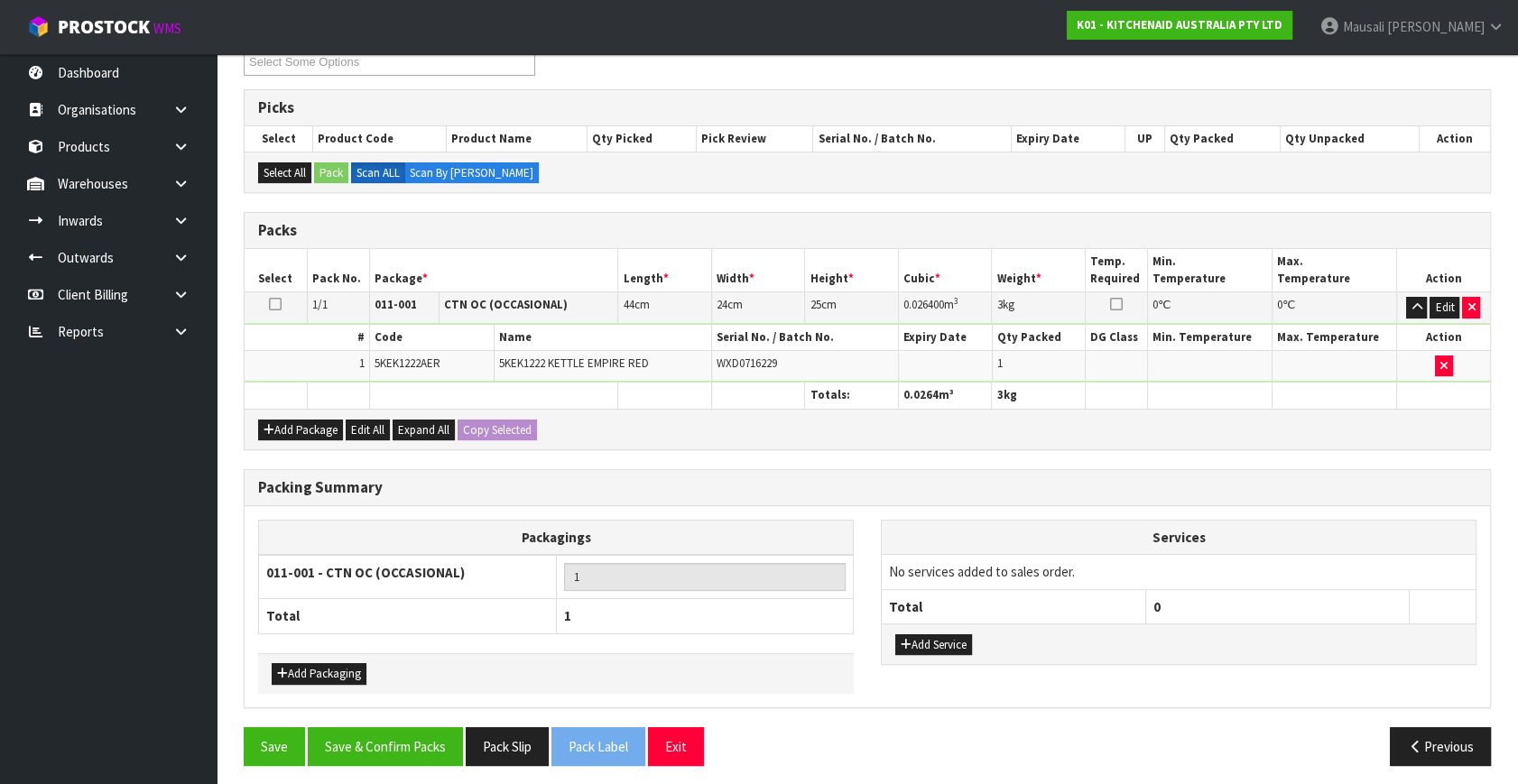
scroll to position [268, 0]
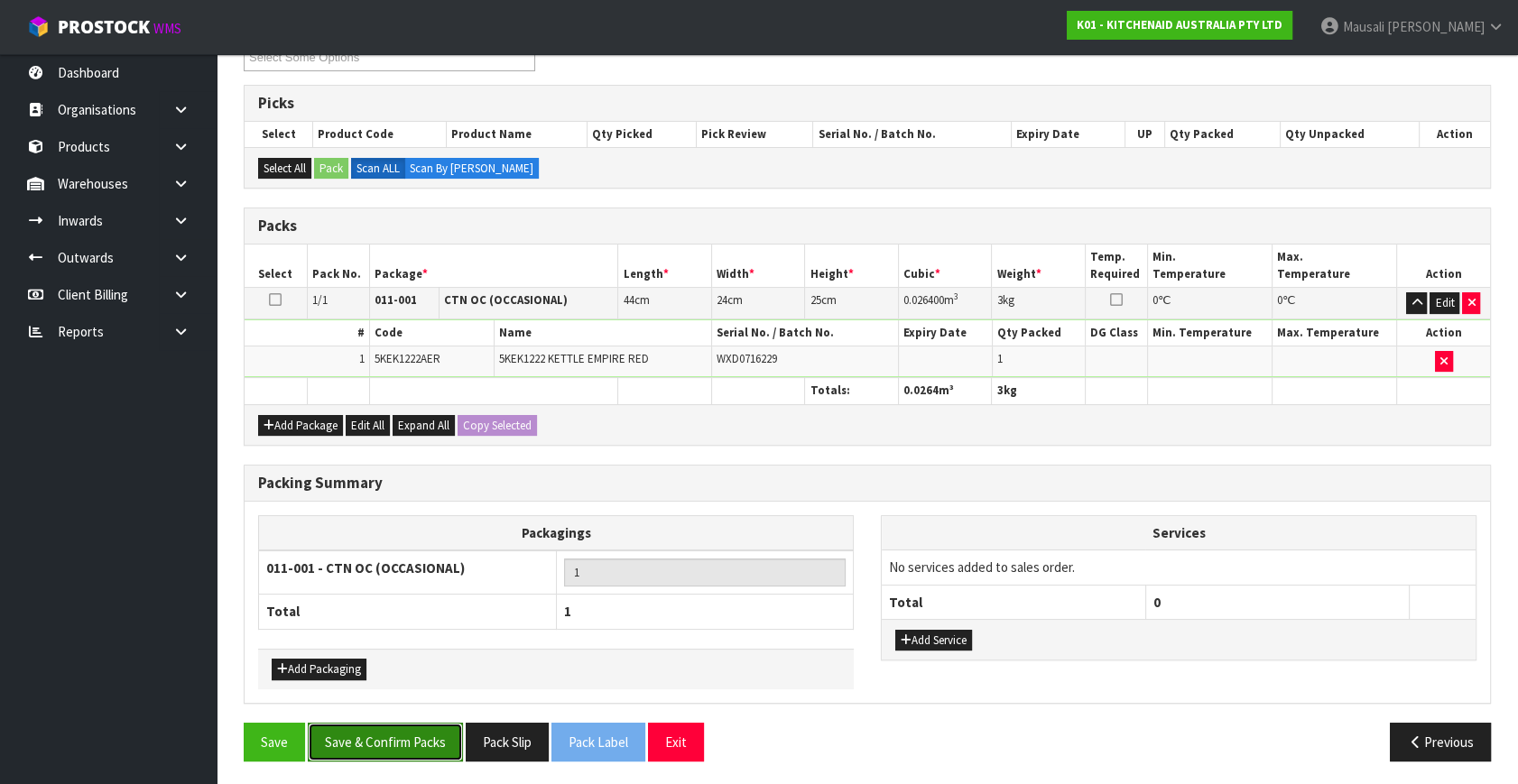
click at [422, 730] on button "Save & Confirm Packs" at bounding box center [385, 741] width 156 height 39
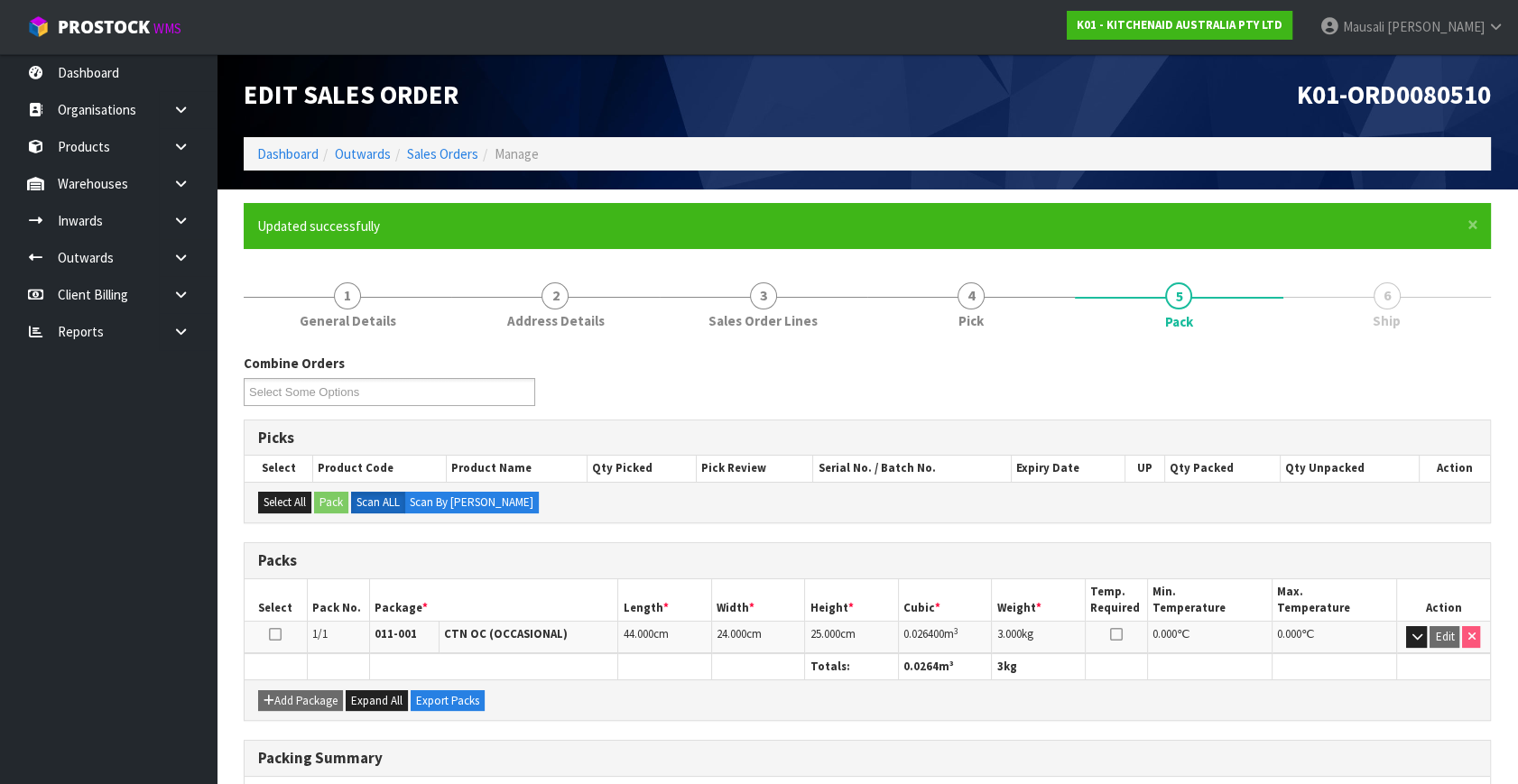
scroll to position [235, 0]
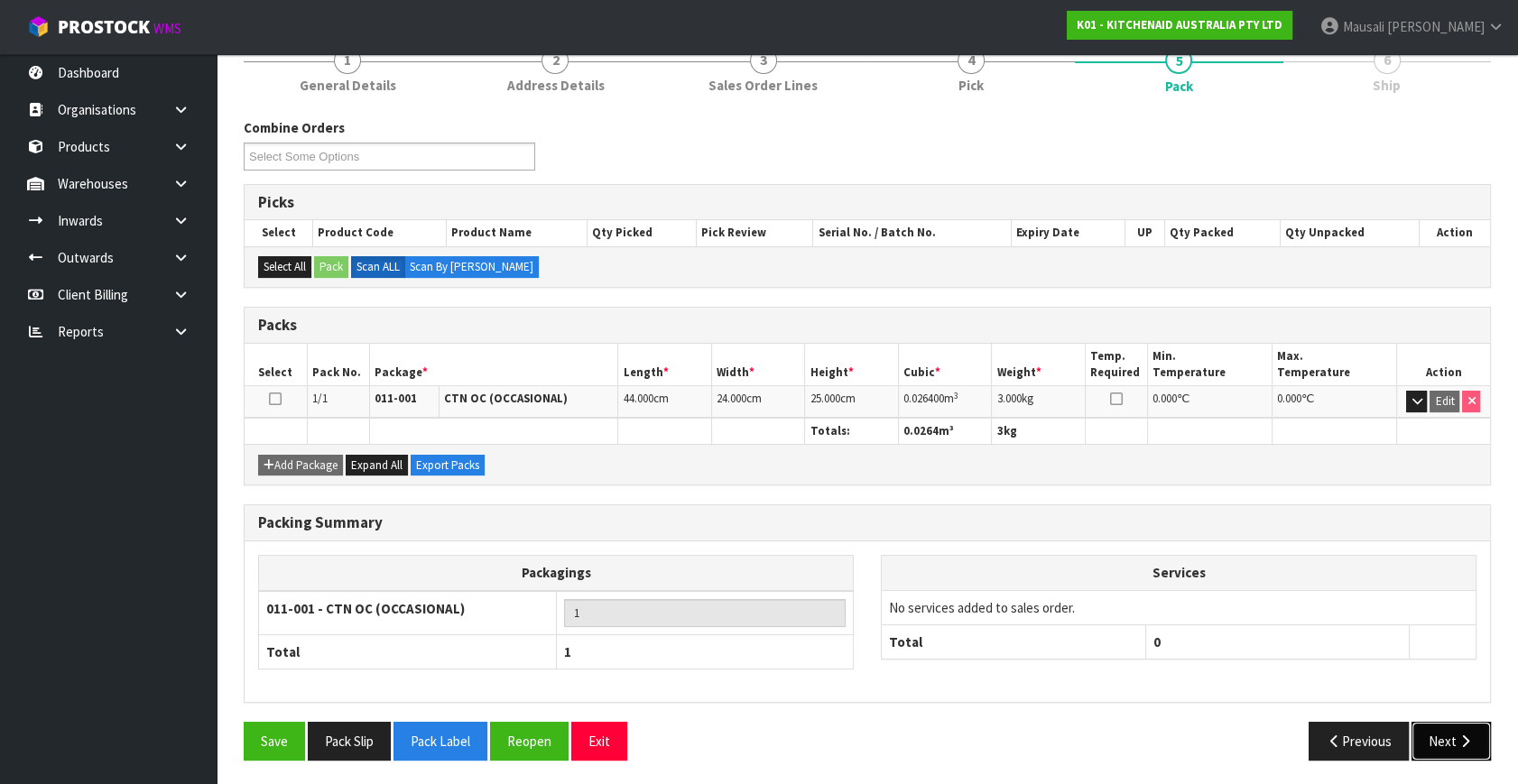
click at [1431, 727] on button "Next" at bounding box center [1451, 740] width 80 height 39
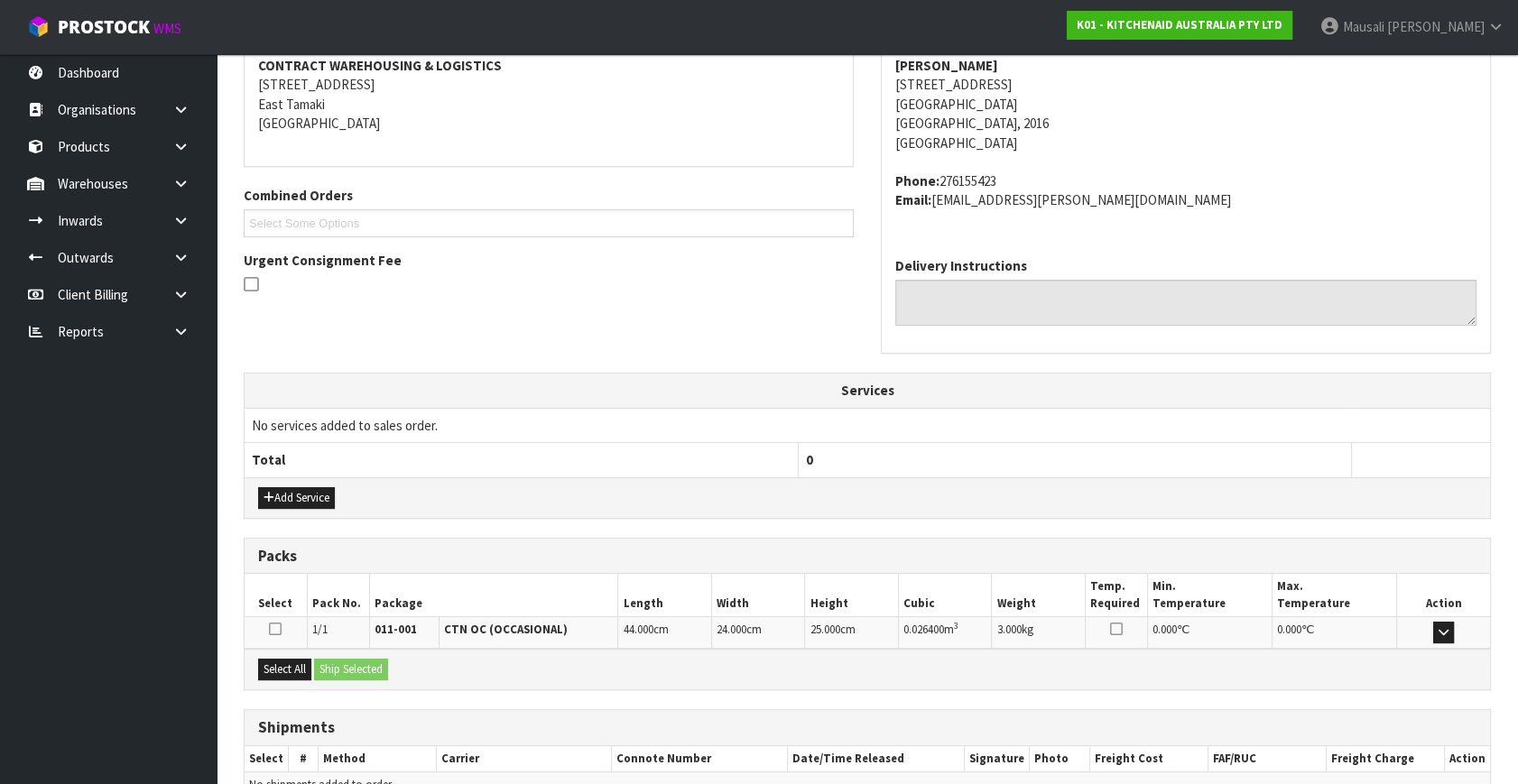
scroll to position [444, 0]
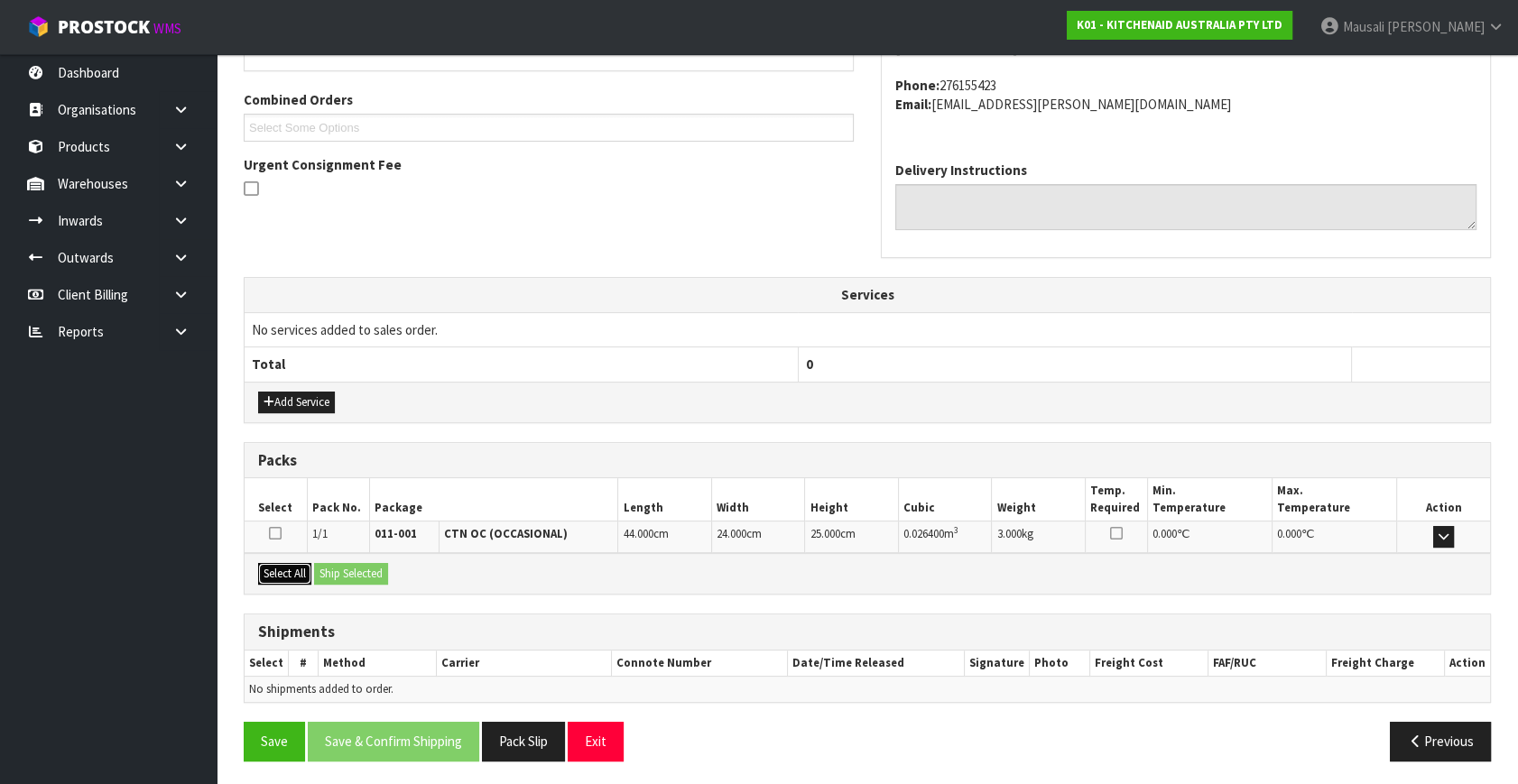
click at [301, 572] on button "Select All" at bounding box center [284, 574] width 53 height 22
click at [339, 569] on button "Ship Selected" at bounding box center [351, 574] width 74 height 22
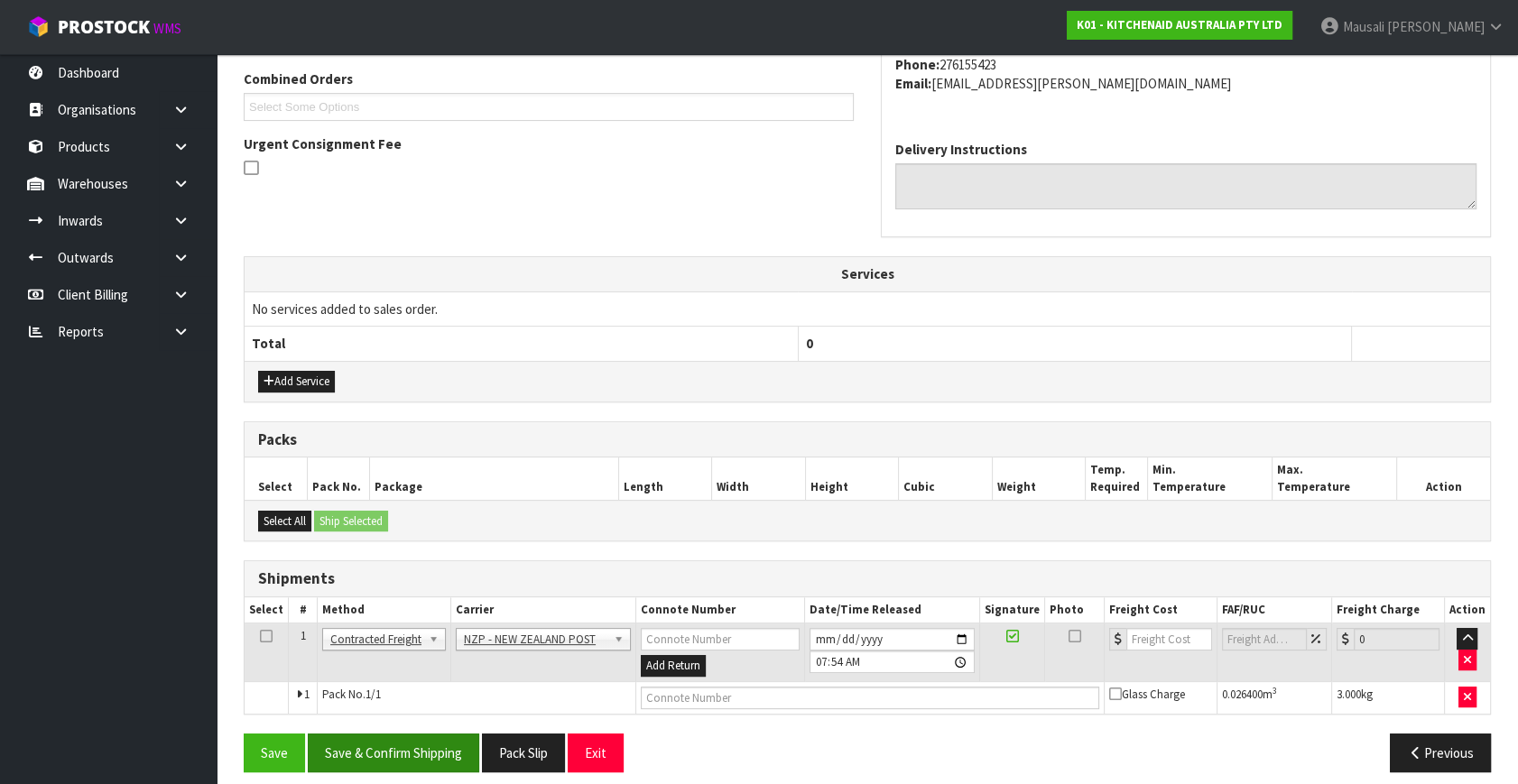
scroll to position [476, 0]
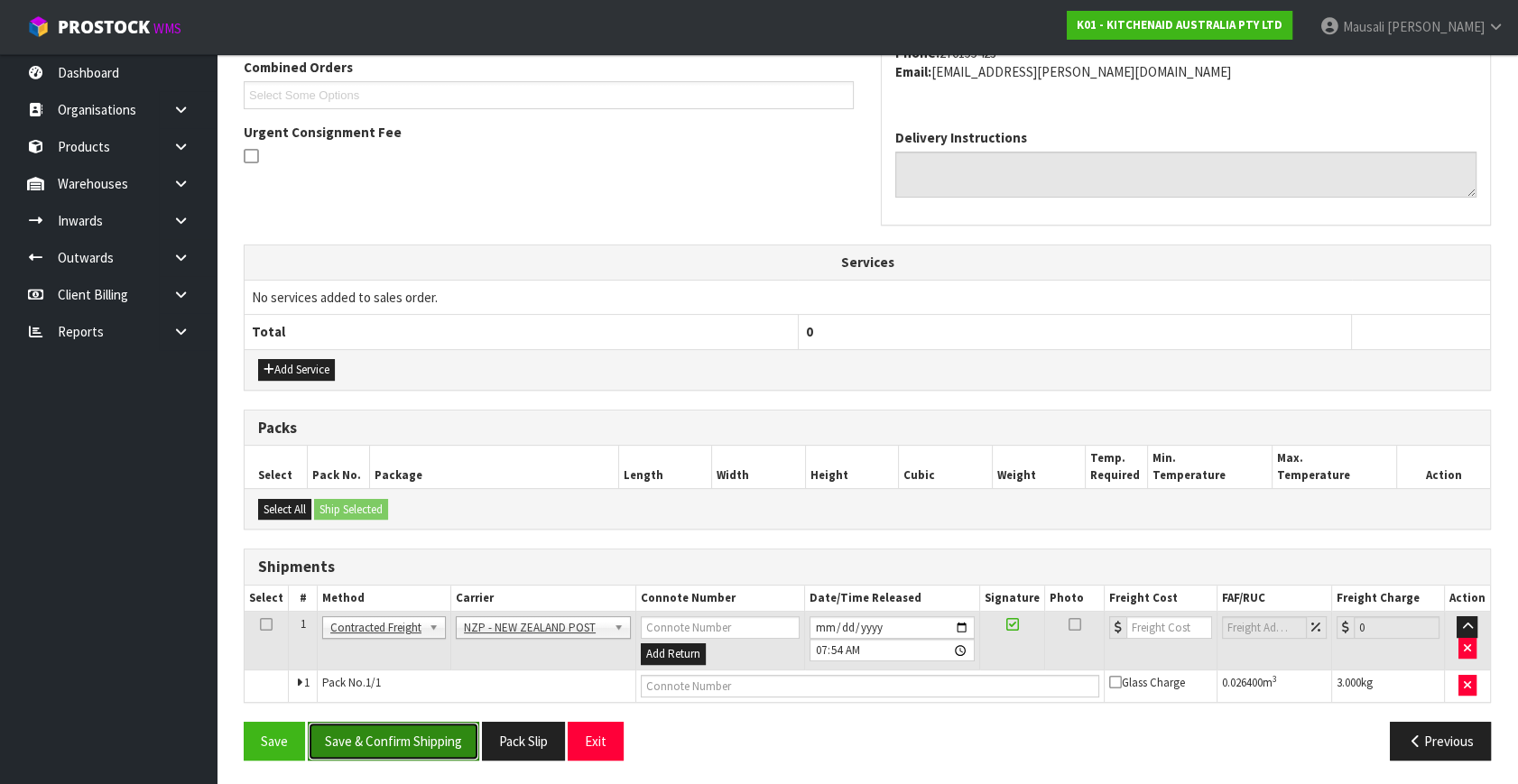
click at [432, 730] on button "Save & Confirm Shipping" at bounding box center [393, 740] width 172 height 39
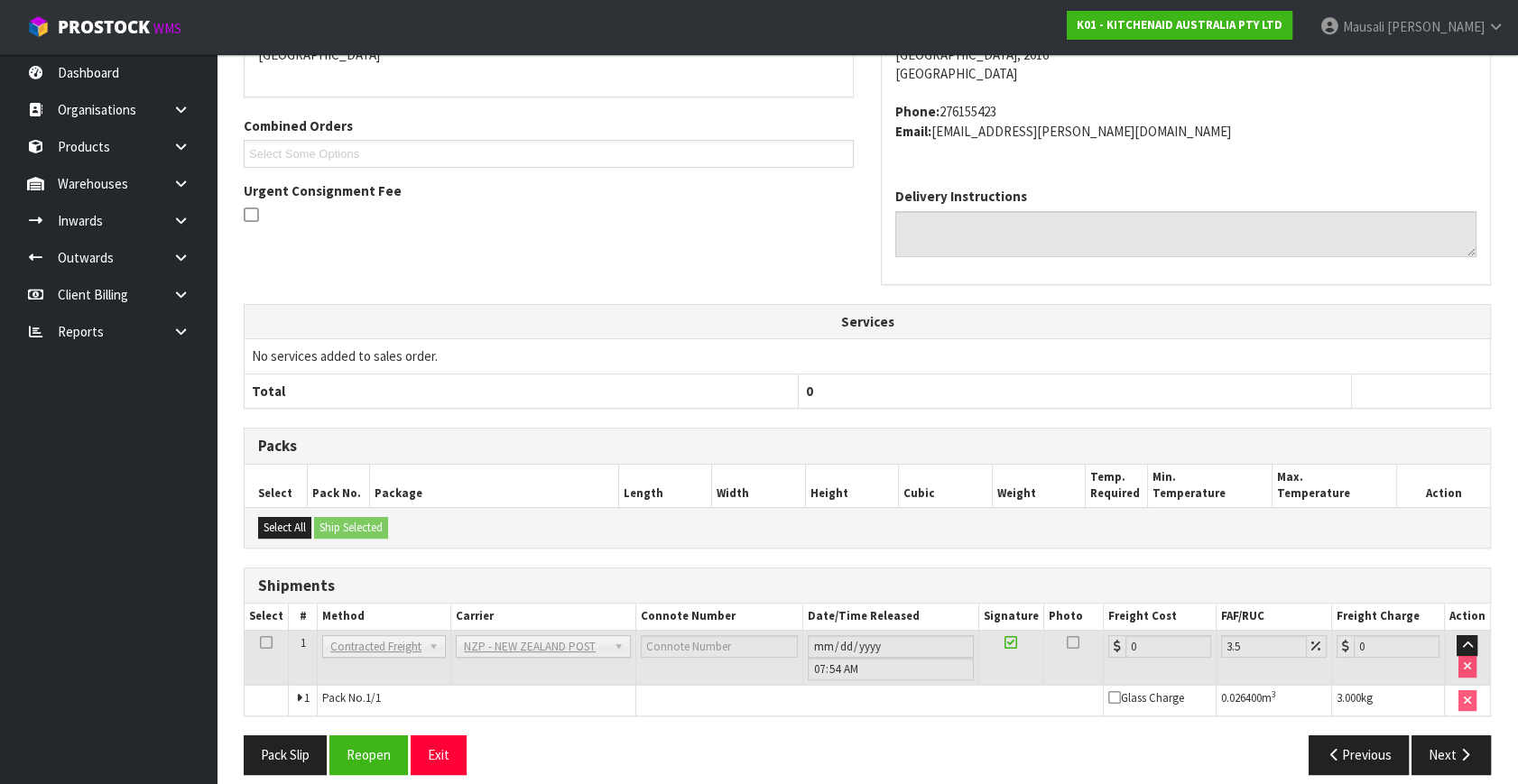
scroll to position [451, 0]
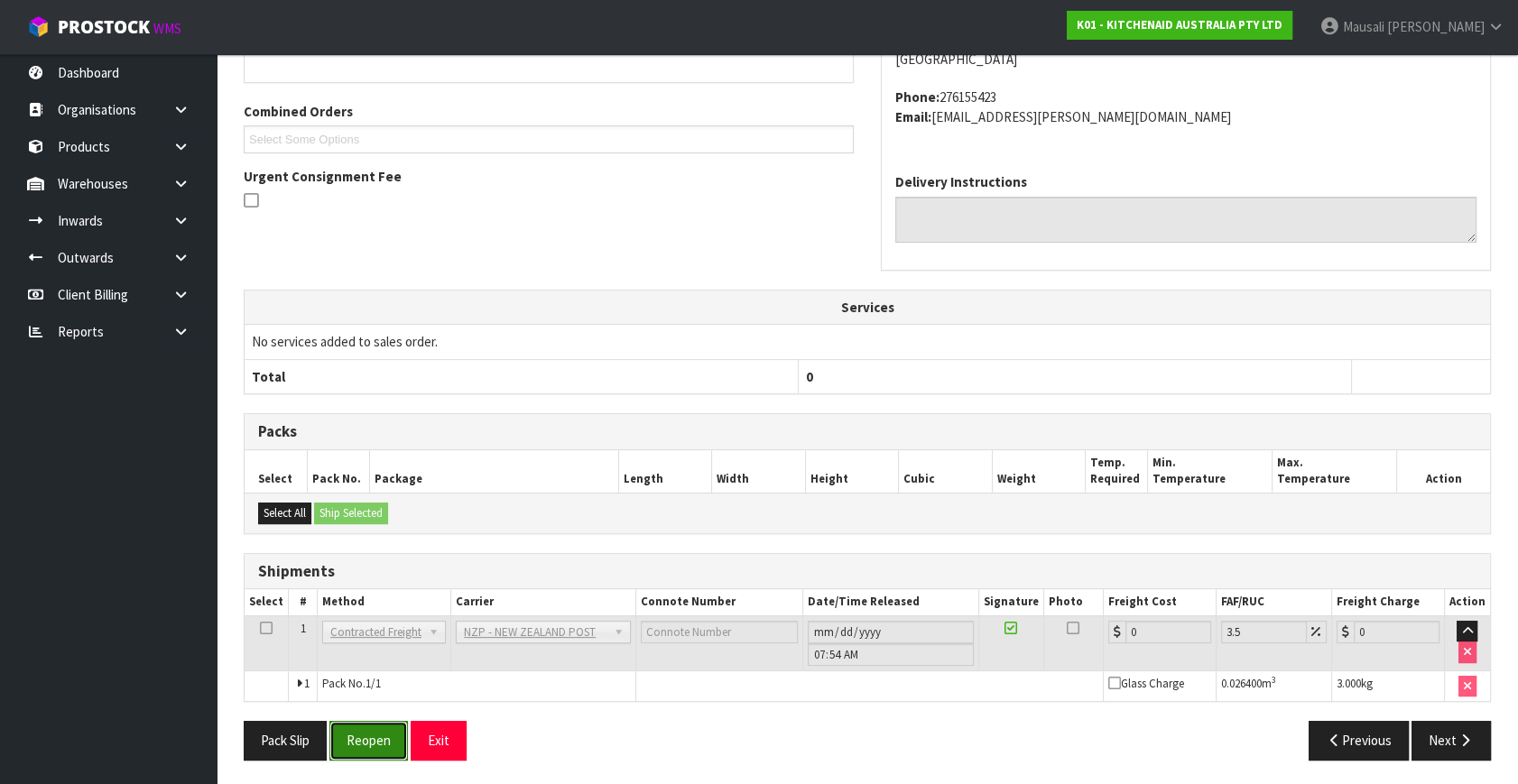
click at [365, 742] on button "Reopen" at bounding box center [368, 739] width 79 height 39
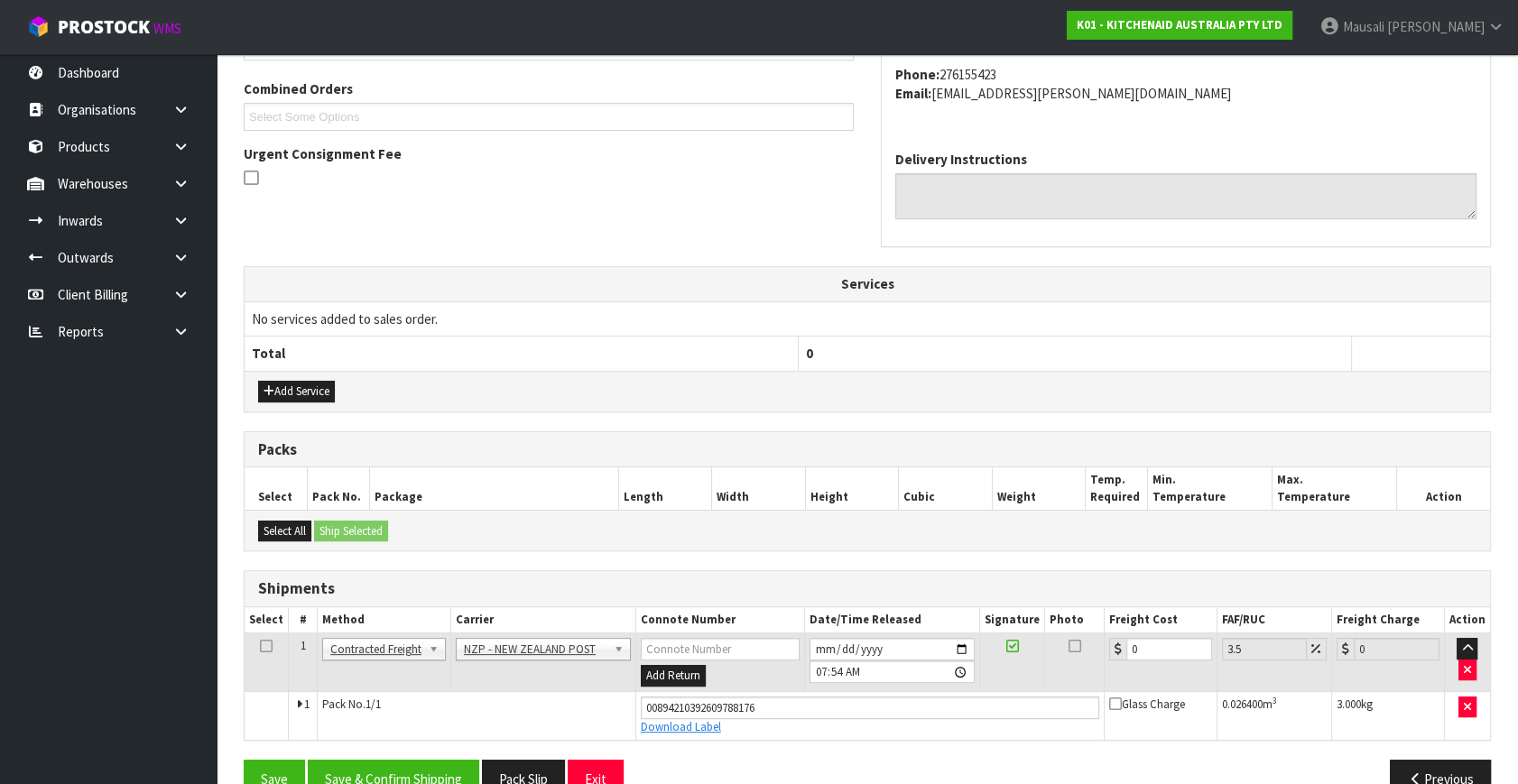
scroll to position [494, 0]
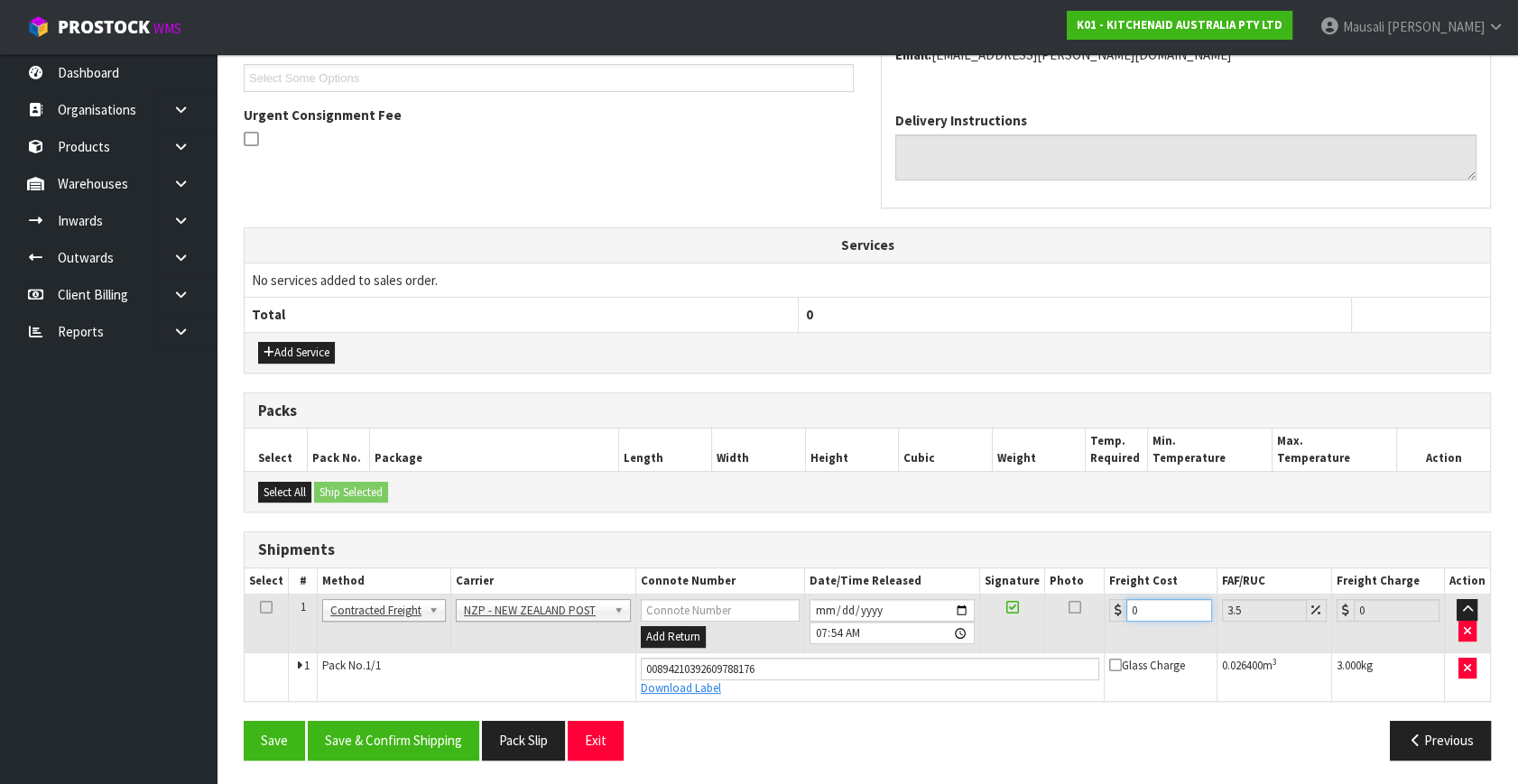
drag, startPoint x: 1146, startPoint y: 605, endPoint x: 1110, endPoint y: 622, distance: 39.8
click at [1110, 622] on td "0" at bounding box center [1160, 623] width 113 height 59
type input "4"
type input "4.14"
type input "4.3"
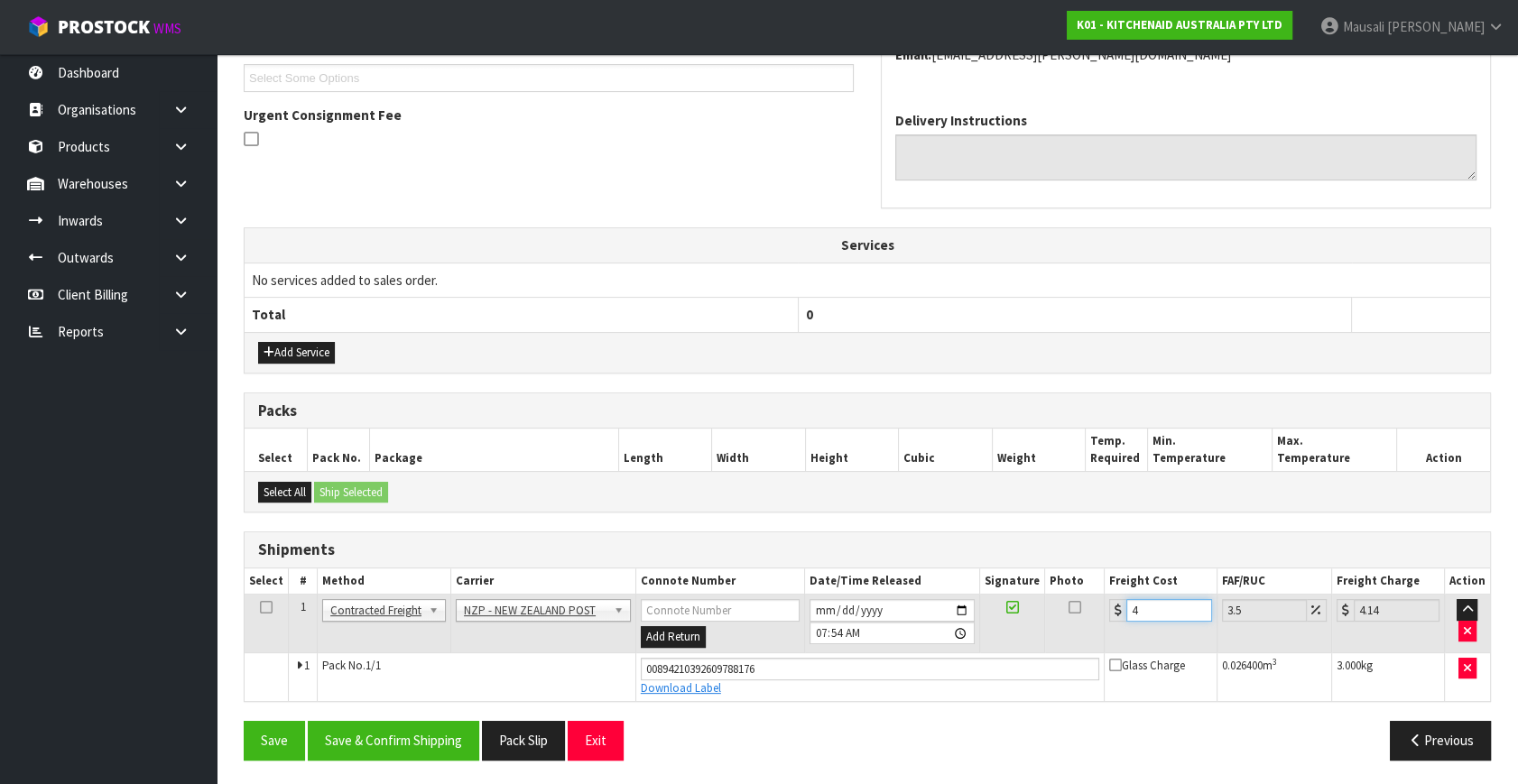
type input "4.45"
type input "4.33"
type input "4.48"
type input "4.33"
click at [428, 727] on button "Save & Confirm Shipping" at bounding box center [393, 739] width 172 height 39
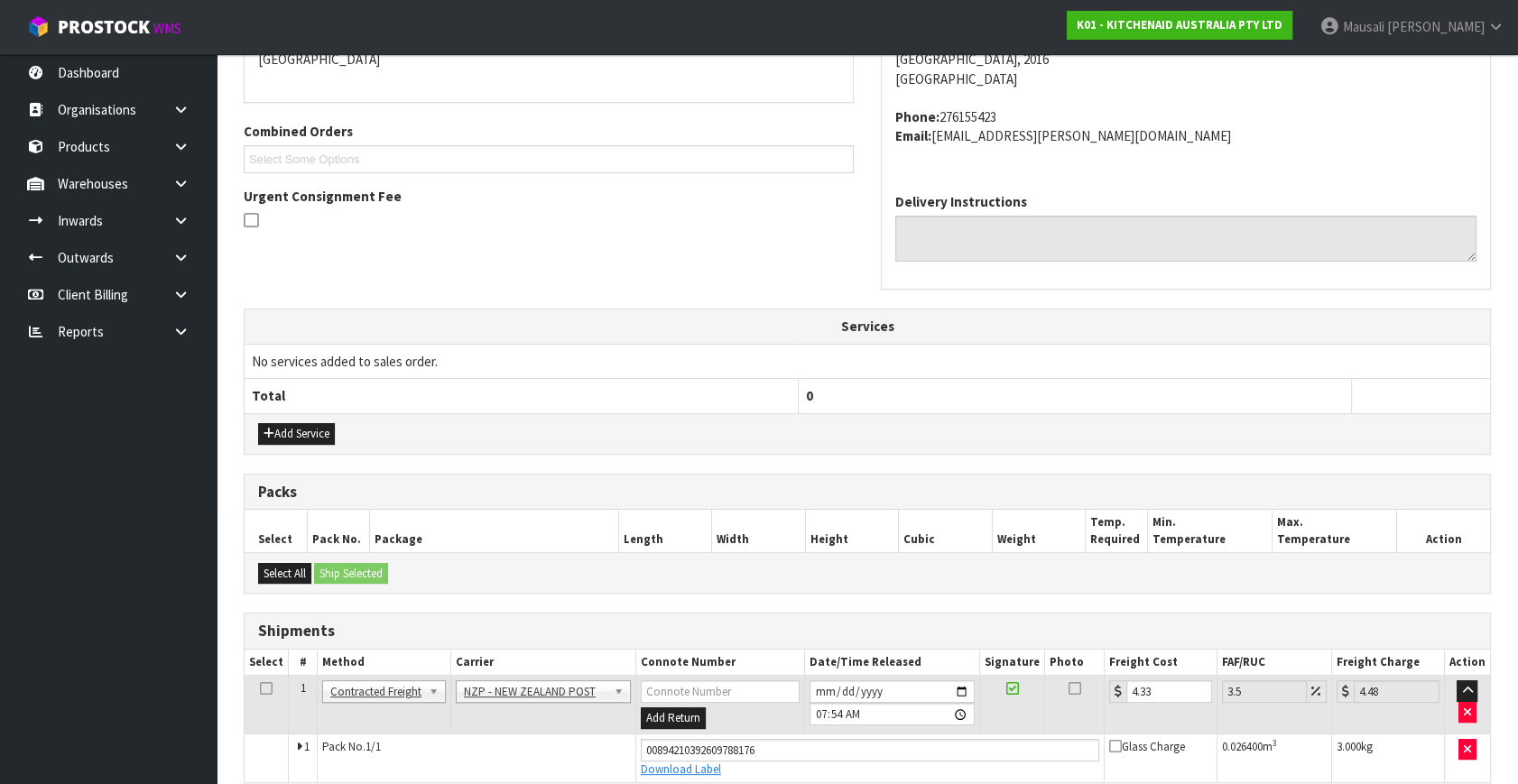
scroll to position [444, 0]
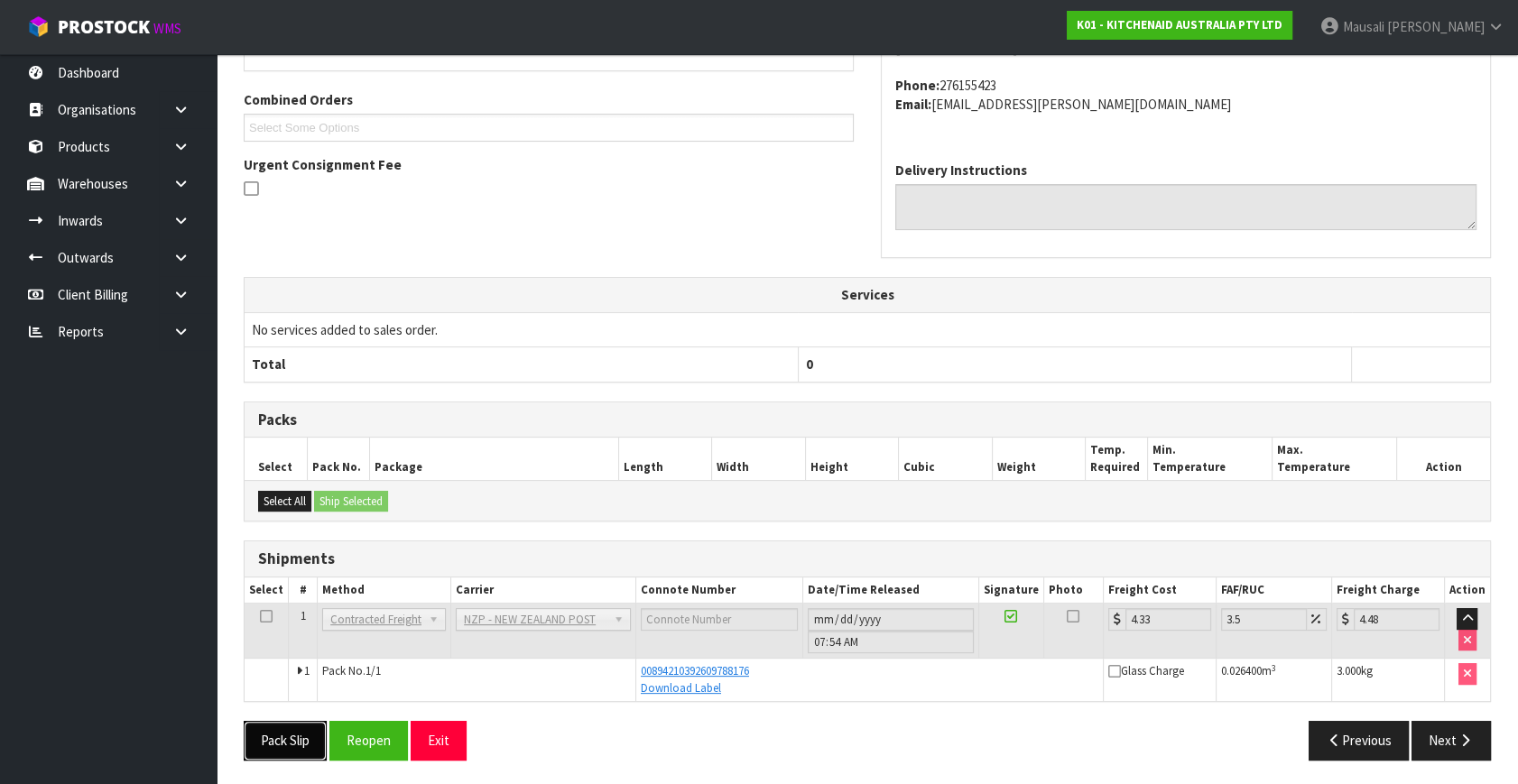
click at [297, 731] on button "Pack Slip" at bounding box center [284, 739] width 83 height 39
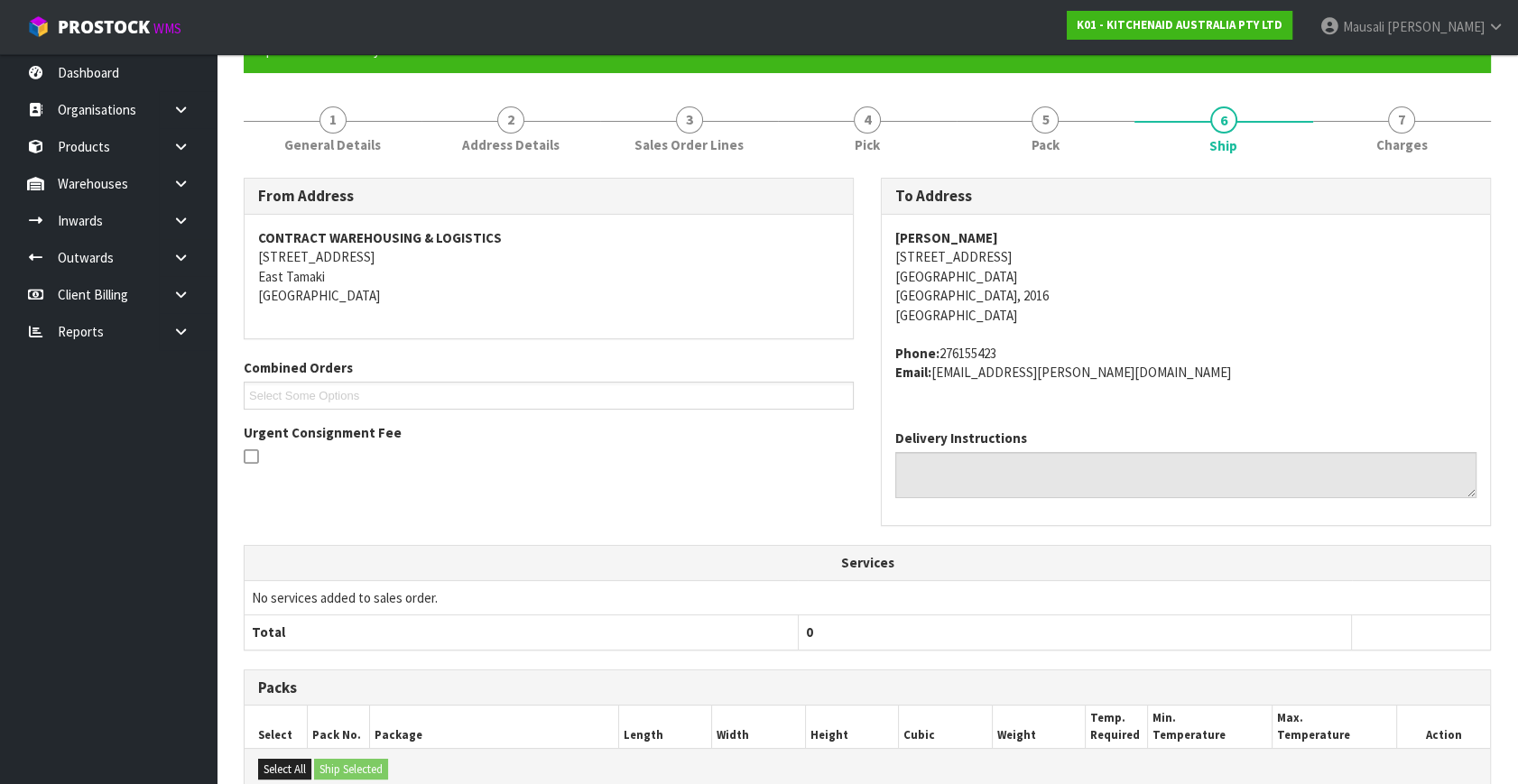
scroll to position [34, 0]
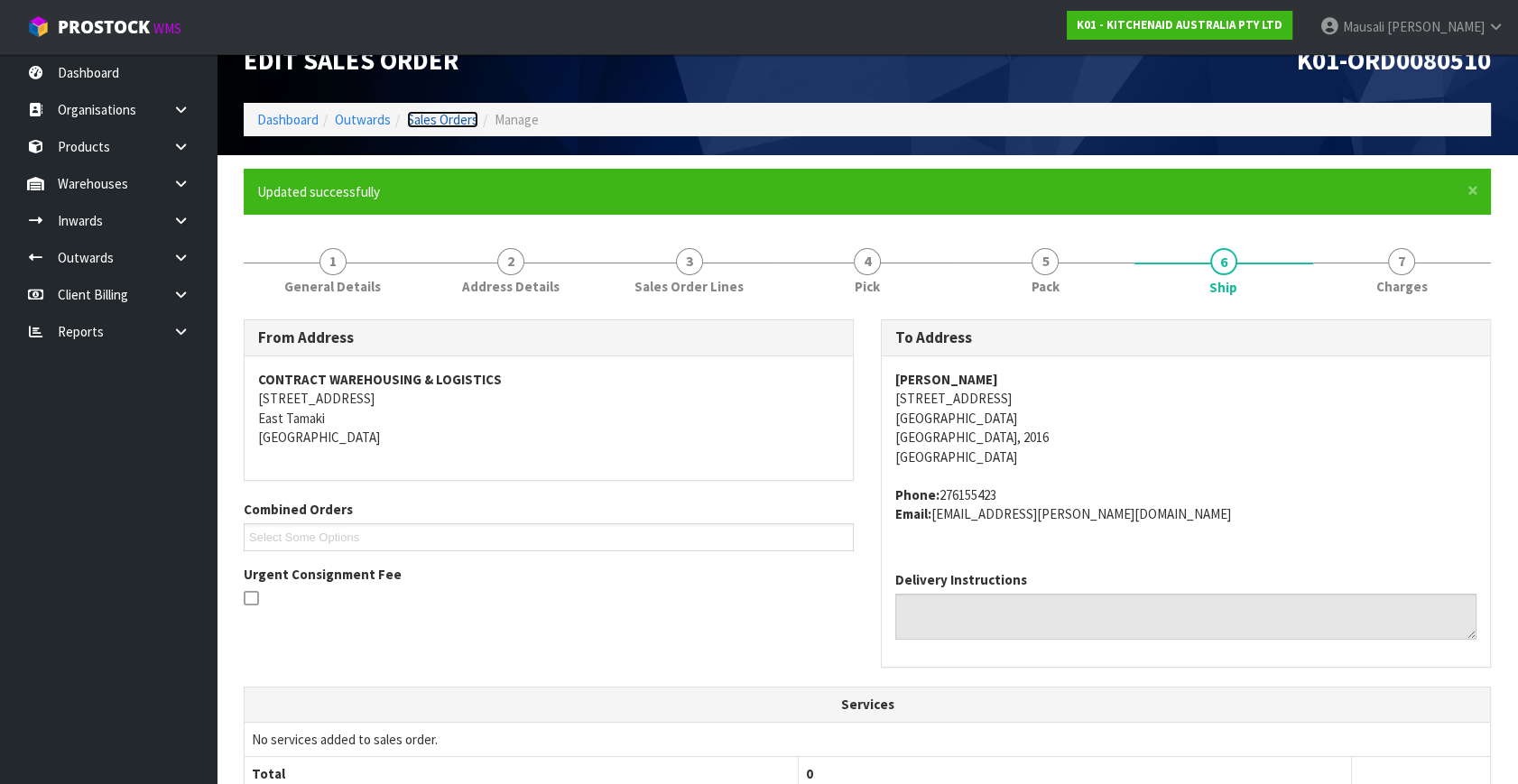
click at [445, 111] on link "Sales Orders" at bounding box center [442, 119] width 71 height 17
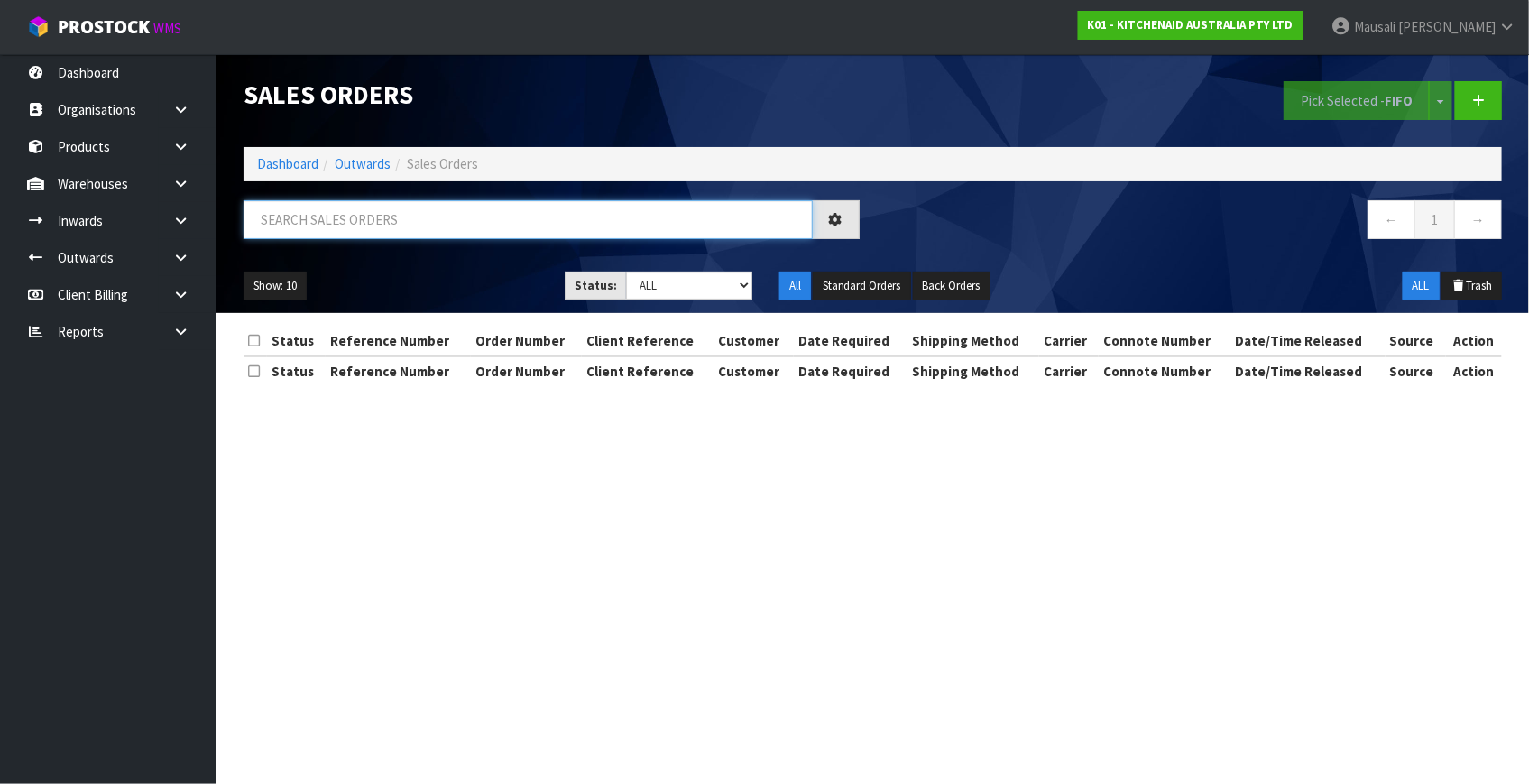
click at [280, 220] on input "text" at bounding box center [528, 219] width 569 height 39
type input "JOB-0417071"
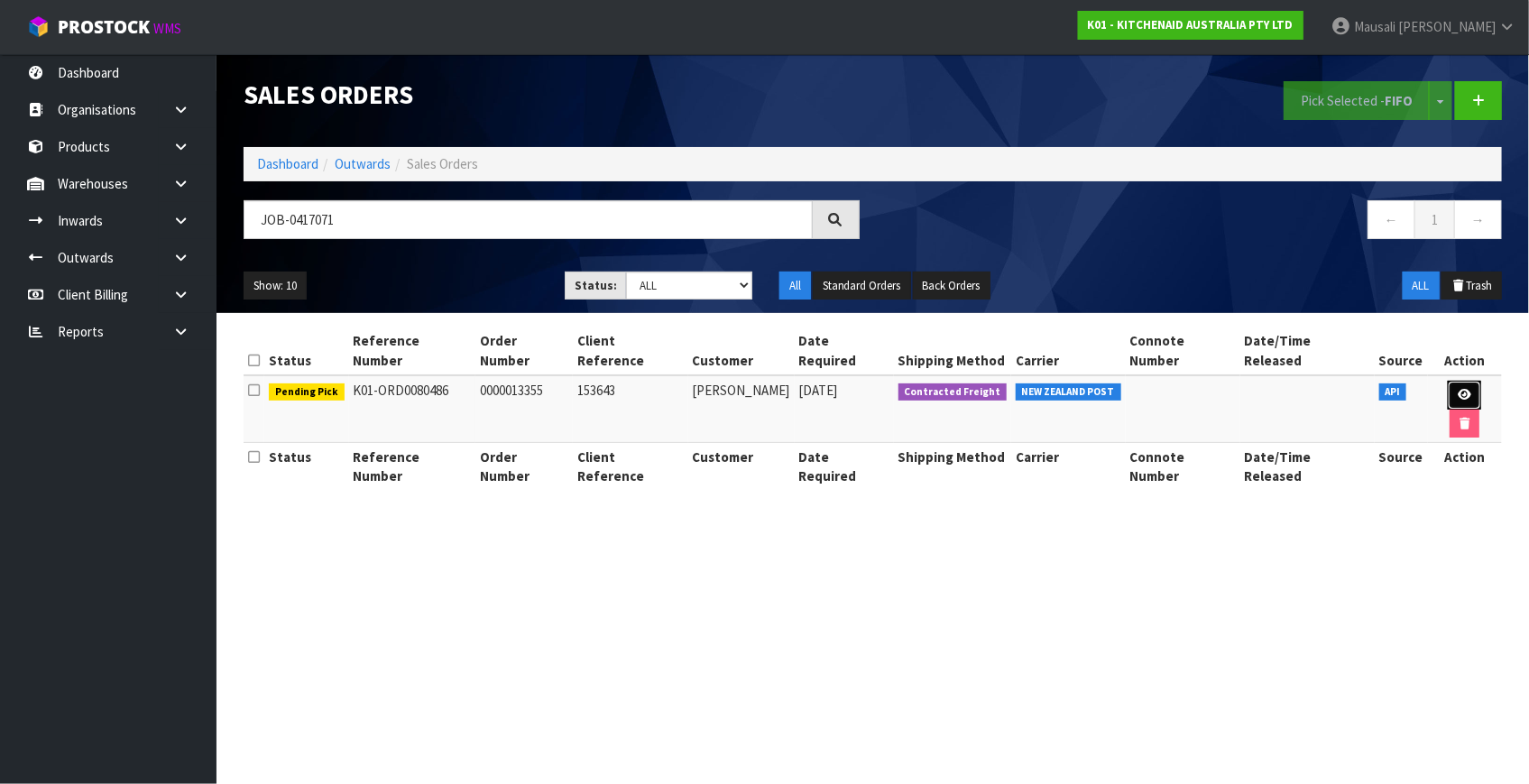
click at [1458, 389] on icon at bounding box center [1465, 395] width 14 height 12
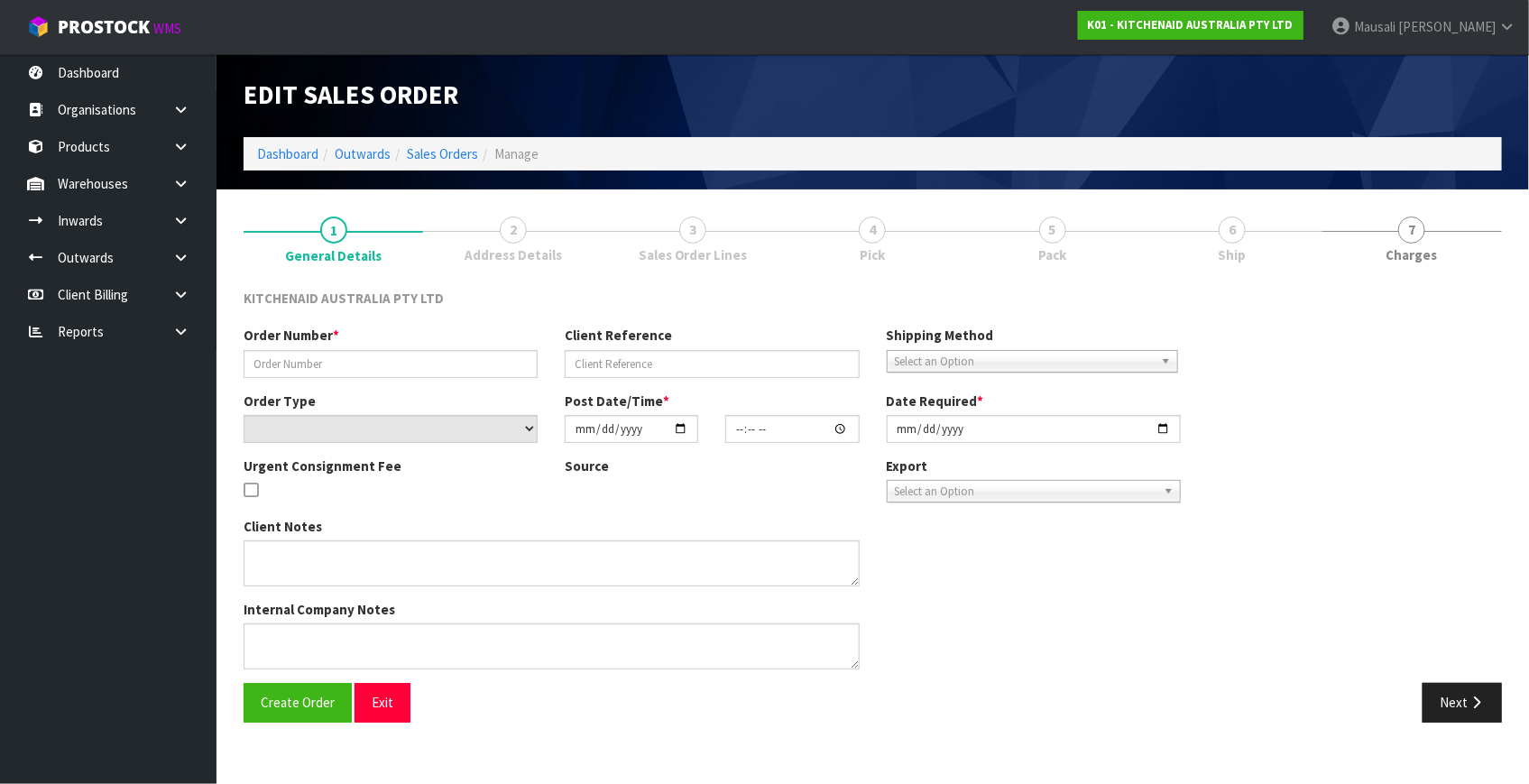
type input "0000013355"
type input "153643"
select select "number:0"
type input "[DATE]"
type input "16:32:46.000"
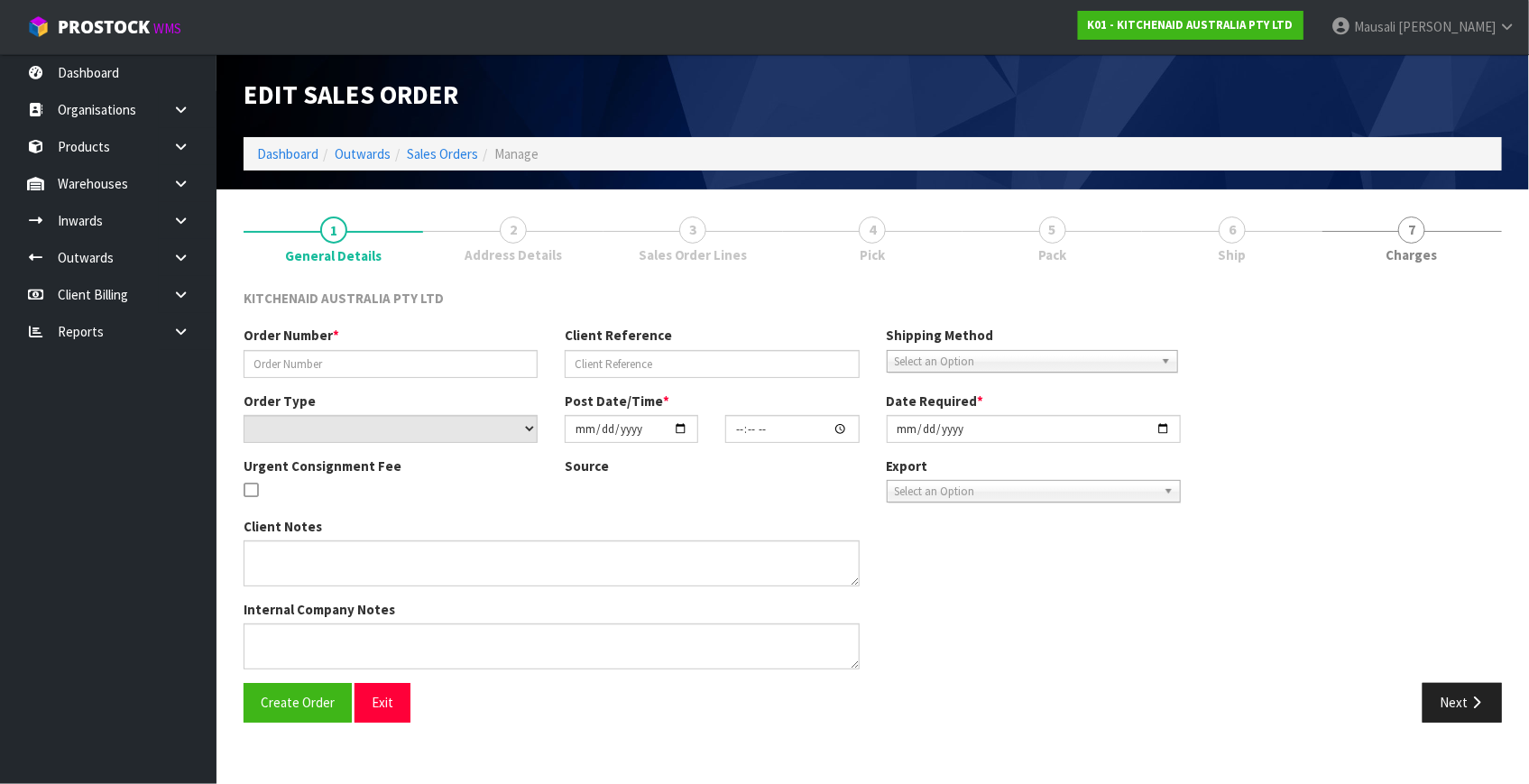
type input "[DATE]"
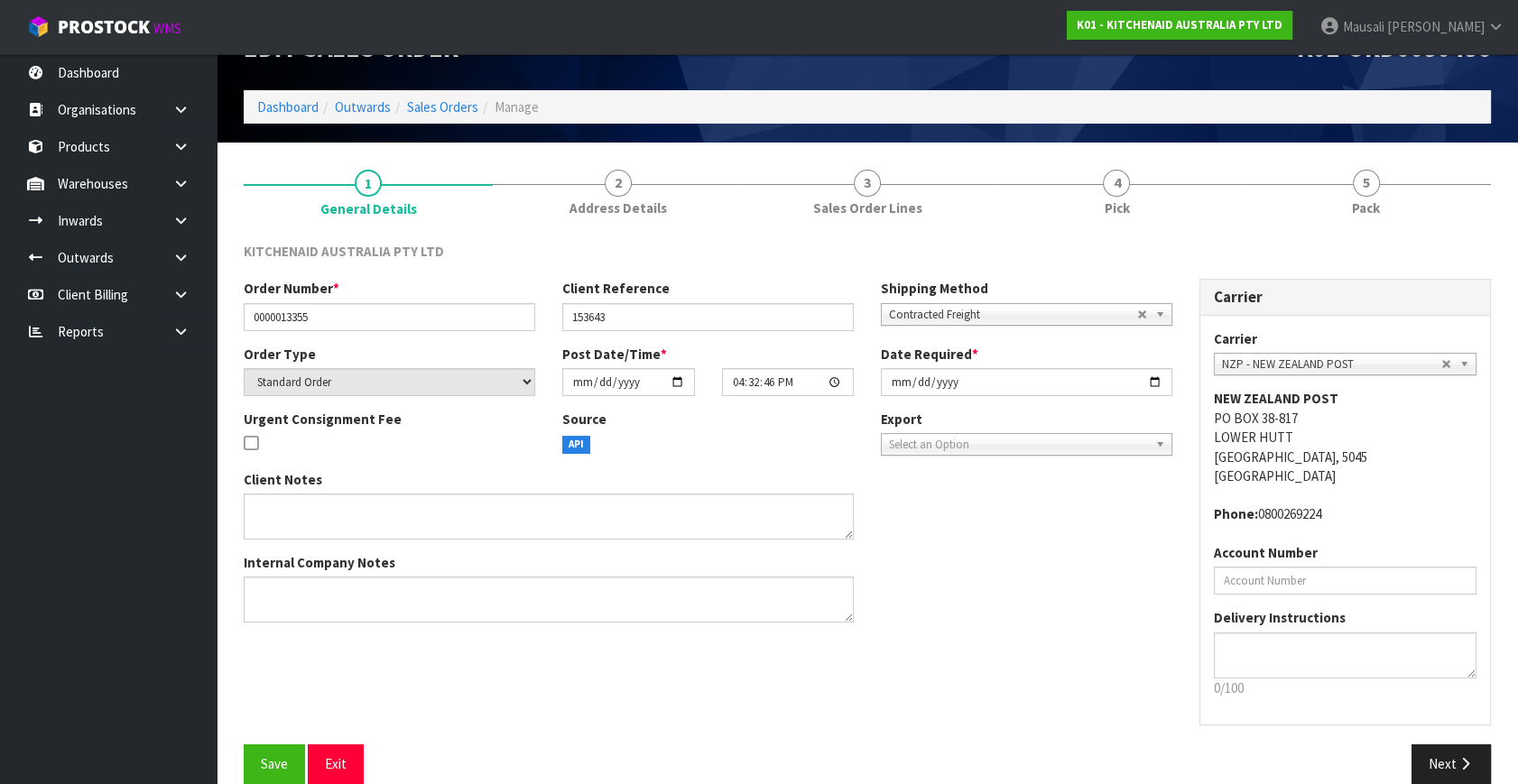
scroll to position [72, 0]
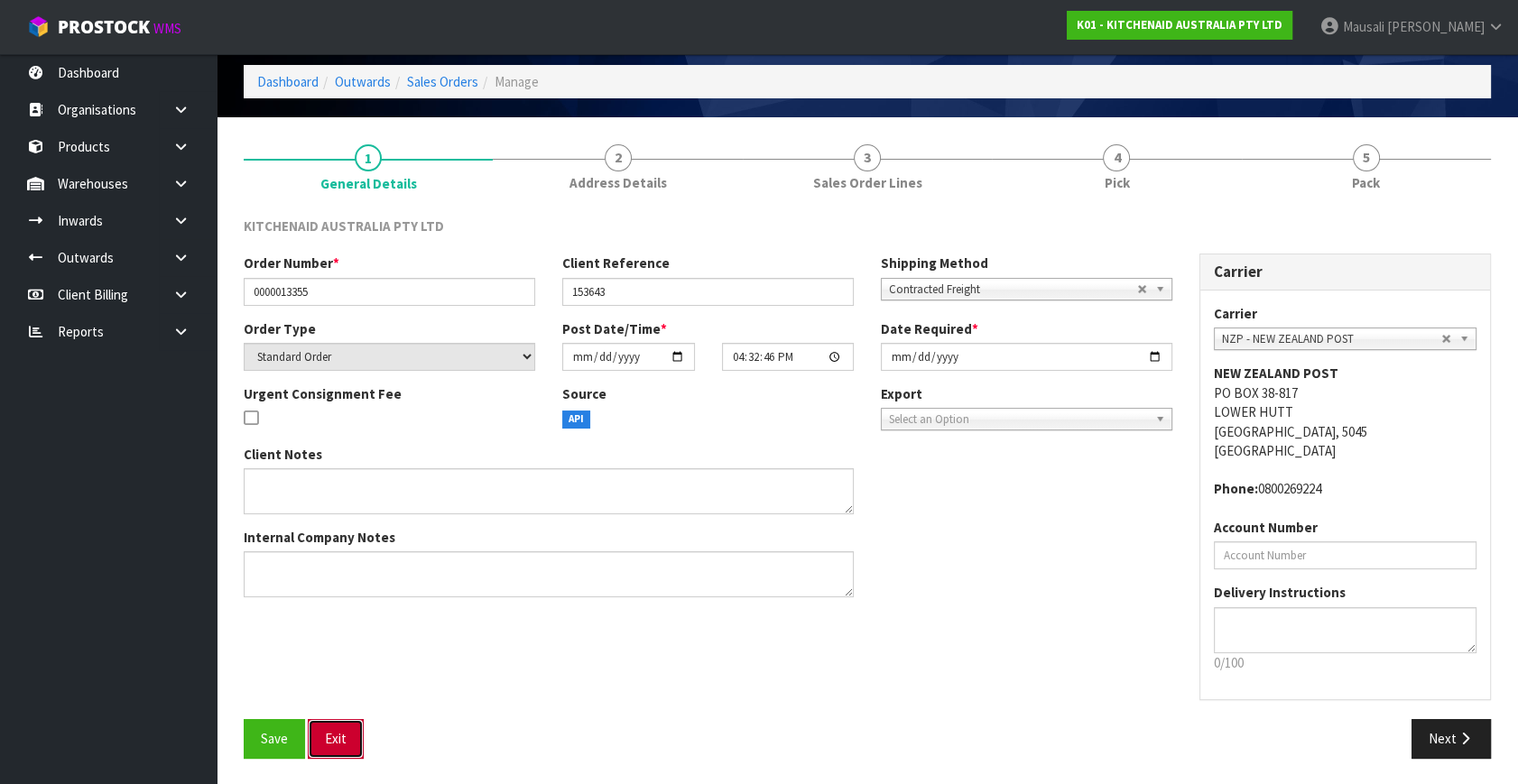
click at [324, 739] on button "Exit" at bounding box center [335, 738] width 56 height 39
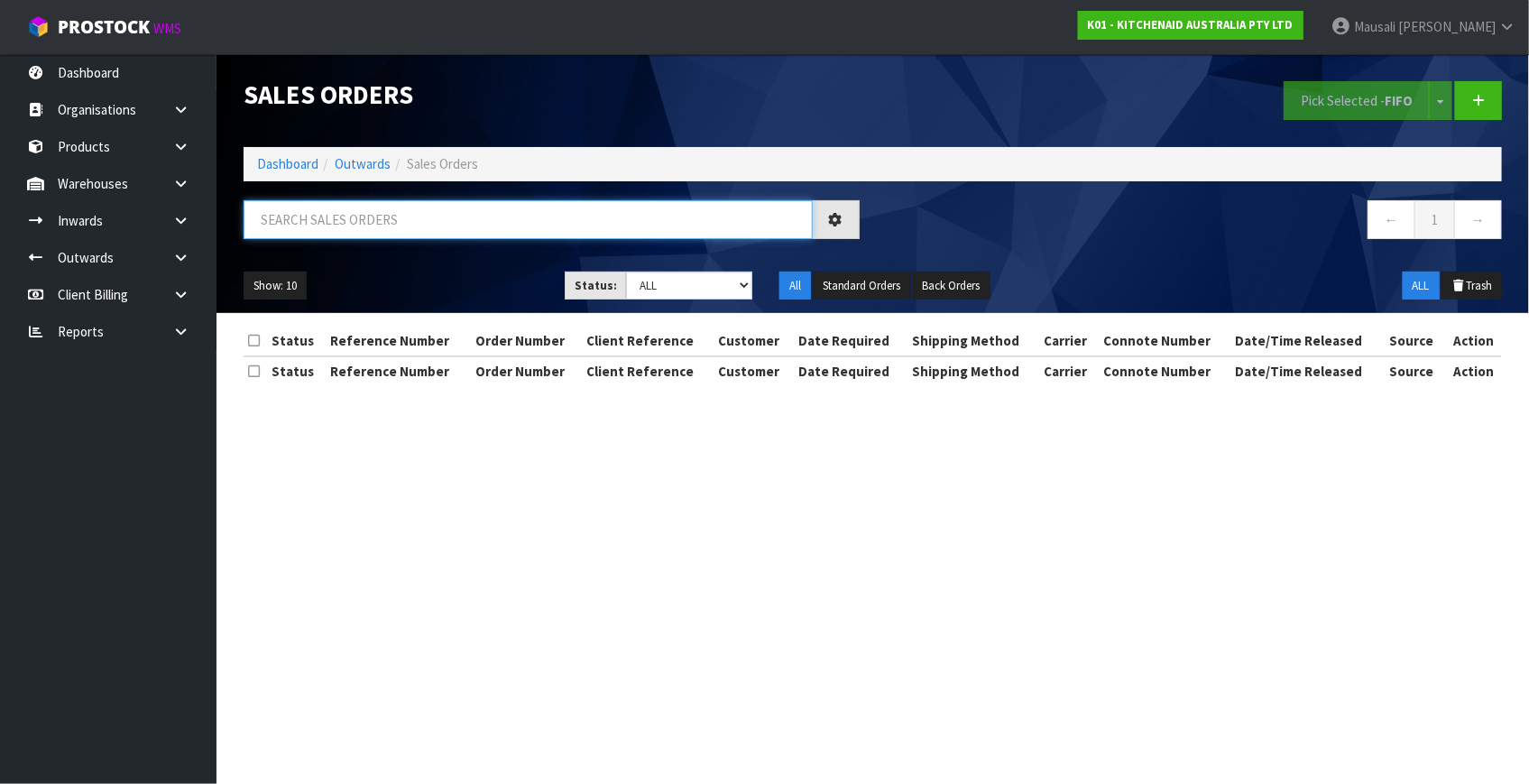
click at [346, 227] on input "text" at bounding box center [528, 219] width 569 height 39
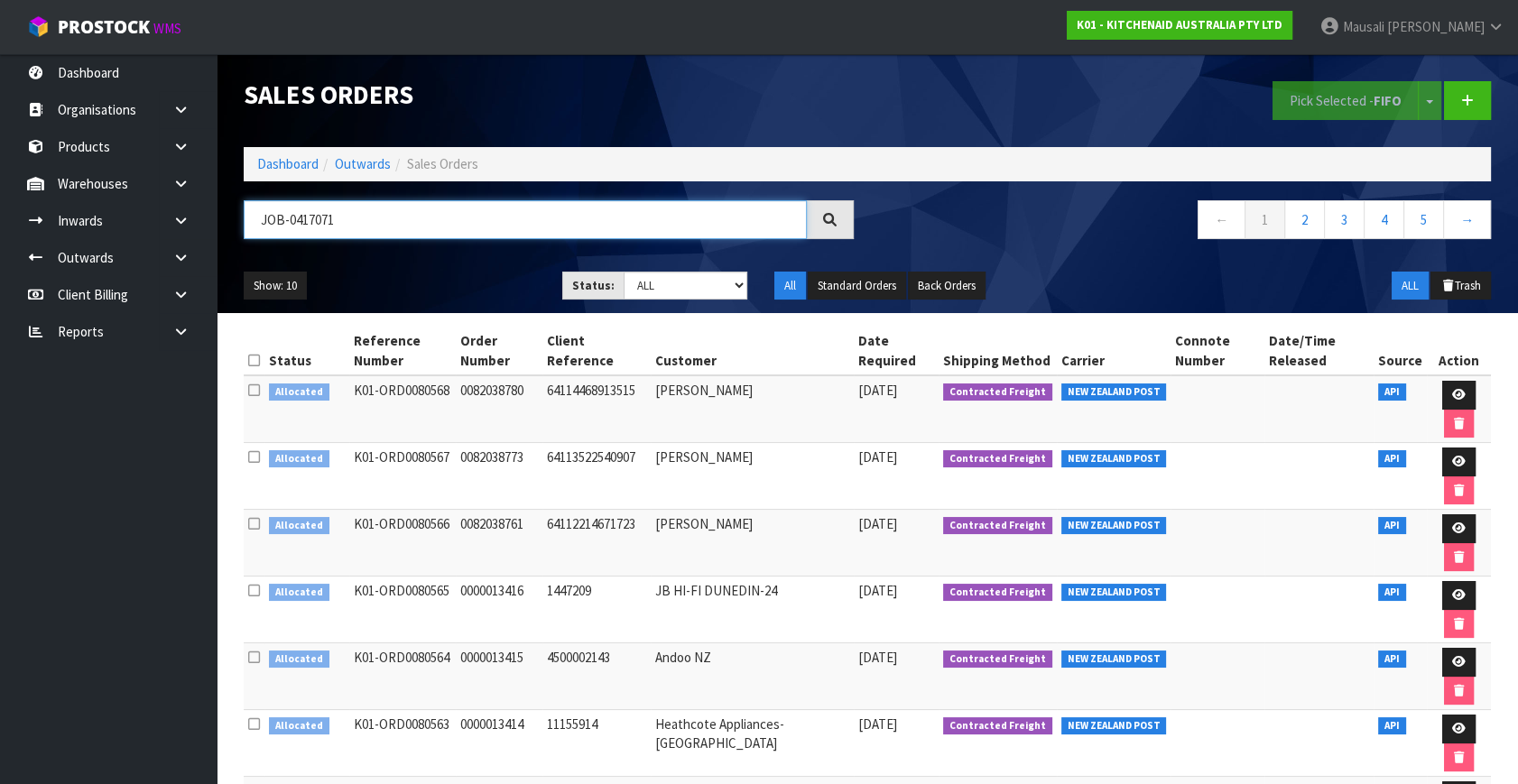
type input "JOB-0417071"
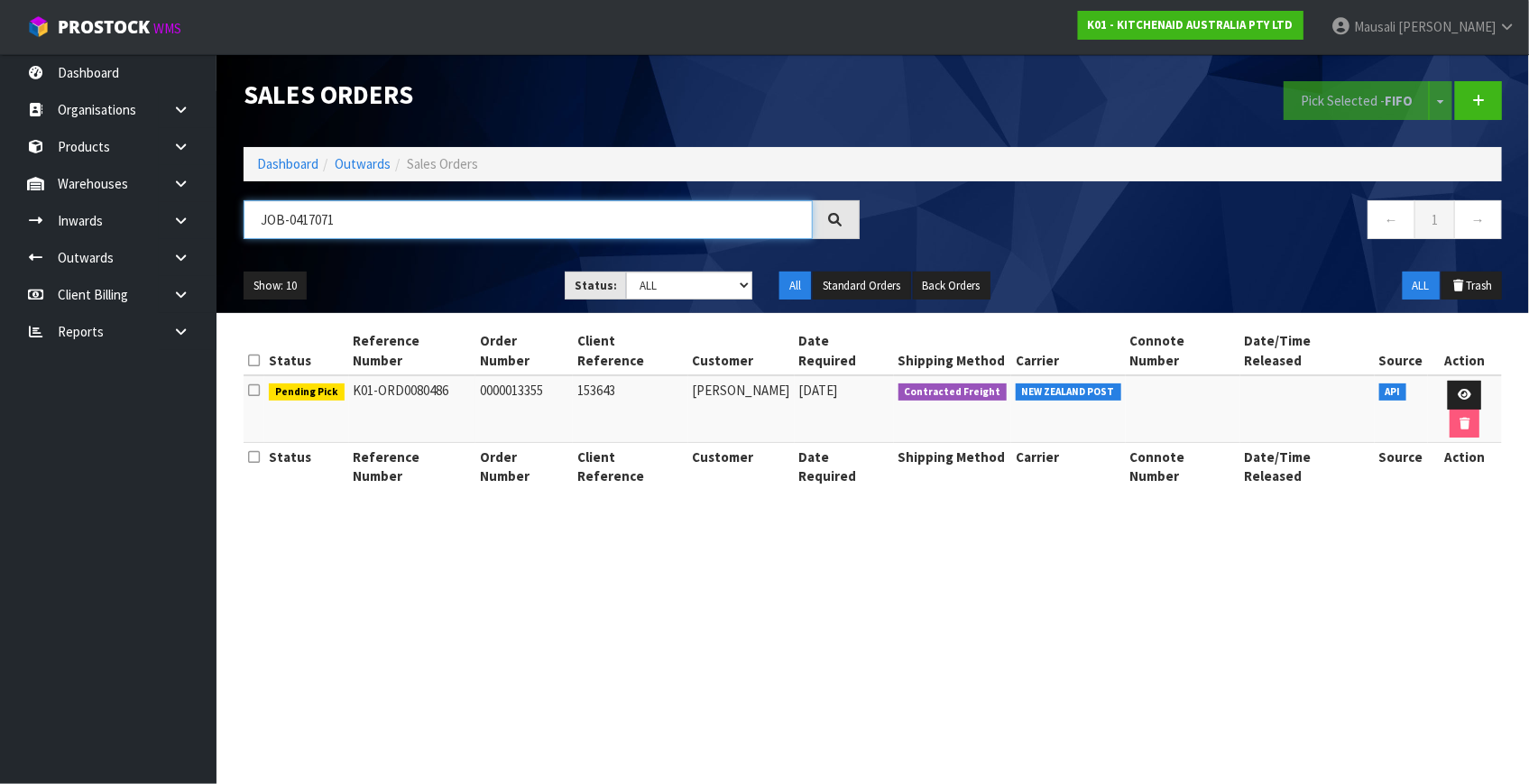
drag, startPoint x: 359, startPoint y: 218, endPoint x: 222, endPoint y: 218, distance: 137.0
click at [222, 219] on header "Sales Orders Pick Selected - FIFO Split button! FIFO - First In First Out FEFO …" at bounding box center [872, 183] width 1312 height 258
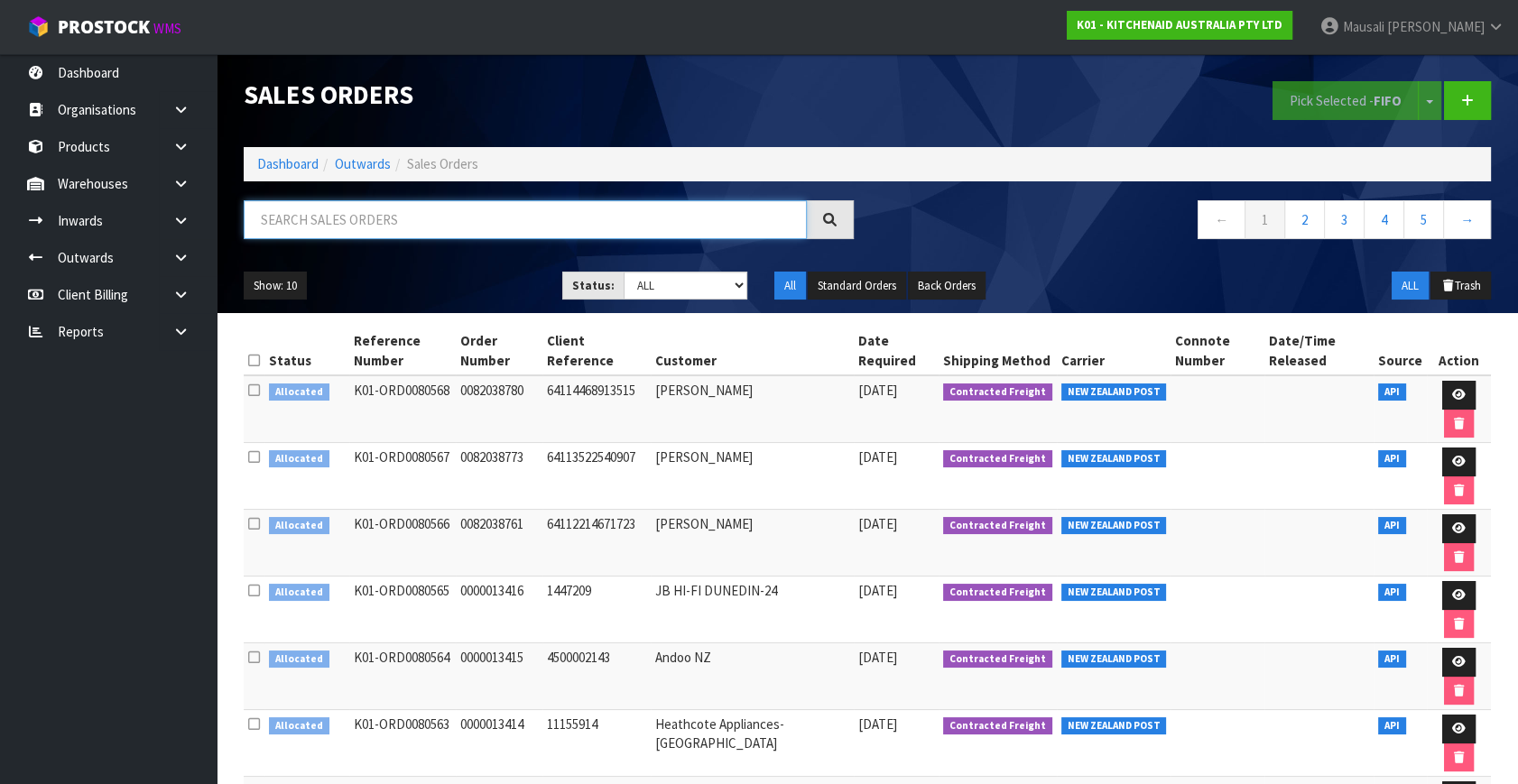
click at [324, 230] on input "text" at bounding box center [525, 219] width 563 height 39
type input "JOB-0417105"
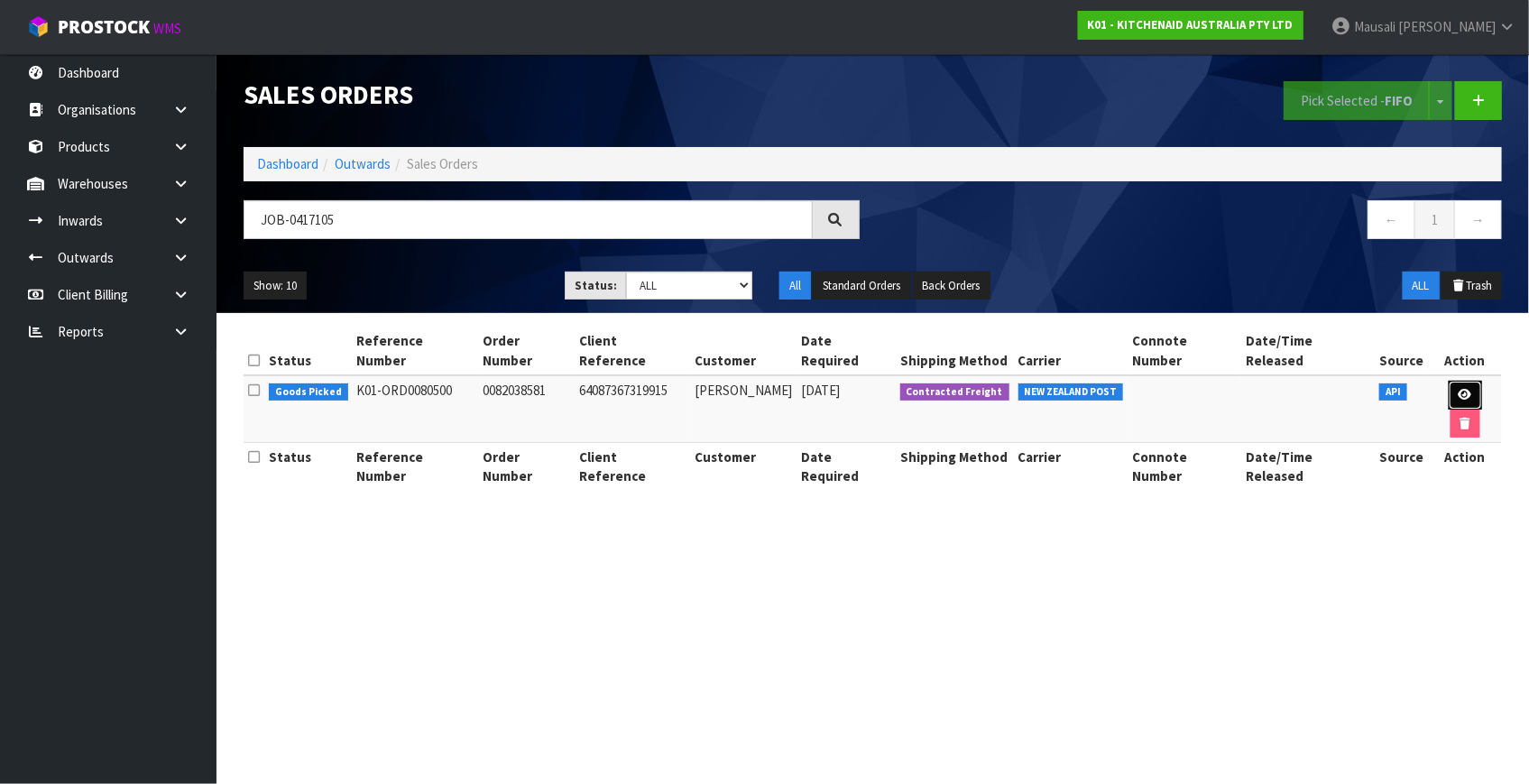
click at [1459, 389] on icon at bounding box center [1466, 395] width 14 height 12
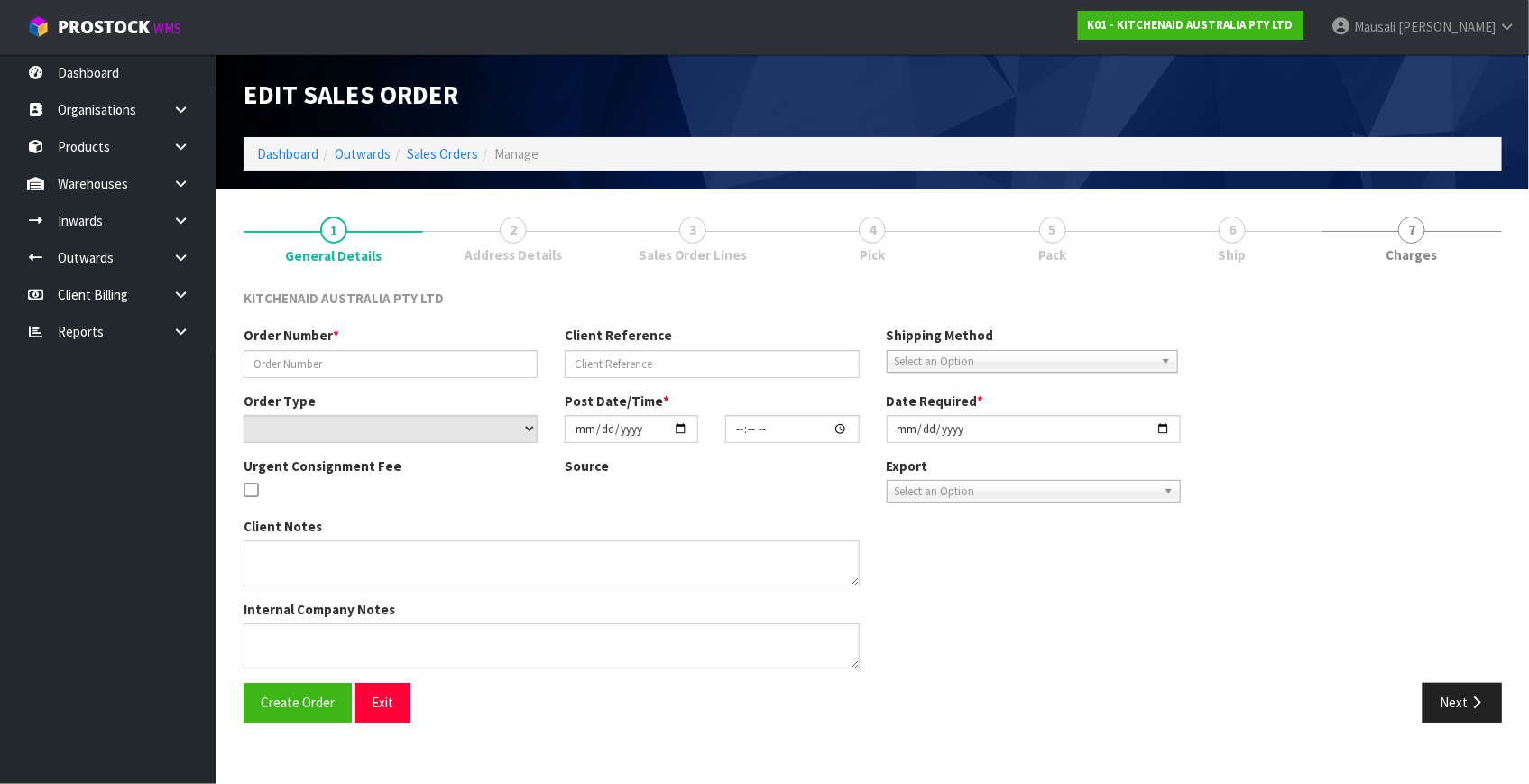
type input "0082038581"
type input "64087367319915"
select select "number:0"
type input "[DATE]"
type input "06:38:56.000"
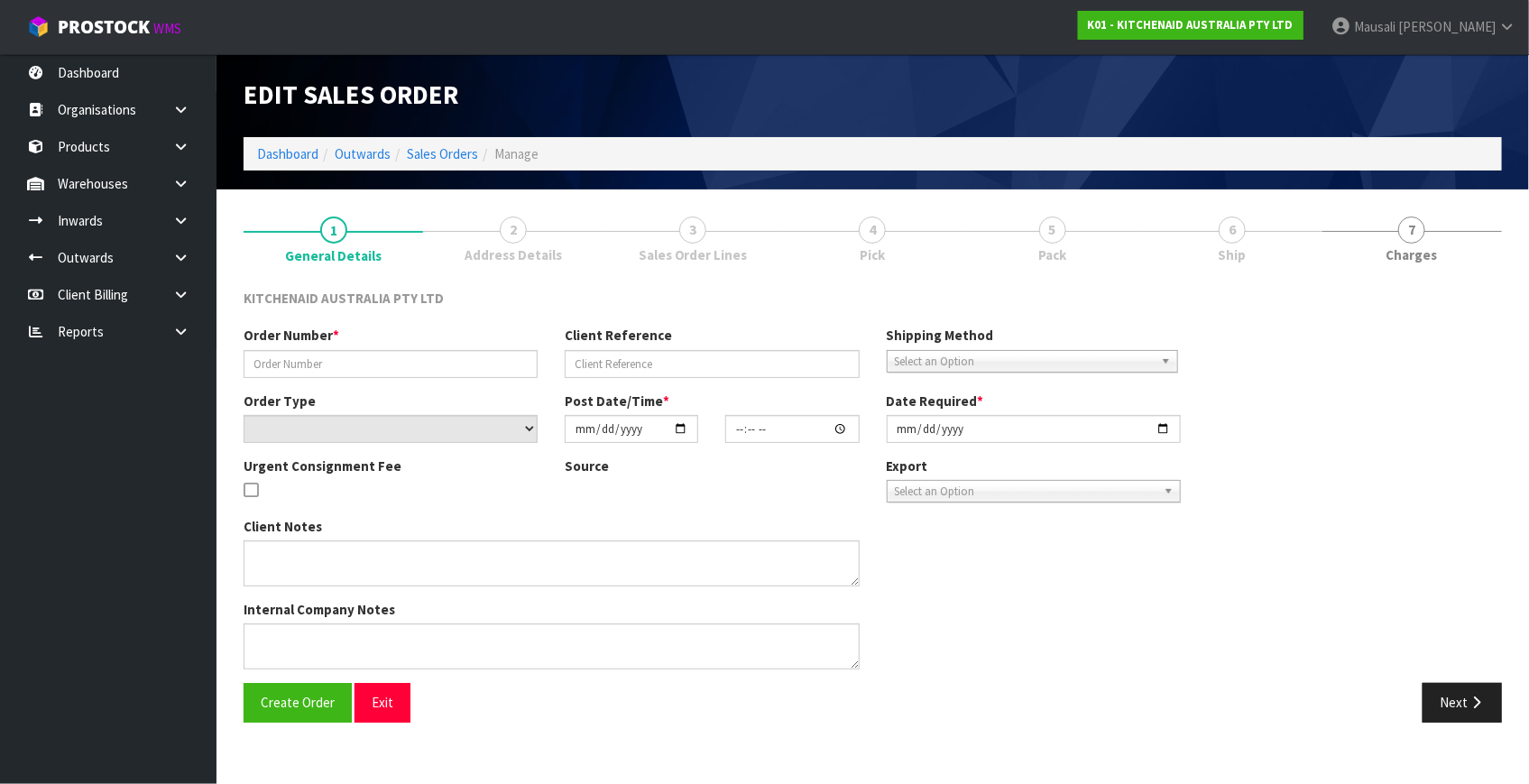
type input "[DATE]"
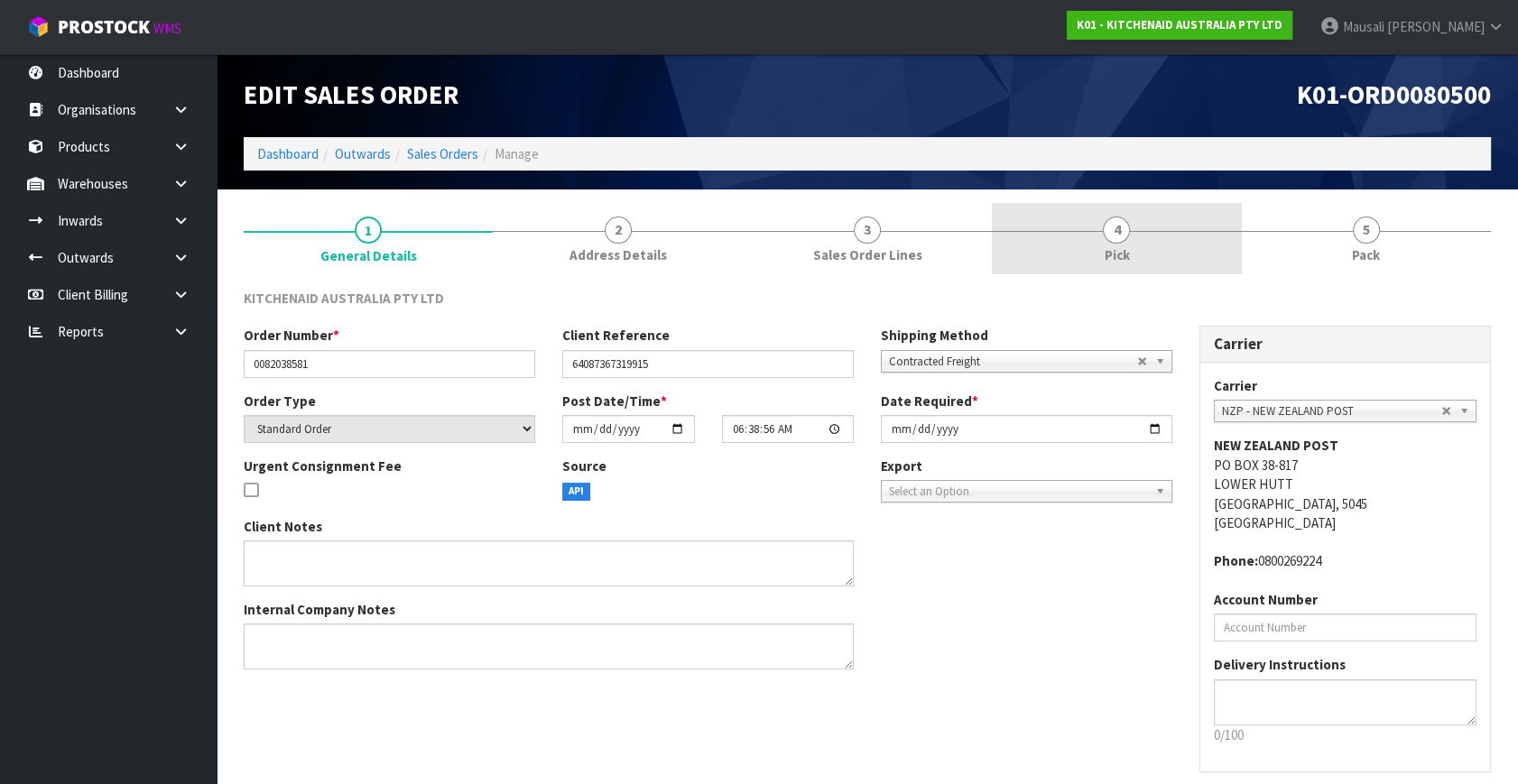
click at [1156, 244] on link "4 Pick" at bounding box center [1117, 237] width 250 height 71
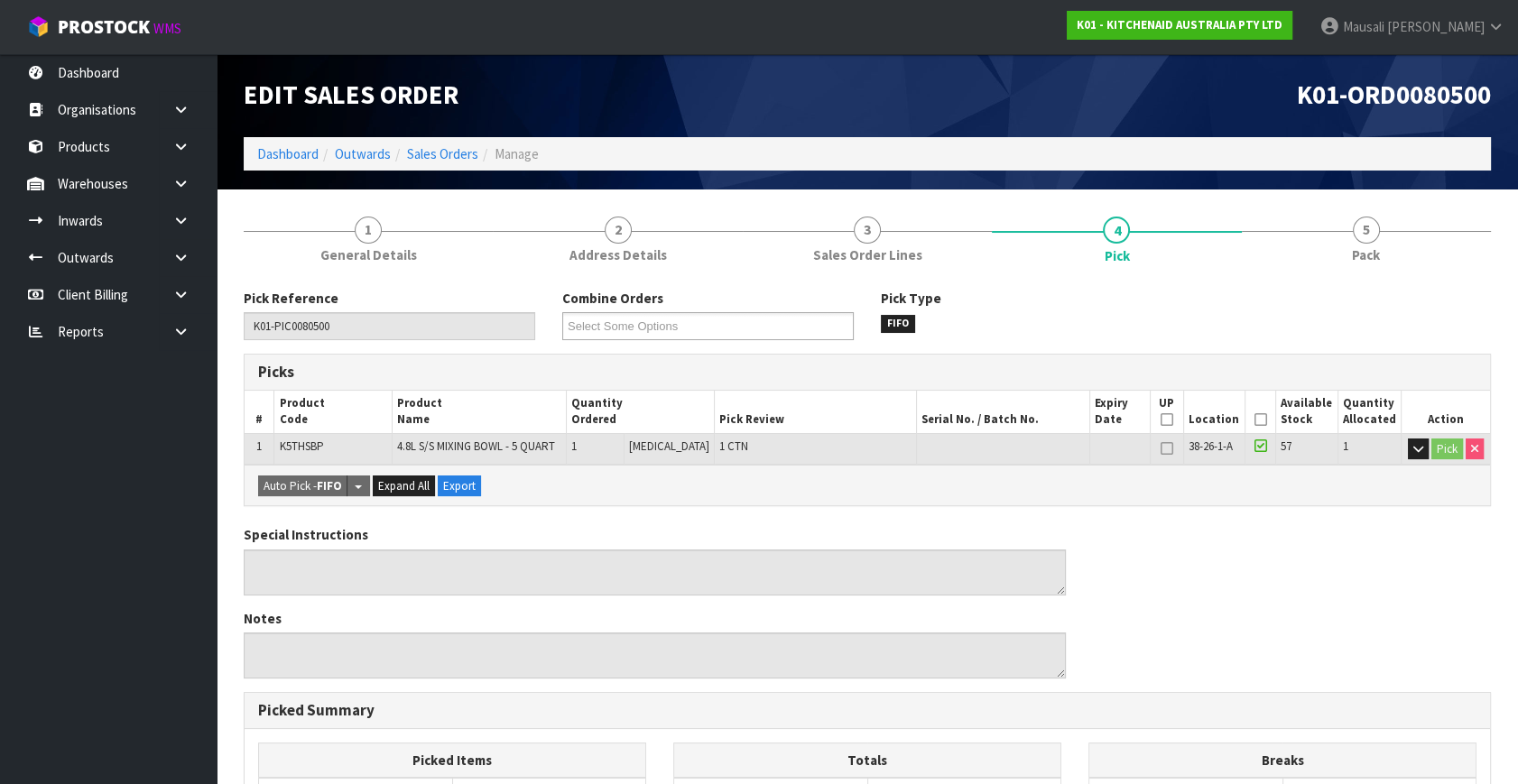
click at [1257, 419] on icon at bounding box center [1261, 419] width 13 height 1
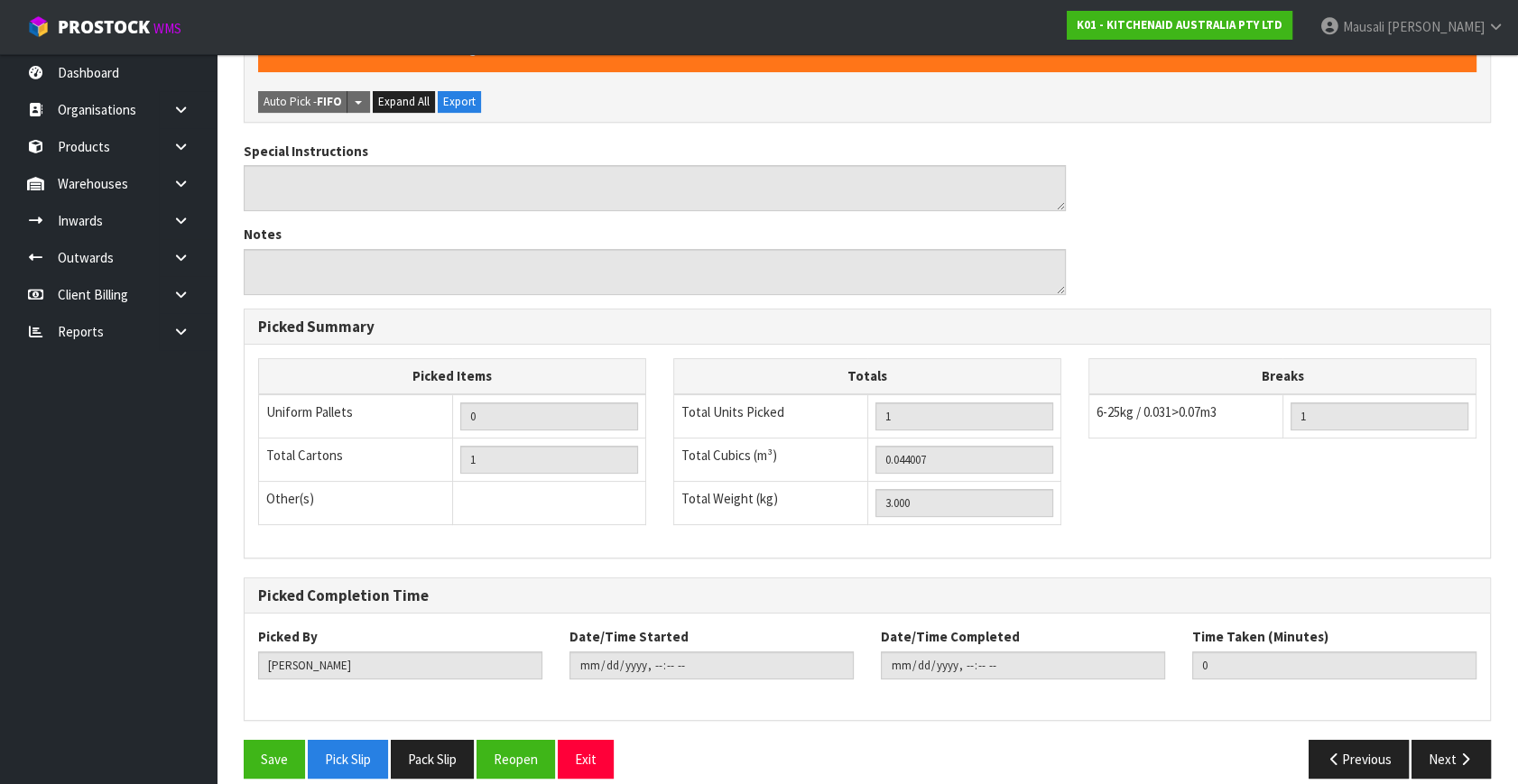
scroll to position [468, 0]
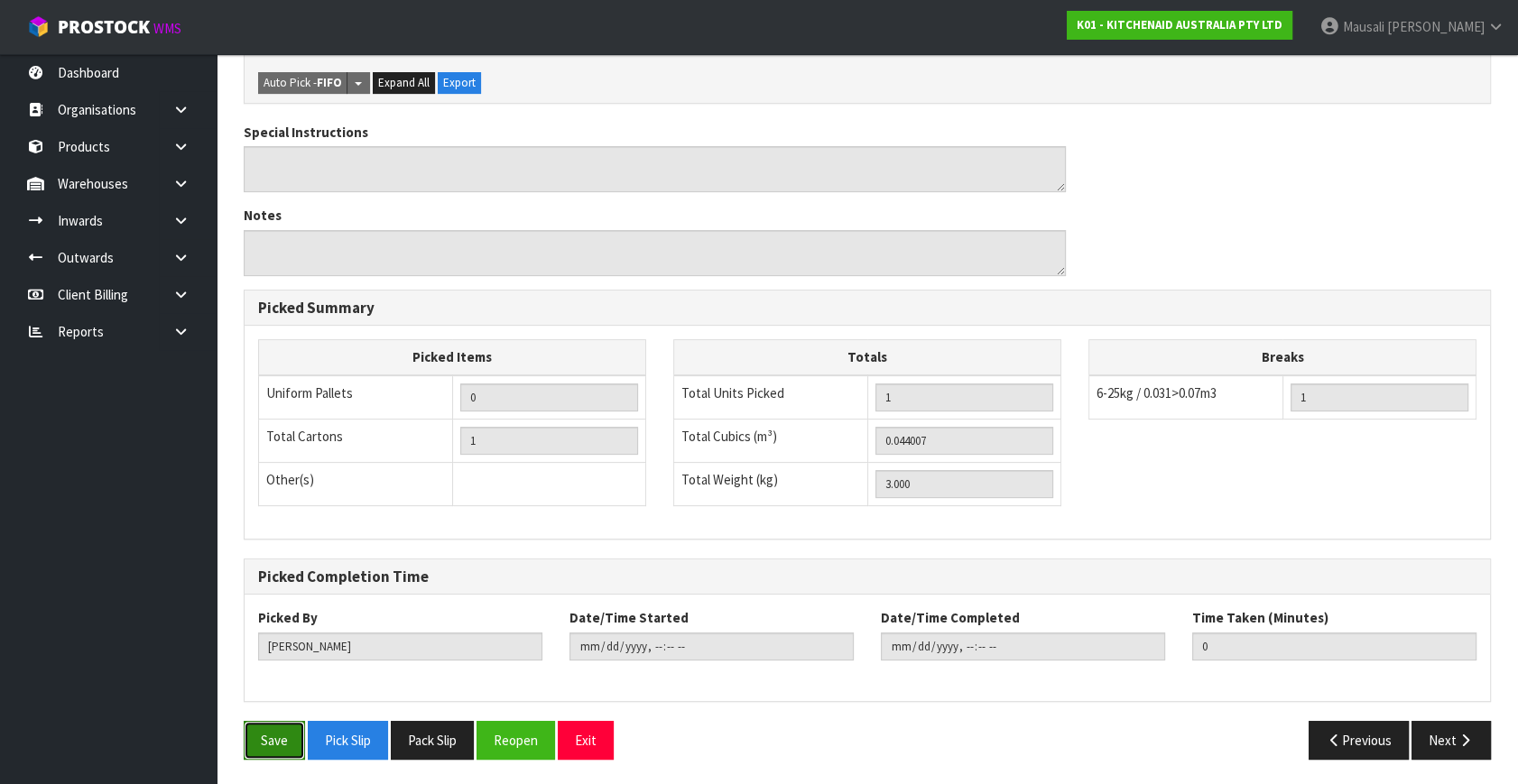
click at [286, 731] on button "Save" at bounding box center [273, 739] width 61 height 39
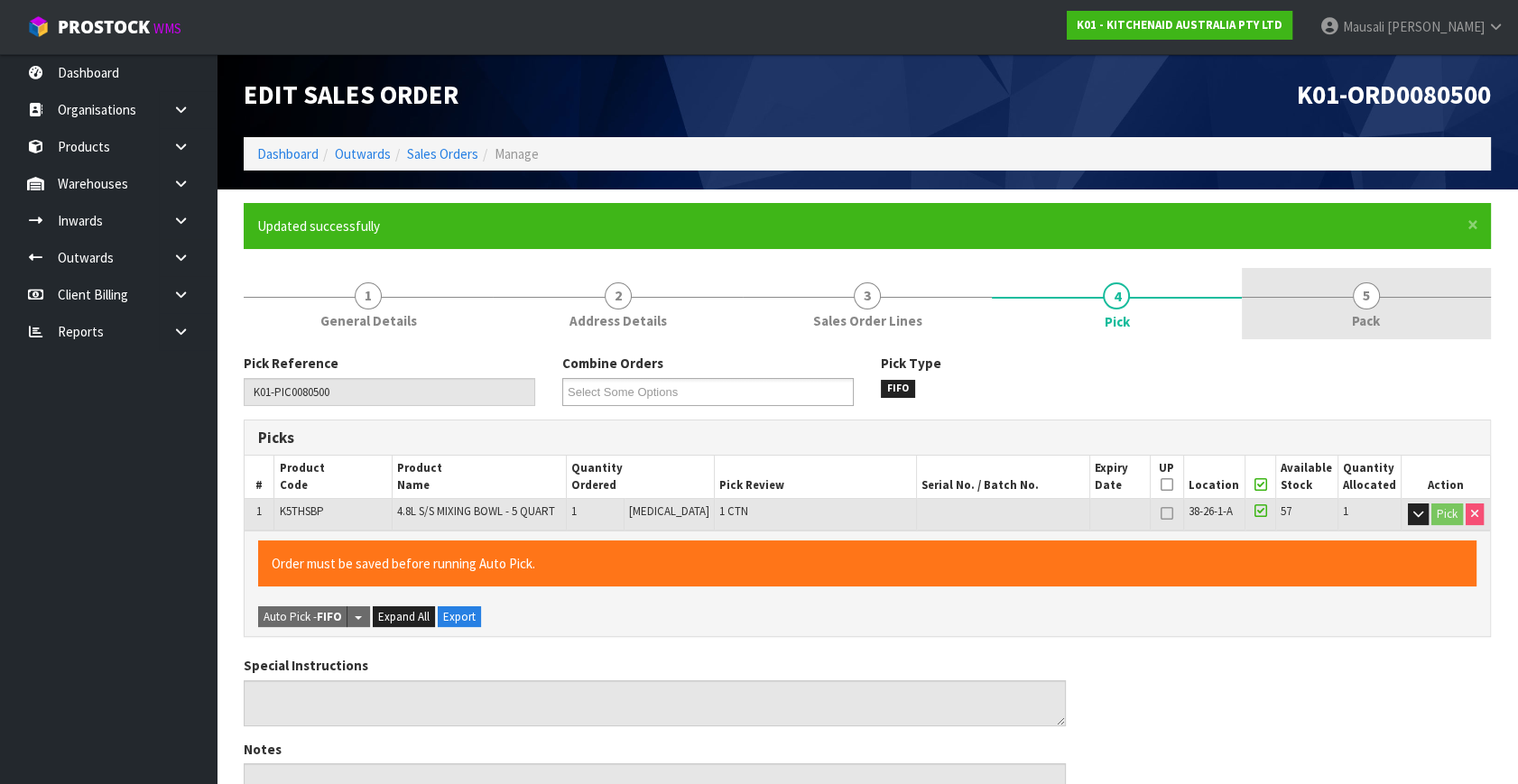
click at [1360, 303] on span "5" at bounding box center [1365, 295] width 27 height 27
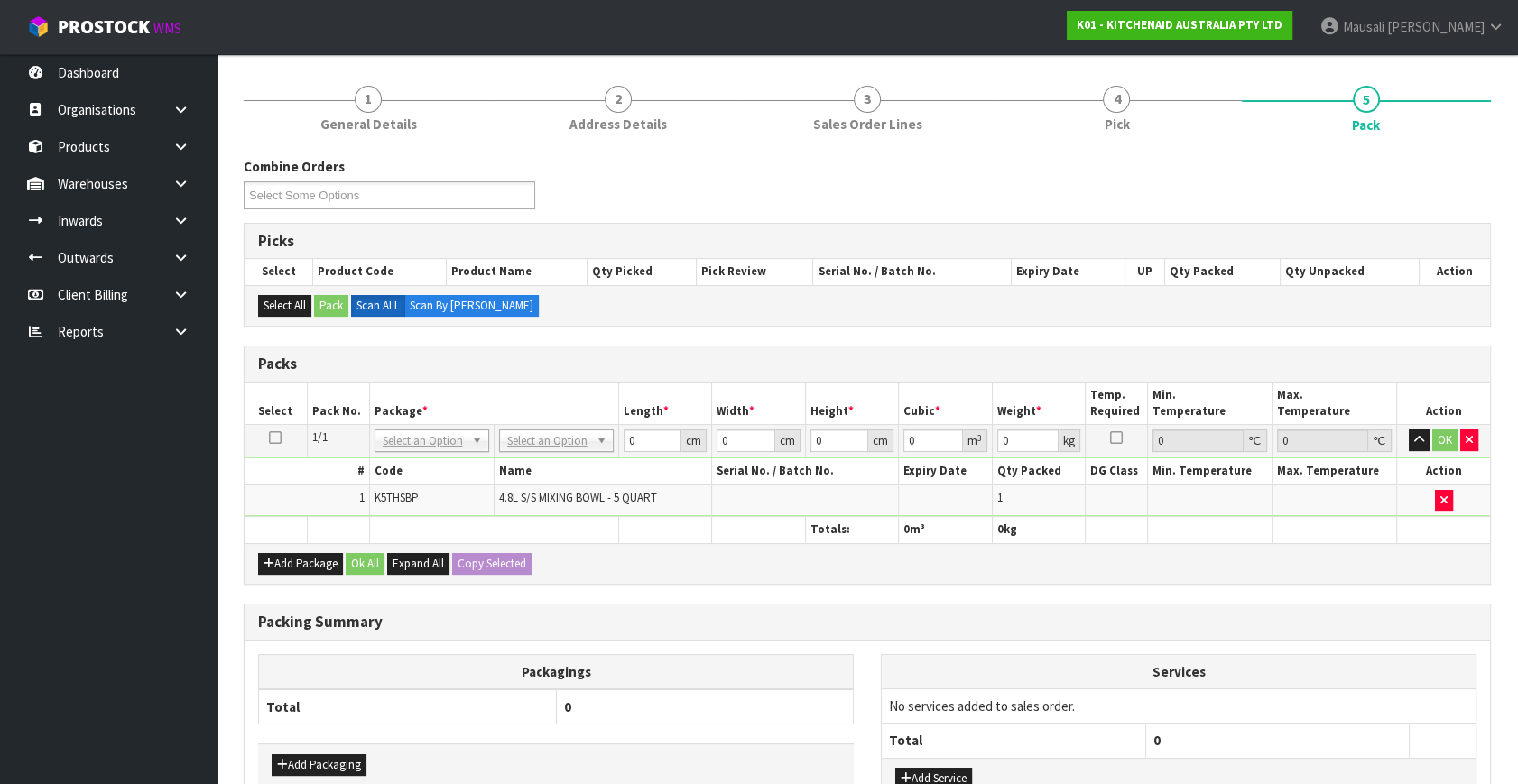
scroll to position [325, 0]
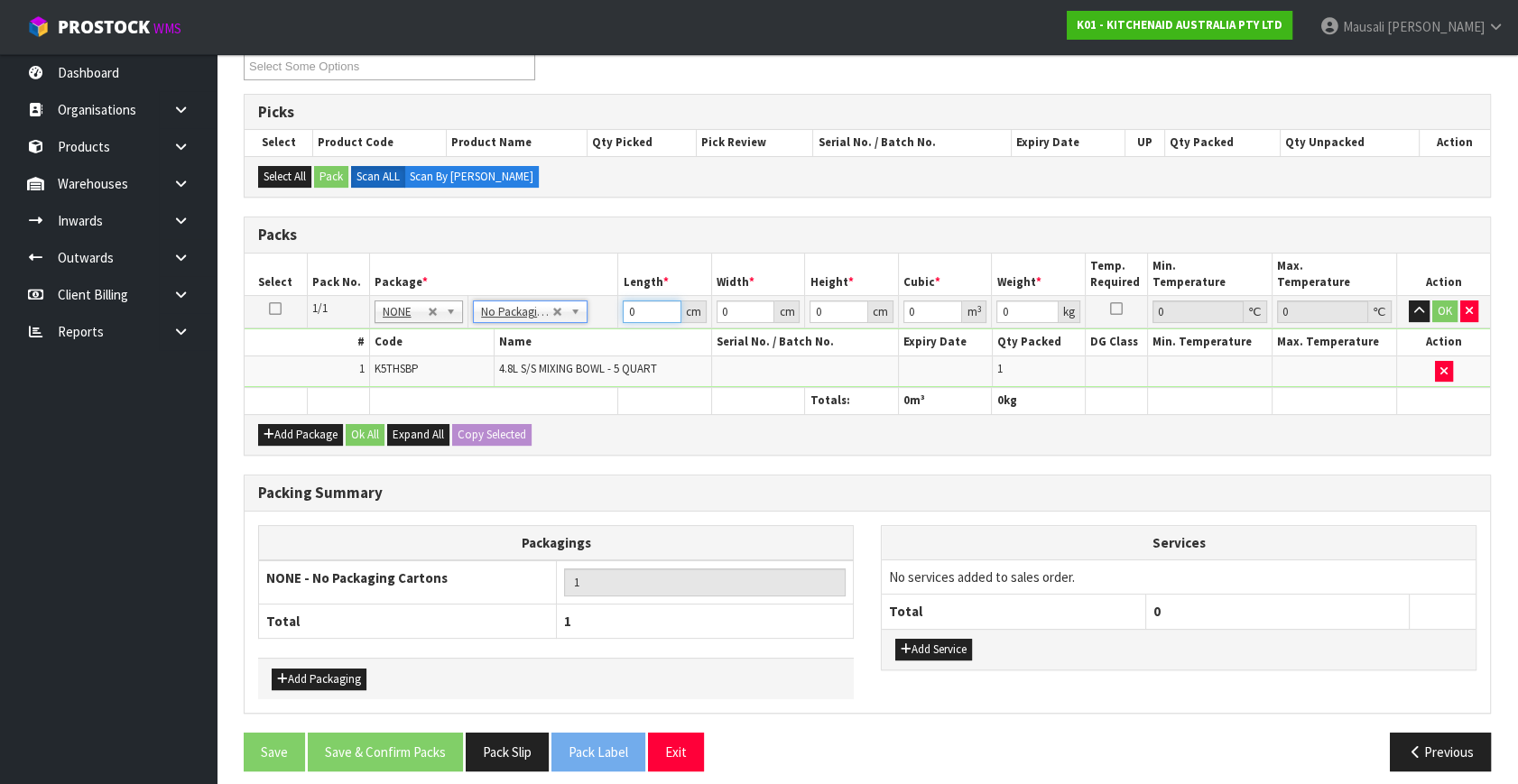
drag, startPoint x: 641, startPoint y: 305, endPoint x: 721, endPoint y: 319, distance: 81.2
click at [535, 319] on tr "1/1 NONE 007-001 007-002 007-004 007-009 007-013 007-014 007-015 007-017 007-01…" at bounding box center [867, 312] width 1246 height 33
type input "31"
type input "30"
type input "2"
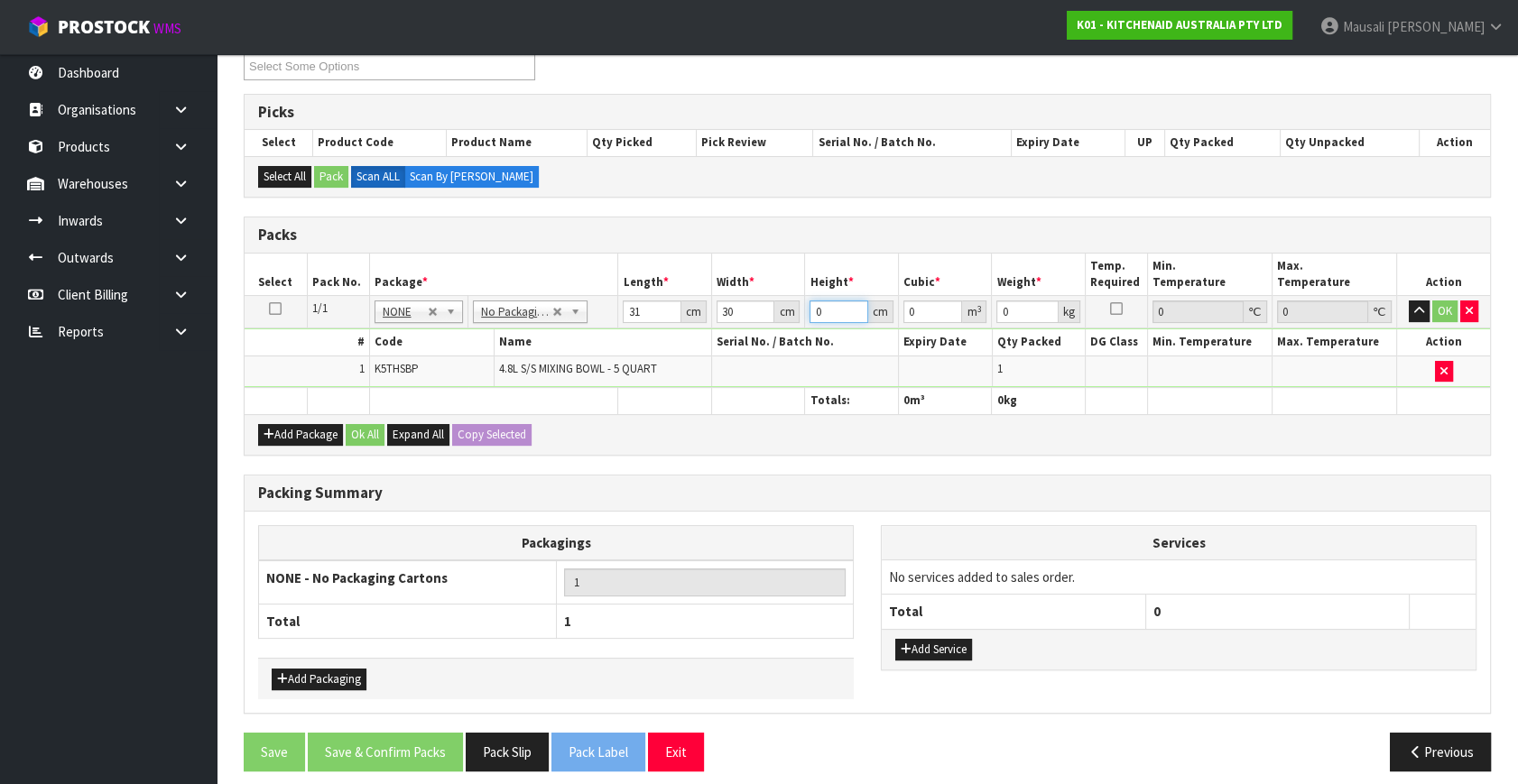
type input "0.00186"
type input "26"
type input "0.02418"
type input "26"
type input "2"
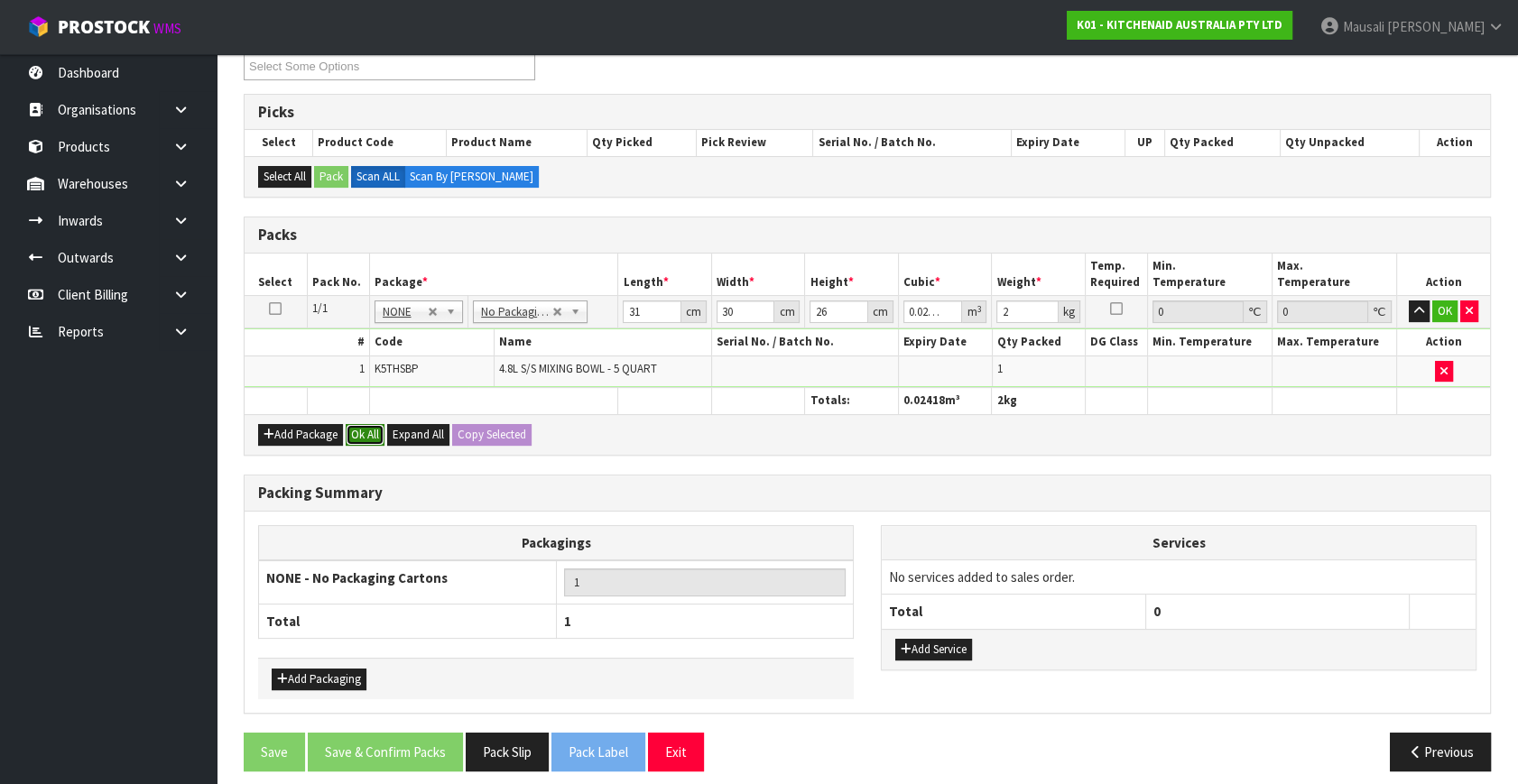
click at [353, 430] on button "Ok All" at bounding box center [364, 435] width 39 height 22
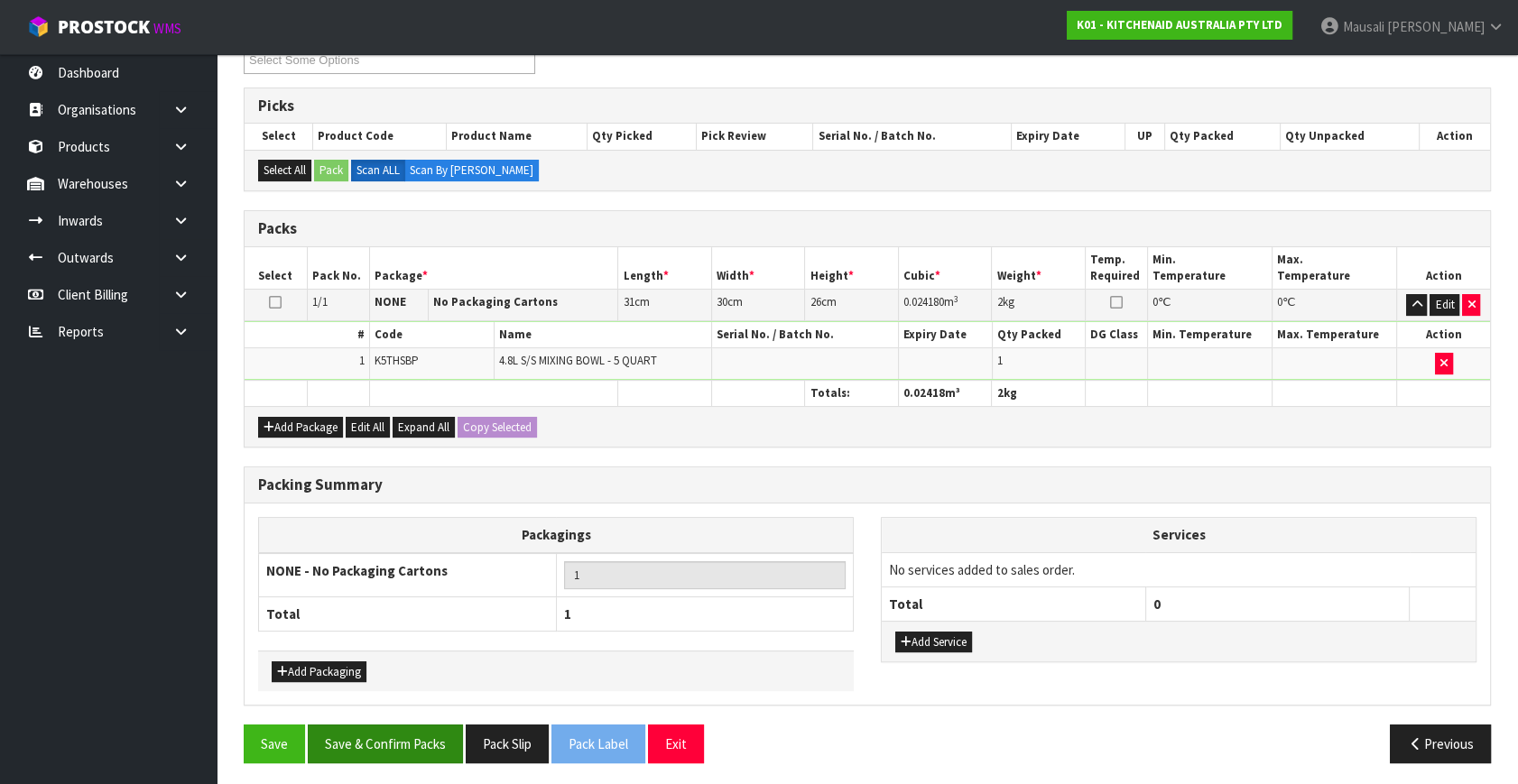
scroll to position [334, 0]
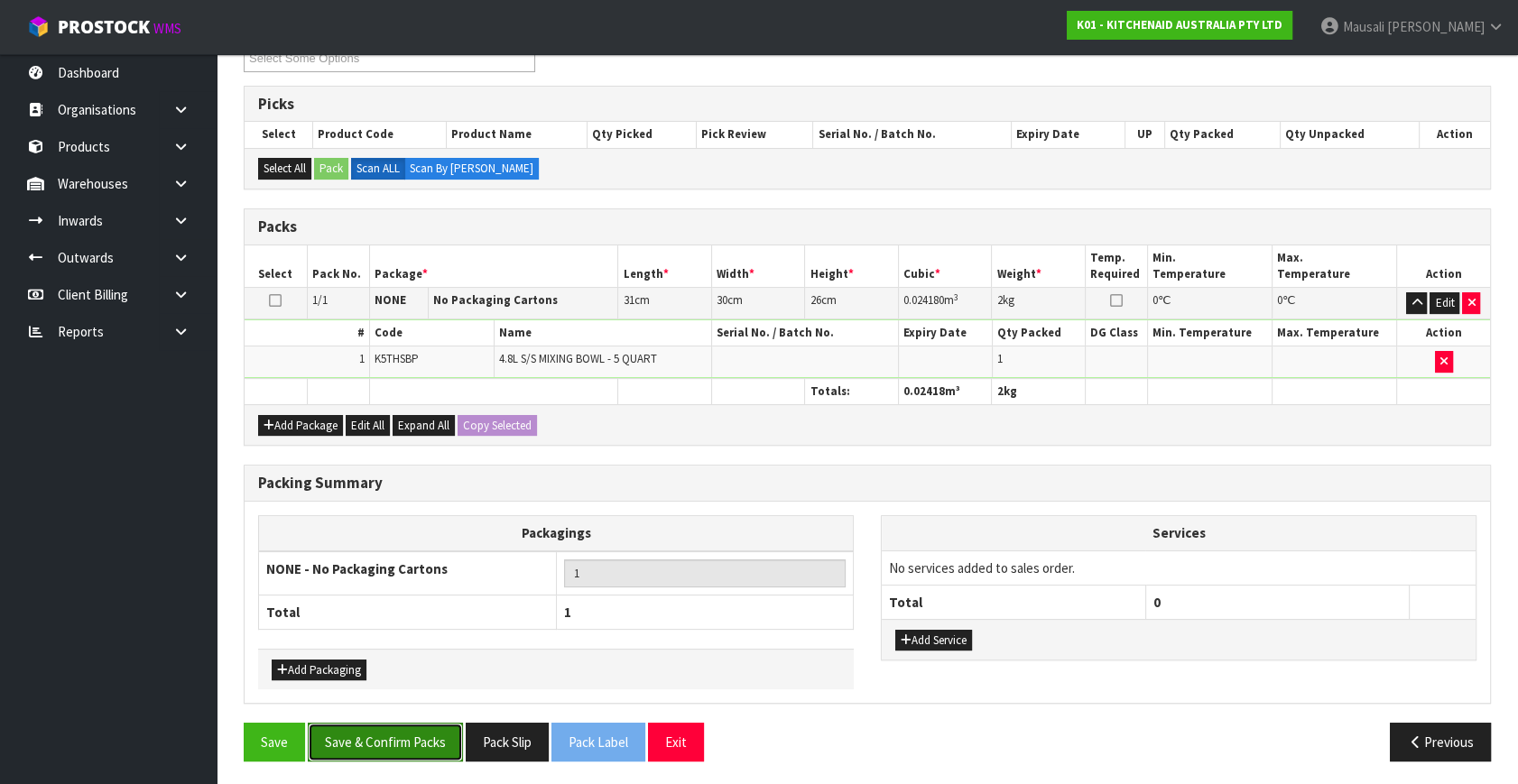
click at [380, 734] on button "Save & Confirm Packs" at bounding box center [385, 741] width 156 height 39
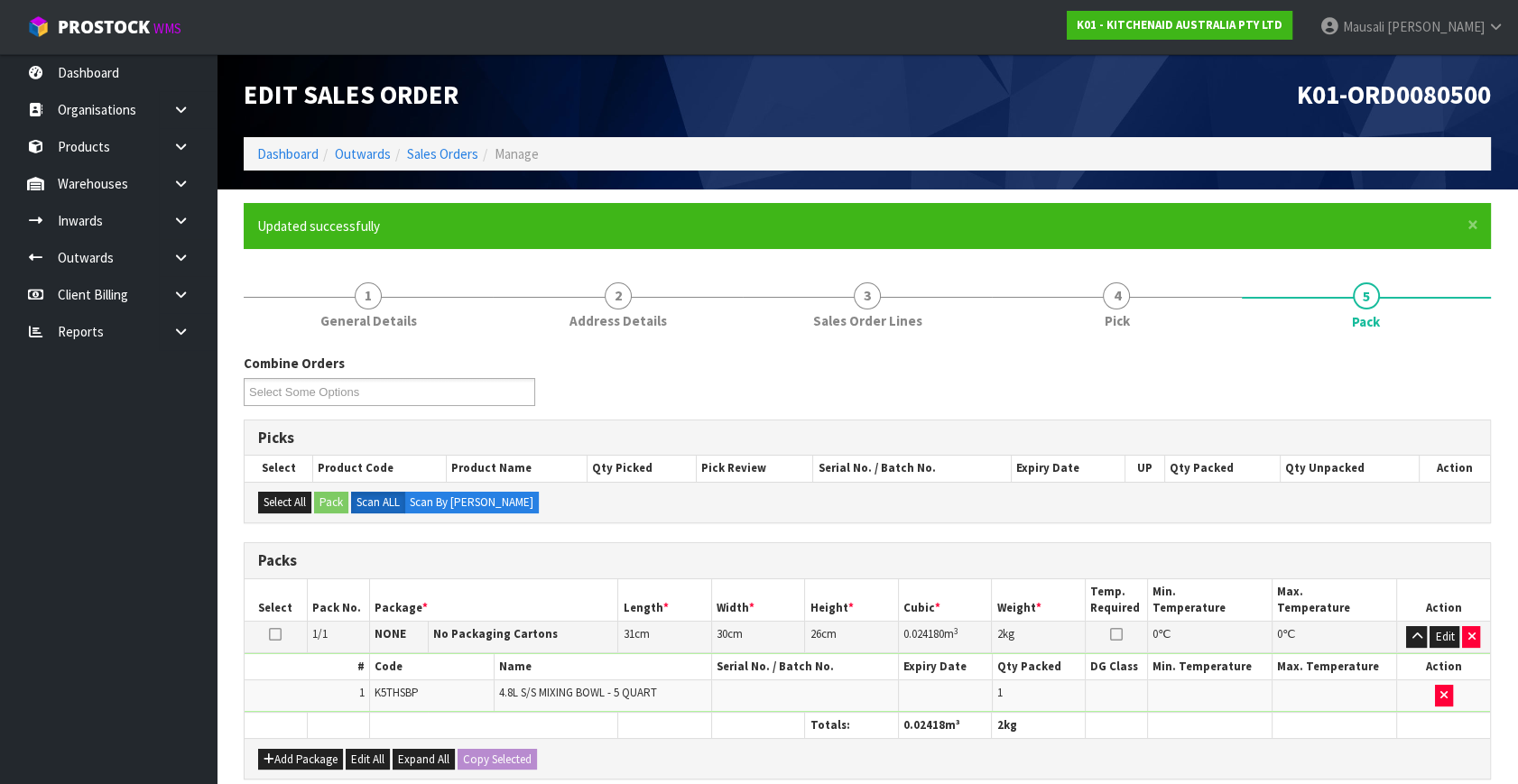
scroll to position [235, 0]
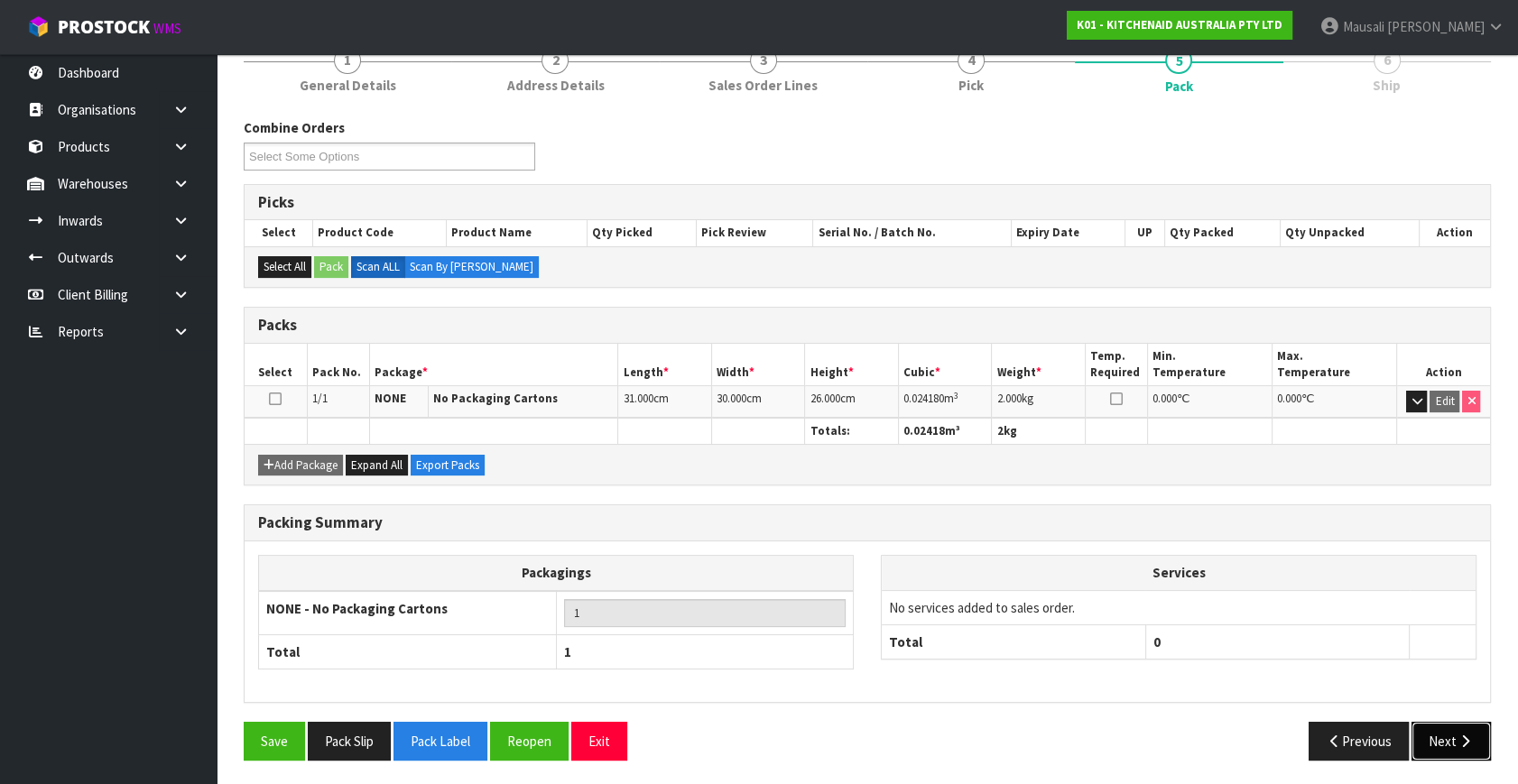
click at [1456, 738] on icon "button" at bounding box center [1464, 741] width 17 height 14
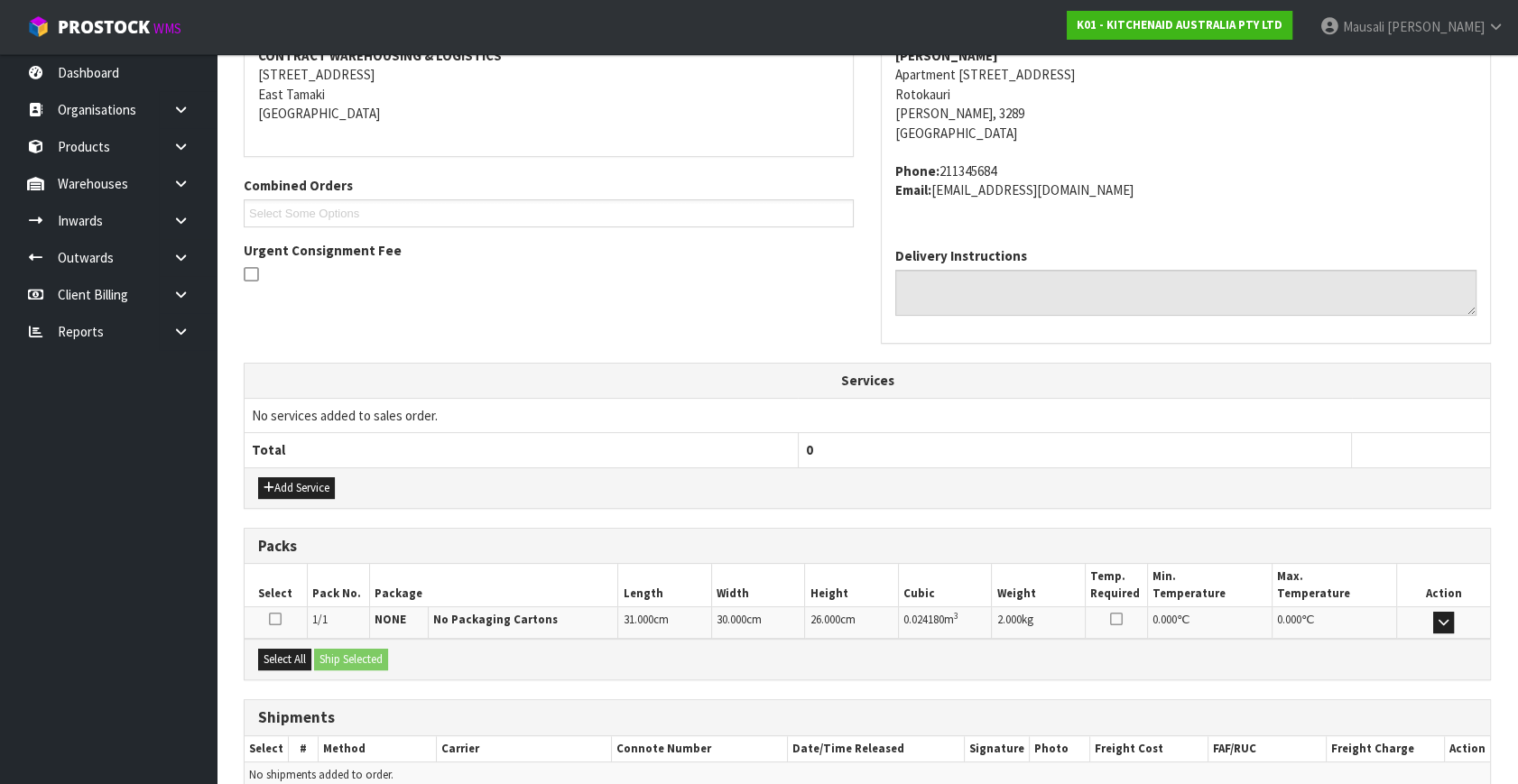
scroll to position [444, 0]
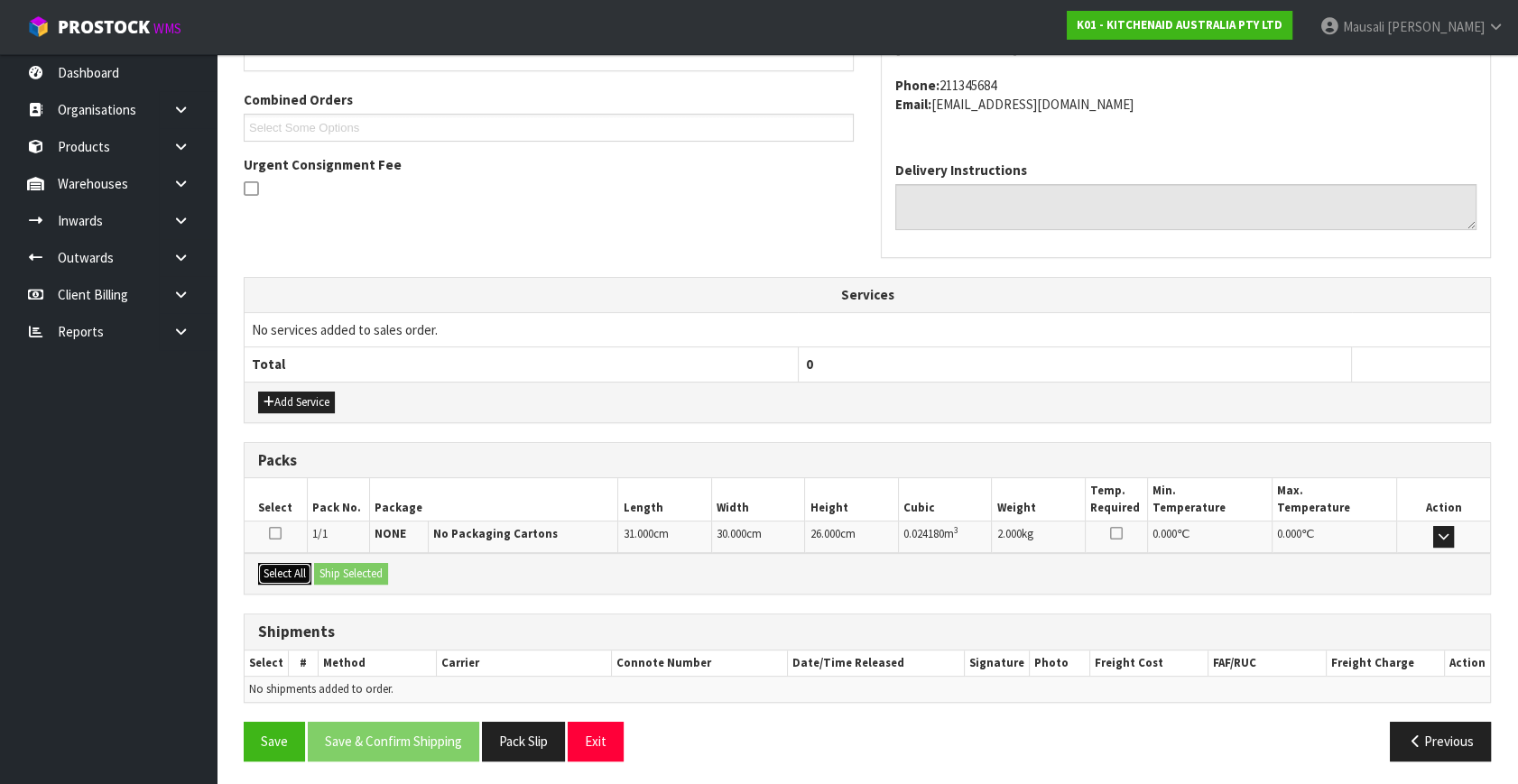
drag, startPoint x: 286, startPoint y: 570, endPoint x: 369, endPoint y: 583, distance: 84.0
click at [287, 570] on button "Select All" at bounding box center [284, 574] width 53 height 22
click at [369, 581] on div "Select All Ship Selected" at bounding box center [867, 573] width 1246 height 41
click at [394, 565] on div "Select All Ship Selected" at bounding box center [867, 573] width 1246 height 41
click at [360, 569] on button "Ship Selected" at bounding box center [351, 574] width 74 height 22
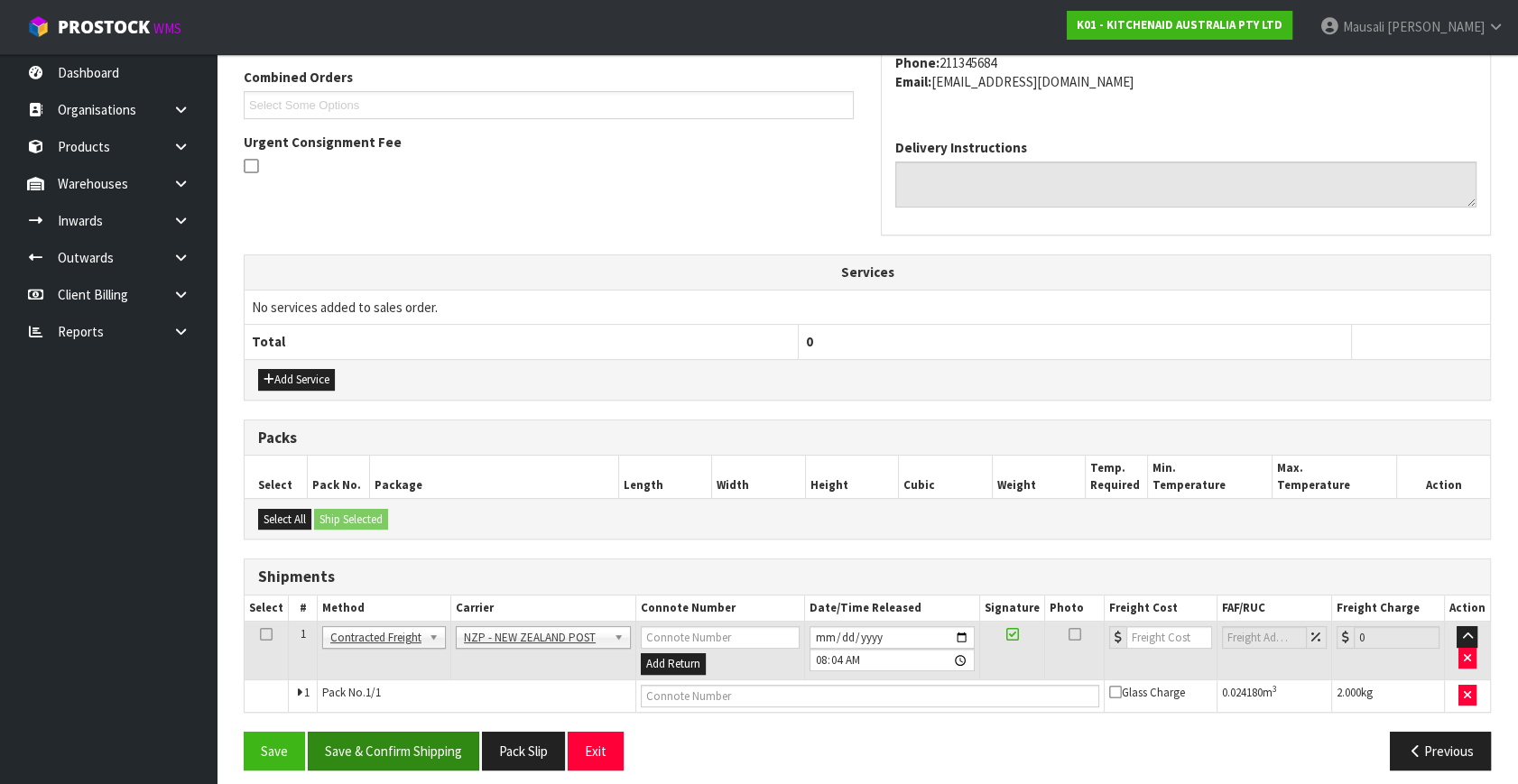
scroll to position [476, 0]
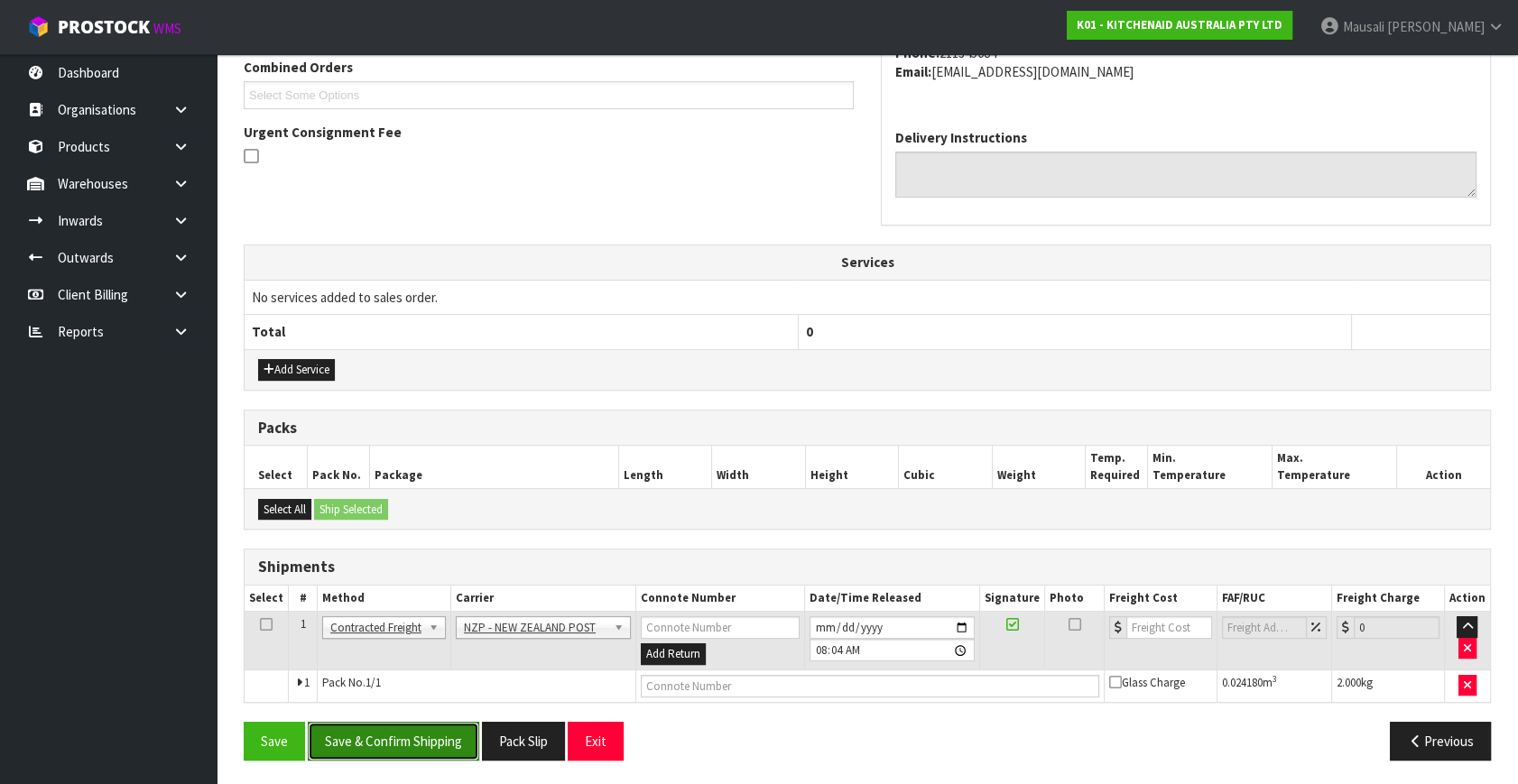
click at [424, 736] on button "Save & Confirm Shipping" at bounding box center [393, 740] width 172 height 39
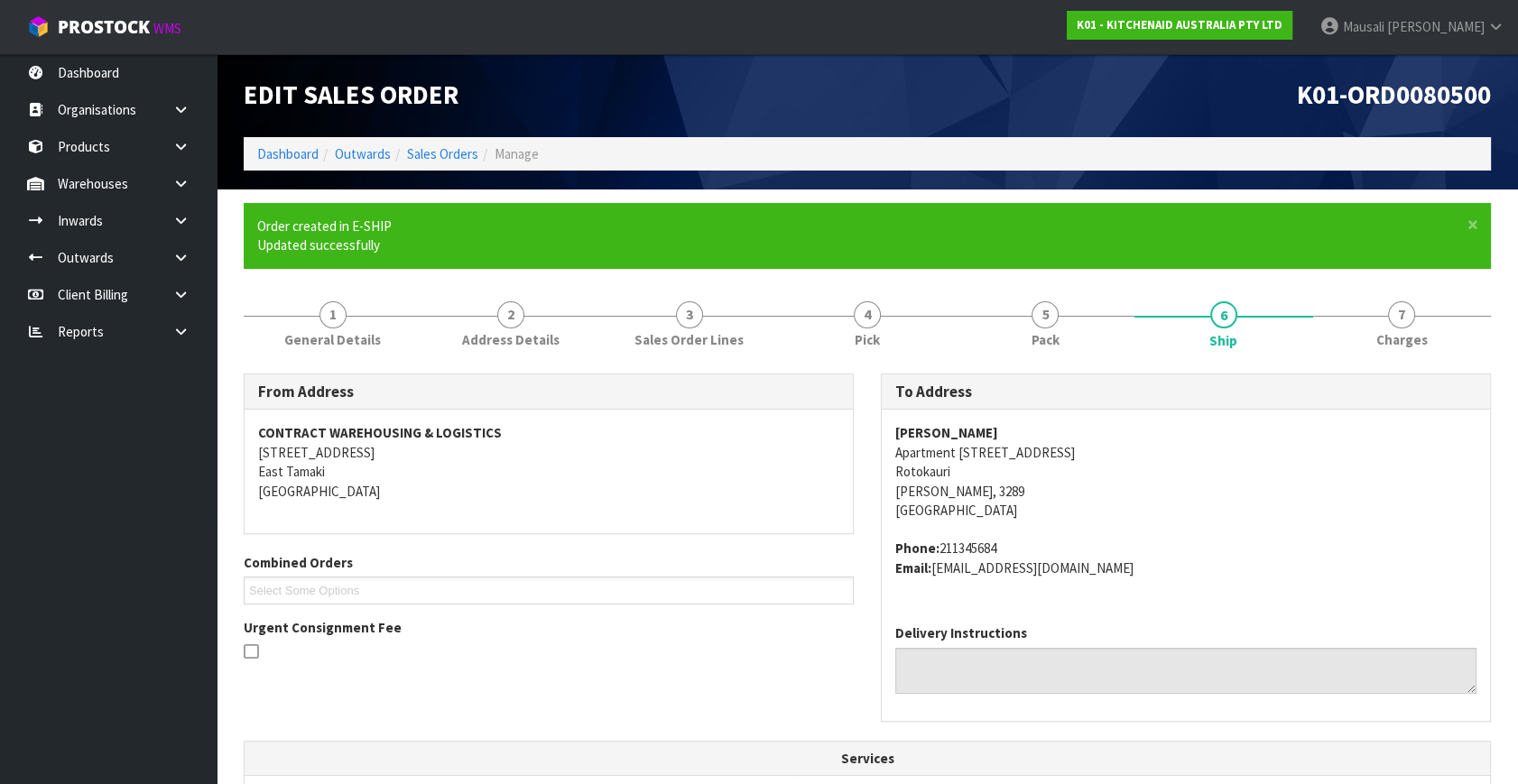
scroll to position [451, 0]
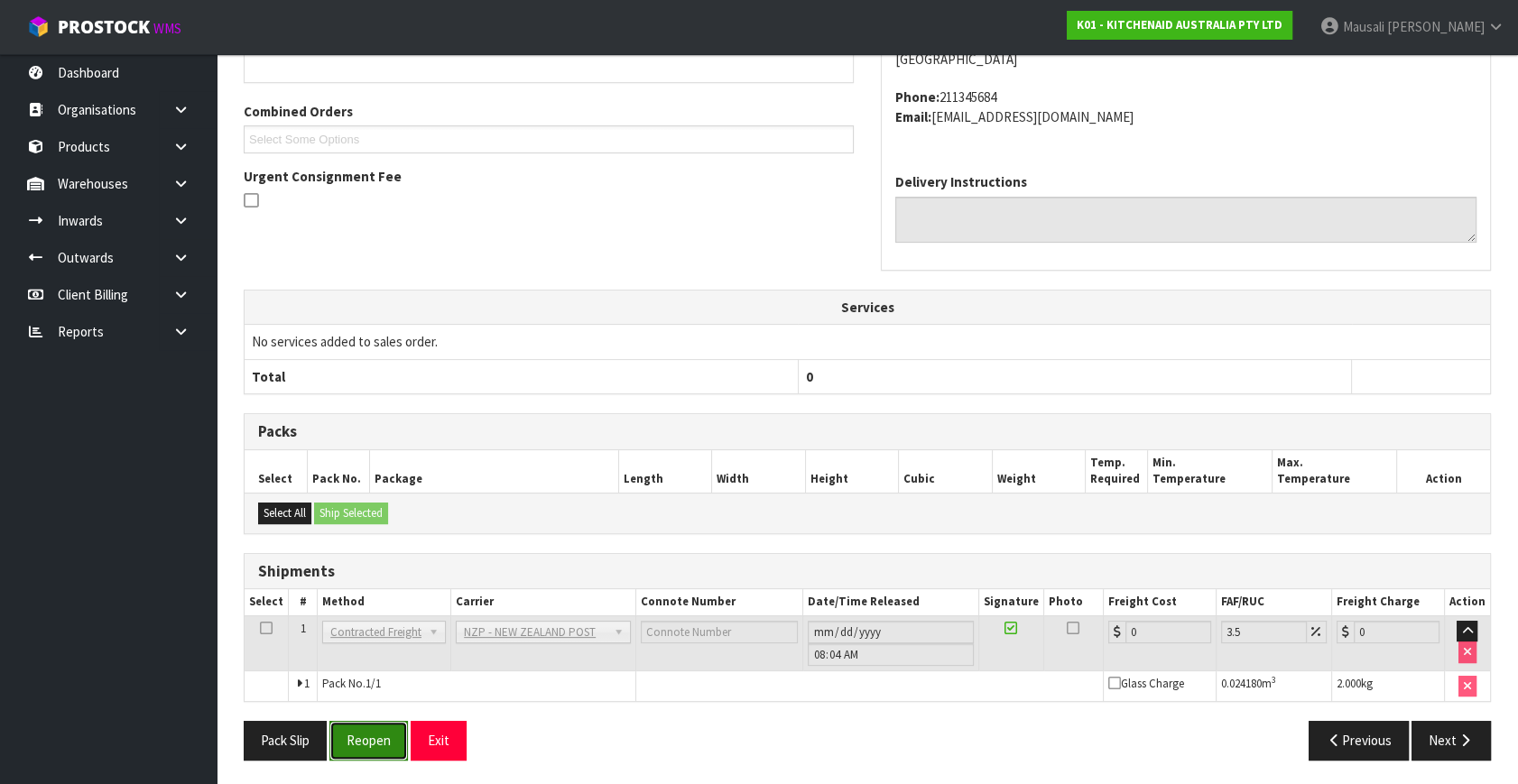
drag, startPoint x: 363, startPoint y: 733, endPoint x: 373, endPoint y: 731, distance: 10.2
click at [363, 733] on button "Reopen" at bounding box center [368, 739] width 79 height 39
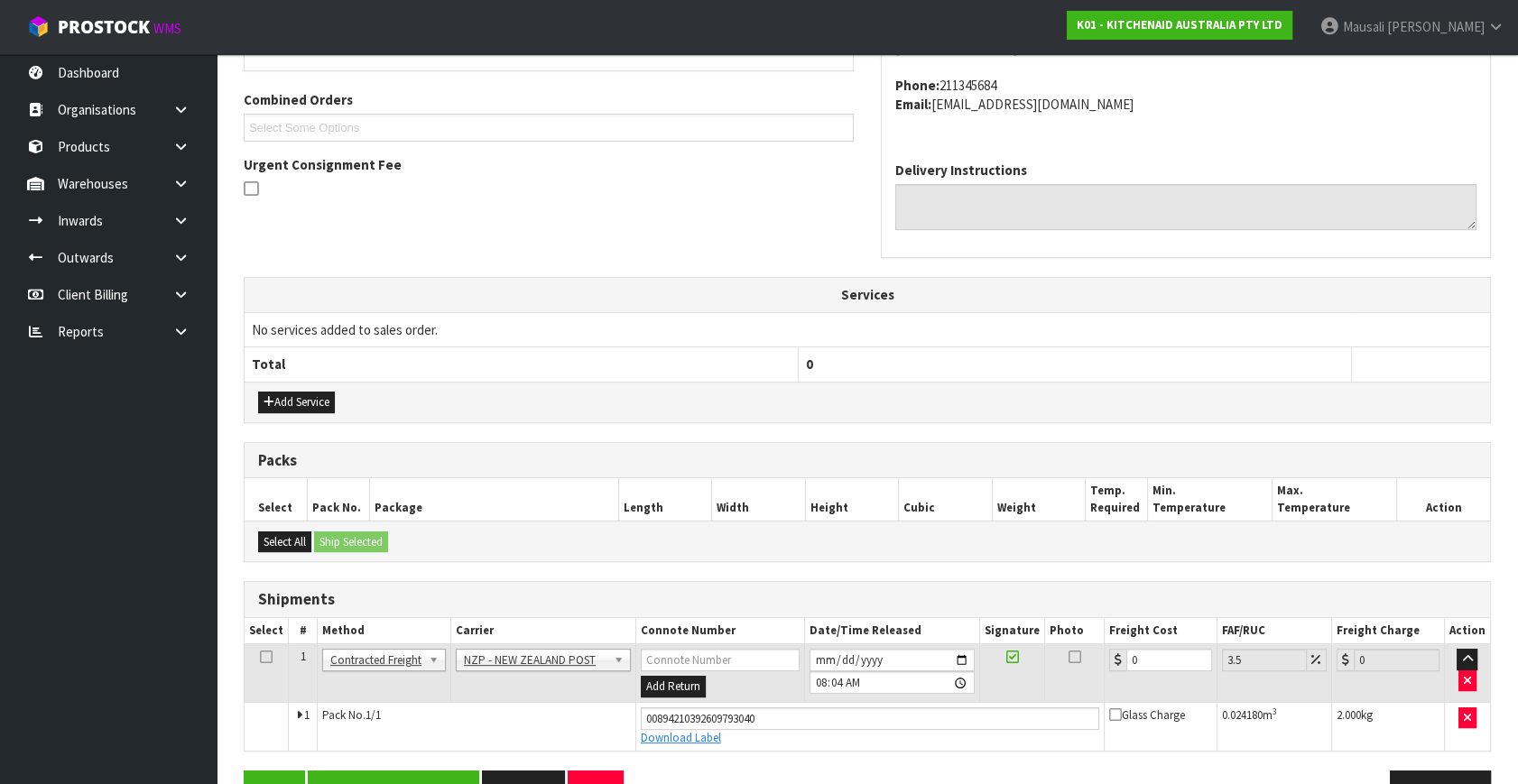
scroll to position [494, 0]
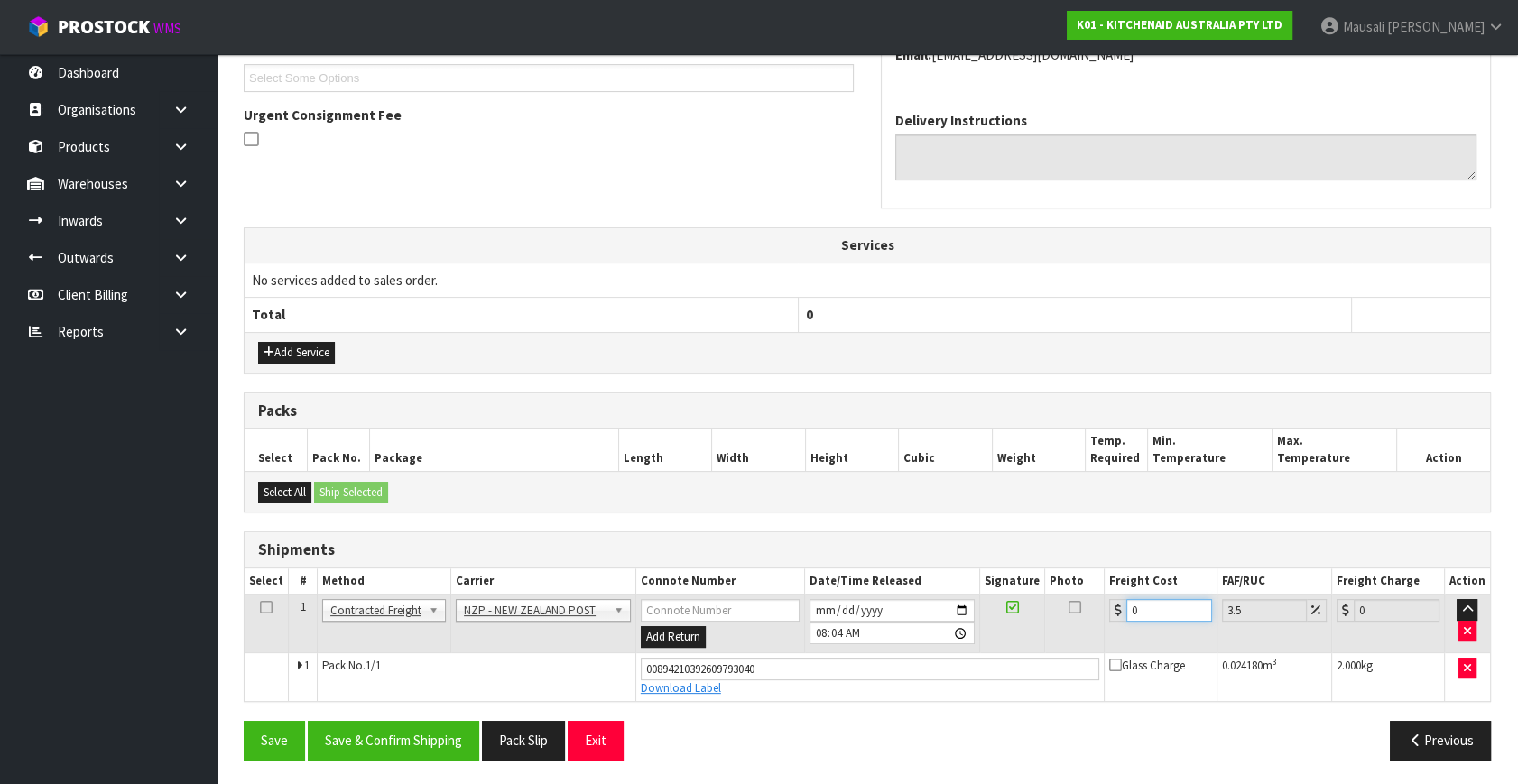
drag, startPoint x: 1162, startPoint y: 608, endPoint x: 1110, endPoint y: 627, distance: 55.4
click at [1110, 627] on td "0" at bounding box center [1160, 623] width 113 height 59
type input "1"
type input "1.03"
type input "11"
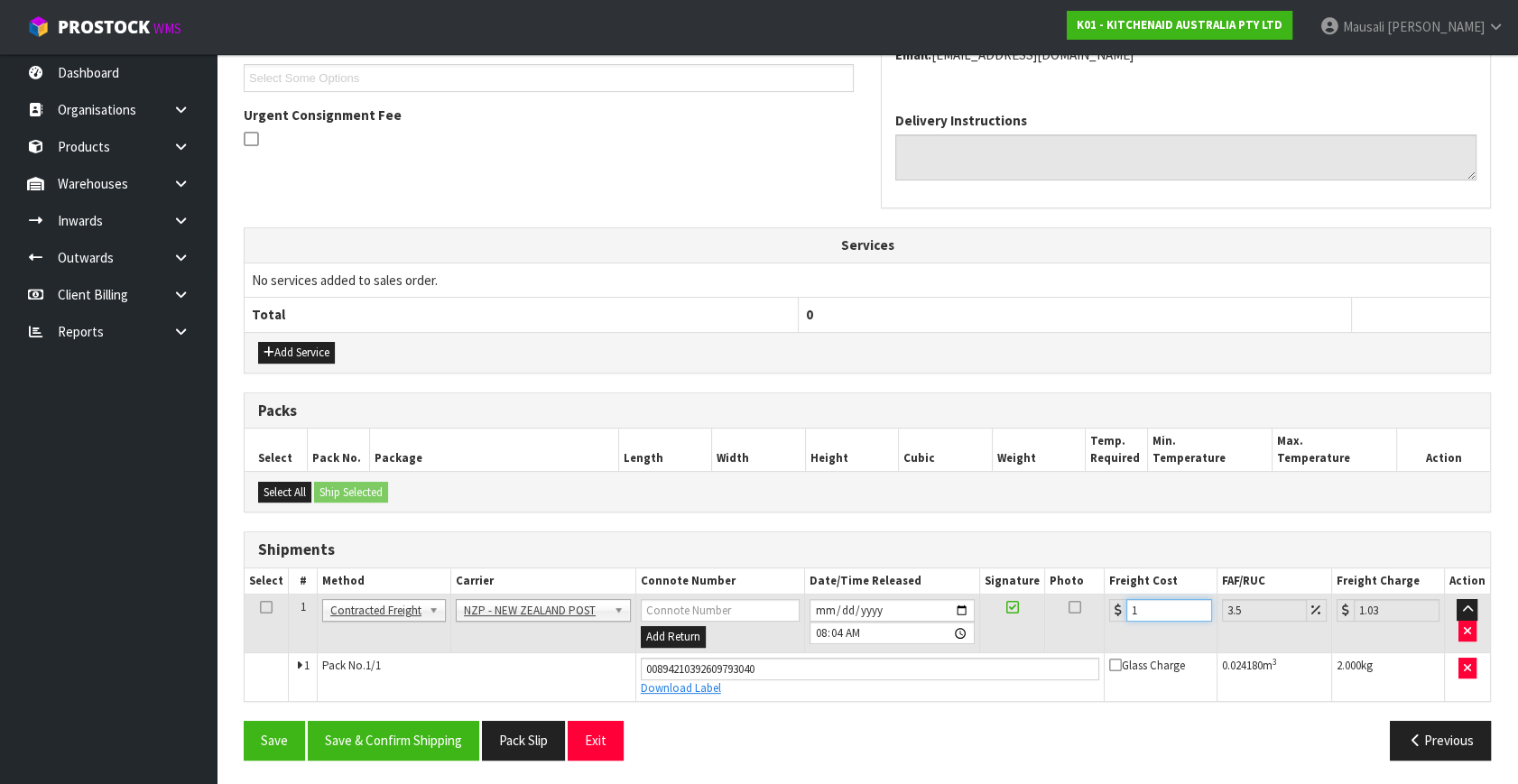
type input "11.38"
type input "11.9"
type input "12.32"
type input "11.90"
click at [363, 723] on button "Save & Confirm Shipping" at bounding box center [393, 739] width 172 height 39
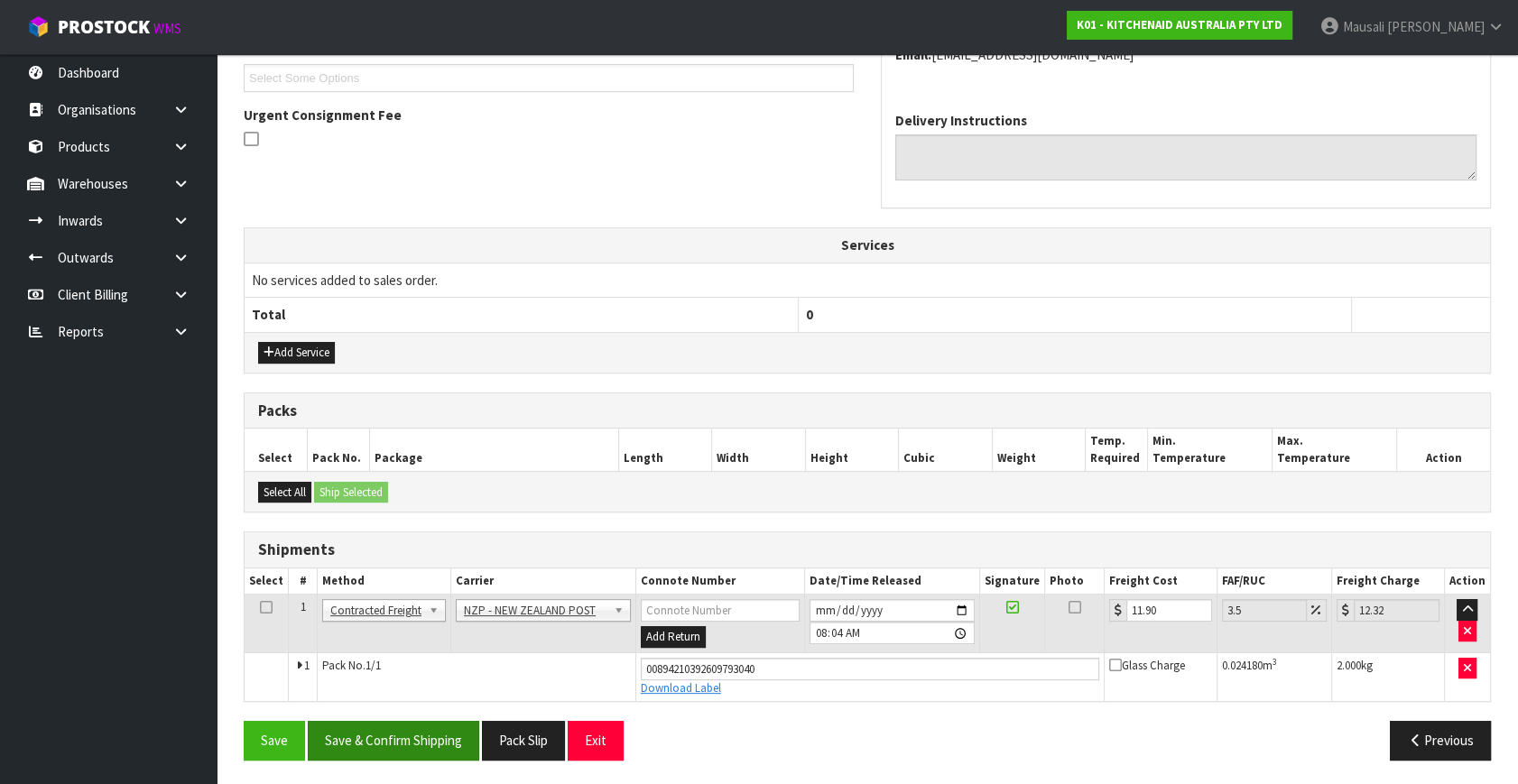
scroll to position [0, 0]
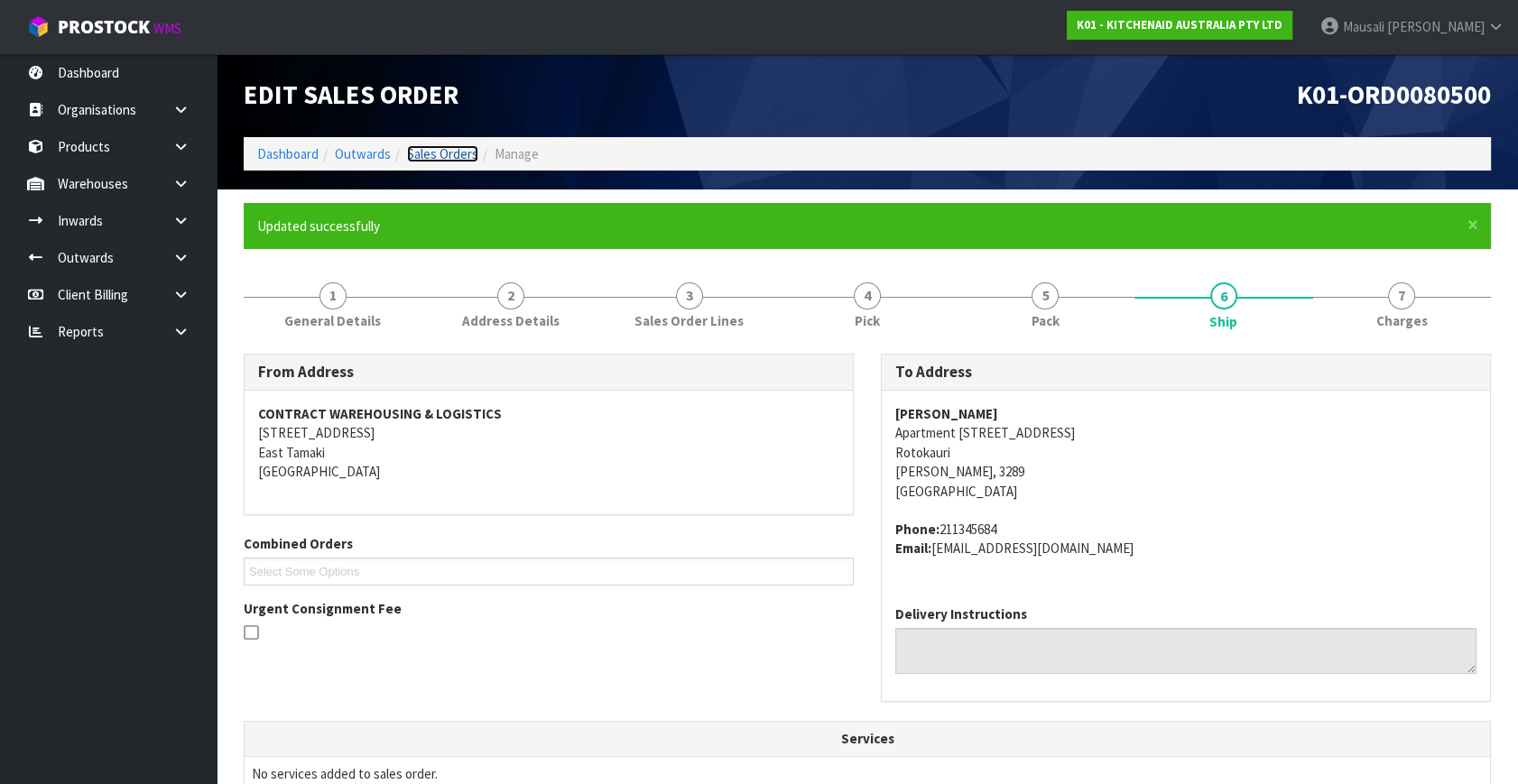
click at [437, 153] on link "Sales Orders" at bounding box center [442, 154] width 71 height 17
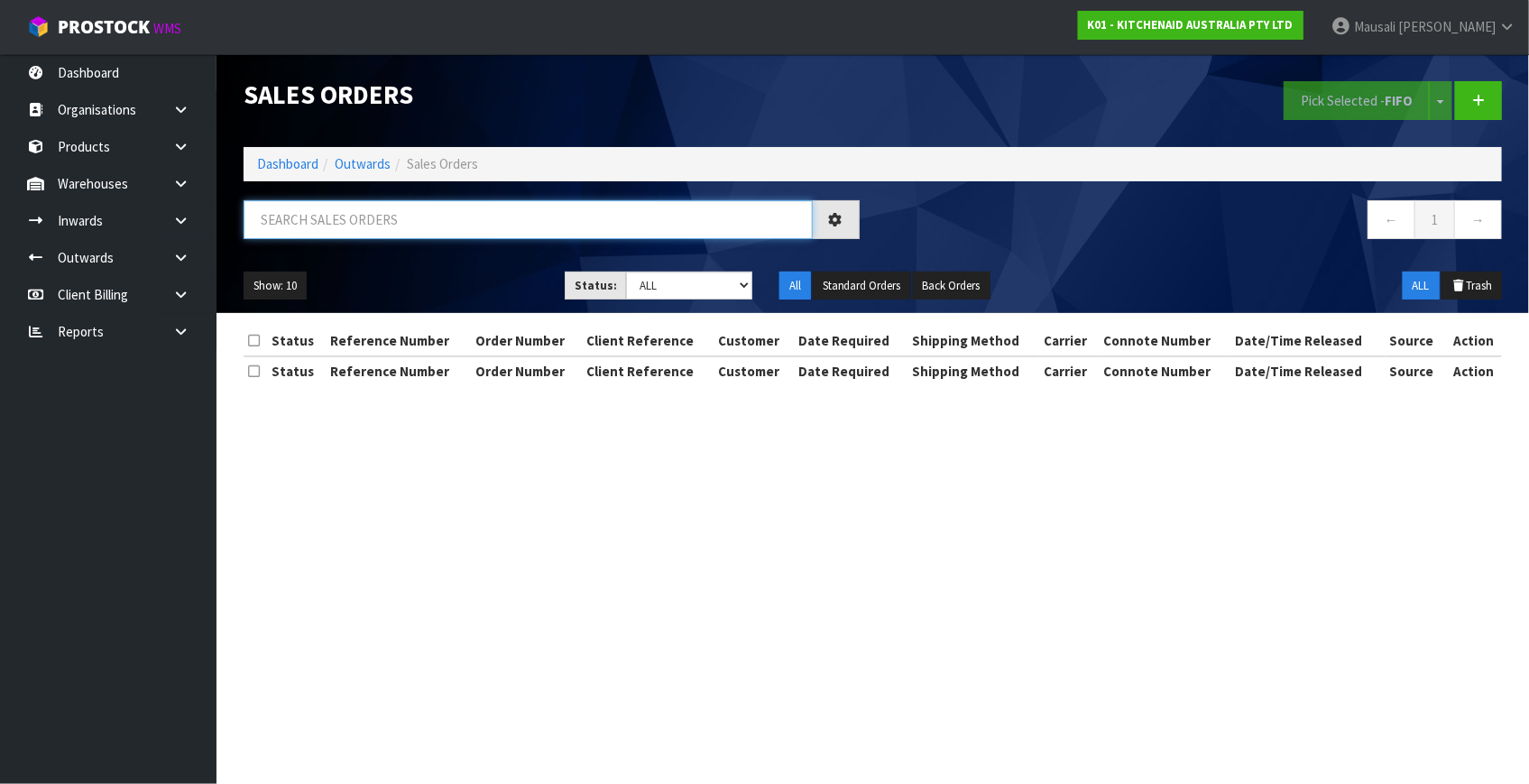
click at [273, 227] on input "text" at bounding box center [528, 219] width 569 height 39
type input "JOB-0417070"
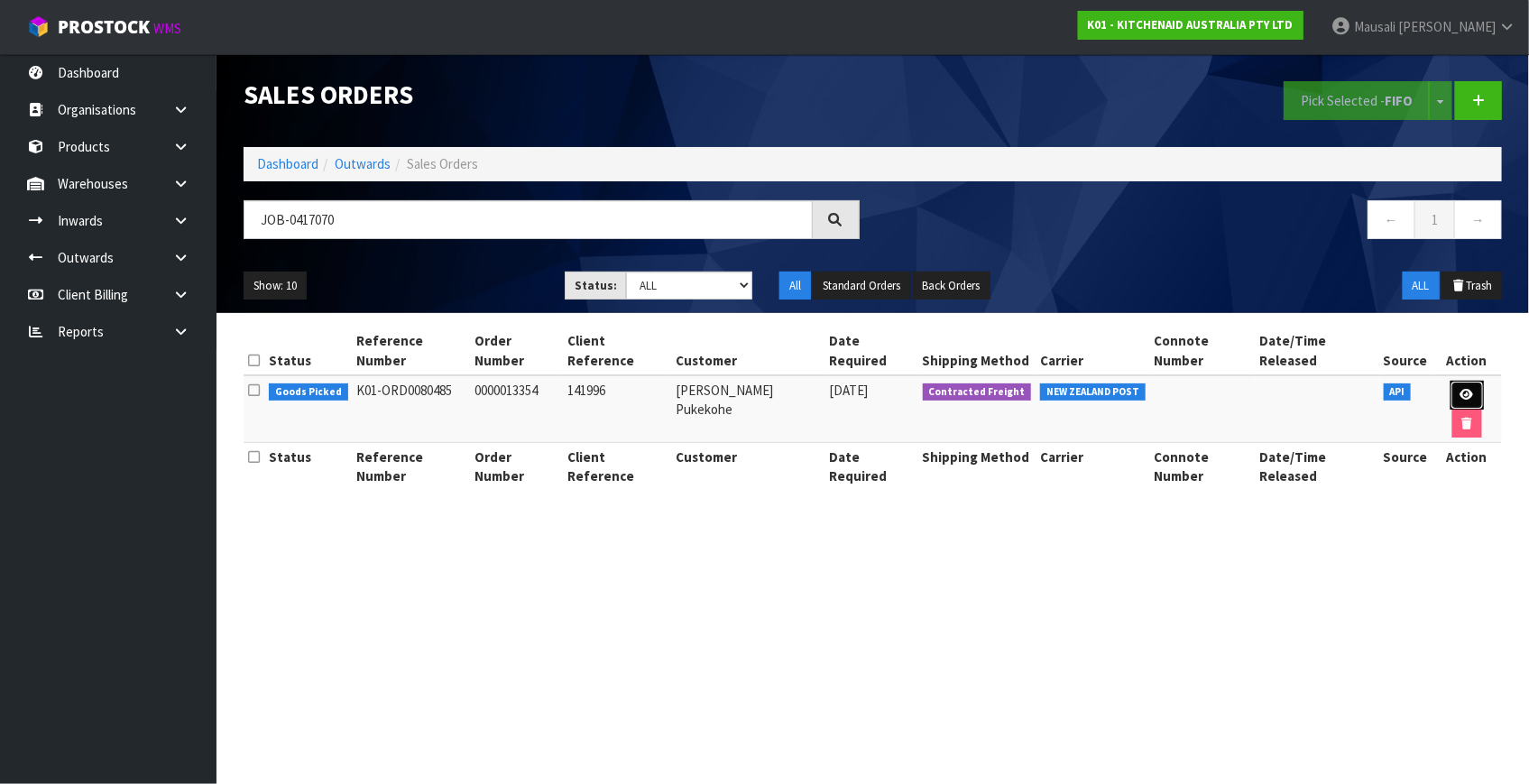
click at [1461, 389] on icon at bounding box center [1468, 395] width 14 height 12
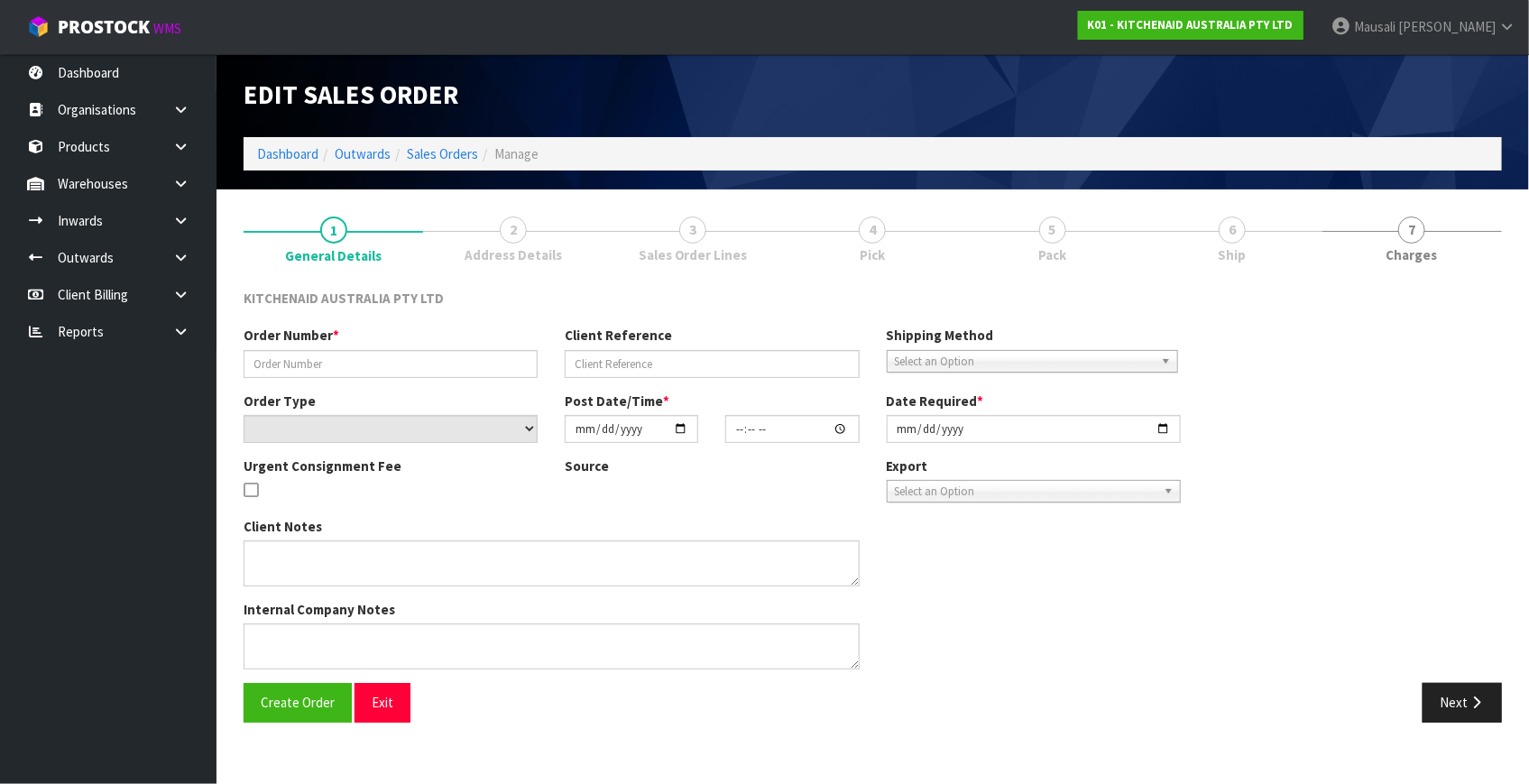
type input "0000013354"
type input "141996"
select select "number:0"
type input "[DATE]"
type input "16:32:44.000"
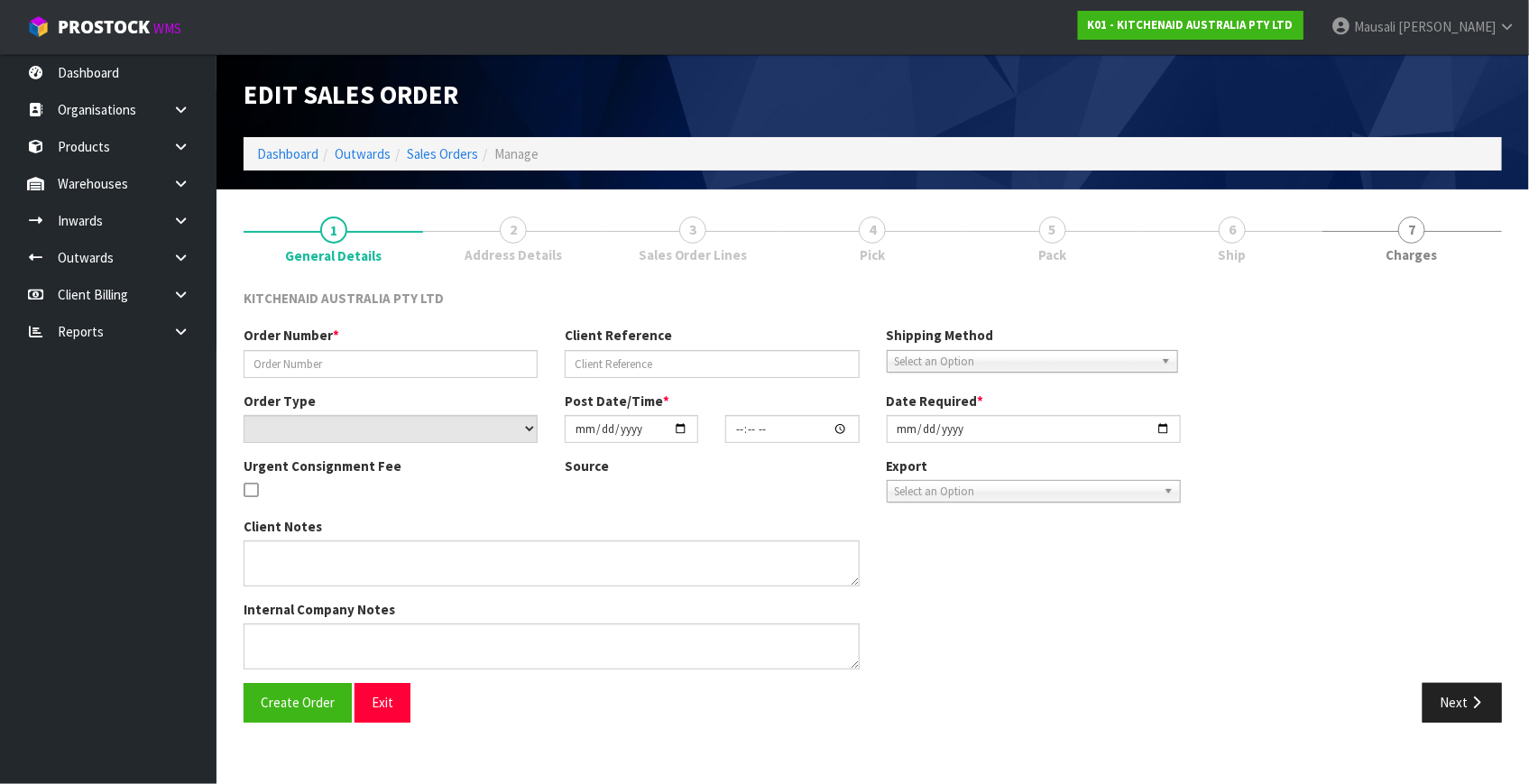
type input "[DATE]"
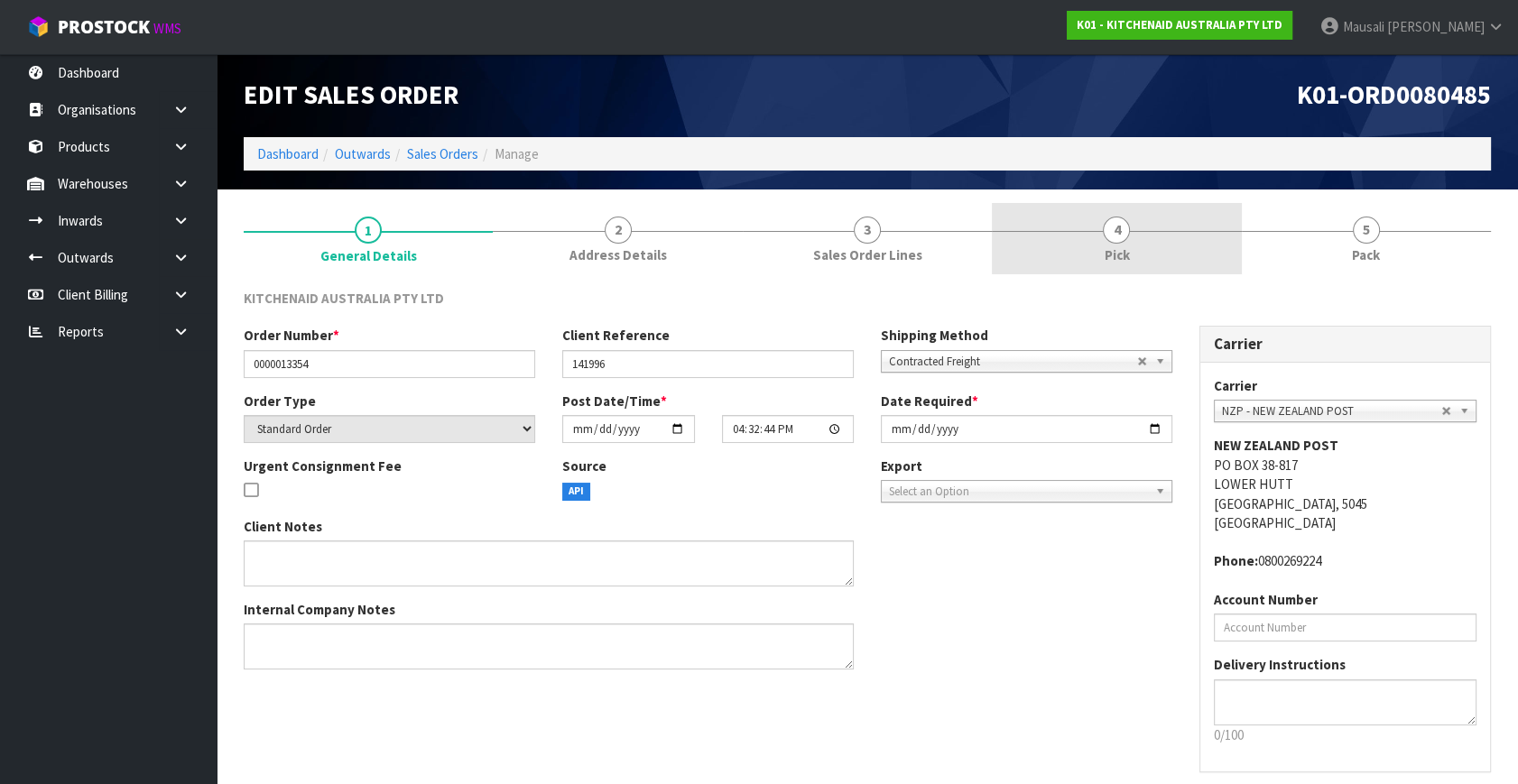
click at [1121, 221] on span "4" at bounding box center [1116, 229] width 27 height 27
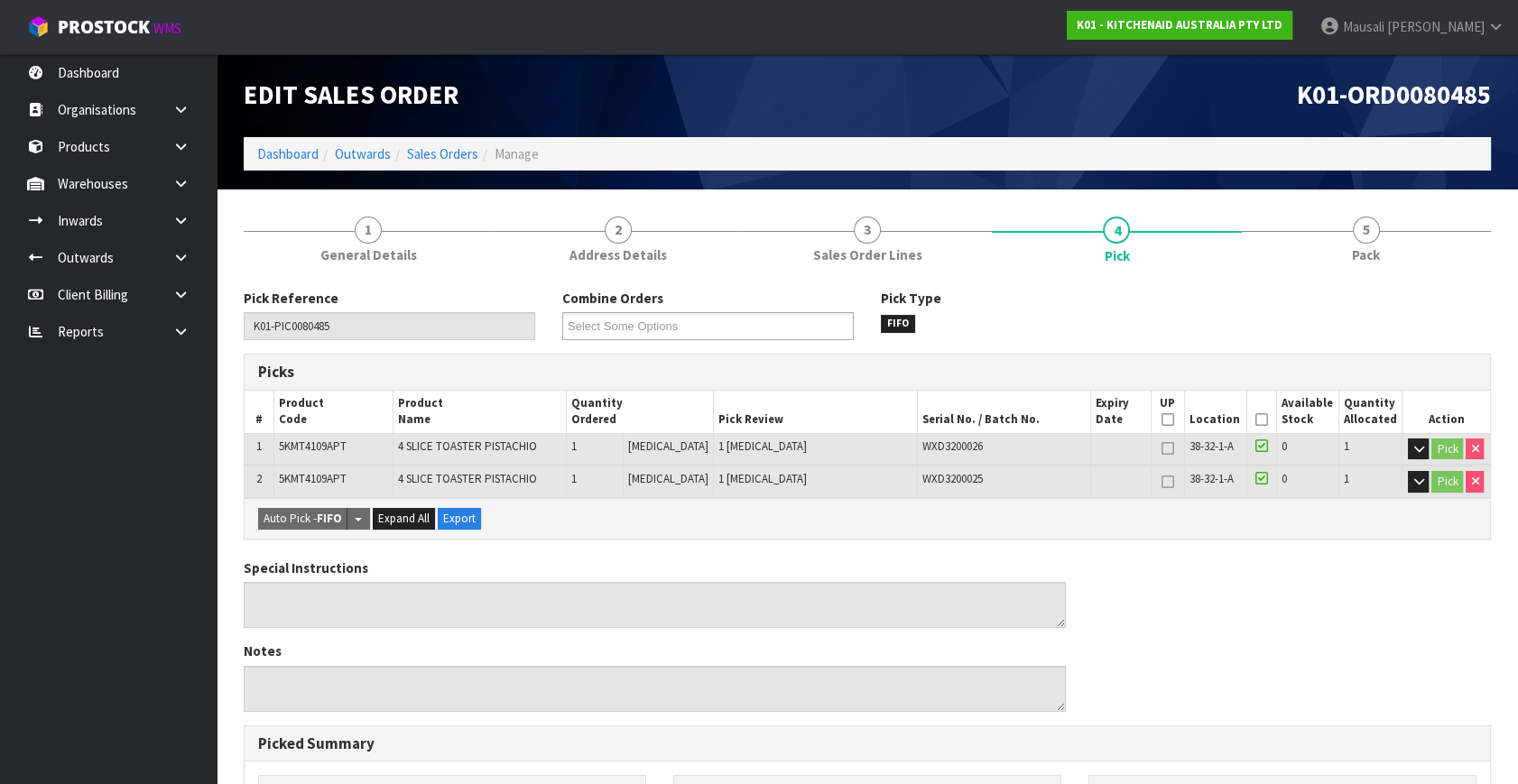
click at [1256, 419] on icon at bounding box center [1262, 419] width 13 height 1
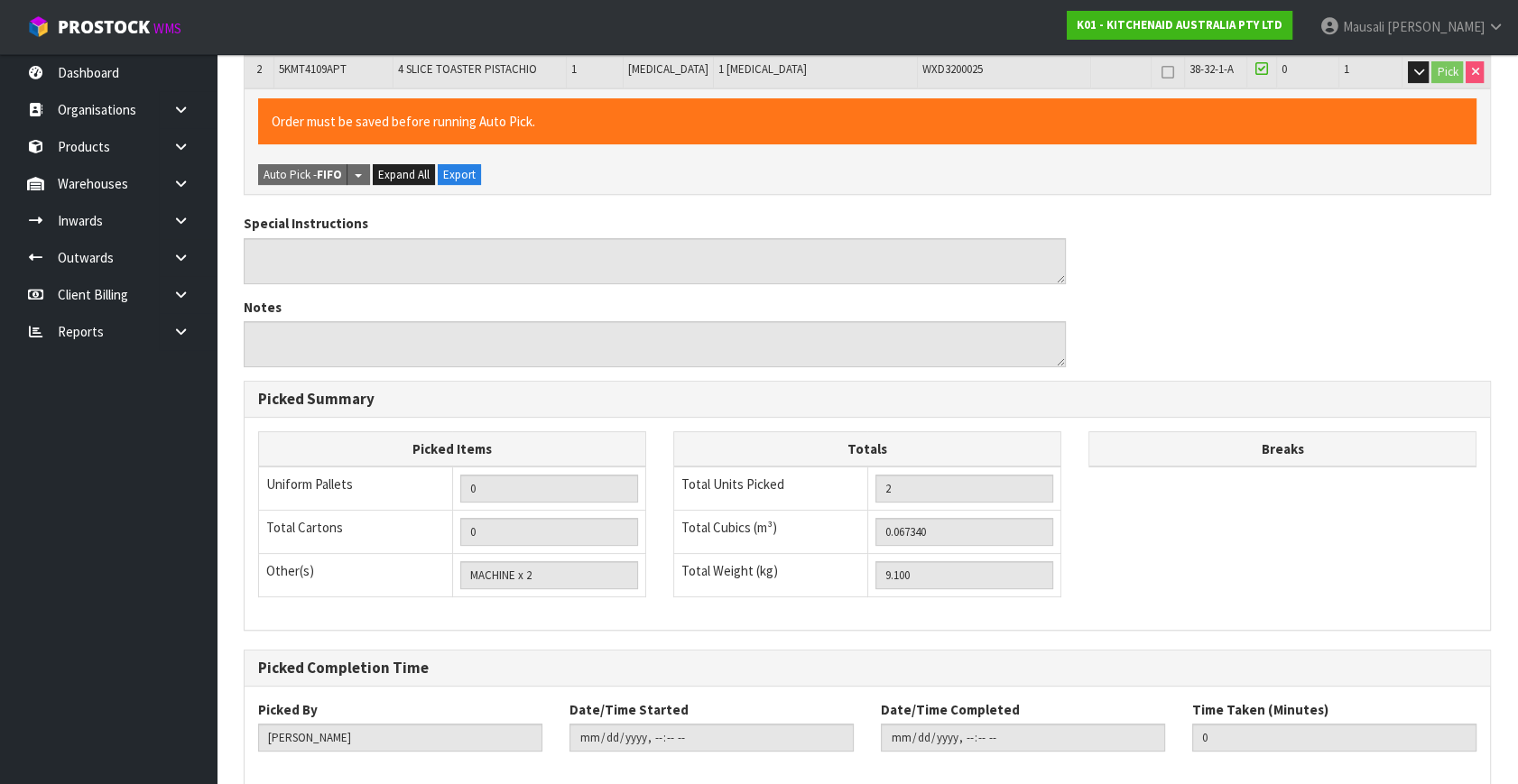
scroll to position [500, 0]
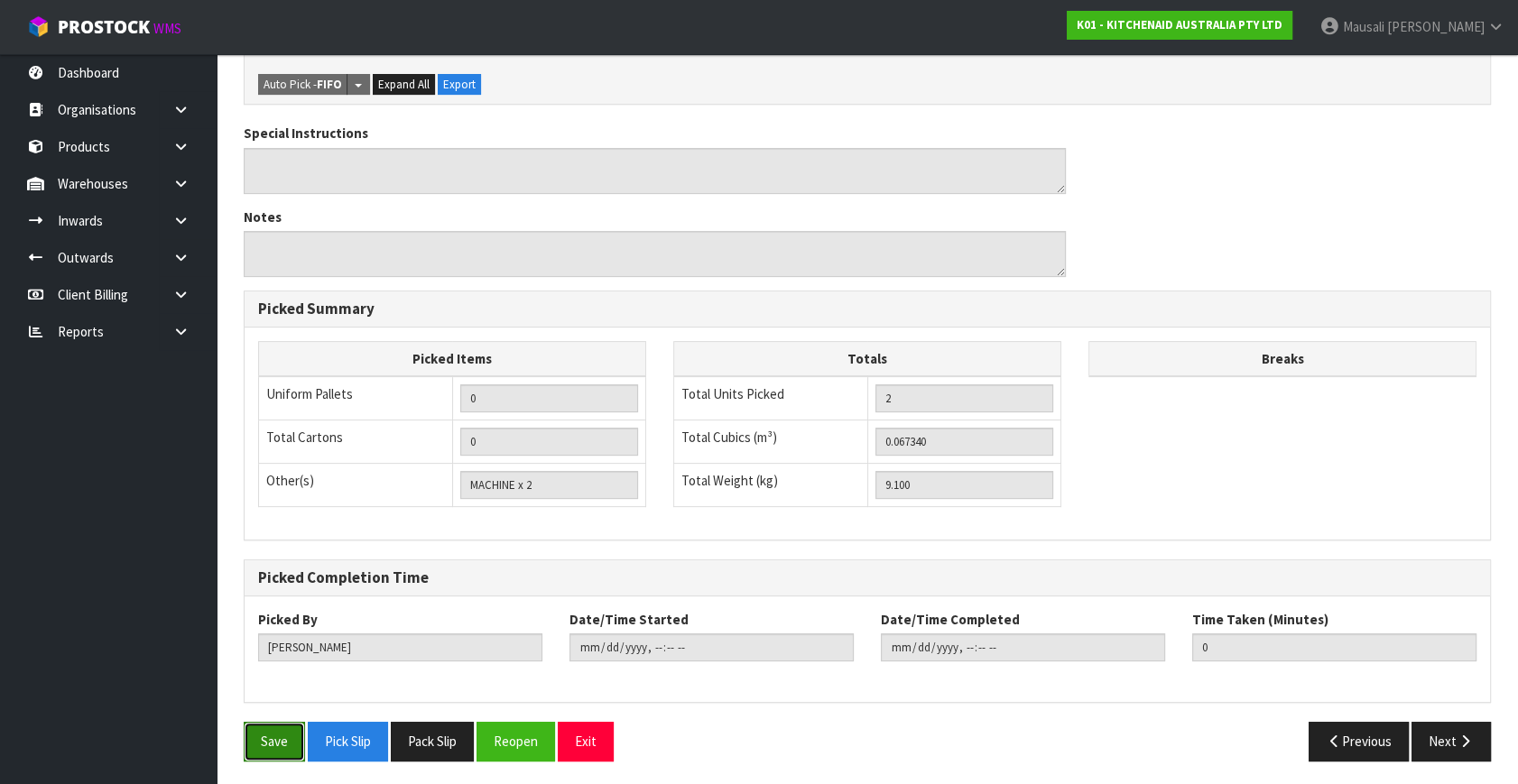
click at [262, 730] on button "Save" at bounding box center [273, 740] width 61 height 39
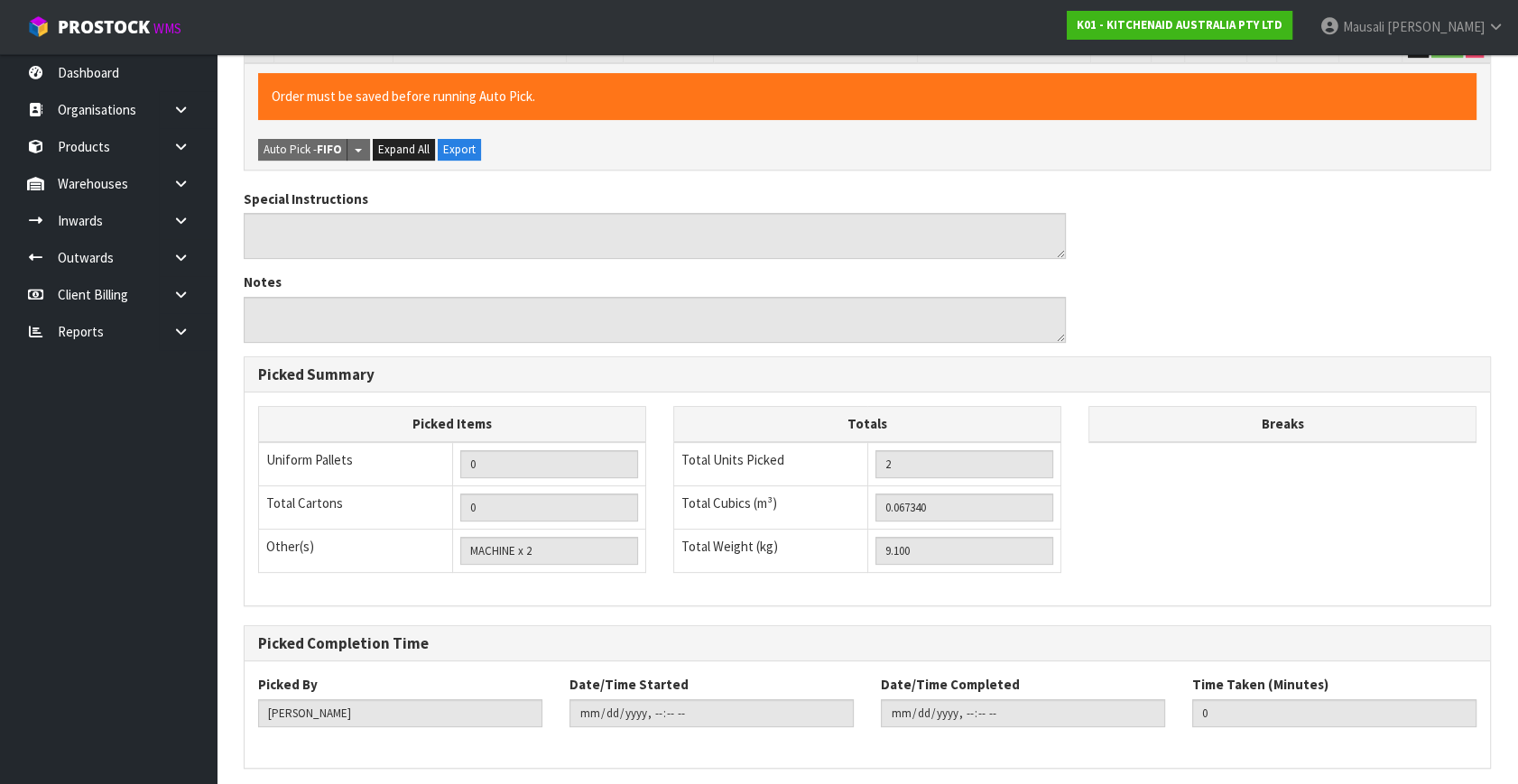
scroll to position [0, 0]
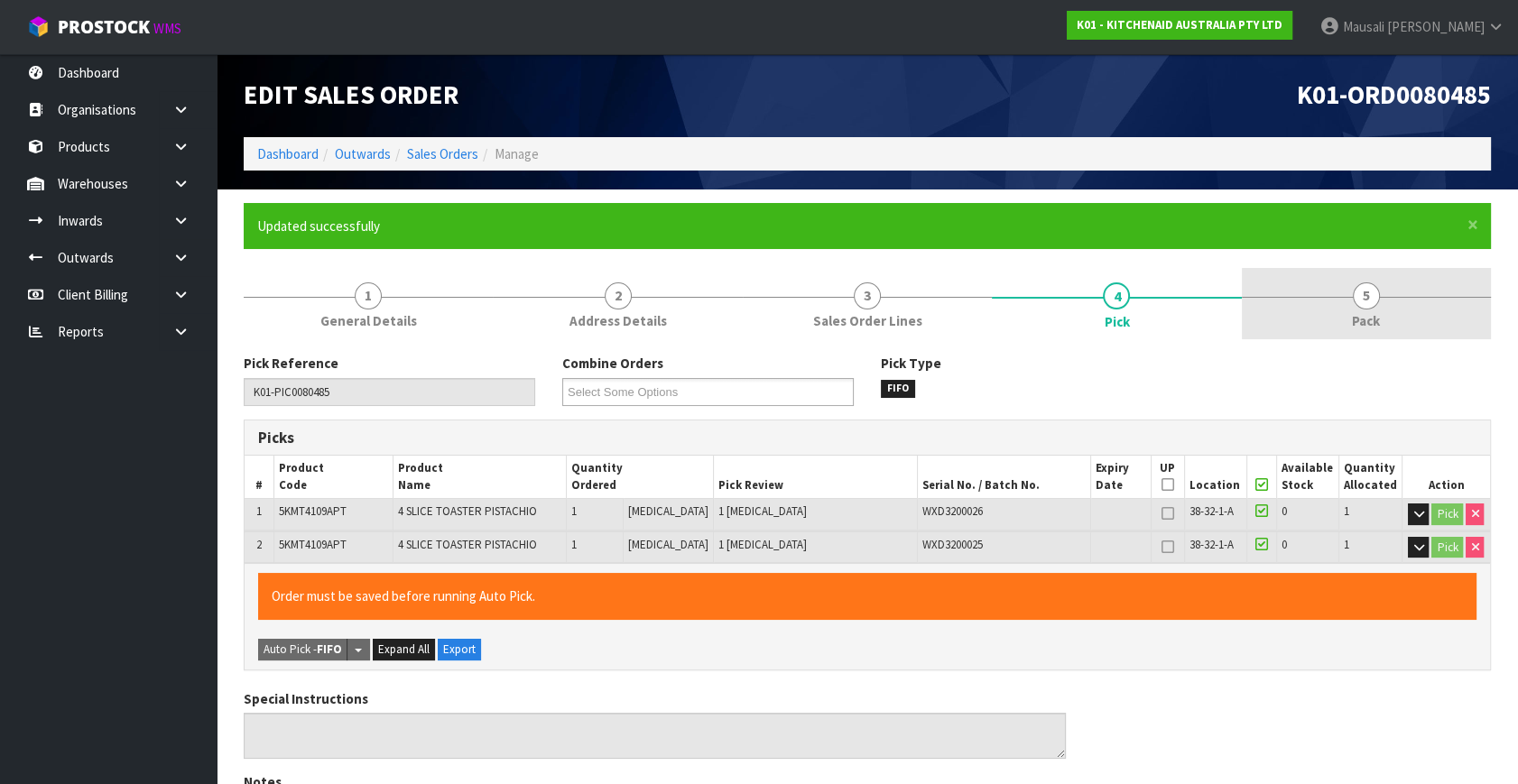
type input "[PERSON_NAME]"
type input "[DATE]T08:07:24"
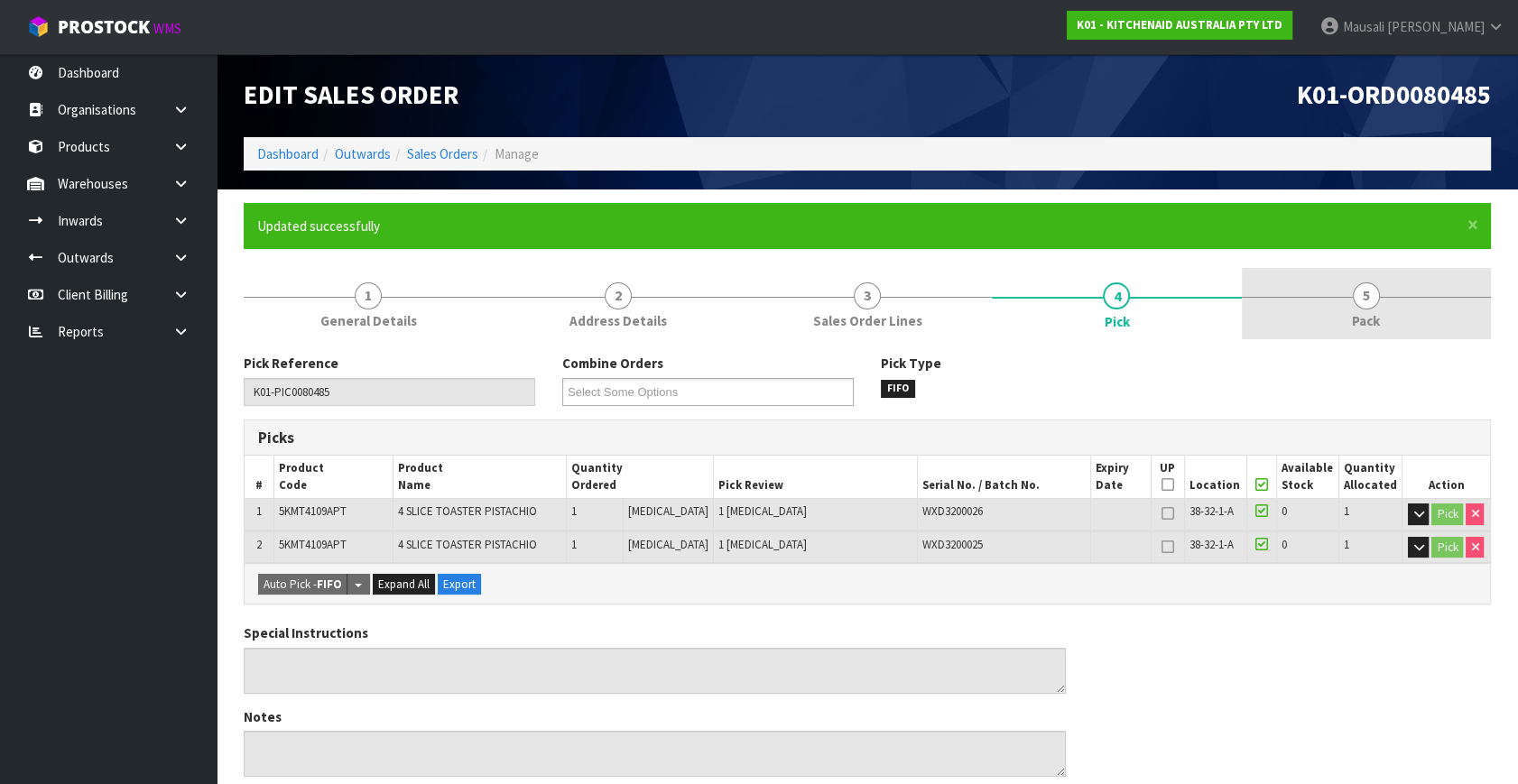
click at [1382, 292] on link "5 Pack" at bounding box center [1366, 303] width 250 height 71
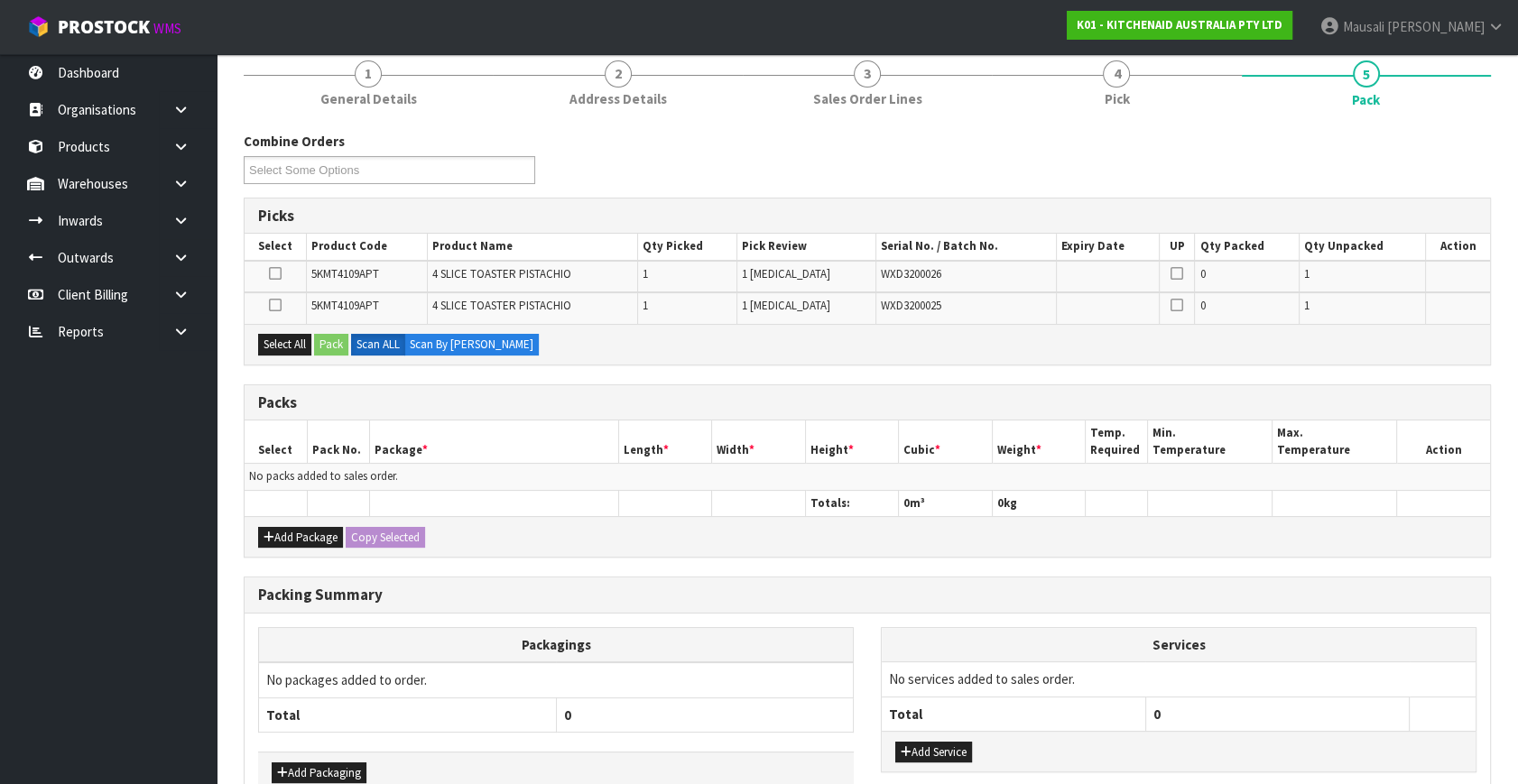
scroll to position [324, 0]
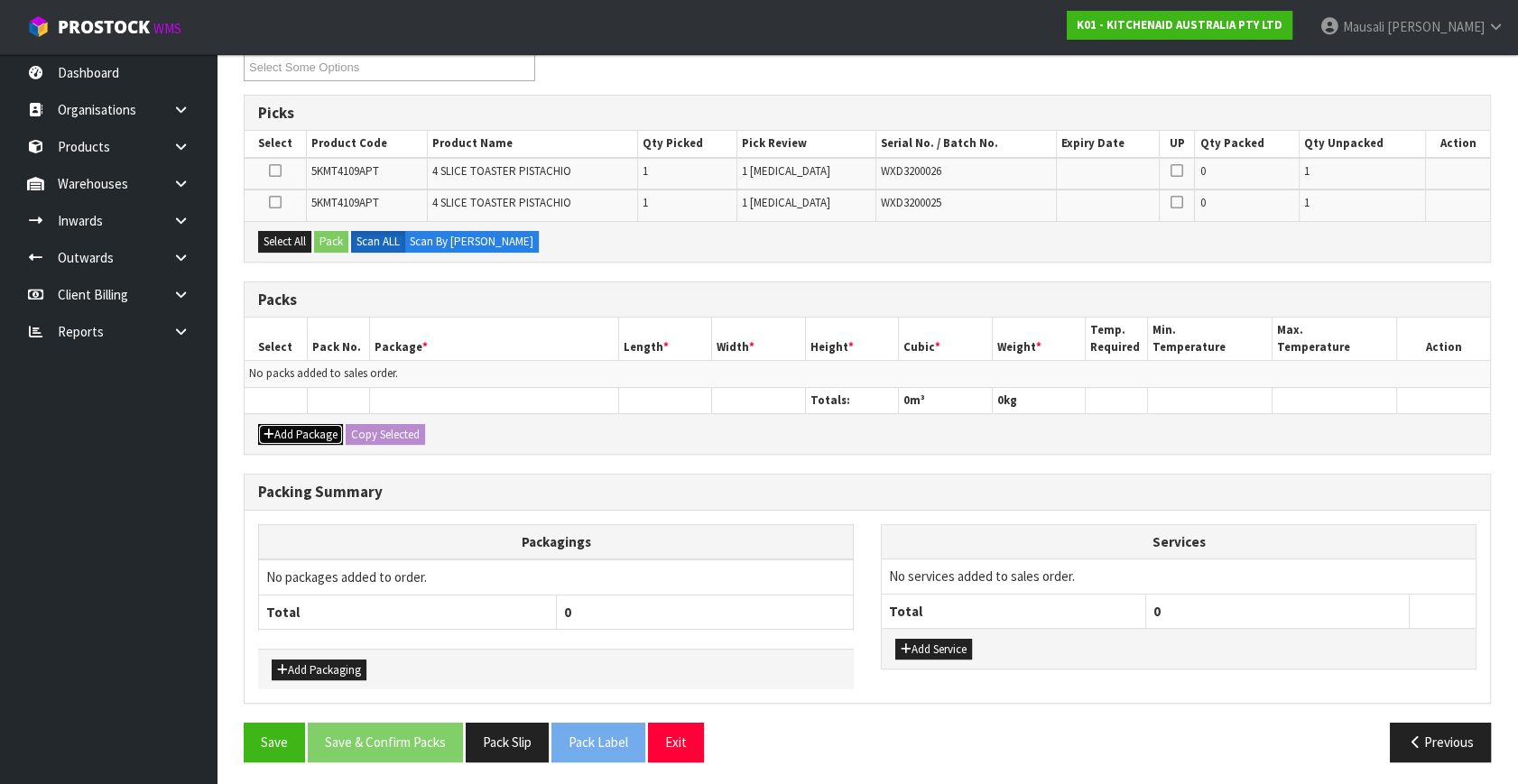
click at [288, 432] on button "Add Package" at bounding box center [300, 435] width 85 height 22
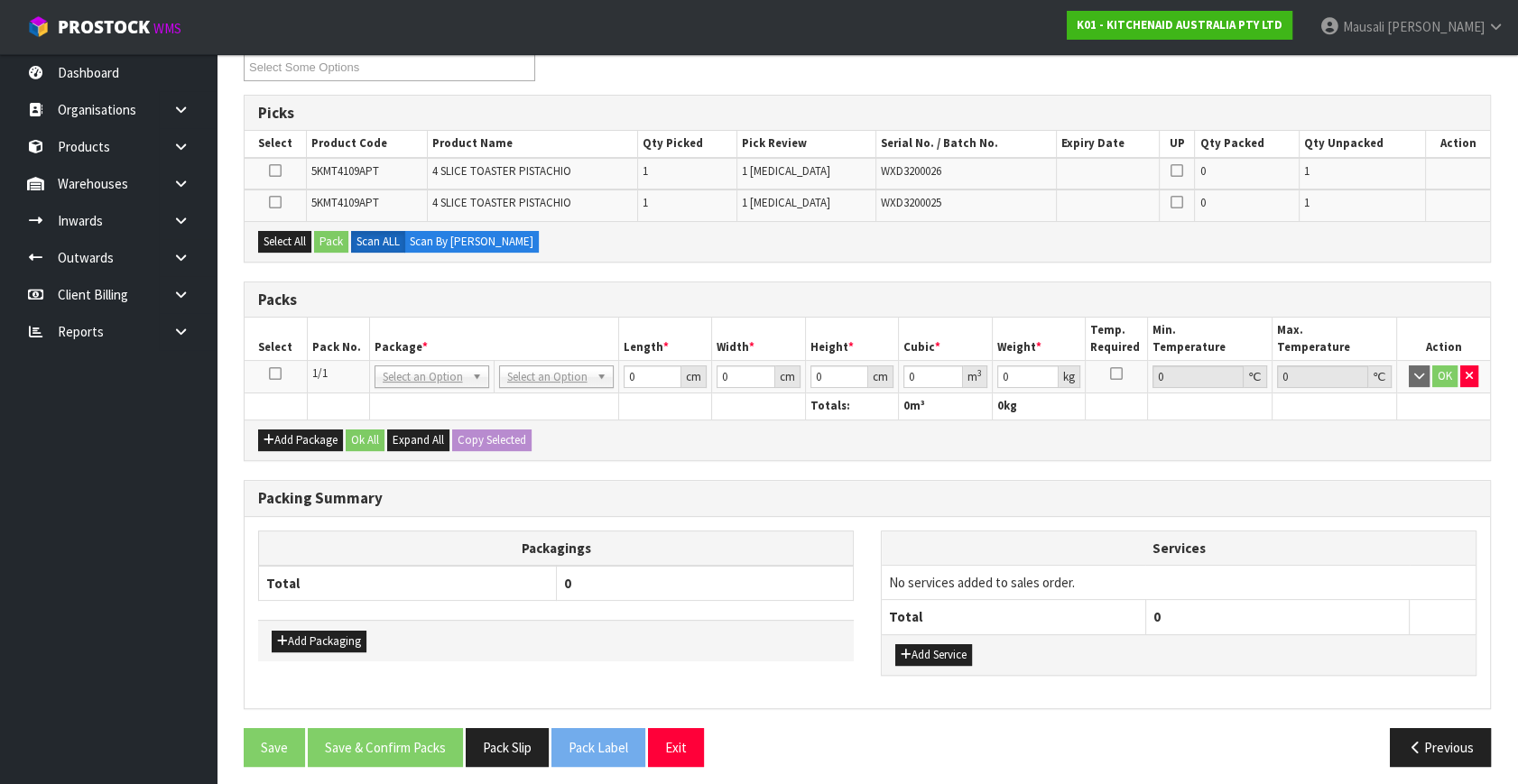
click at [270, 373] on icon at bounding box center [274, 373] width 13 height 1
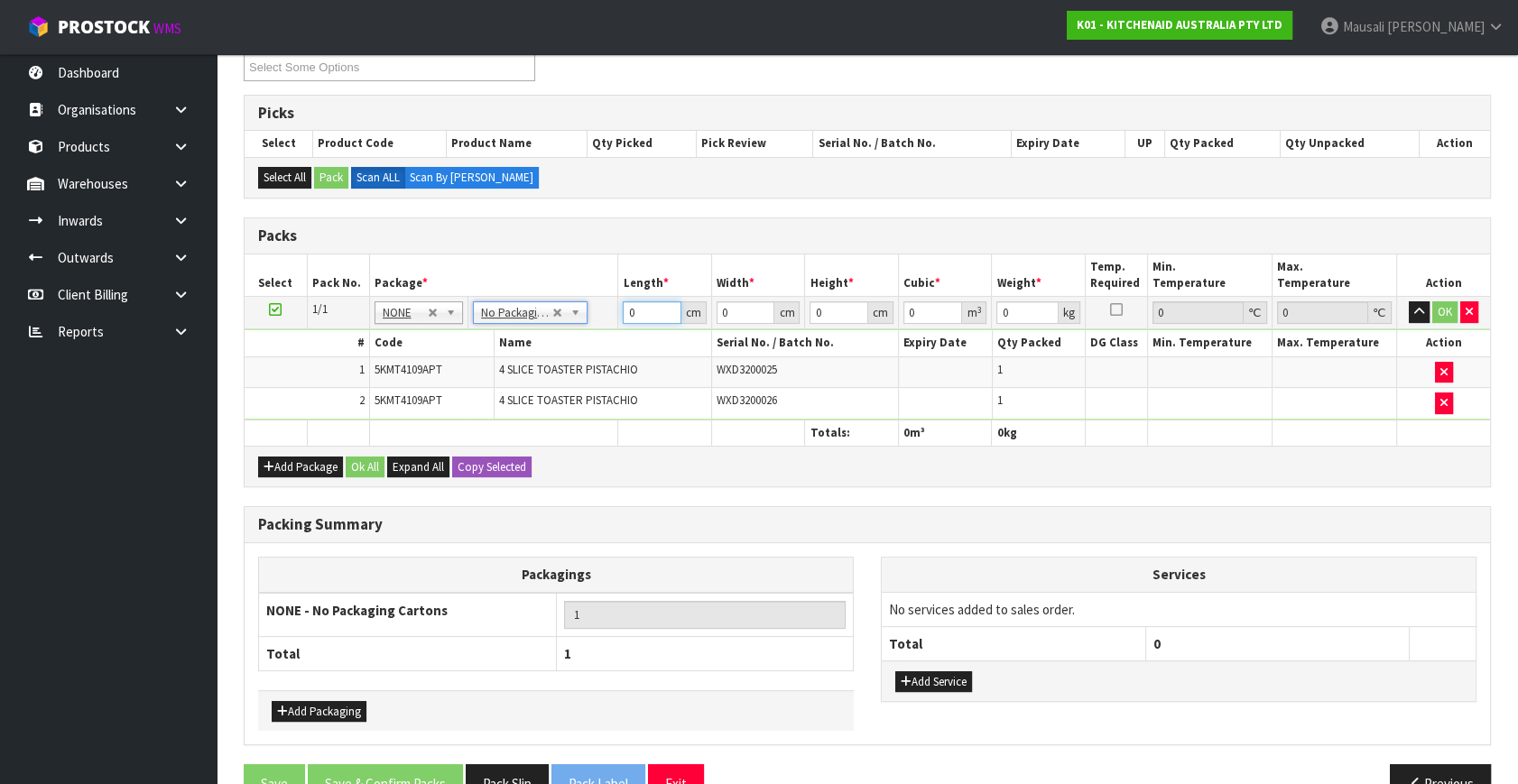
drag, startPoint x: 567, startPoint y: 316, endPoint x: 515, endPoint y: 311, distance: 52.2
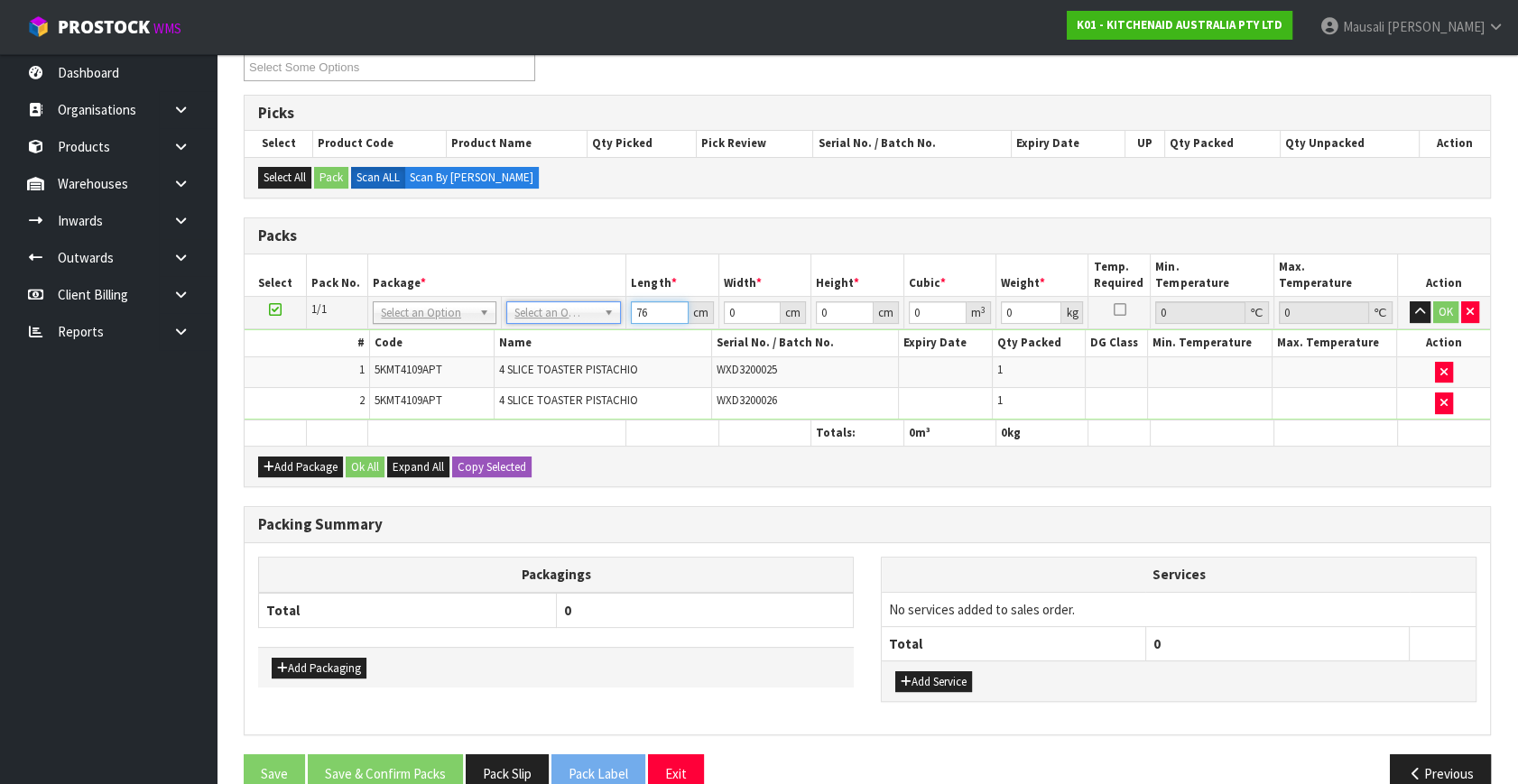
type input "76"
type input "37"
type input "2"
type input "0.005624"
type input "29"
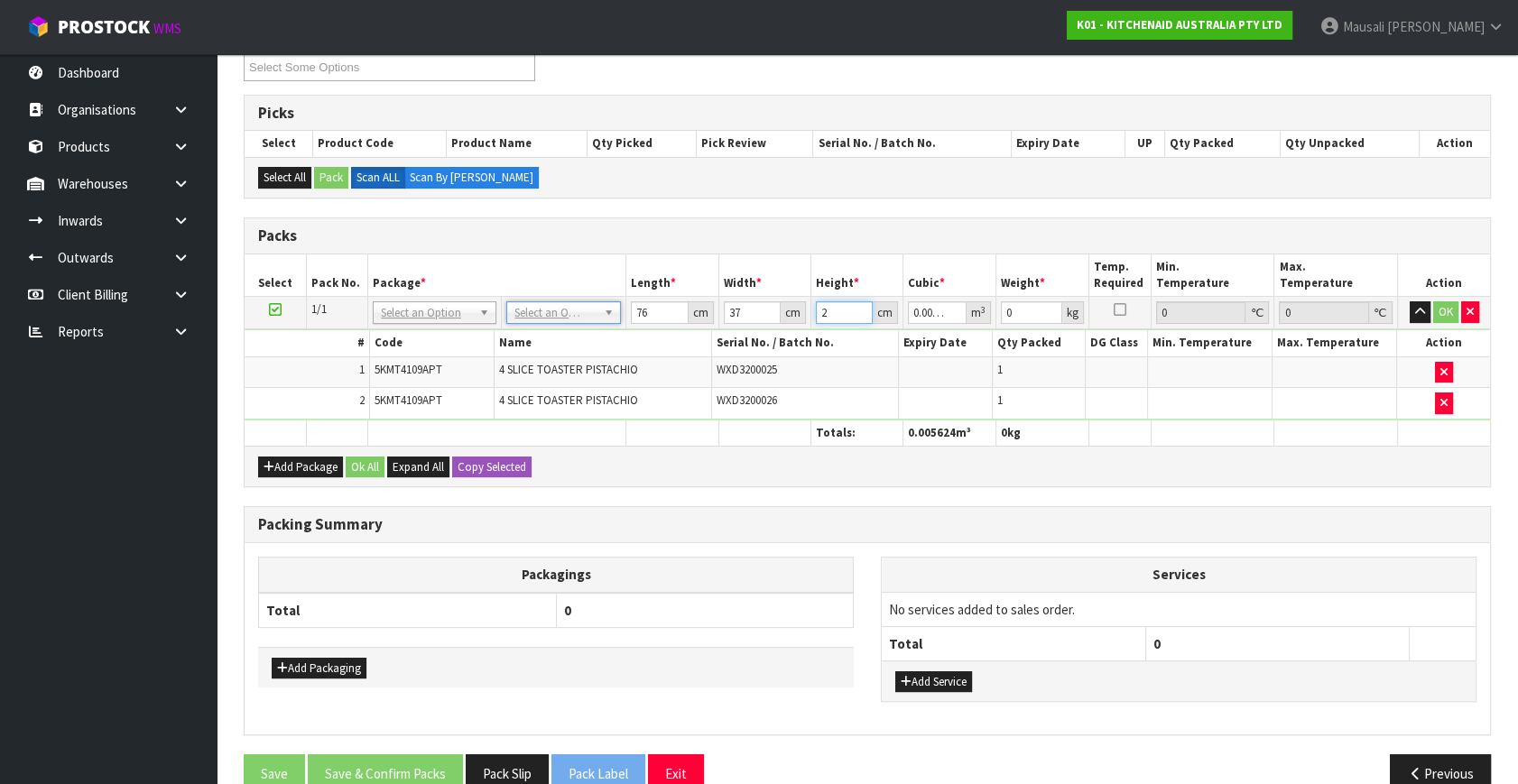
type input "0.081548"
type input "29"
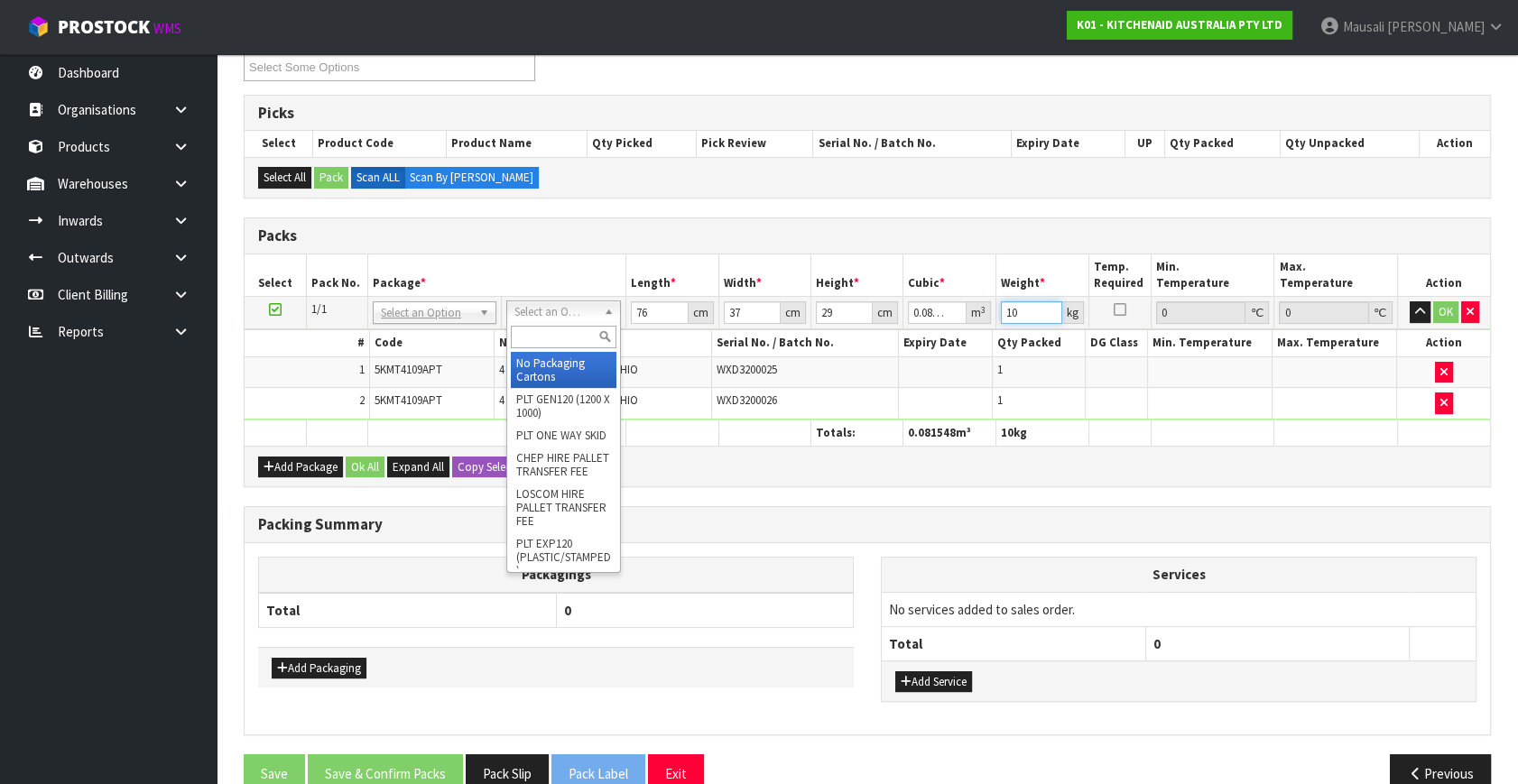
type input "10"
drag, startPoint x: 551, startPoint y: 367, endPoint x: 629, endPoint y: 328, distance: 87.2
type input "0"
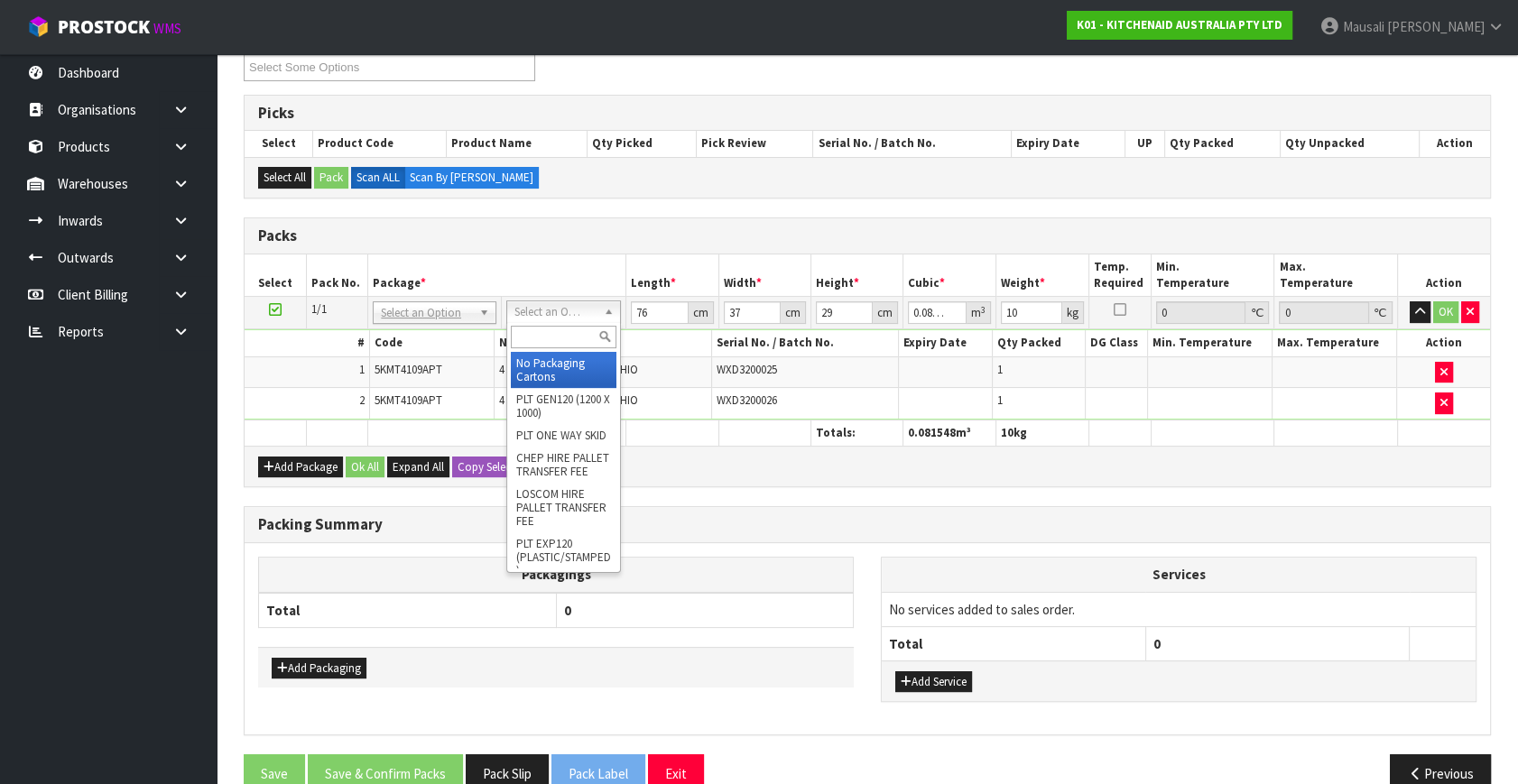
type input "0"
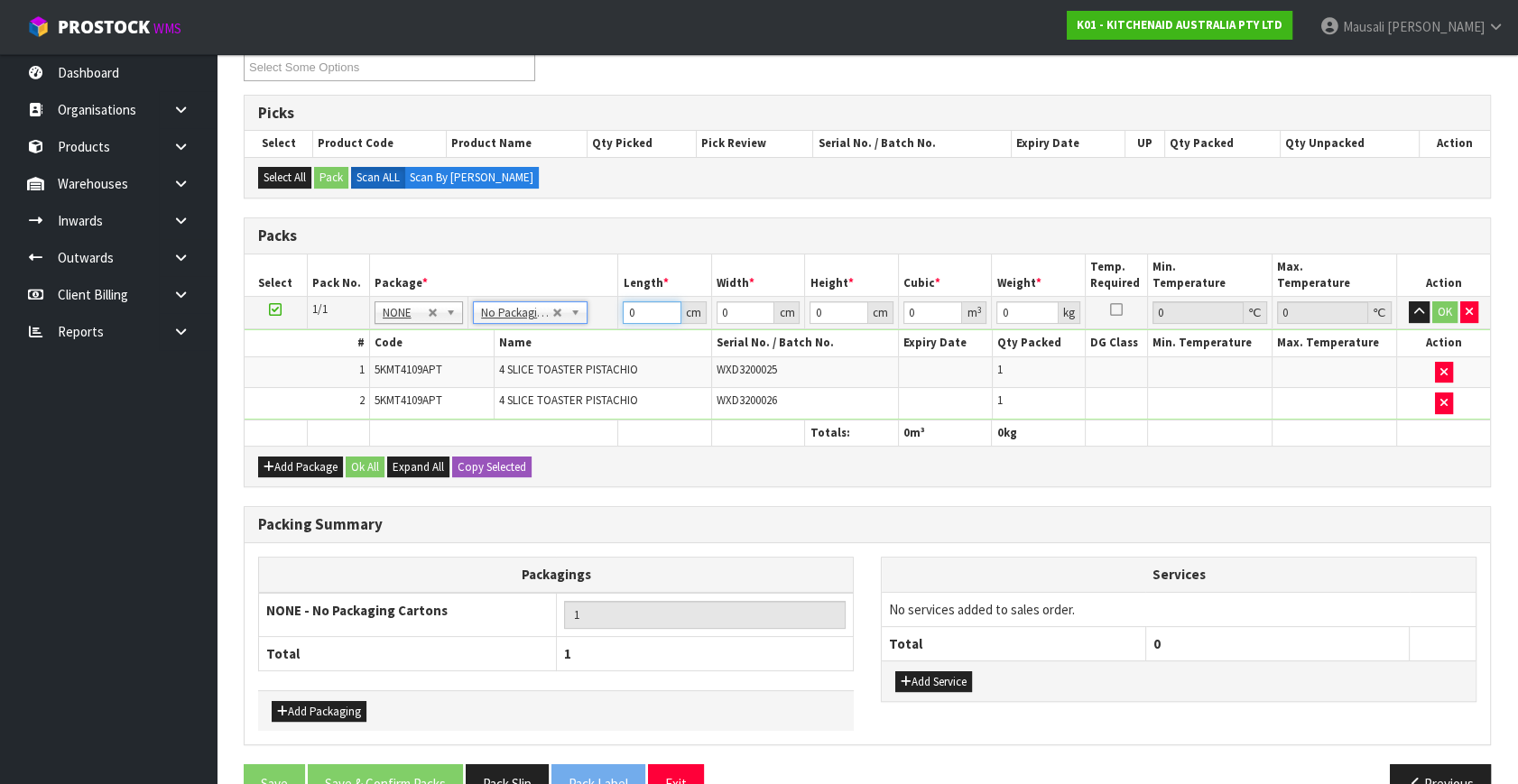
drag, startPoint x: 641, startPoint y: 306, endPoint x: 614, endPoint y: 321, distance: 30.9
click at [612, 320] on tr "1/1 NONE 007-001 007-002 007-004 007-009 007-013 007-014 007-015 007-017 007-01…" at bounding box center [867, 312] width 1246 height 33
type input "76"
type input "37"
type input "2"
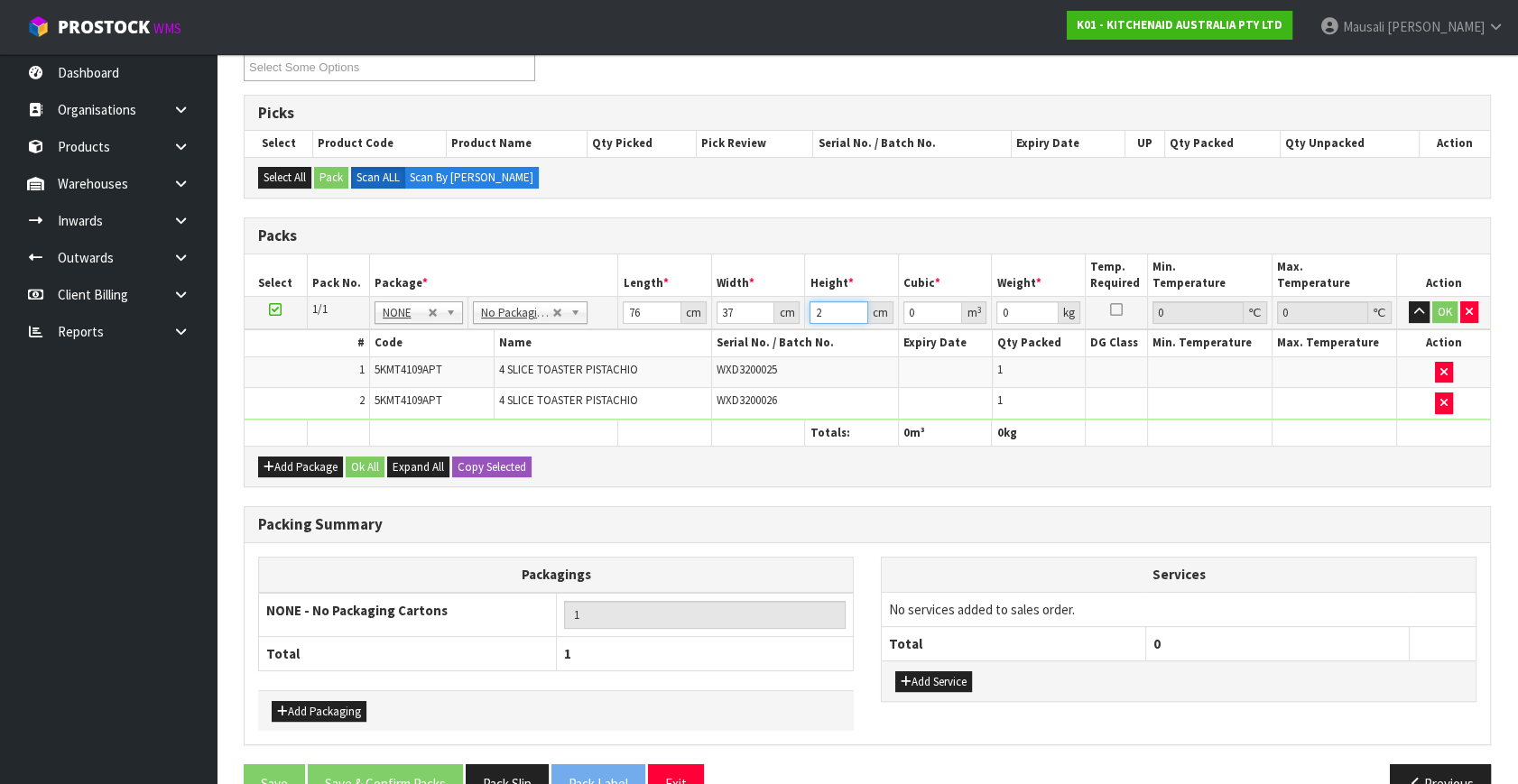
type input "0.005624"
type input "29"
type input "0.081548"
type input "29"
type input "10"
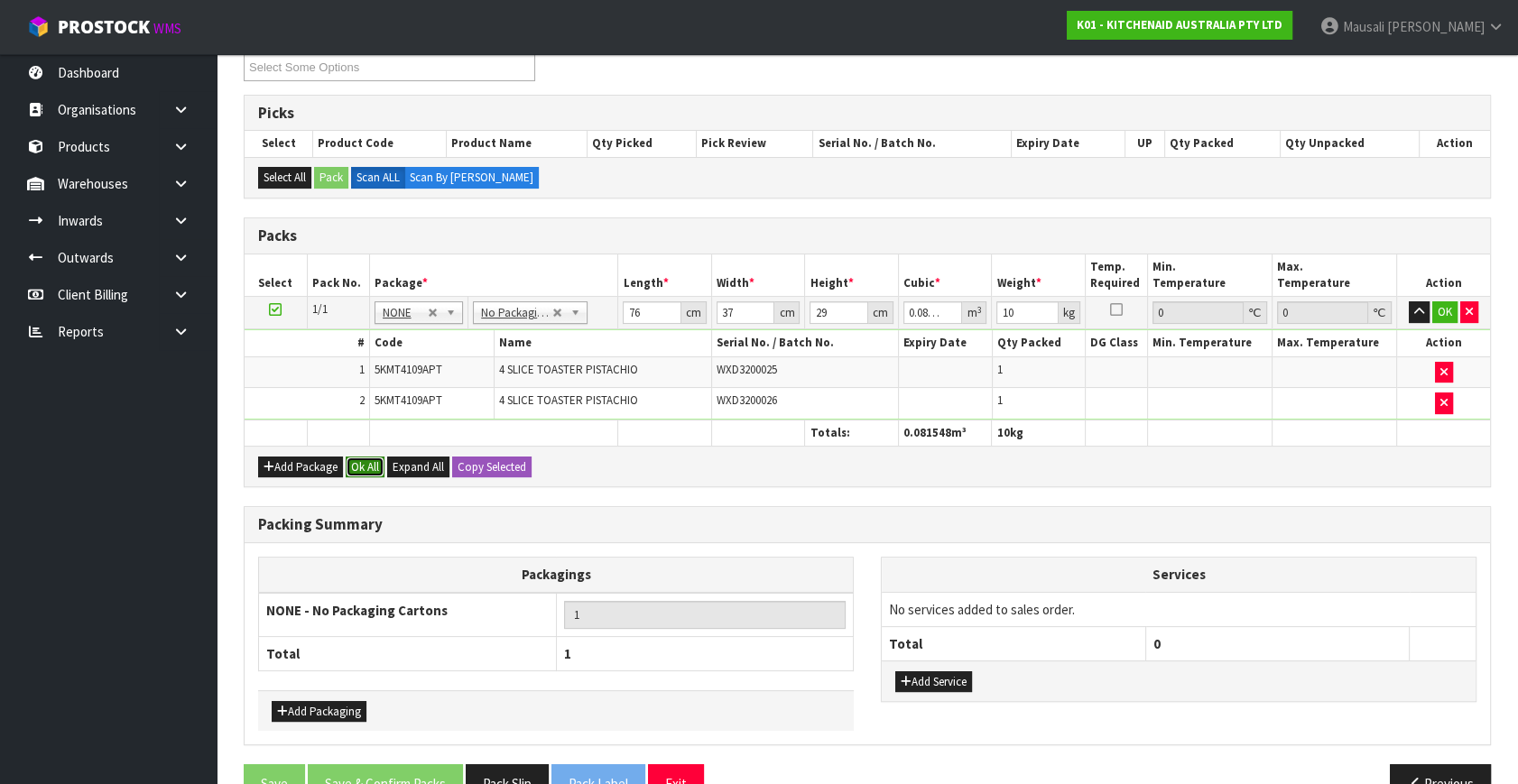
click at [363, 458] on button "Ok All" at bounding box center [364, 467] width 39 height 22
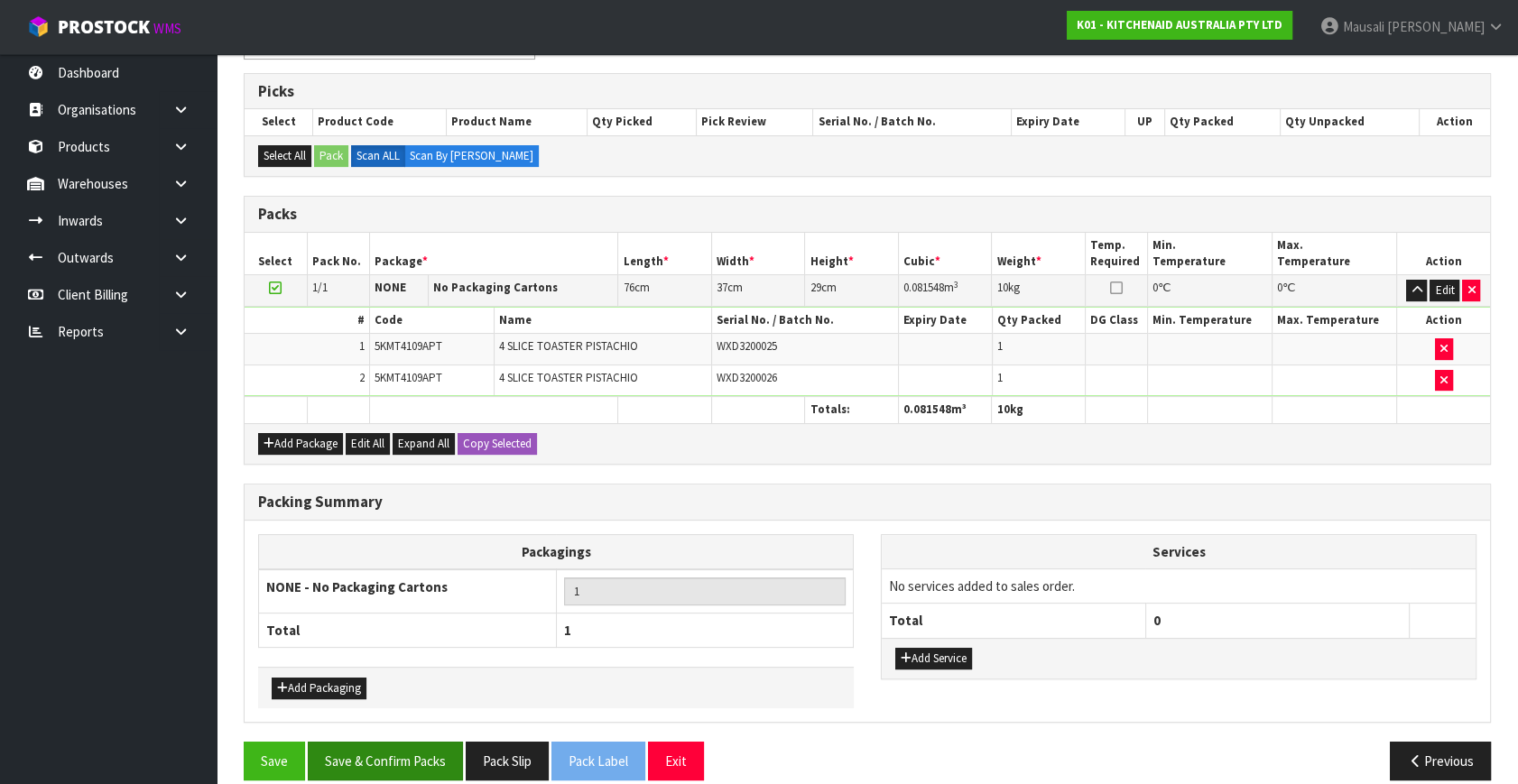
scroll to position [364, 0]
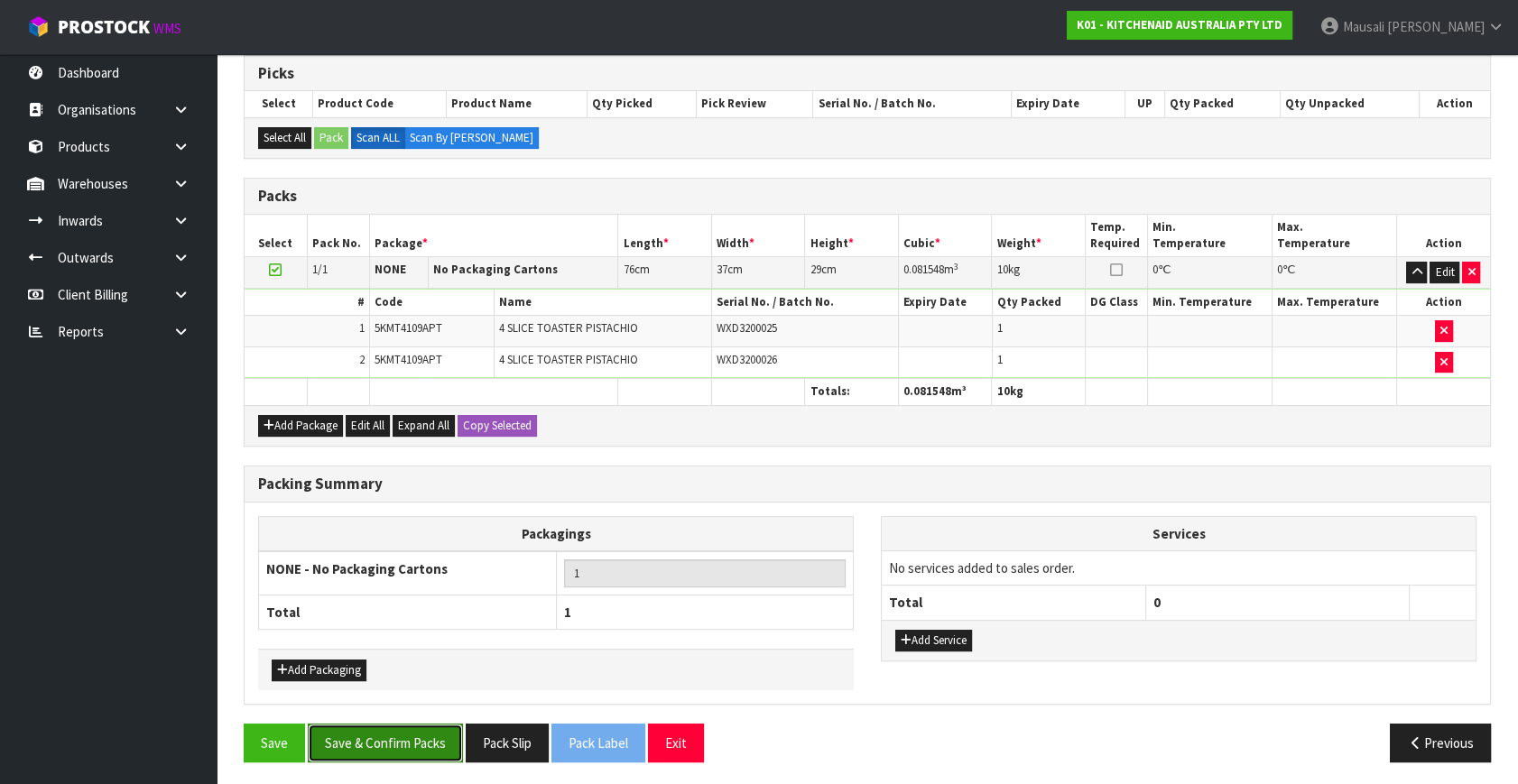
click at [390, 746] on button "Save & Confirm Packs" at bounding box center [385, 742] width 156 height 39
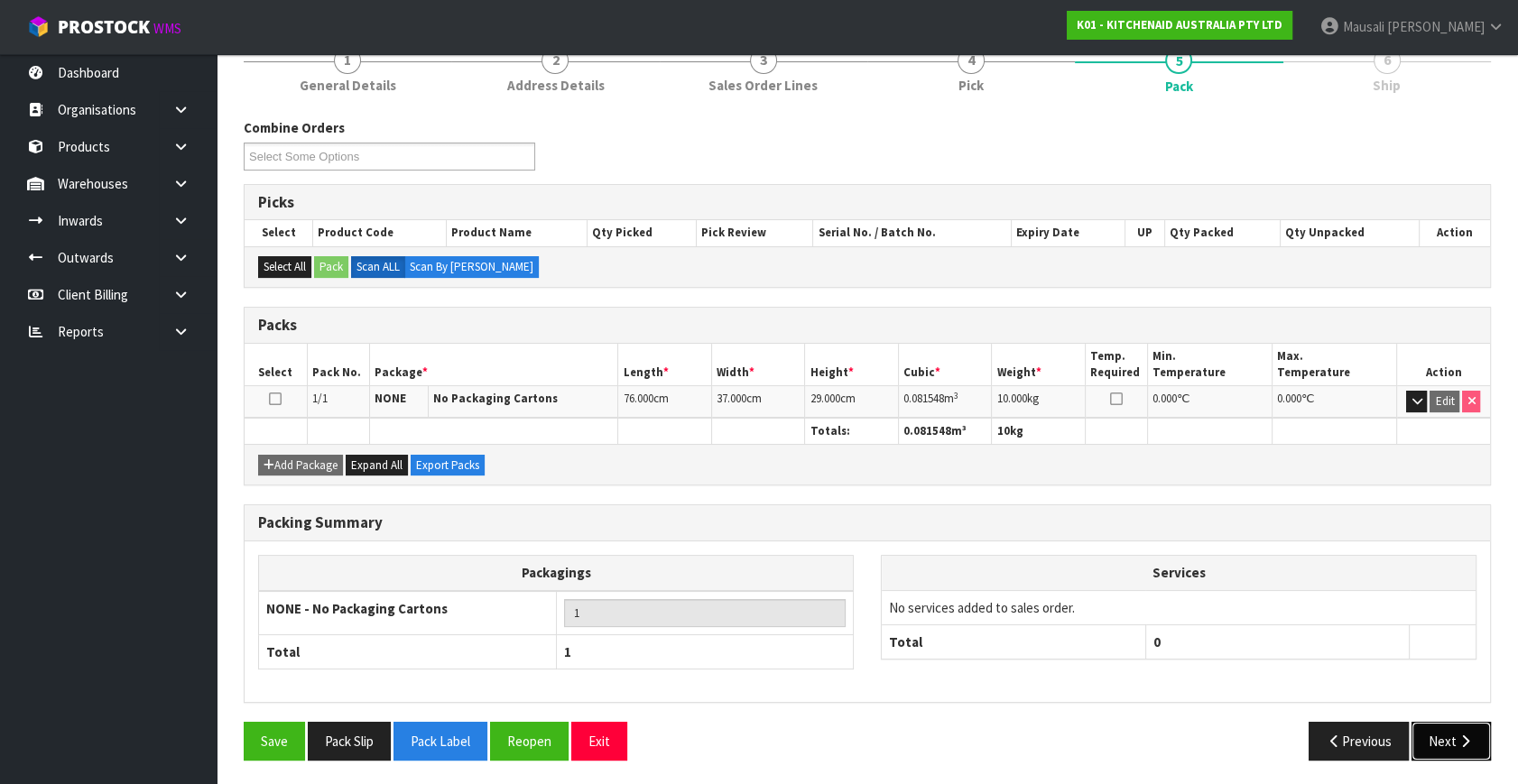
click at [1478, 737] on button "Next" at bounding box center [1451, 740] width 80 height 39
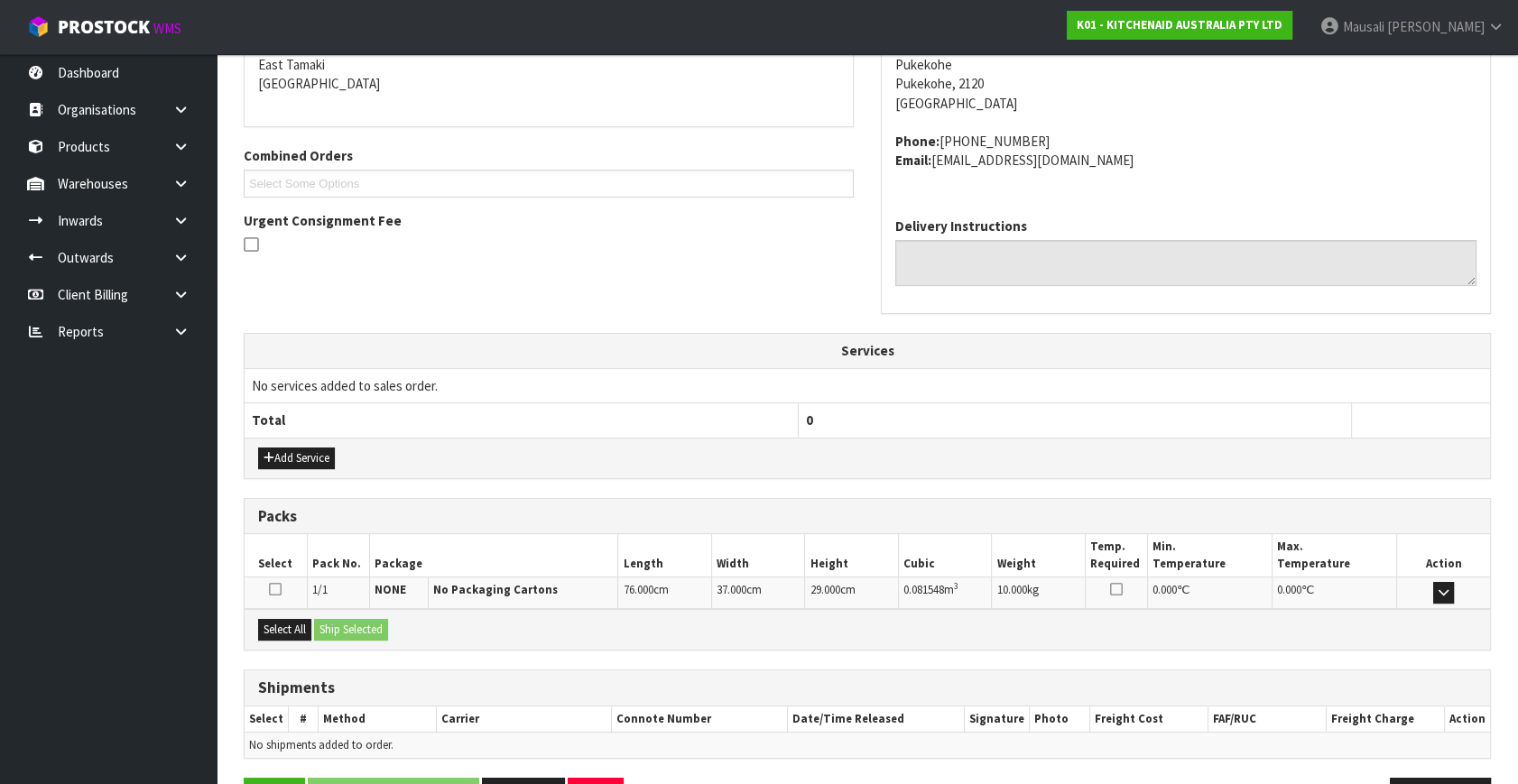
scroll to position [444, 0]
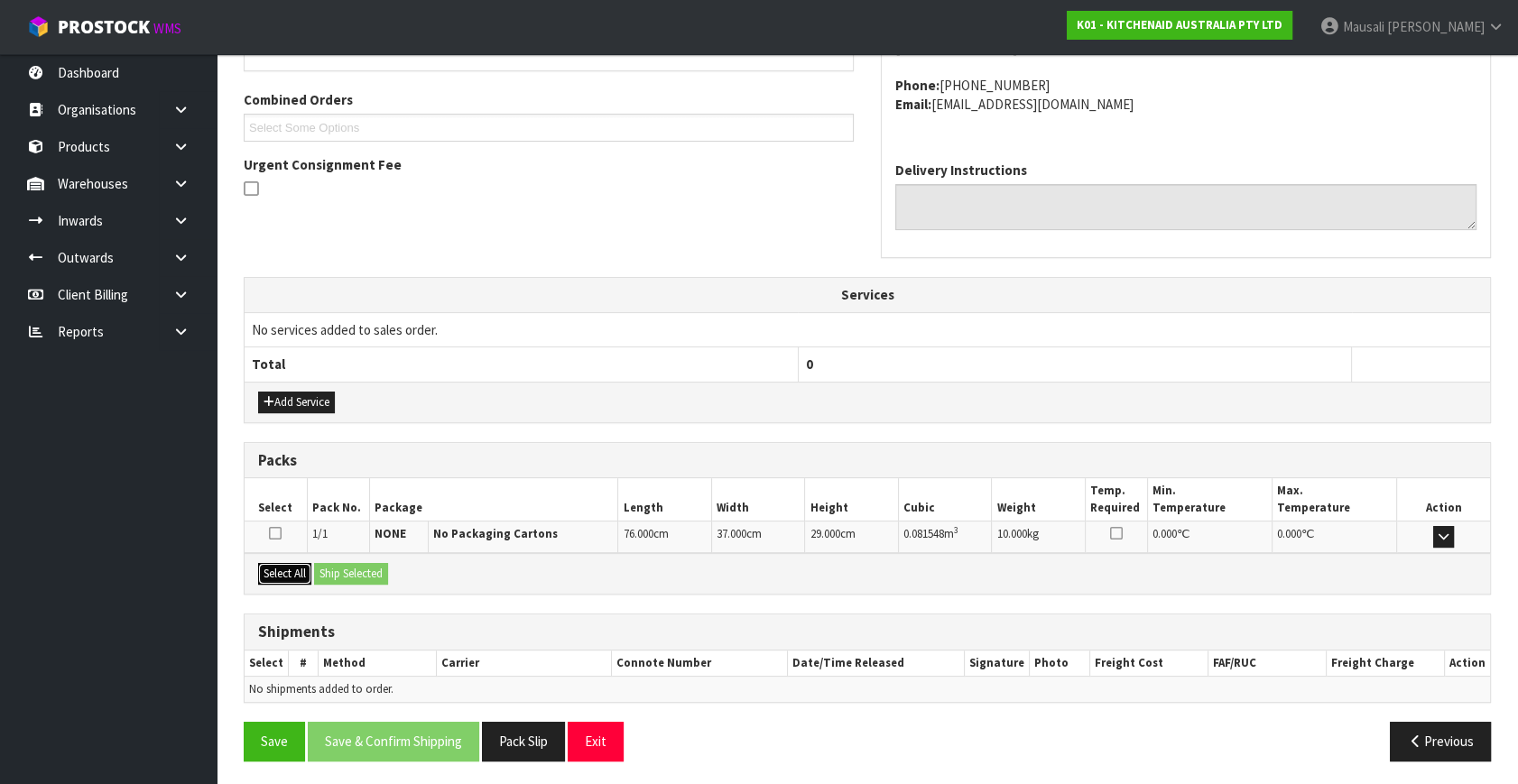
click at [299, 569] on button "Select All" at bounding box center [284, 574] width 53 height 22
click at [334, 571] on button "Ship Selected" at bounding box center [351, 574] width 74 height 22
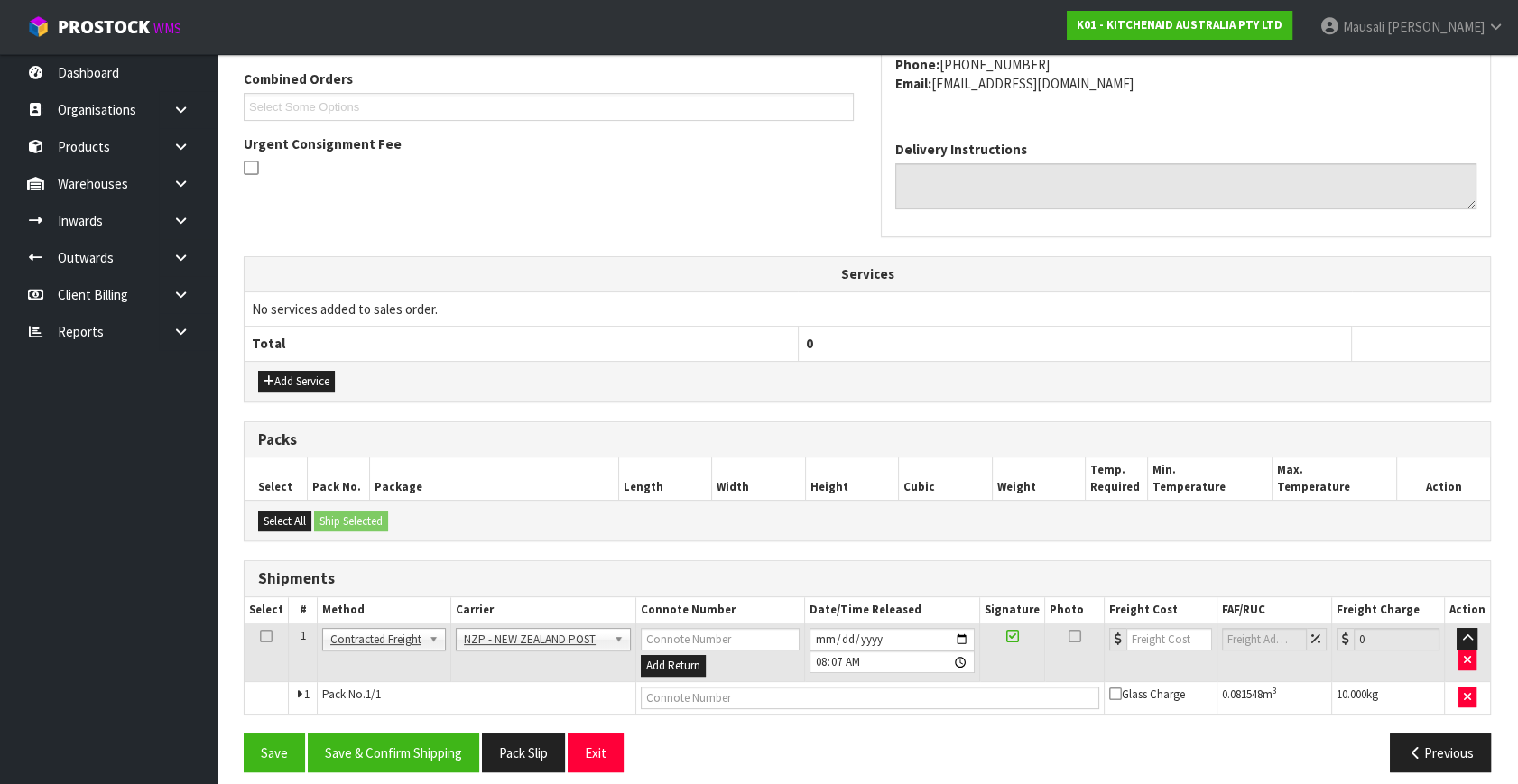
scroll to position [476, 0]
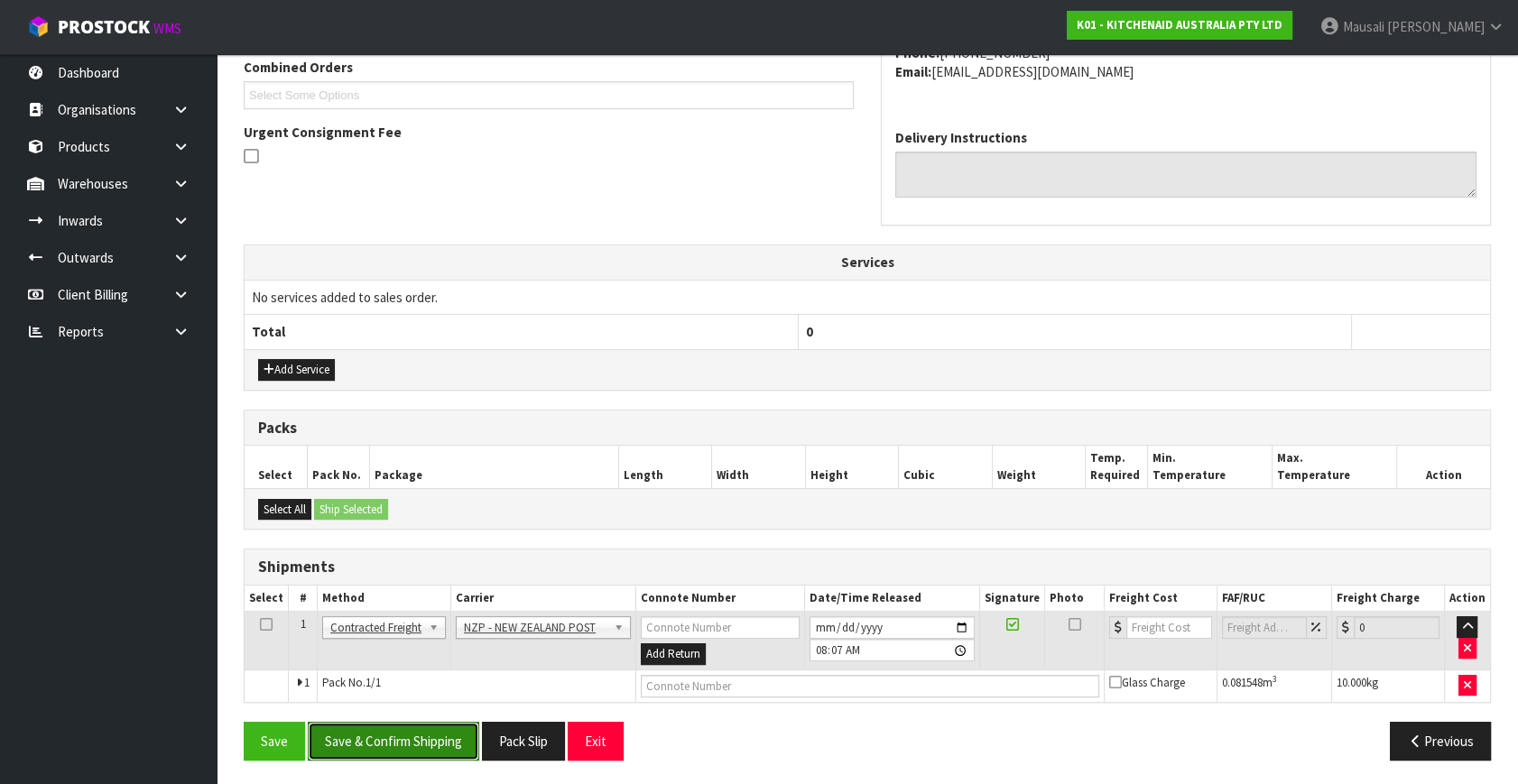
click at [423, 727] on button "Save & Confirm Shipping" at bounding box center [393, 740] width 172 height 39
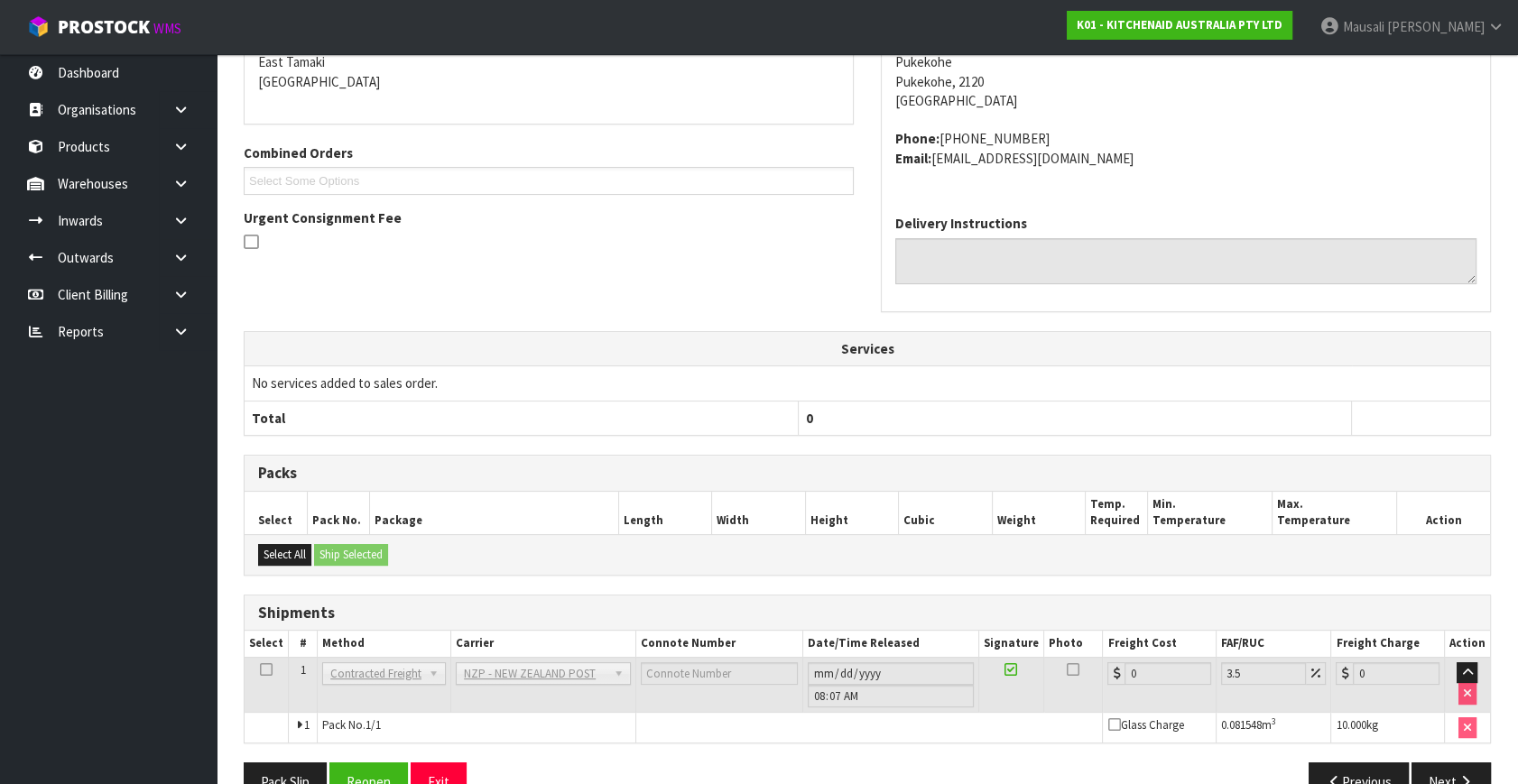
scroll to position [451, 0]
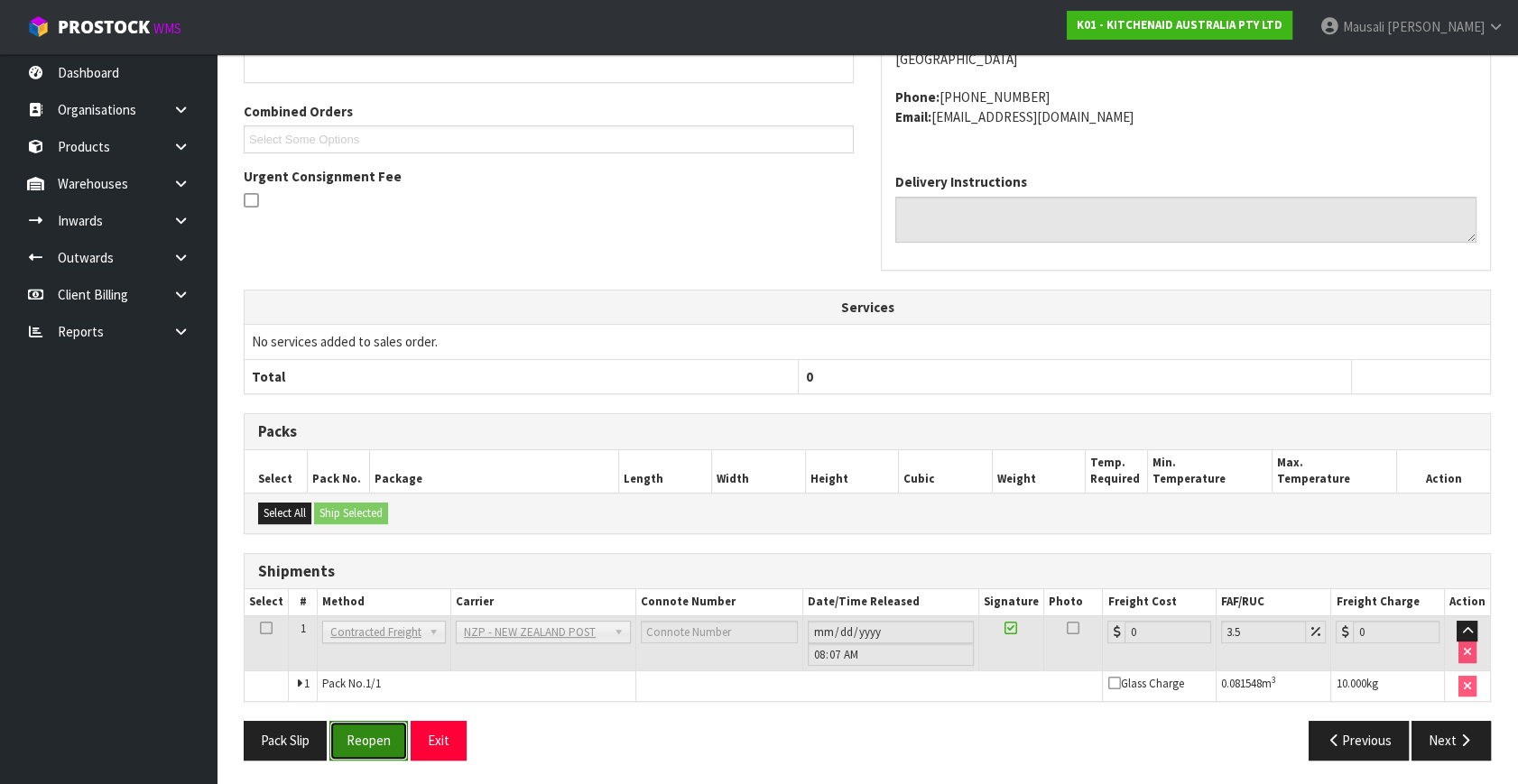
click at [351, 747] on button "Reopen" at bounding box center [368, 739] width 79 height 39
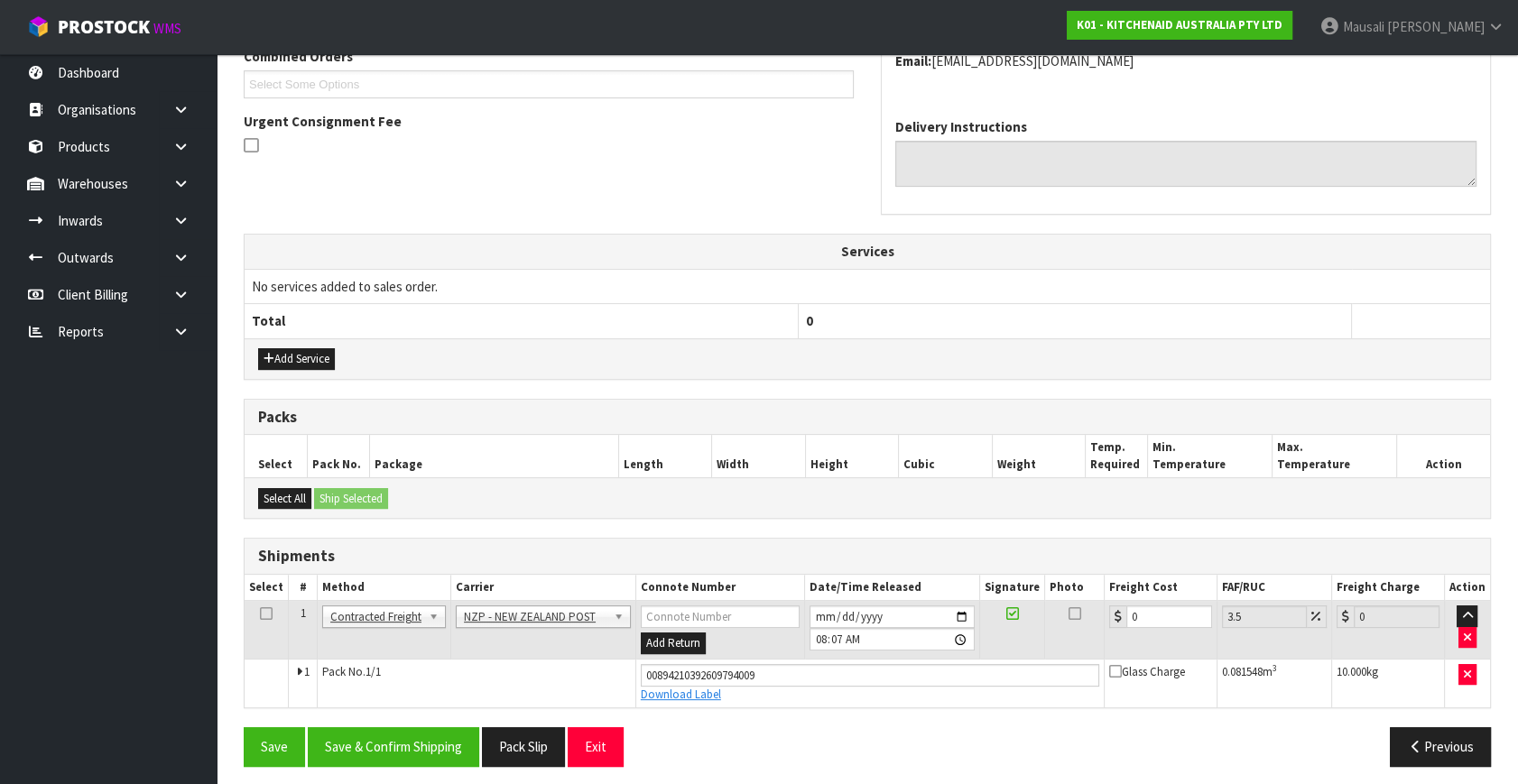
scroll to position [494, 0]
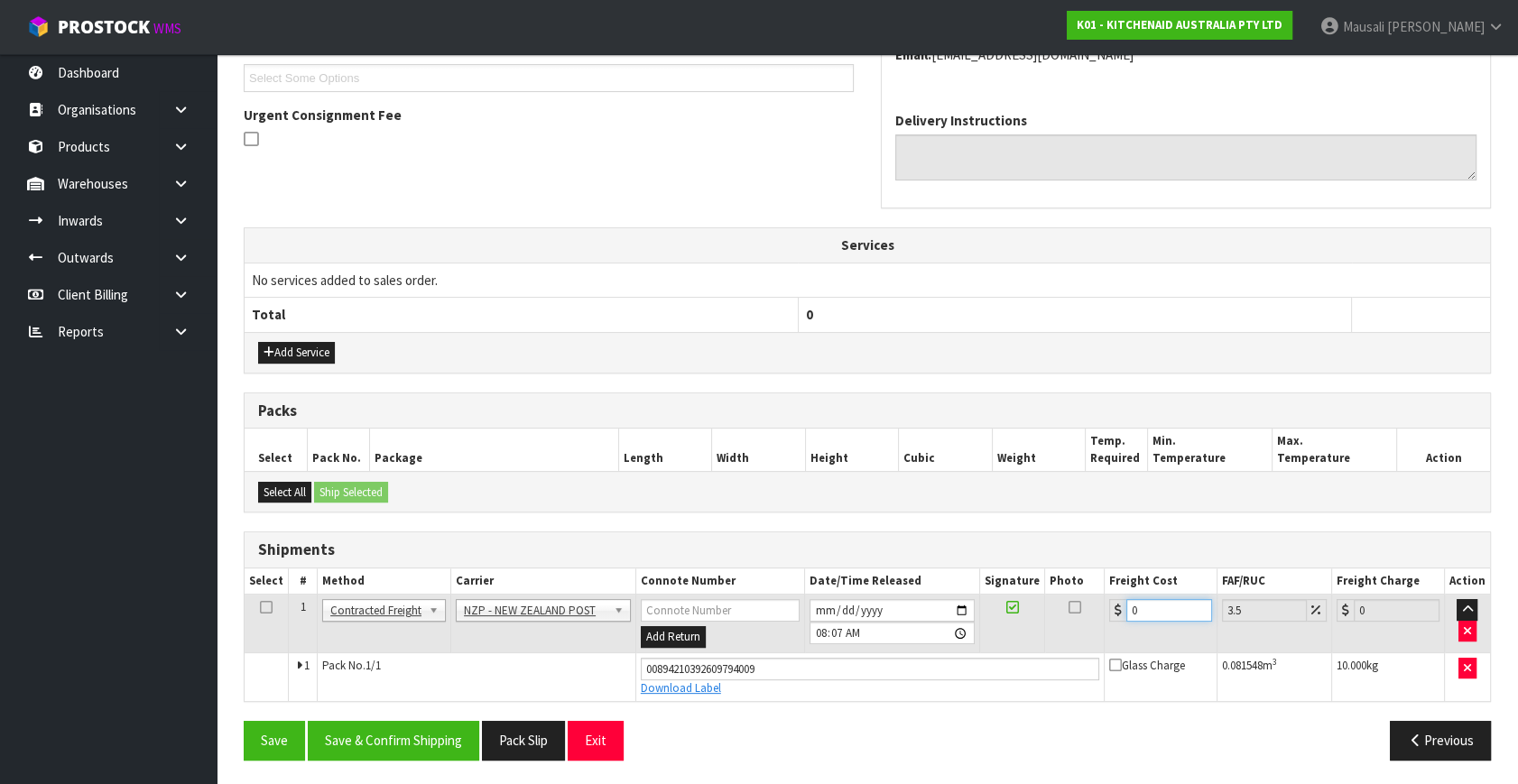
drag, startPoint x: 1164, startPoint y: 608, endPoint x: 1116, endPoint y: 622, distance: 50.0
click at [1116, 622] on td "0" at bounding box center [1160, 623] width 113 height 59
type input "4"
type input "4.14"
type input "4.3"
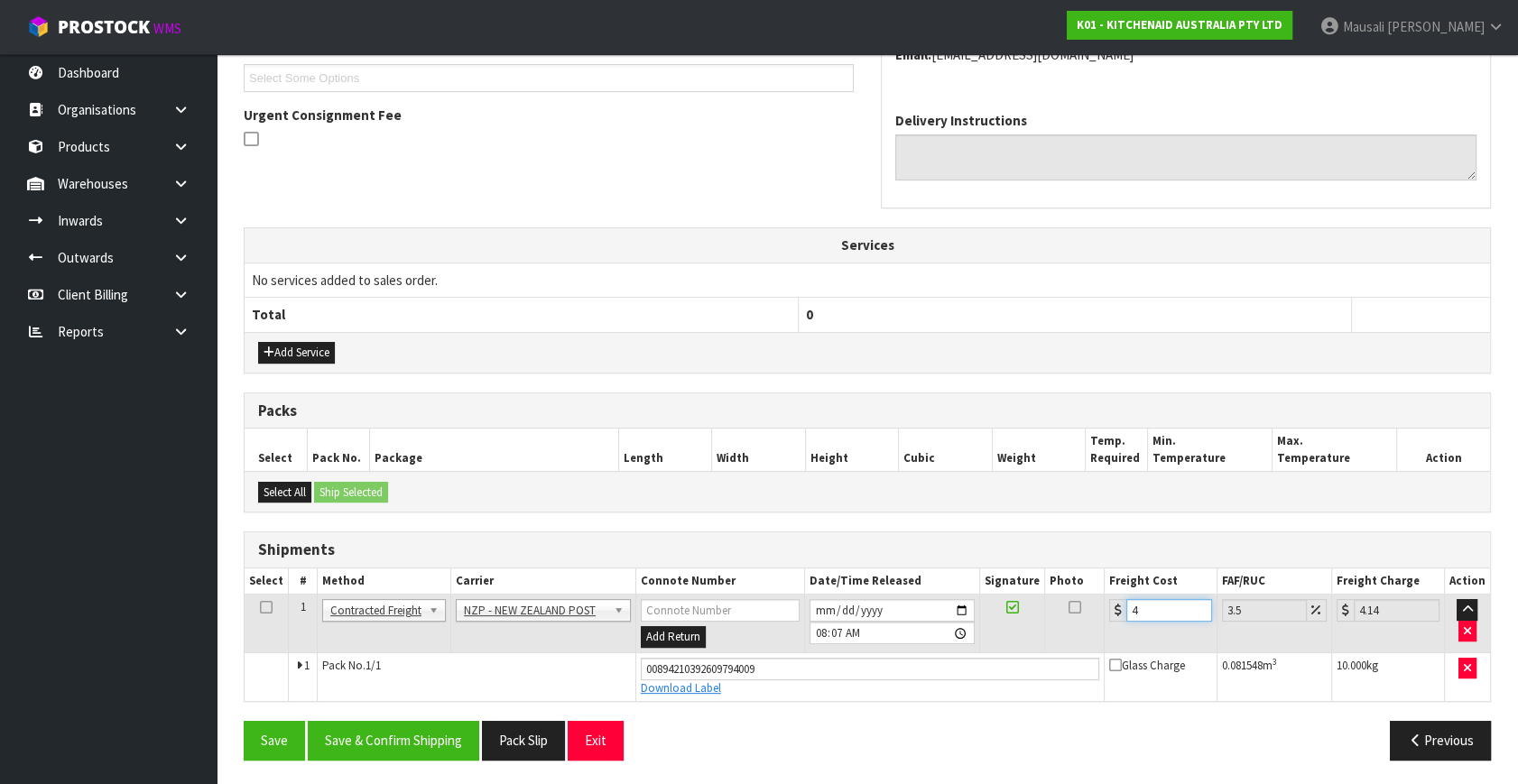
type input "4.45"
type input "4.33"
type input "4.48"
type input "4.33"
click at [420, 735] on button "Save & Confirm Shipping" at bounding box center [393, 739] width 172 height 39
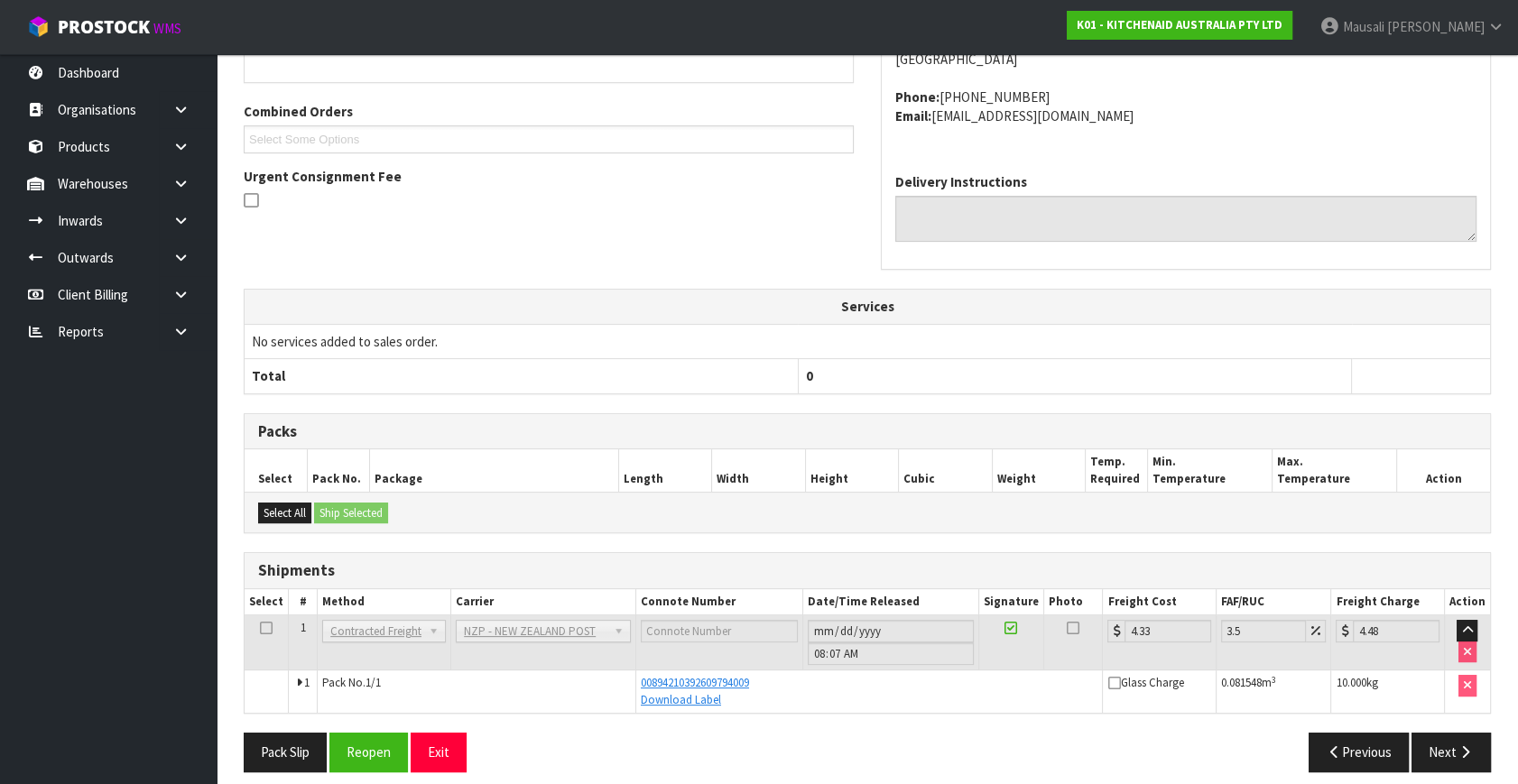
scroll to position [444, 0]
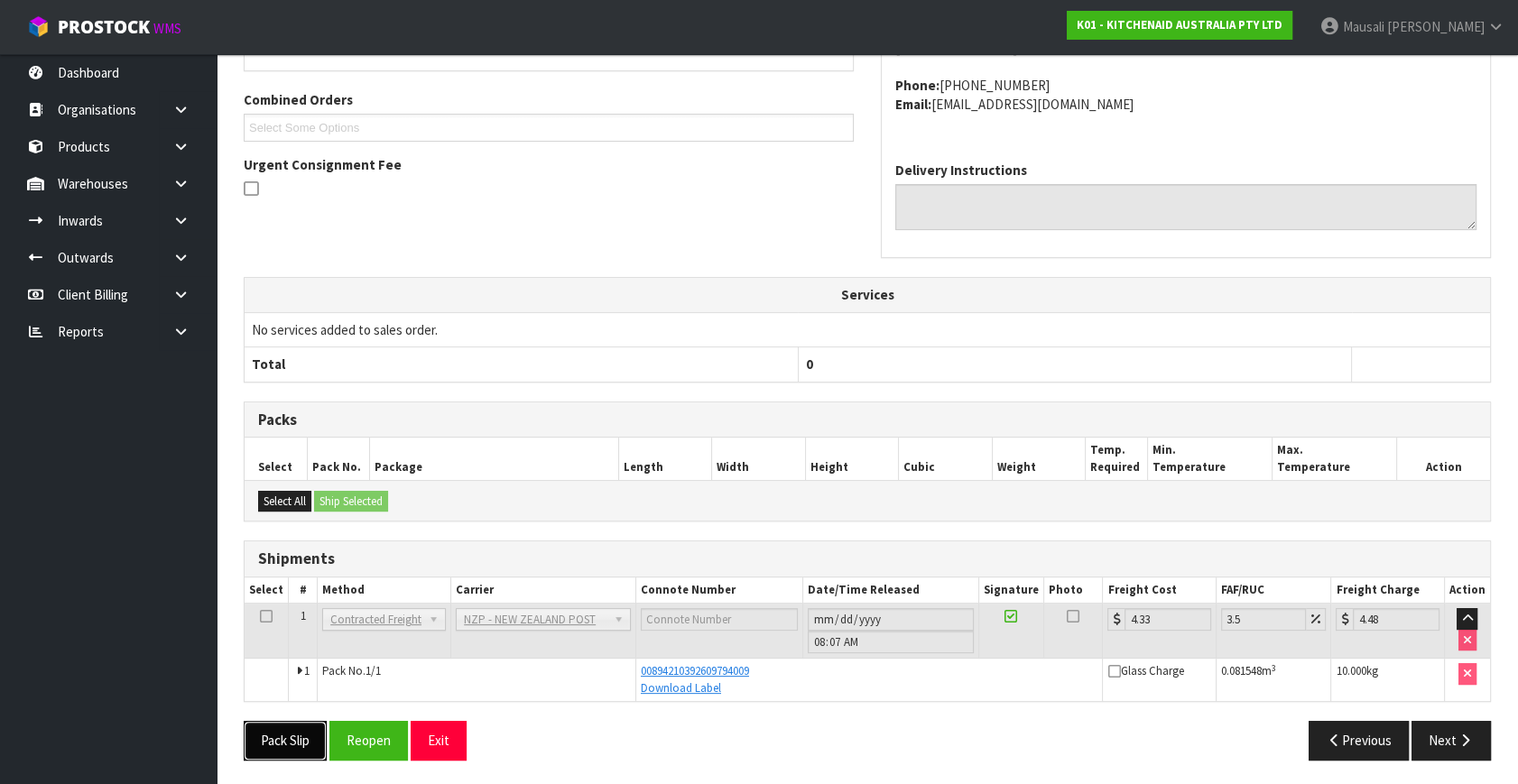
click at [277, 728] on button "Pack Slip" at bounding box center [284, 739] width 83 height 39
click at [1470, 29] on span "[PERSON_NAME]" at bounding box center [1436, 26] width 98 height 17
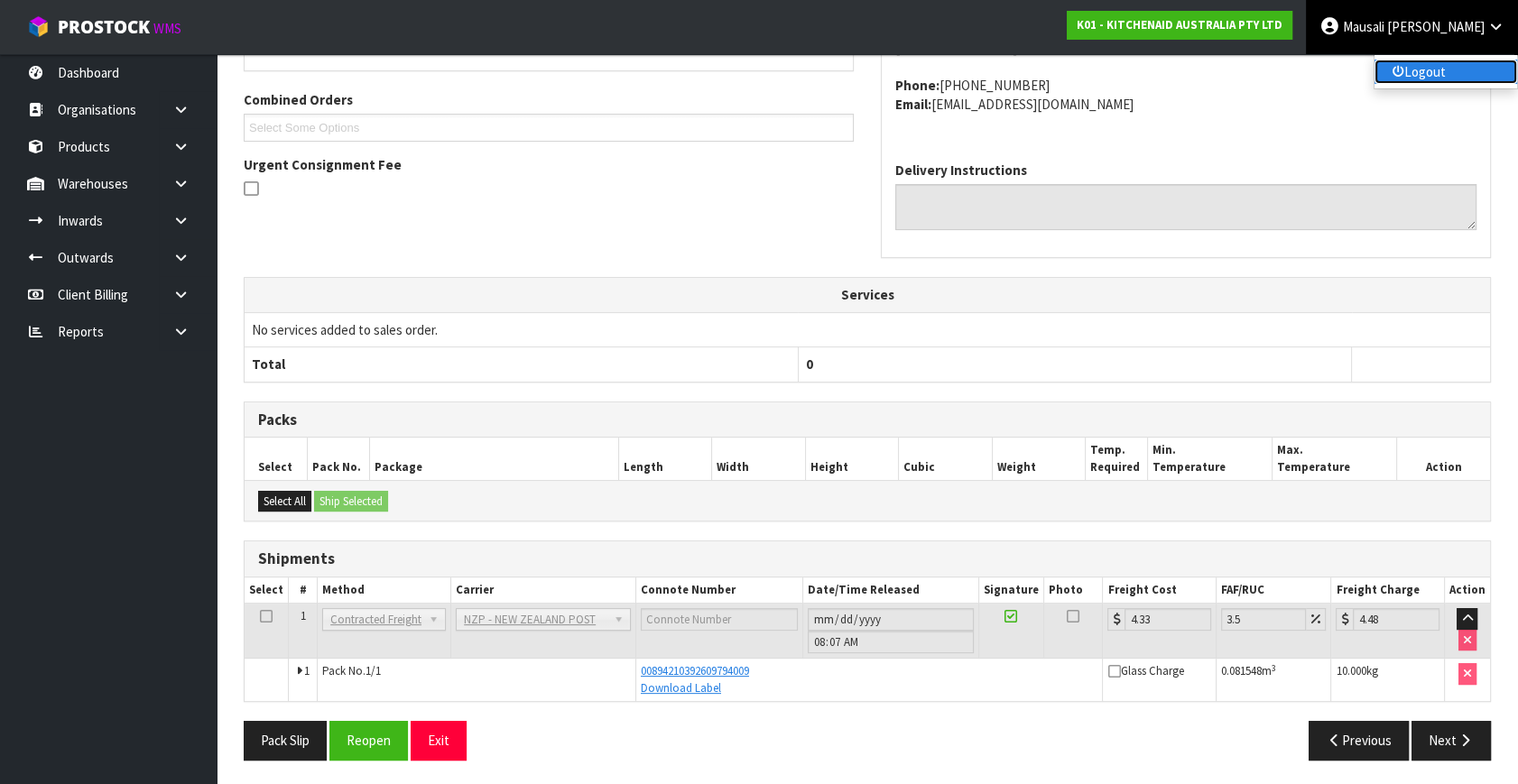
click at [1430, 75] on link "Logout" at bounding box center [1445, 72] width 143 height 24
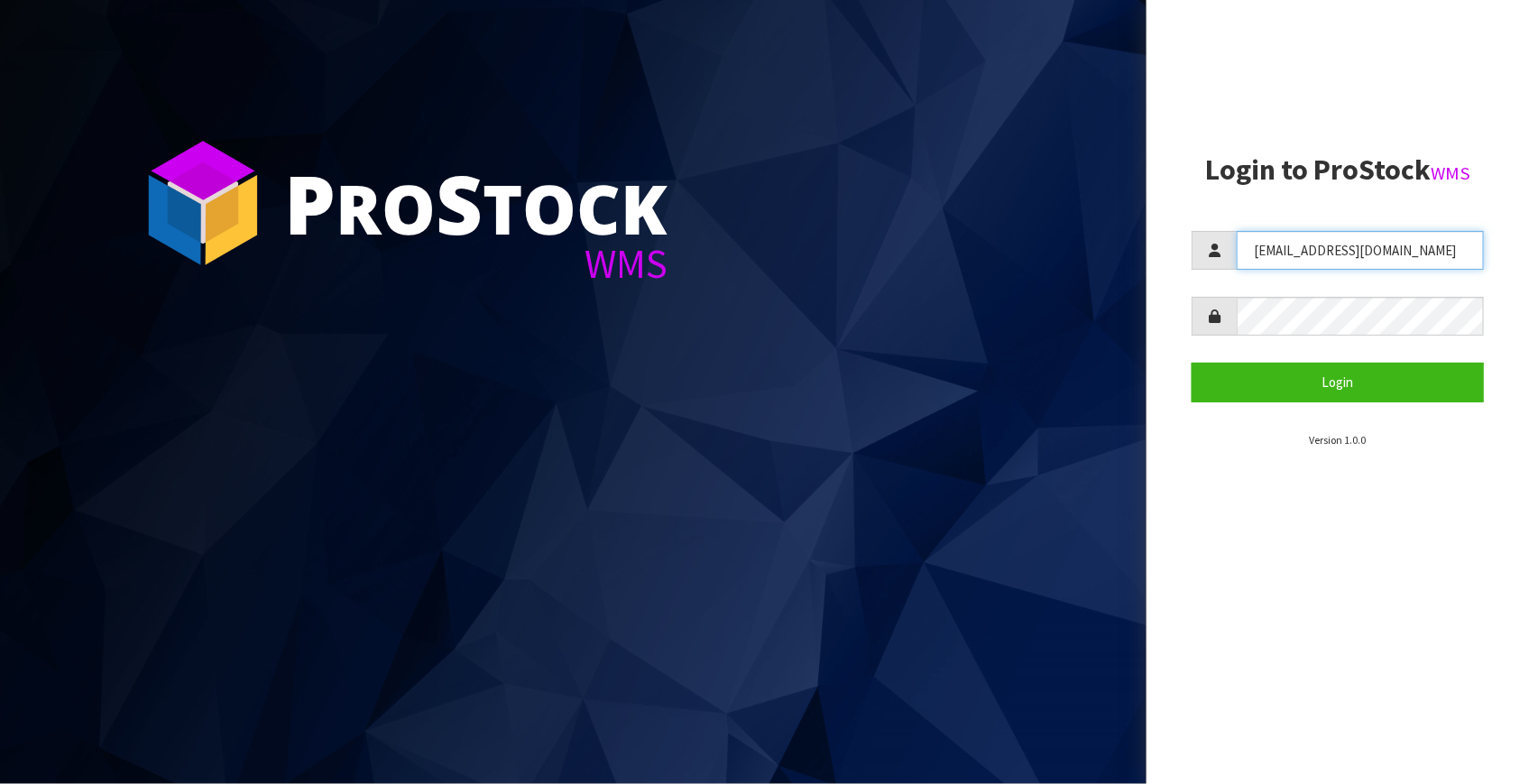
drag, startPoint x: 1357, startPoint y: 244, endPoint x: 1210, endPoint y: 258, distance: 147.7
click at [1209, 259] on div "[EMAIL_ADDRESS][DOMAIN_NAME]" at bounding box center [1337, 249] width 292 height 39
click at [1294, 242] on input "[EMAIL_ADDRESS][DOMAIN_NAME]" at bounding box center [1360, 249] width 248 height 39
click at [1293, 245] on input "[EMAIL_ADDRESS][DOMAIN_NAME]" at bounding box center [1360, 249] width 248 height 39
click at [1293, 246] on input "[EMAIL_ADDRESS][DOMAIN_NAME]" at bounding box center [1360, 249] width 248 height 39
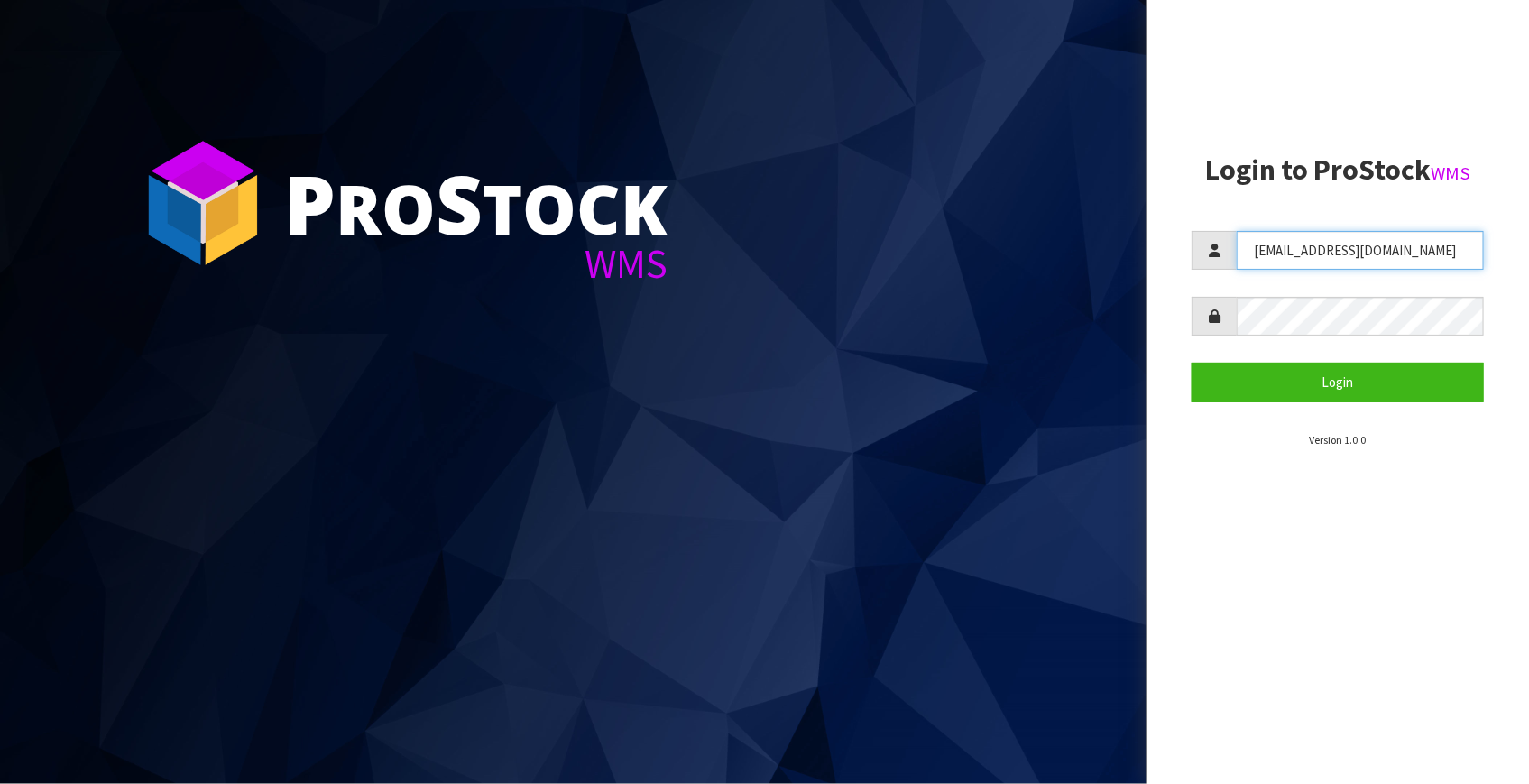
click at [1293, 246] on input "[EMAIL_ADDRESS][DOMAIN_NAME]" at bounding box center [1360, 249] width 248 height 39
type input "t"
type input "Talia"
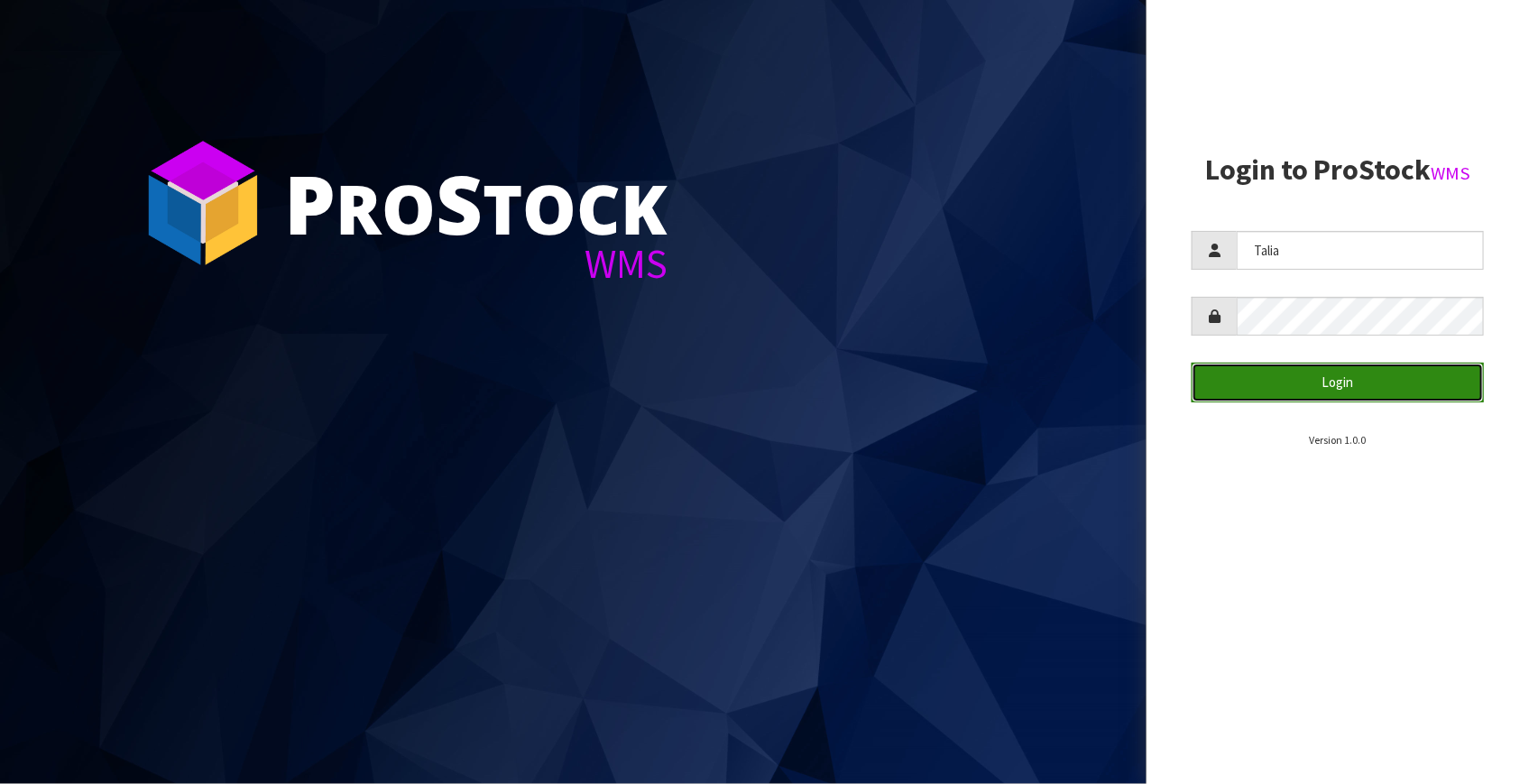
click at [1397, 370] on button "Login" at bounding box center [1337, 381] width 292 height 39
